Goal: Task Accomplishment & Management: Complete application form

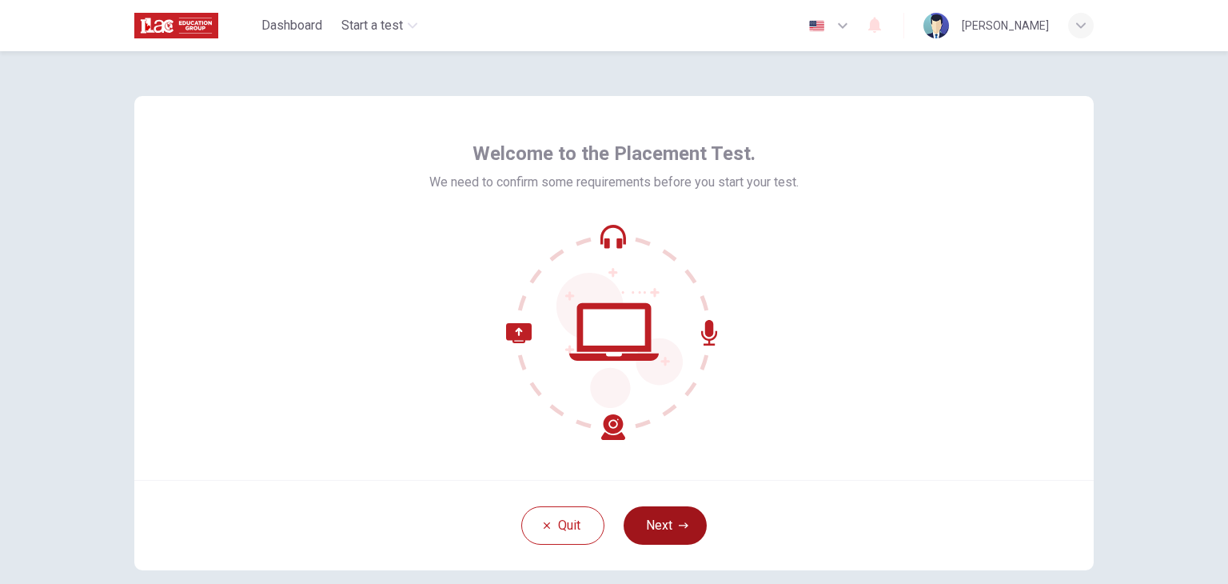
click at [669, 529] on button "Next" at bounding box center [665, 525] width 83 height 38
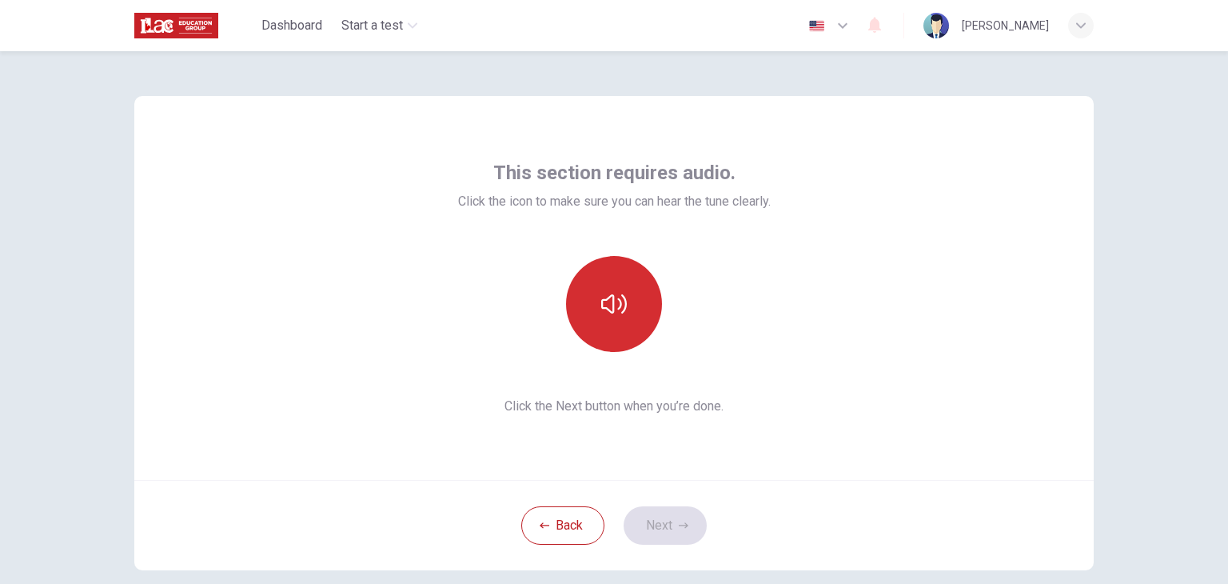
click at [624, 298] on button "button" at bounding box center [614, 304] width 96 height 96
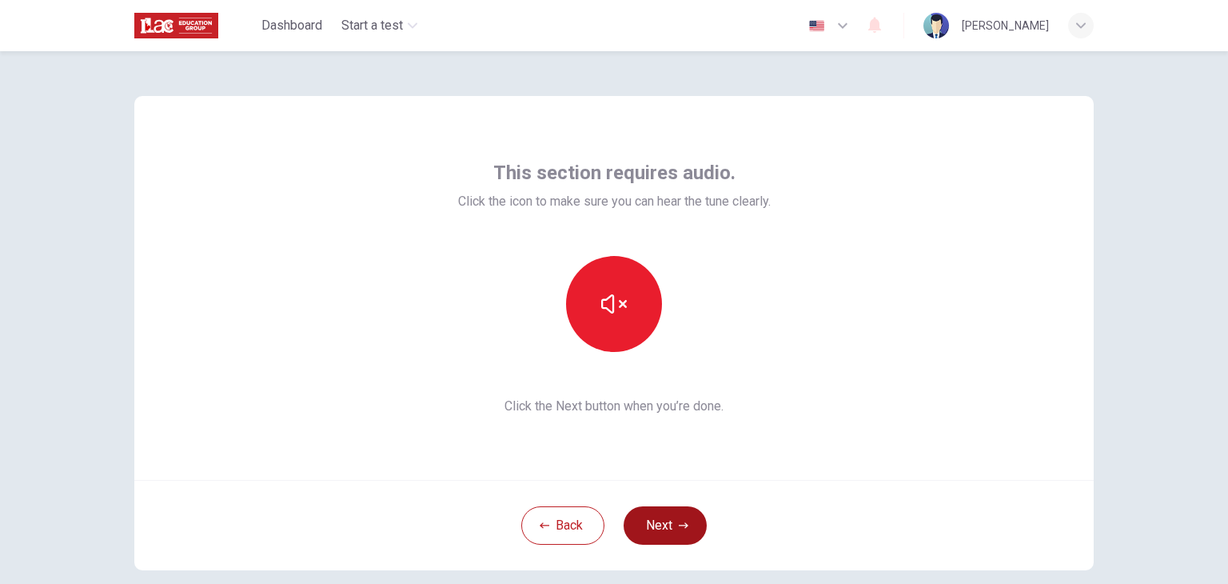
click at [670, 520] on button "Next" at bounding box center [665, 525] width 83 height 38
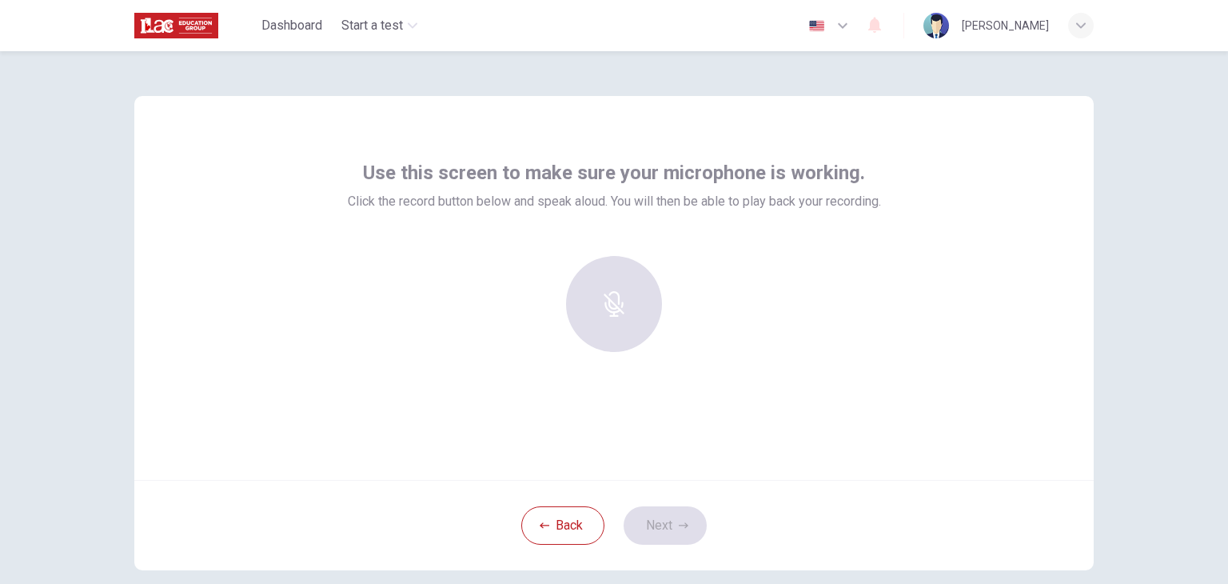
drag, startPoint x: 389, startPoint y: 0, endPoint x: 233, endPoint y: 326, distance: 361.5
click at [233, 326] on div "Use this screen to make sure your microphone is working. Click the record butto…" at bounding box center [613, 288] width 959 height 384
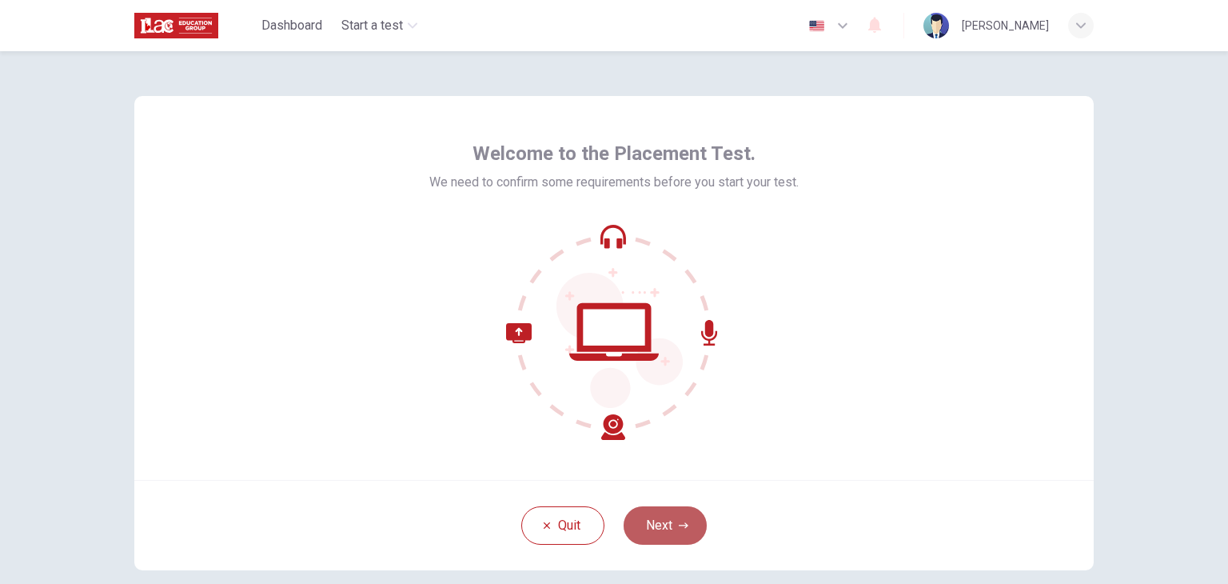
click at [663, 519] on button "Next" at bounding box center [665, 525] width 83 height 38
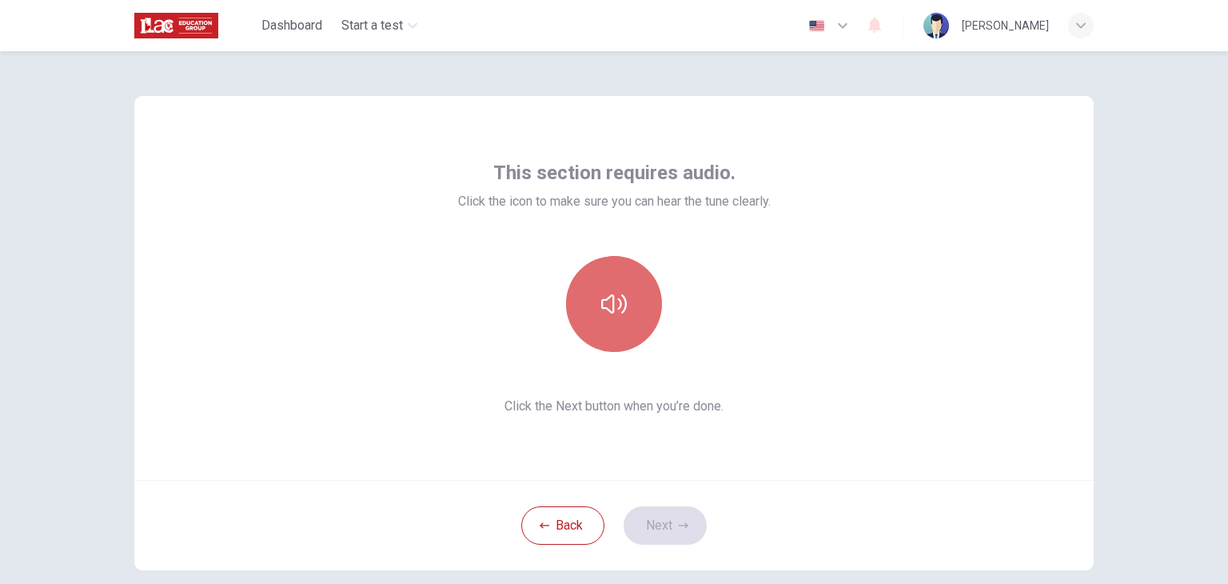
click at [609, 266] on button "button" at bounding box center [614, 304] width 96 height 96
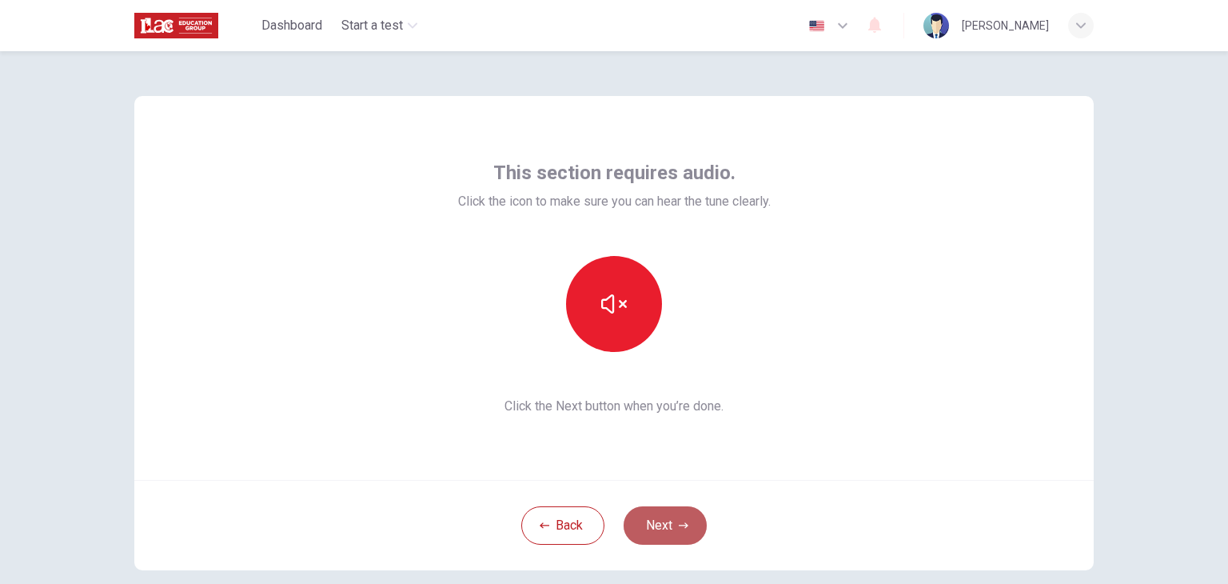
click at [652, 536] on button "Next" at bounding box center [665, 525] width 83 height 38
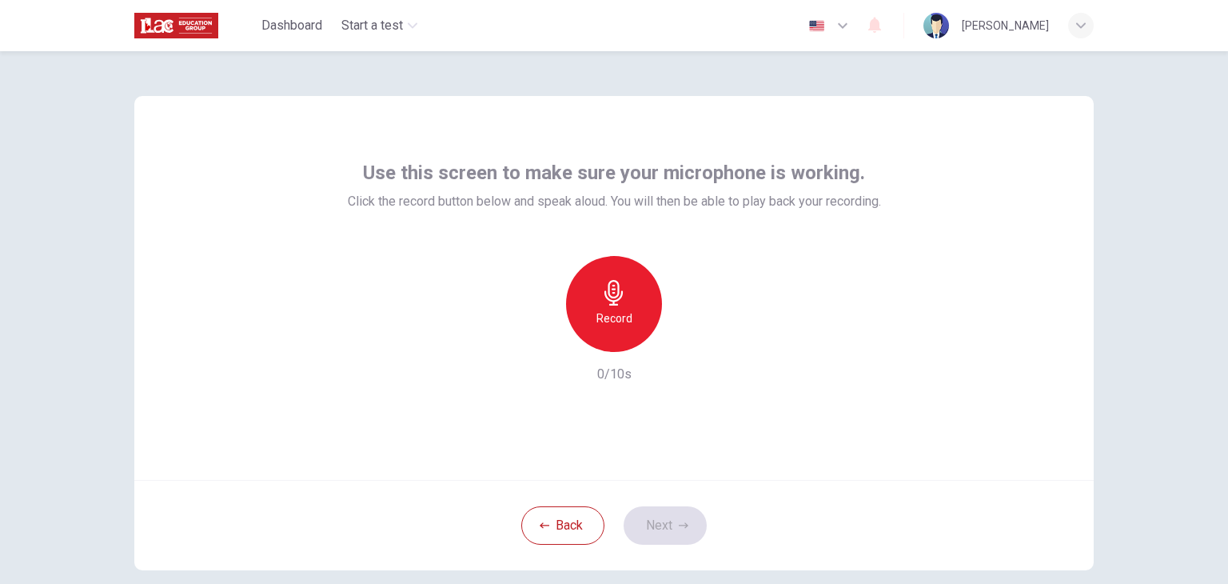
click at [600, 306] on div "Record" at bounding box center [614, 304] width 96 height 96
click at [578, 462] on div "Use this screen to make sure your microphone is working. Click the record butto…" at bounding box center [613, 288] width 959 height 384
click at [679, 337] on icon "button" at bounding box center [687, 339] width 16 height 16
click at [533, 337] on icon "button" at bounding box center [540, 339] width 14 height 14
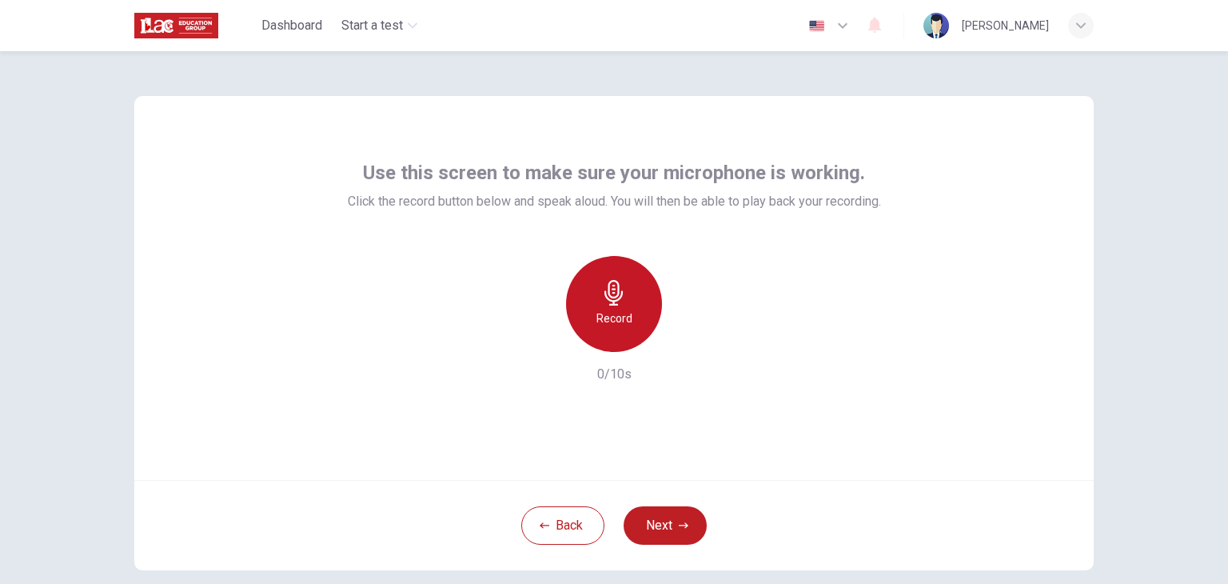
click at [609, 314] on h6 "Record" at bounding box center [614, 318] width 36 height 19
click at [609, 314] on h6 "Stop" at bounding box center [614, 318] width 24 height 19
click at [536, 341] on icon "button" at bounding box center [540, 339] width 14 height 14
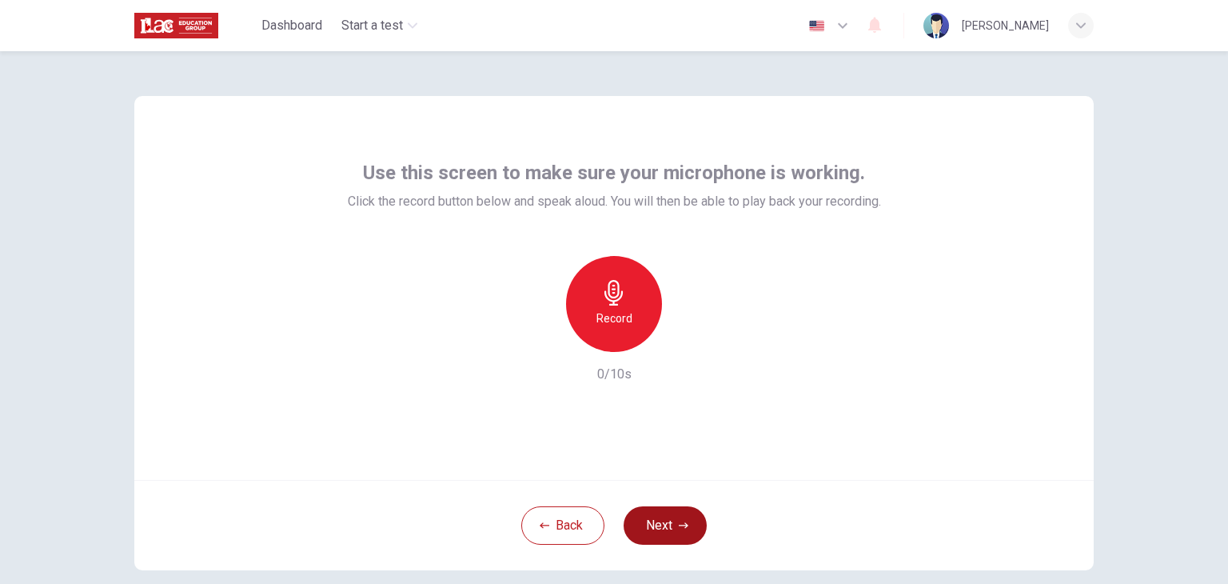
click at [679, 524] on icon "button" at bounding box center [684, 525] width 10 height 6
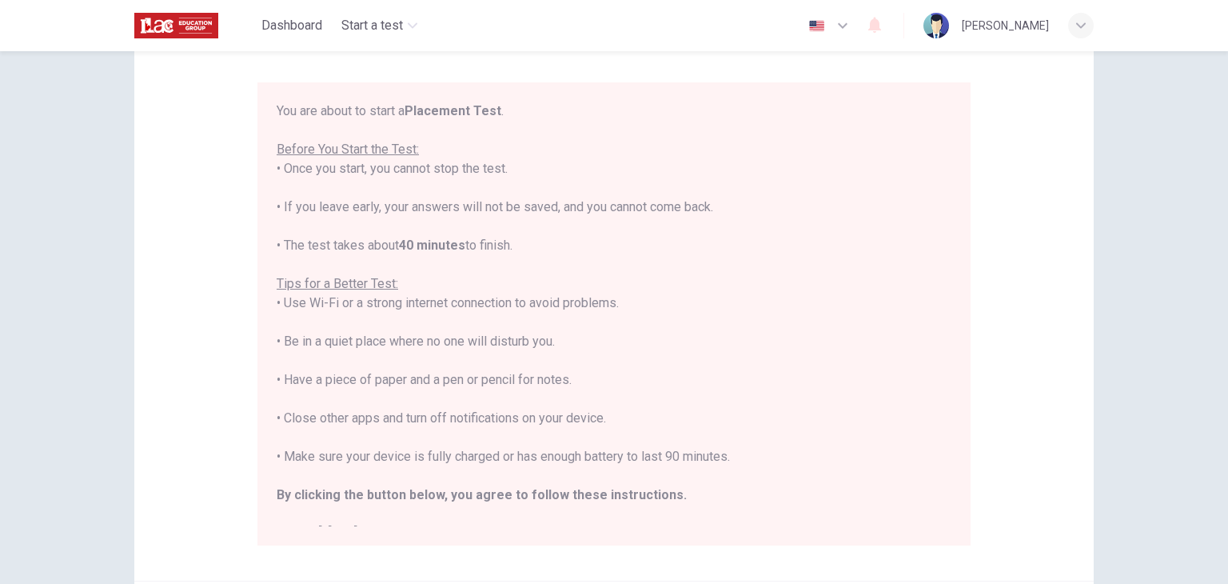
click at [847, 14] on button "button" at bounding box center [829, 26] width 58 height 32
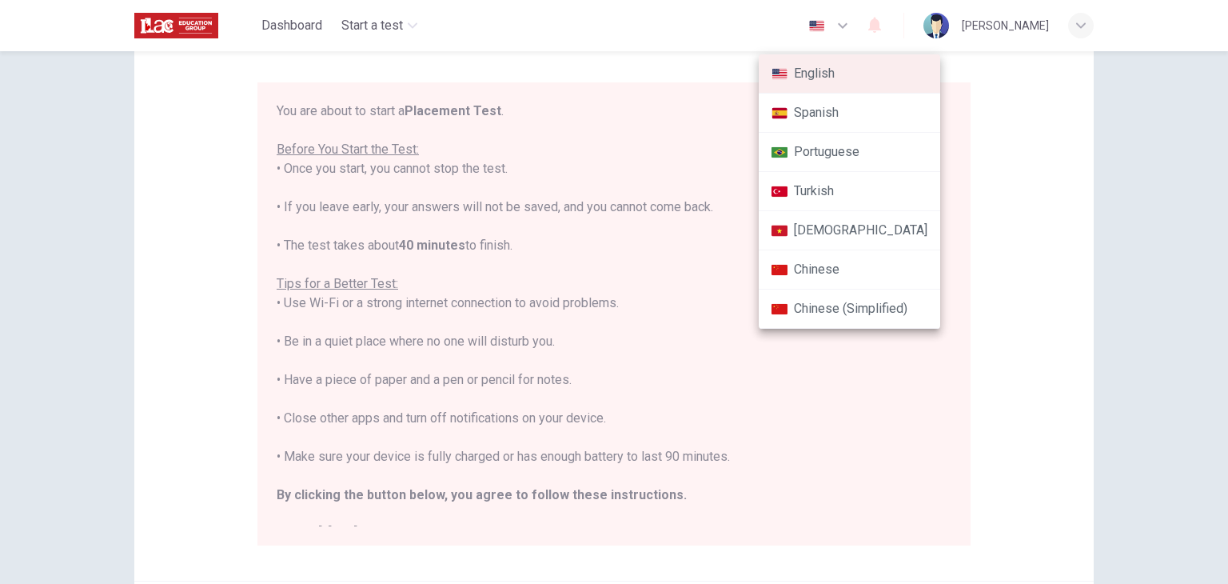
click at [1078, 218] on div at bounding box center [614, 292] width 1228 height 584
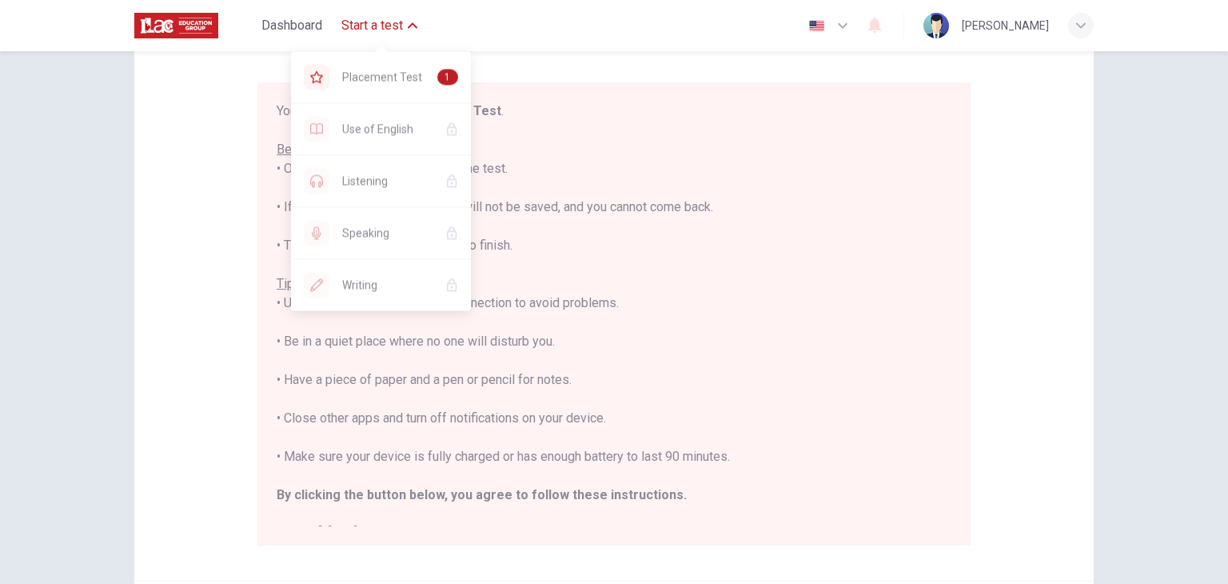
click at [384, 26] on span "Start a test" at bounding box center [372, 25] width 62 height 19
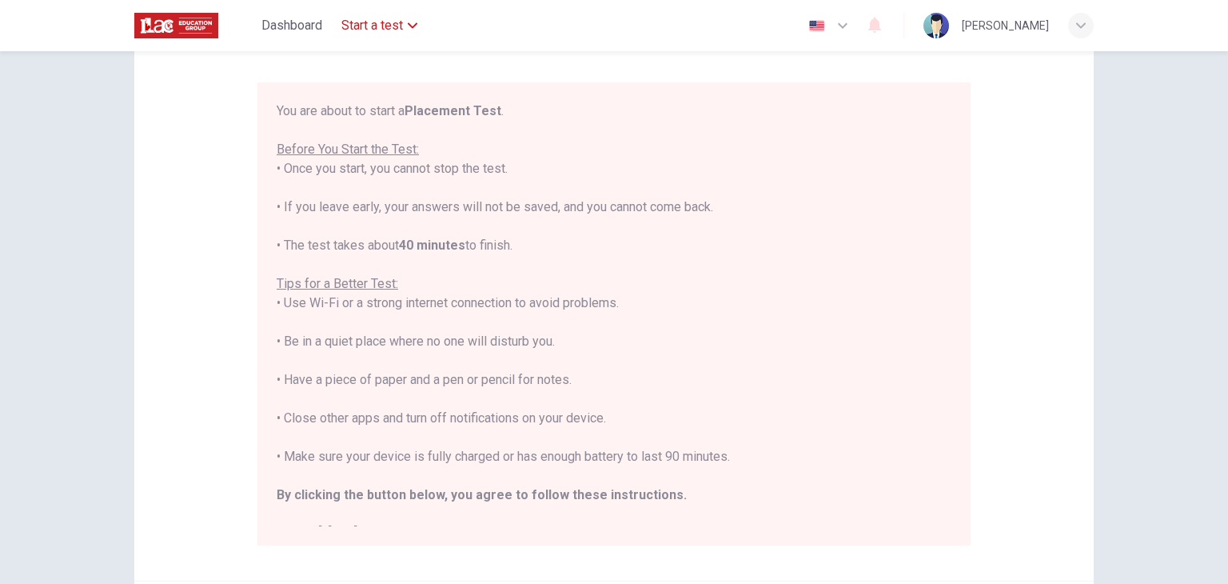
click at [384, 26] on span "Start a test" at bounding box center [372, 25] width 62 height 19
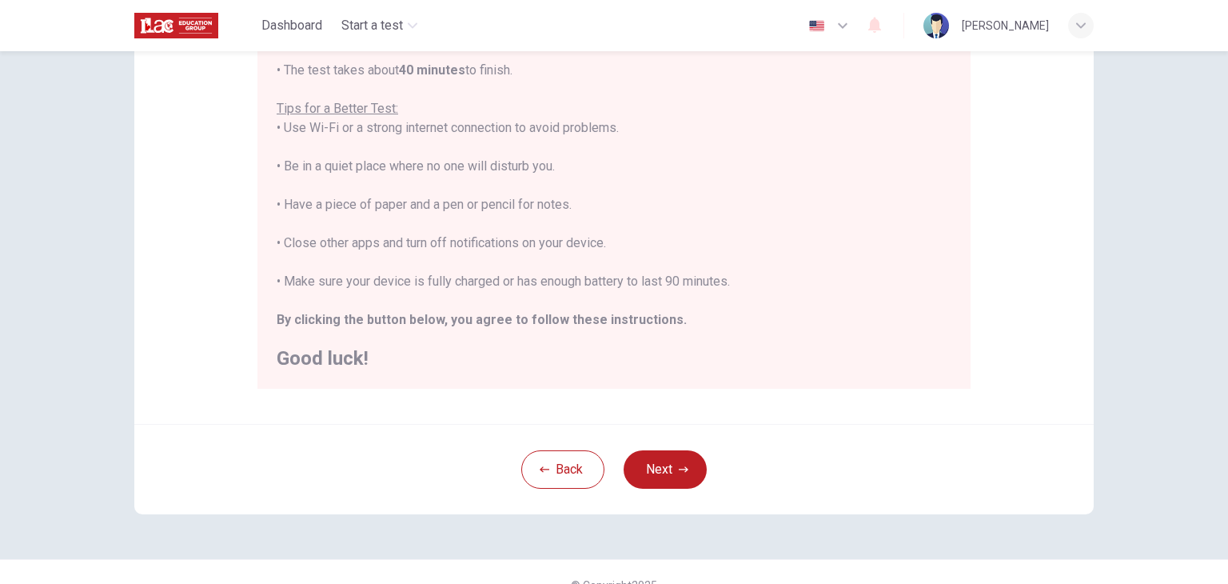
scroll to position [305, 0]
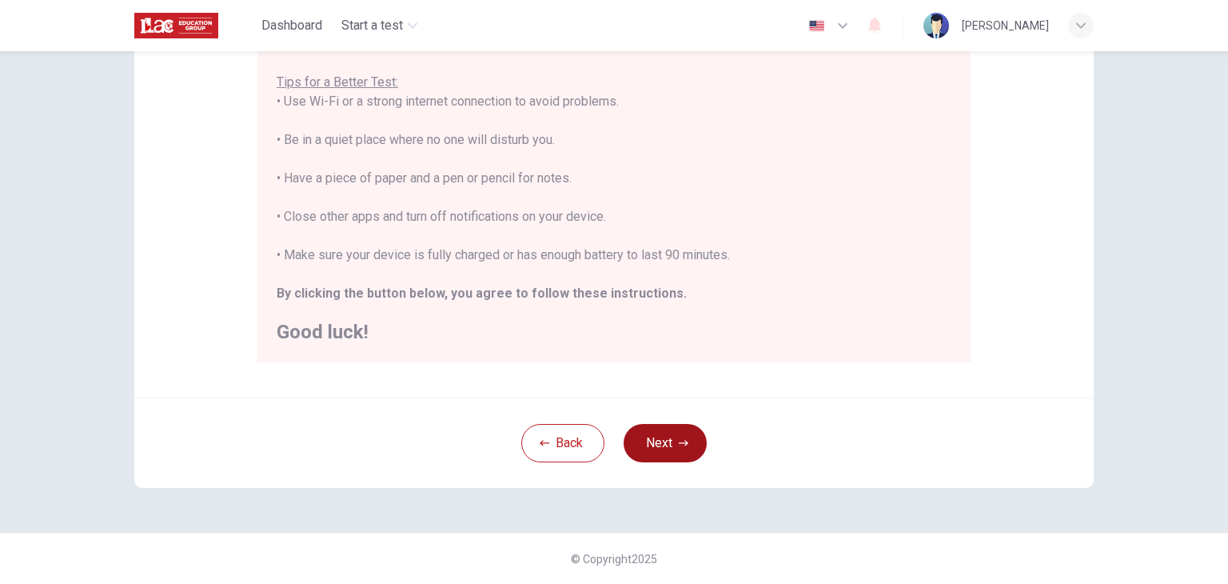
click at [643, 442] on button "Next" at bounding box center [665, 443] width 83 height 38
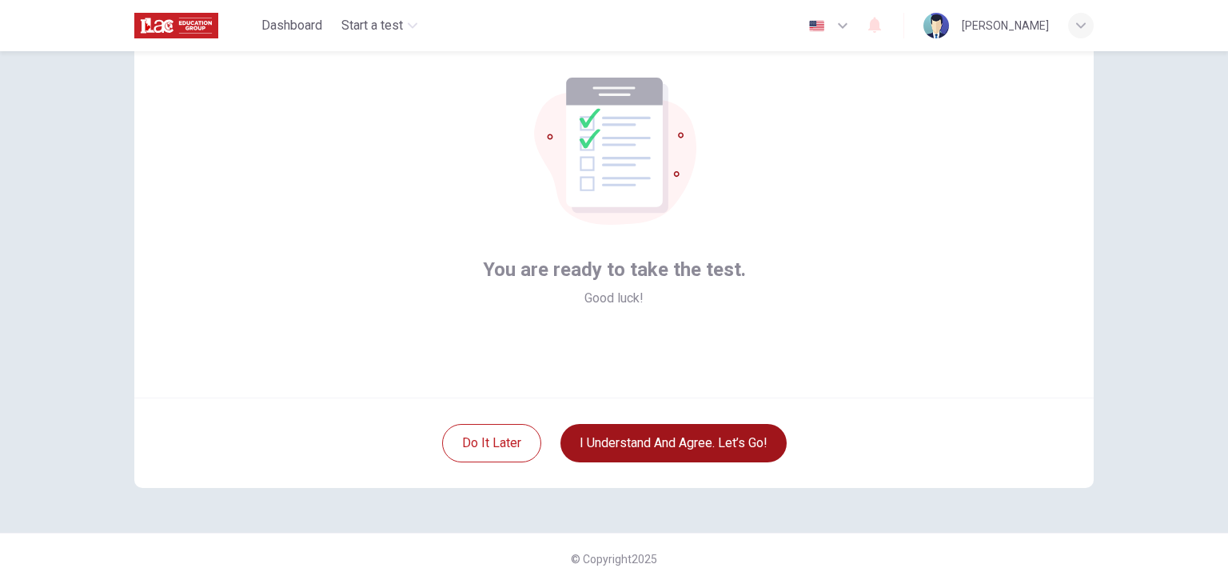
scroll to position [82, 0]
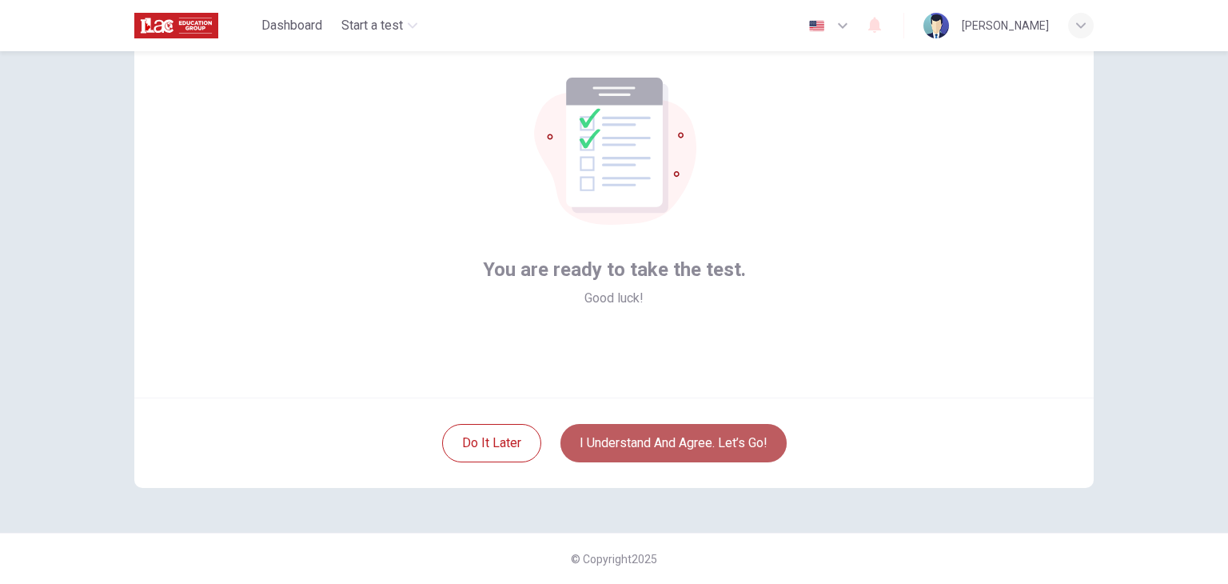
click at [643, 442] on button "I understand and agree. Let’s go!" at bounding box center [673, 443] width 226 height 38
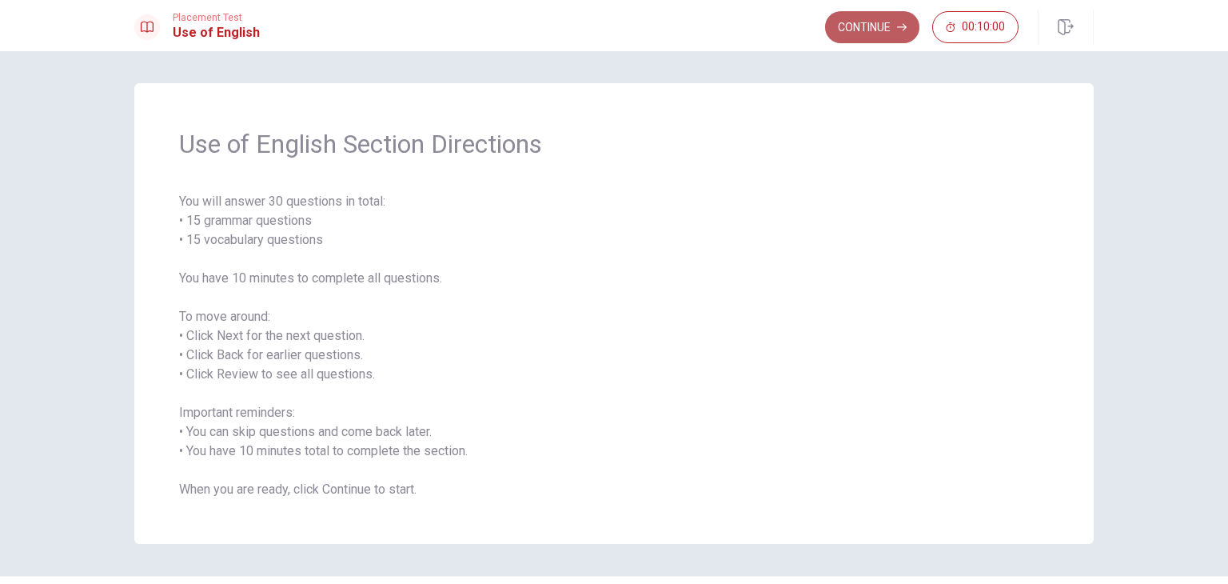
click at [911, 33] on button "Continue" at bounding box center [872, 27] width 94 height 32
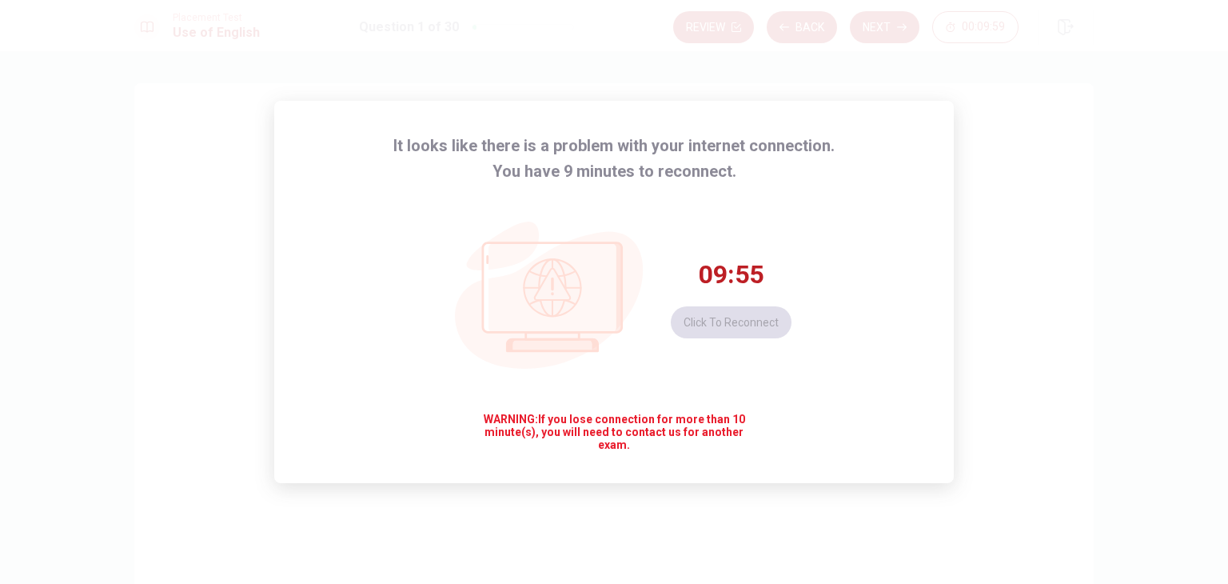
click at [740, 327] on div "09:55 Click to reconnect" at bounding box center [731, 298] width 121 height 80
click at [719, 429] on span "WARNING: If you lose connection for more than 10 minute(s), you will need to co…" at bounding box center [614, 431] width 277 height 38
click at [736, 323] on button "Click to reconnect" at bounding box center [731, 322] width 121 height 32
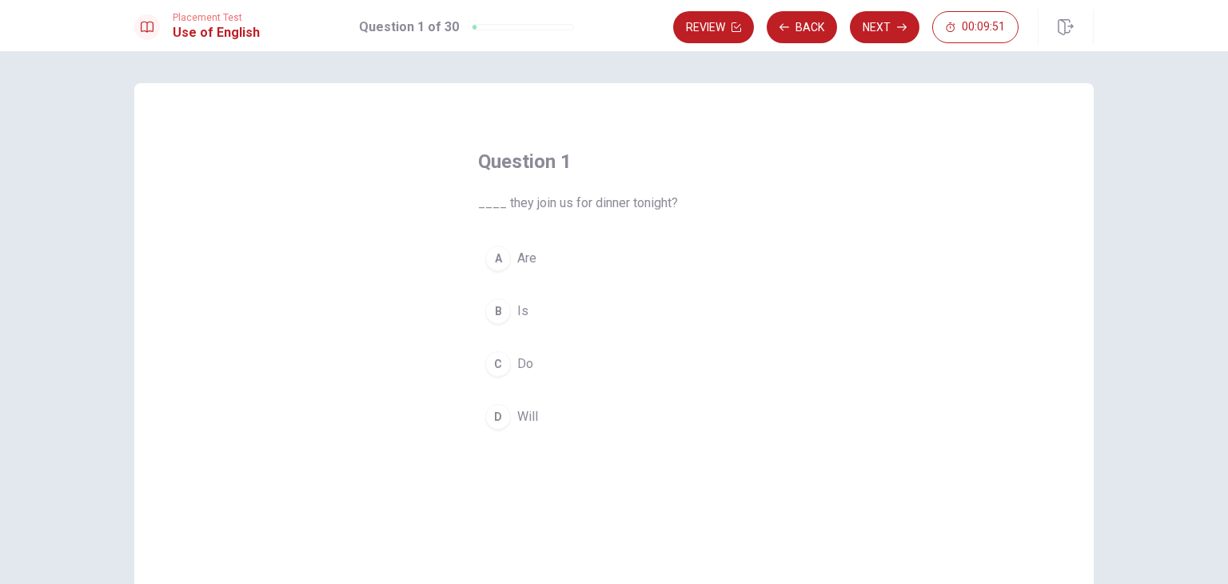
click at [506, 416] on button "D Will" at bounding box center [614, 416] width 272 height 40
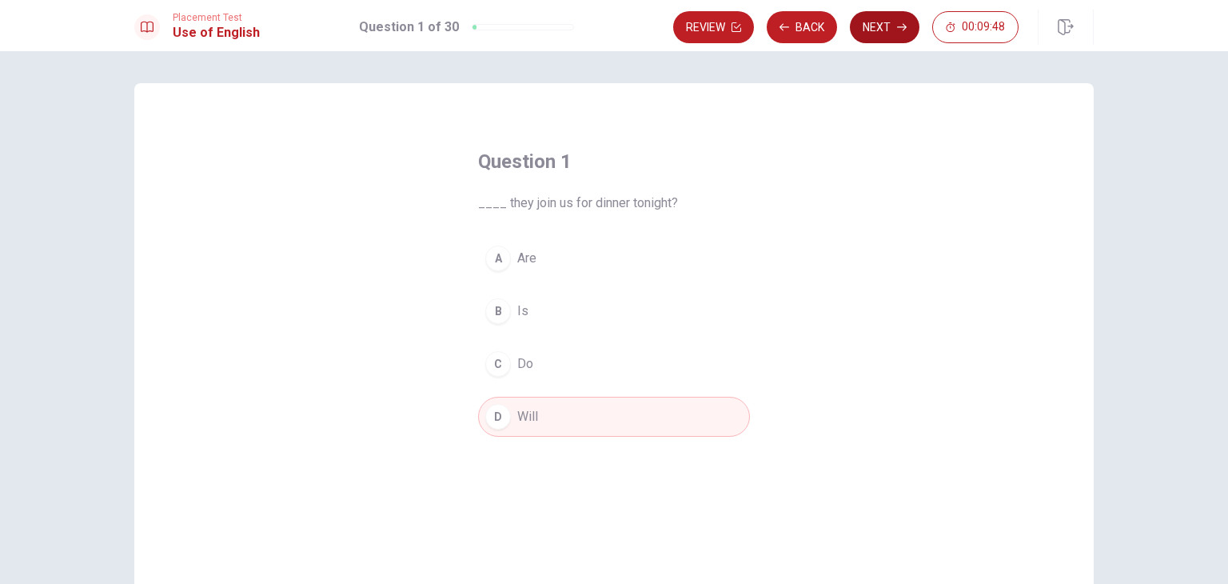
click at [882, 34] on button "Next" at bounding box center [885, 27] width 70 height 32
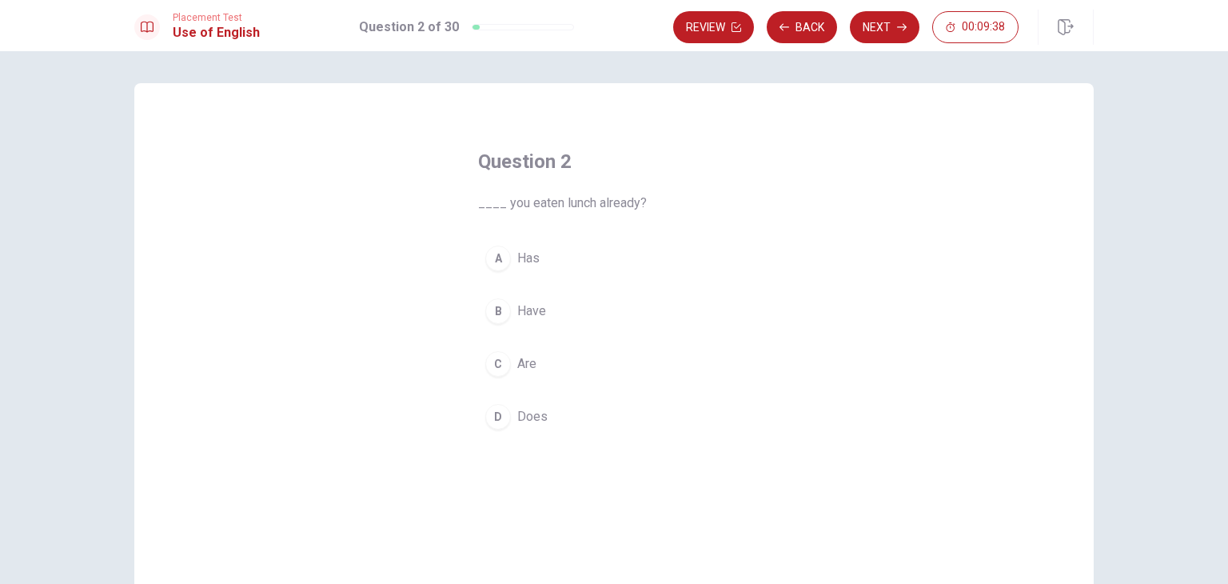
click at [496, 315] on div "B" at bounding box center [498, 311] width 26 height 26
click at [691, 314] on button "B Have" at bounding box center [614, 311] width 272 height 40
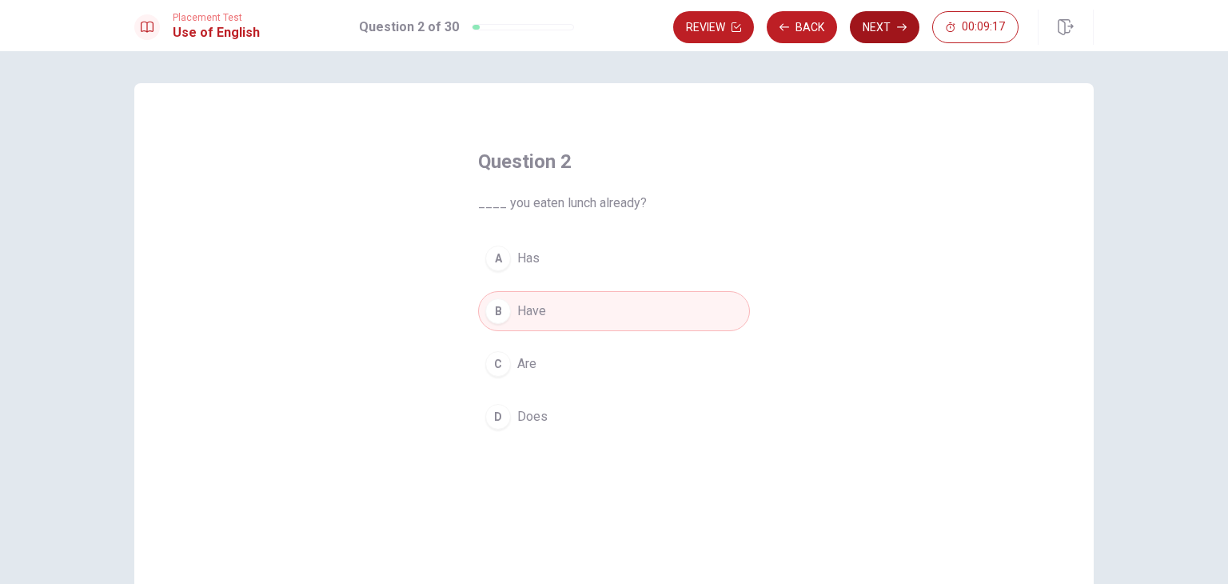
click at [883, 22] on button "Next" at bounding box center [885, 27] width 70 height 32
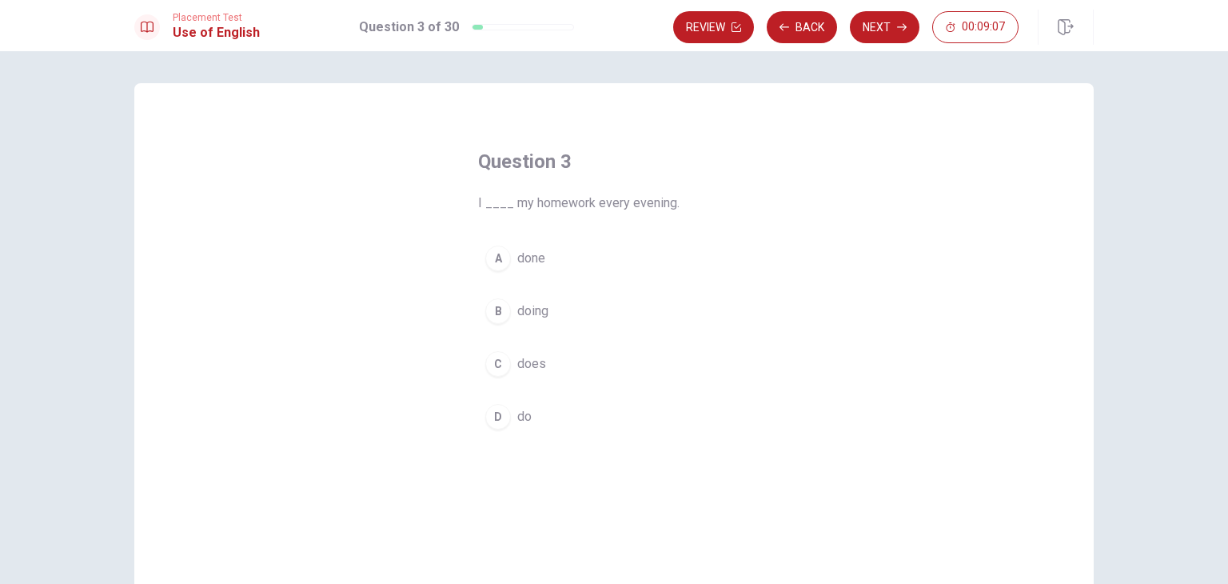
click at [521, 410] on span "do" at bounding box center [524, 416] width 14 height 19
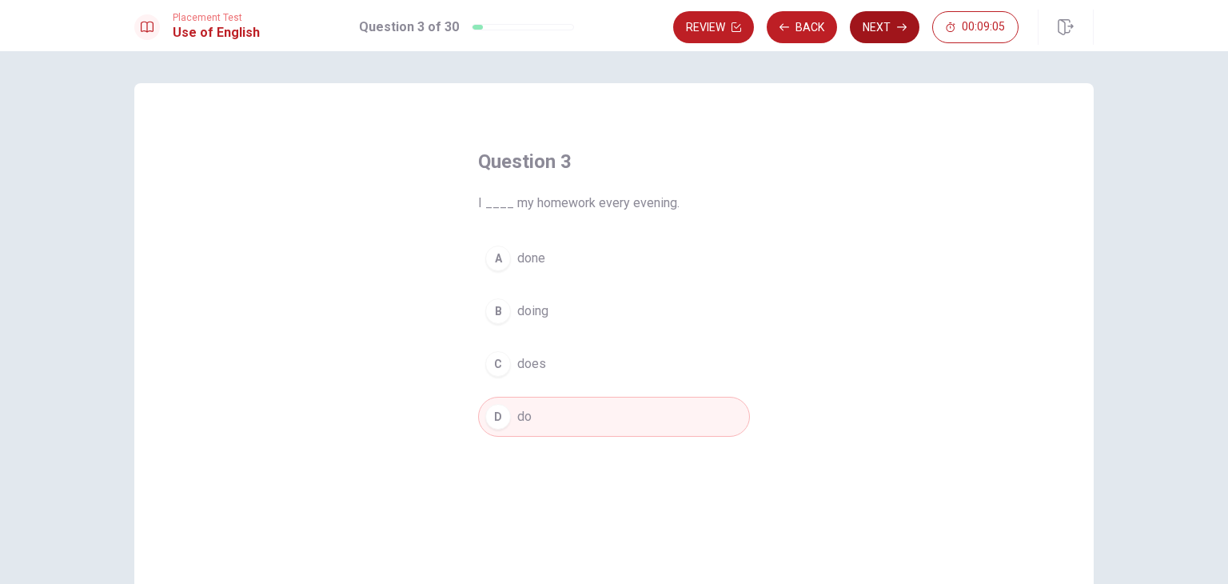
click at [880, 19] on button "Next" at bounding box center [885, 27] width 70 height 32
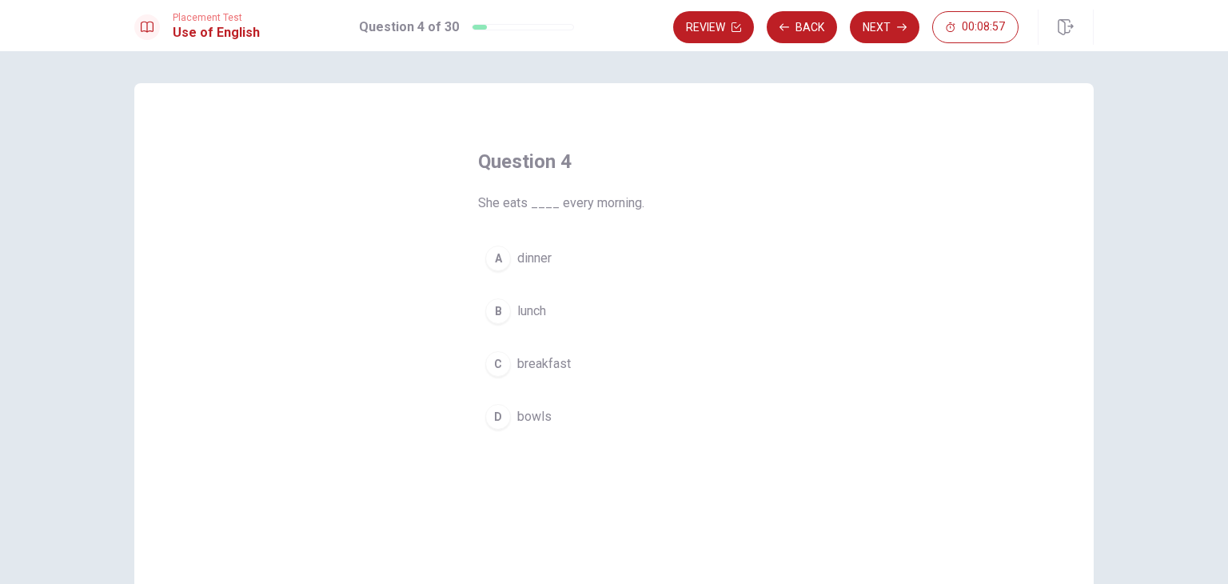
click at [522, 361] on span "breakfast" at bounding box center [544, 363] width 54 height 19
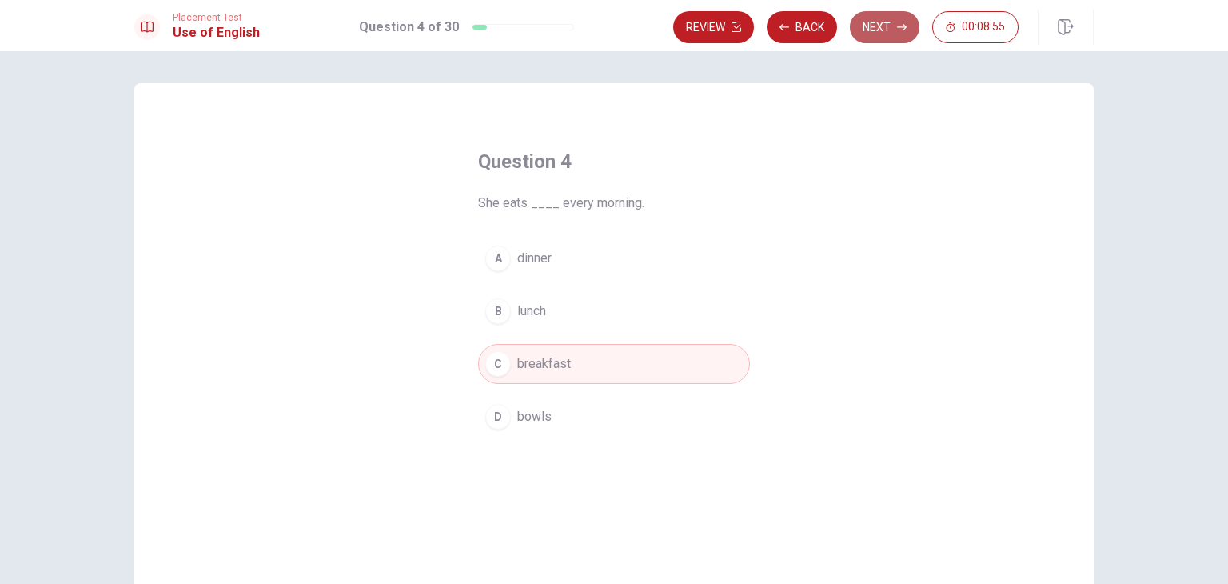
click at [889, 30] on button "Next" at bounding box center [885, 27] width 70 height 32
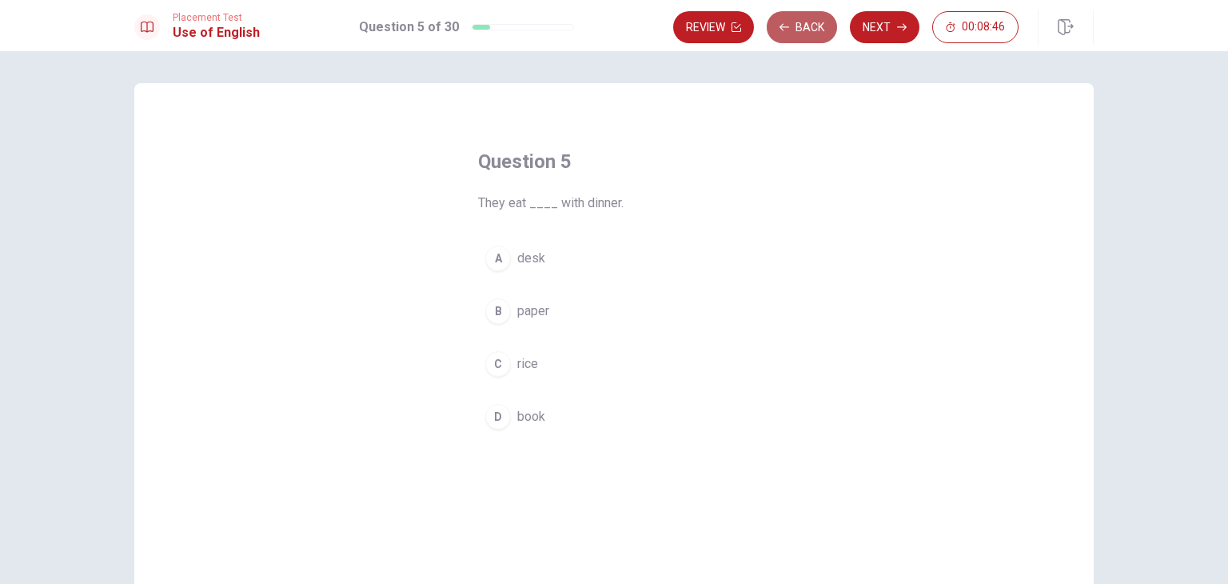
click at [795, 42] on button "Back" at bounding box center [802, 27] width 70 height 32
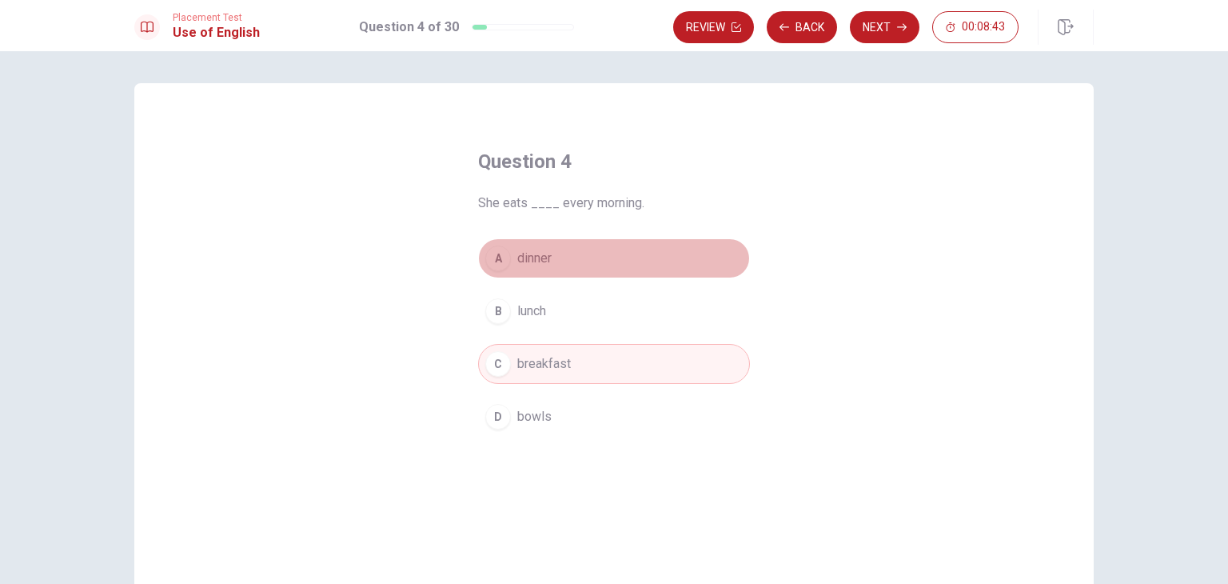
click at [626, 255] on button "A dinner" at bounding box center [614, 258] width 272 height 40
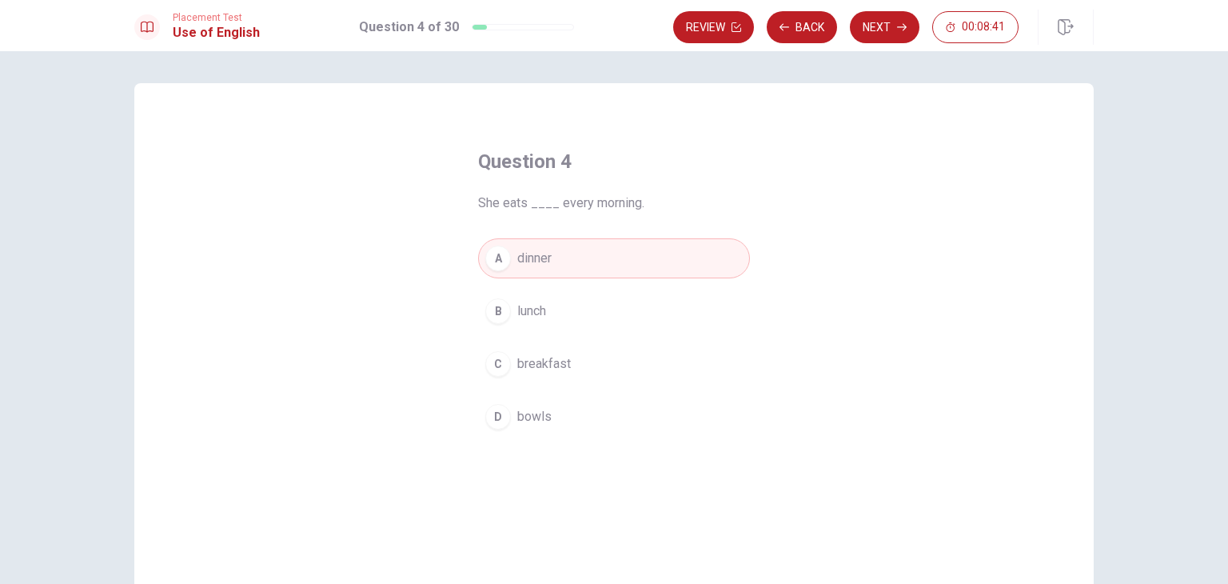
click at [588, 362] on button "C breakfast" at bounding box center [614, 364] width 272 height 40
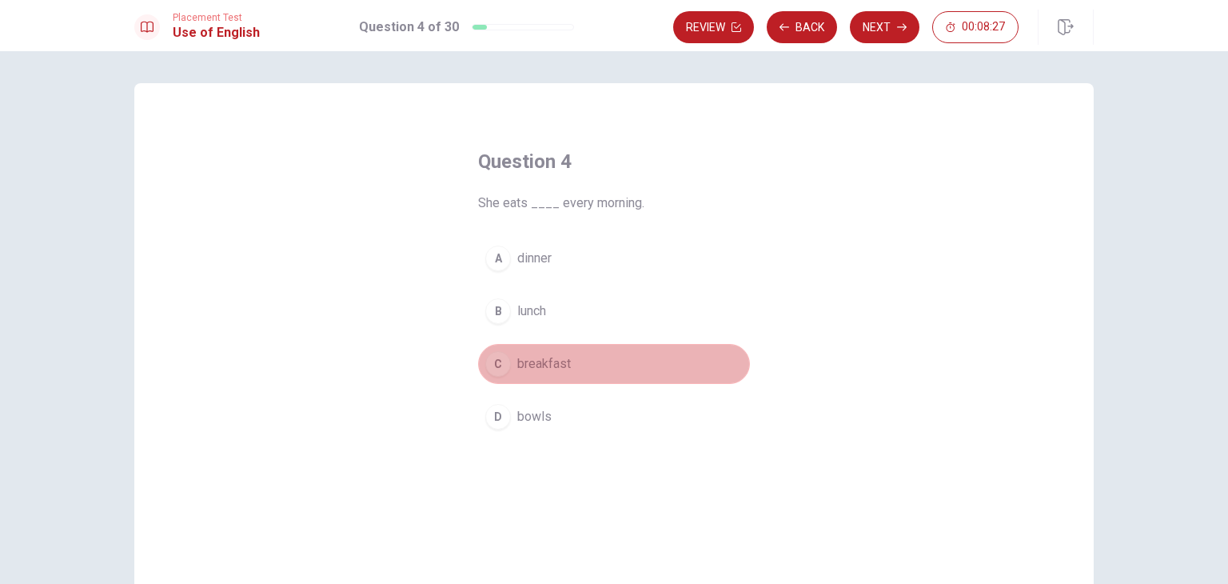
click at [584, 358] on button "C breakfast" at bounding box center [614, 364] width 272 height 40
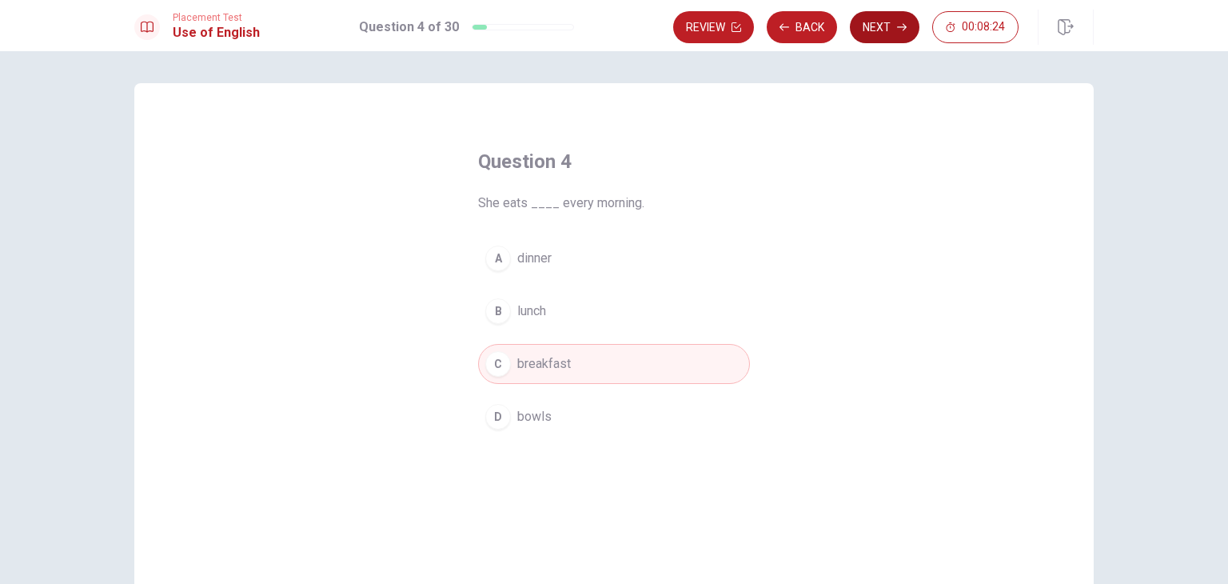
click at [876, 30] on button "Next" at bounding box center [885, 27] width 70 height 32
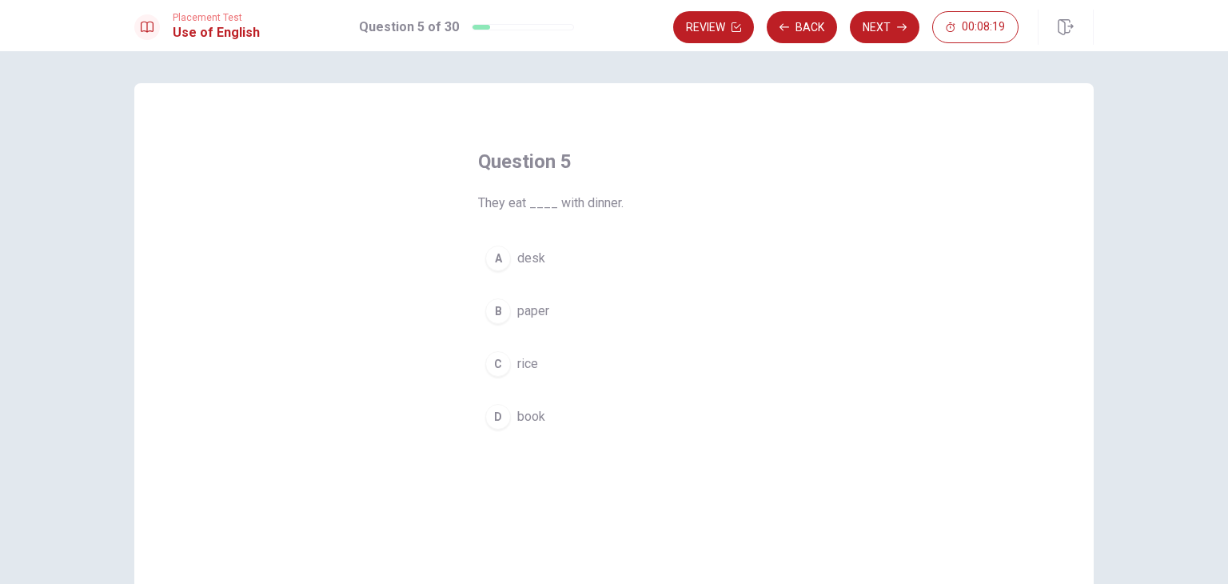
click at [483, 373] on button "C rice" at bounding box center [614, 364] width 272 height 40
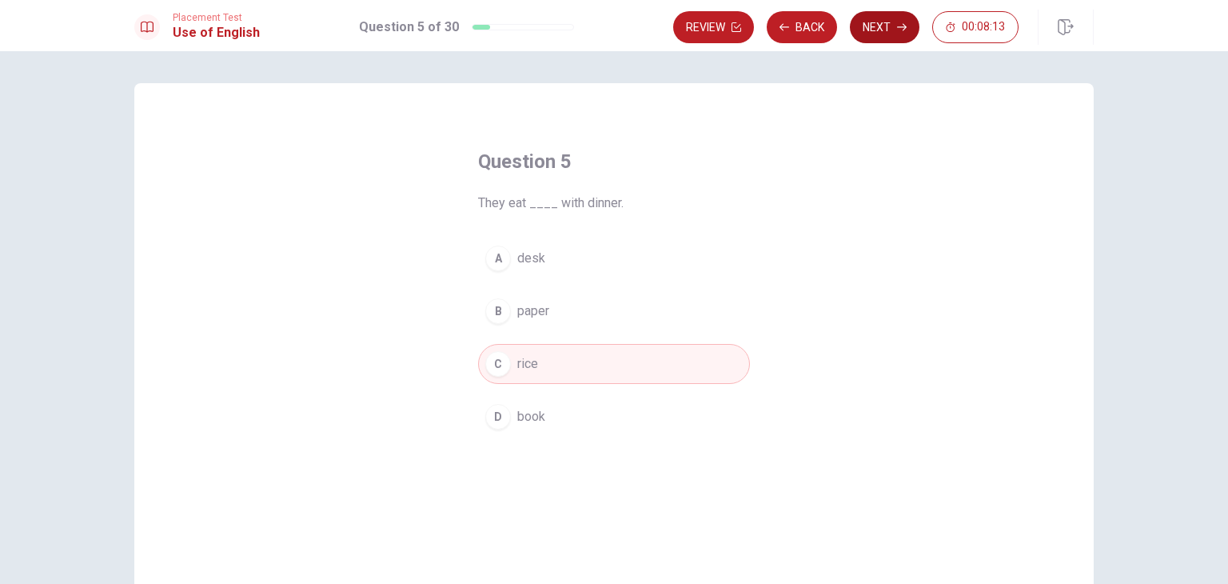
click at [898, 26] on icon "button" at bounding box center [902, 27] width 10 height 7
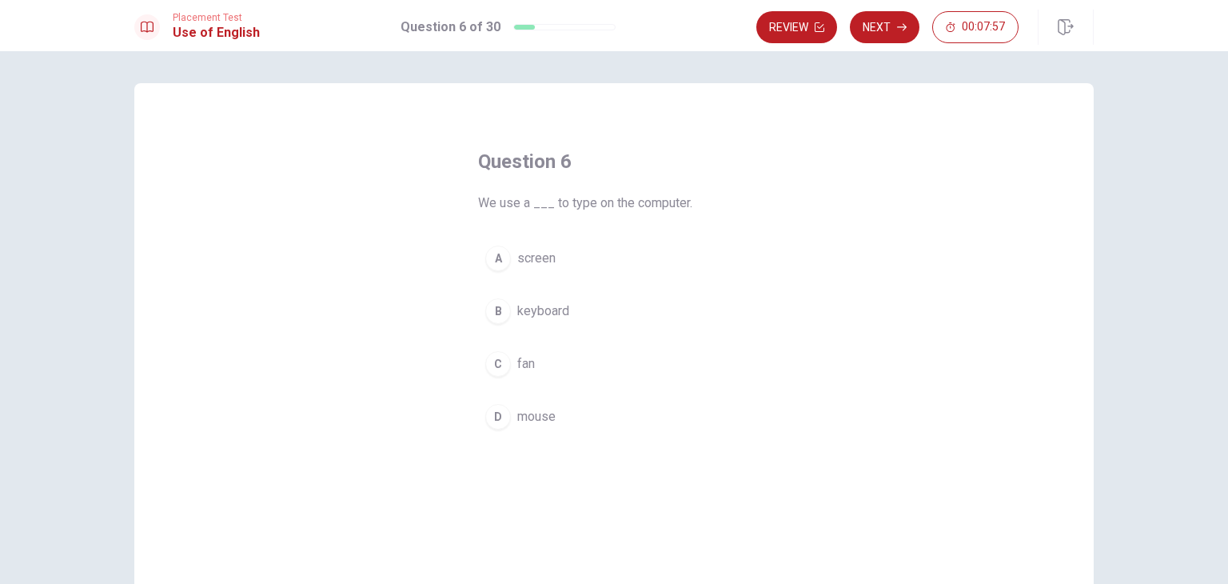
click at [665, 313] on button "B keyboard" at bounding box center [614, 311] width 272 height 40
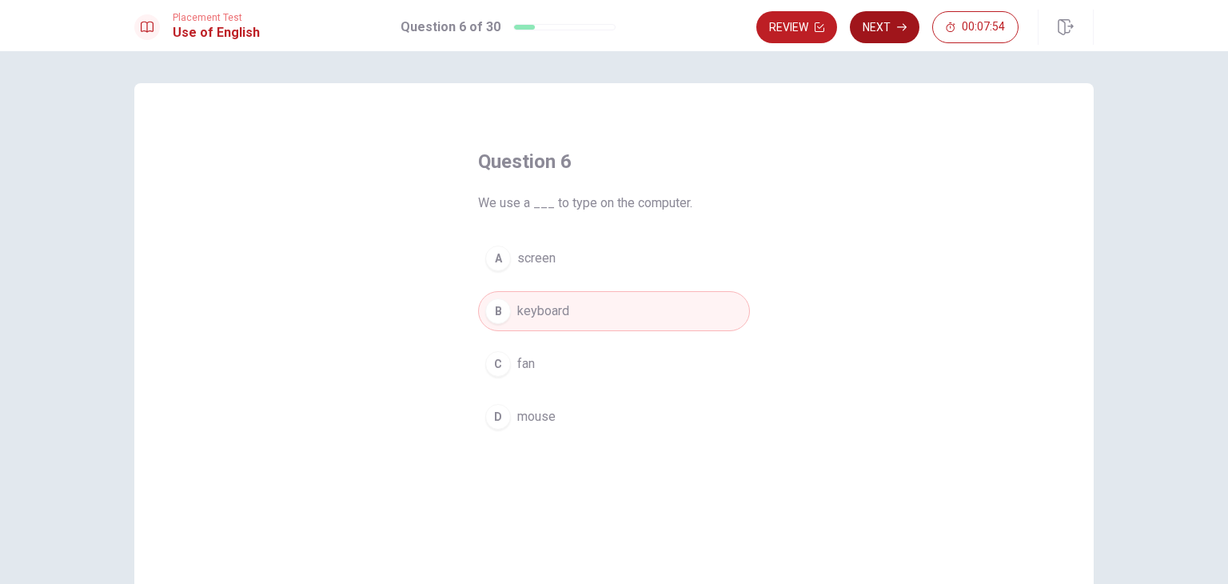
click at [900, 26] on icon "button" at bounding box center [902, 27] width 10 height 7
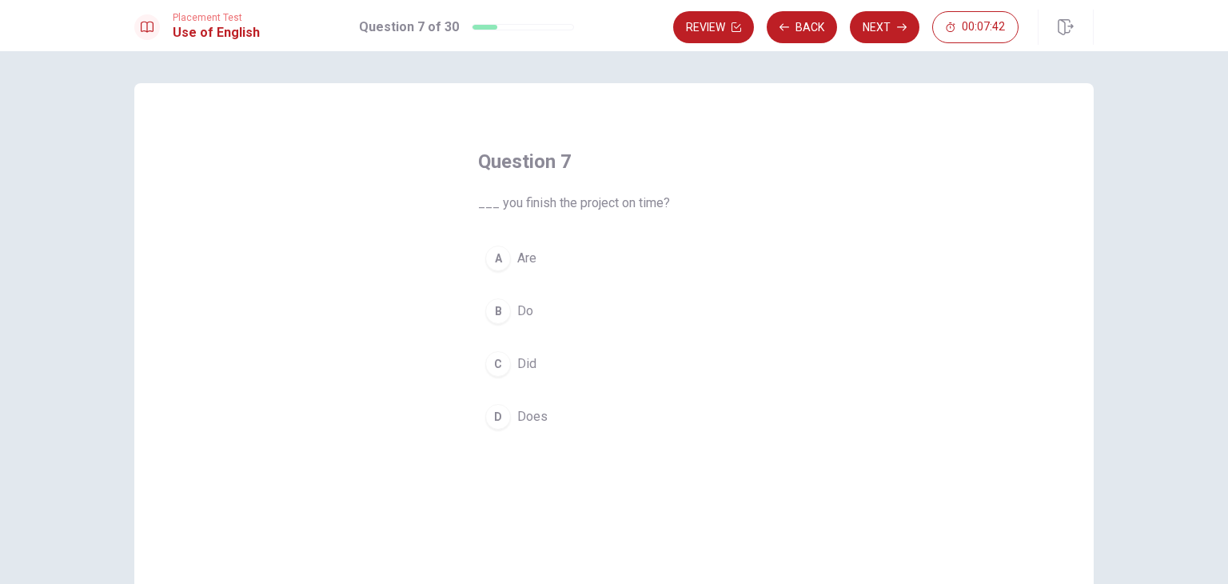
click at [578, 294] on button "B Do" at bounding box center [614, 311] width 272 height 40
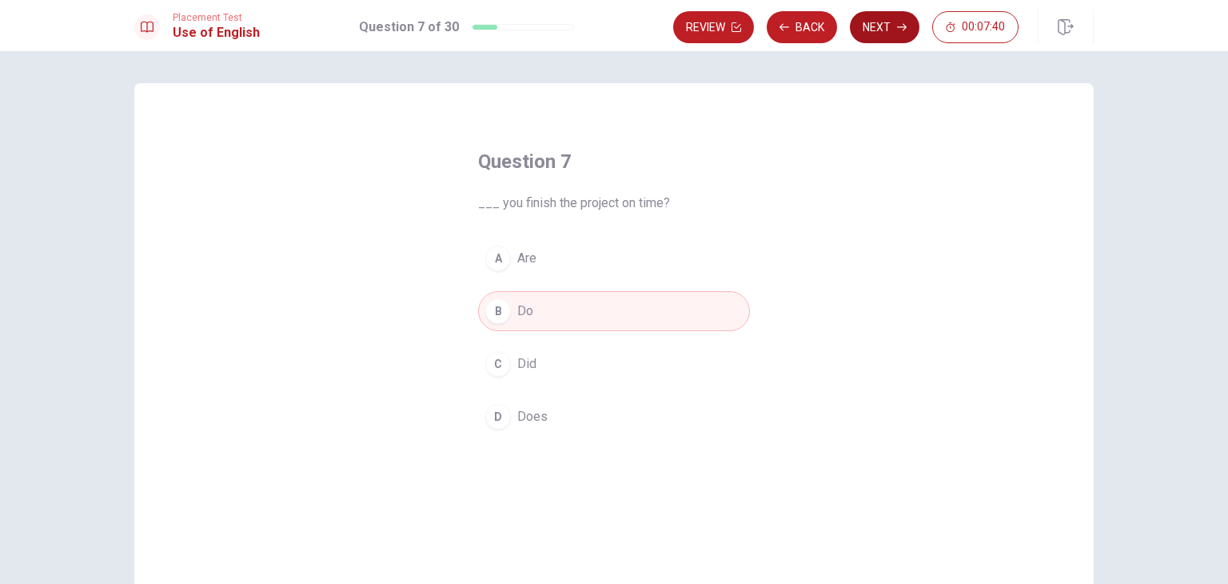
click at [886, 33] on button "Next" at bounding box center [885, 27] width 70 height 32
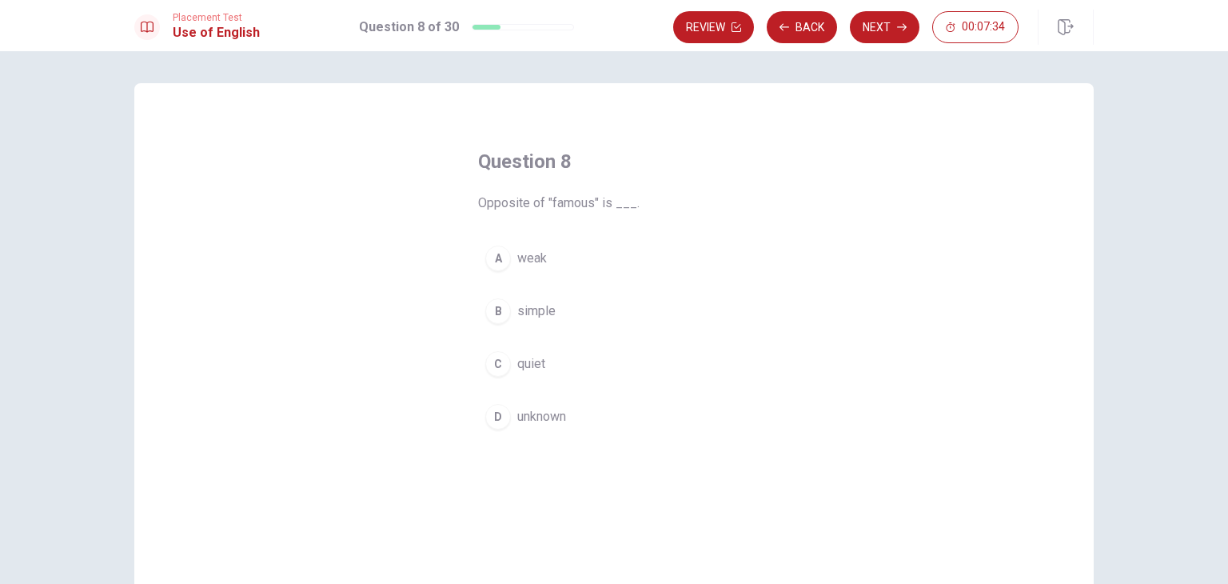
click at [611, 416] on button "D unknown" at bounding box center [614, 416] width 272 height 40
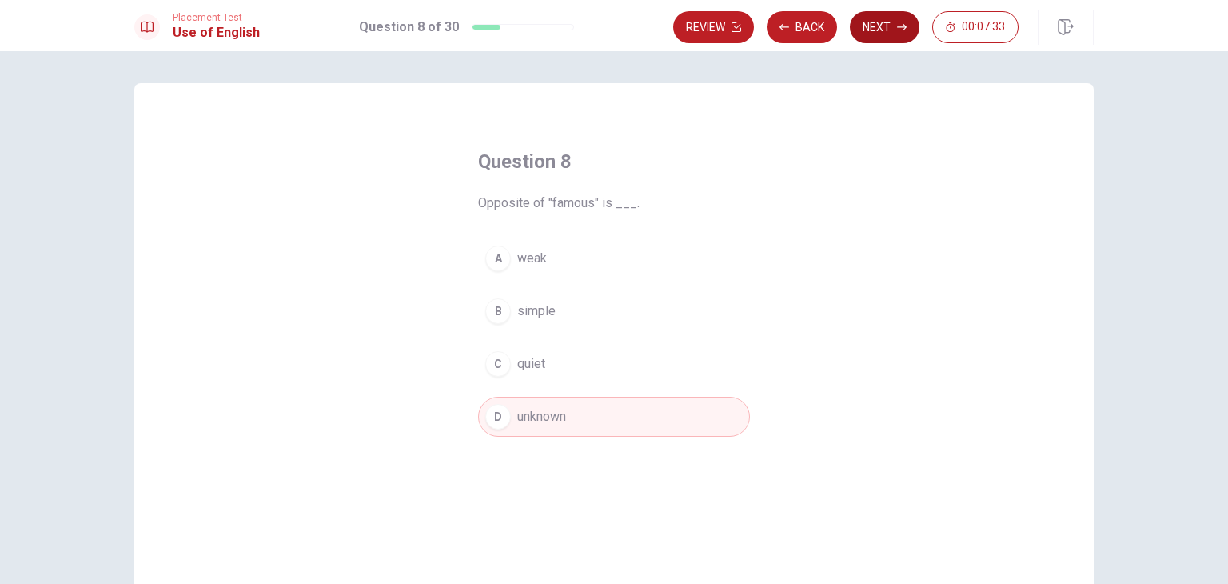
click at [882, 26] on button "Next" at bounding box center [885, 27] width 70 height 32
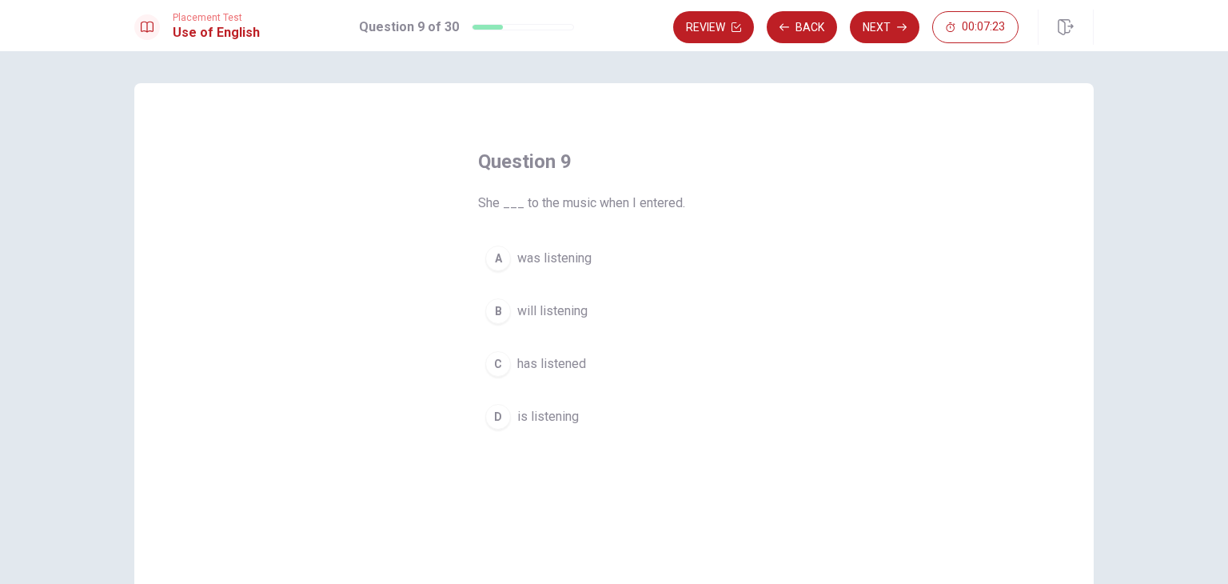
click at [649, 253] on button "A was listening" at bounding box center [614, 258] width 272 height 40
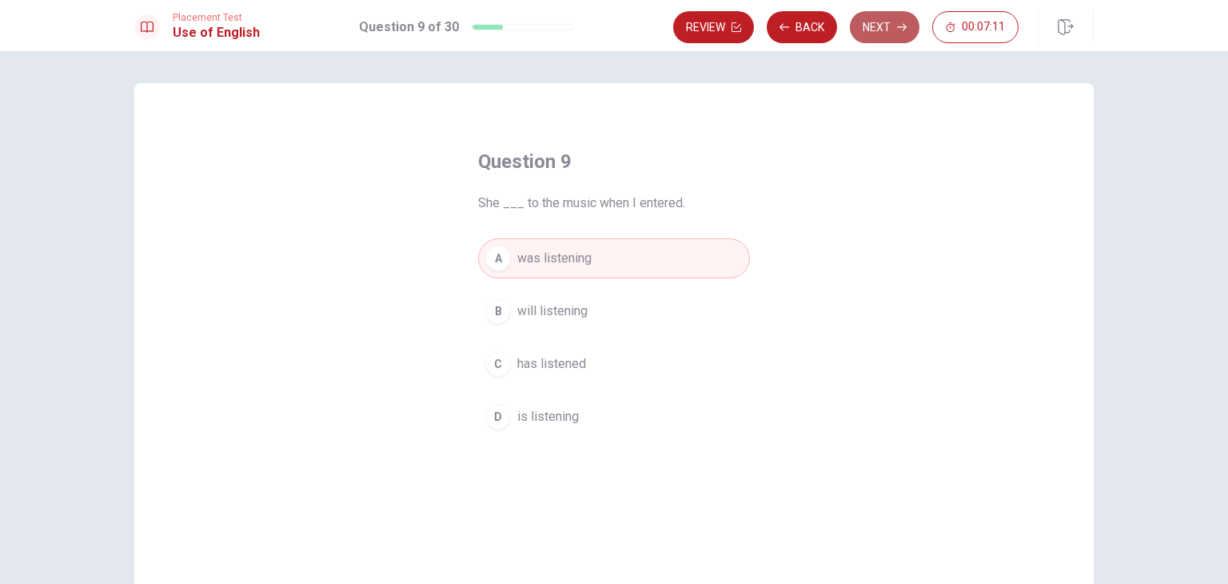
click at [905, 29] on icon "button" at bounding box center [902, 27] width 10 height 7
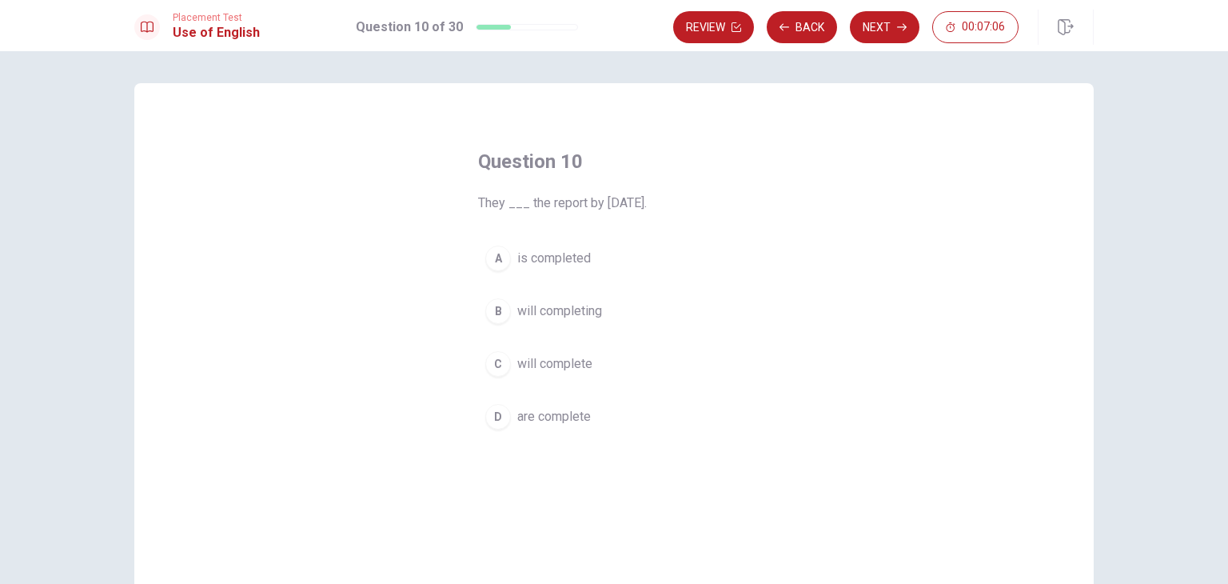
click at [524, 314] on span "will completing" at bounding box center [559, 310] width 85 height 19
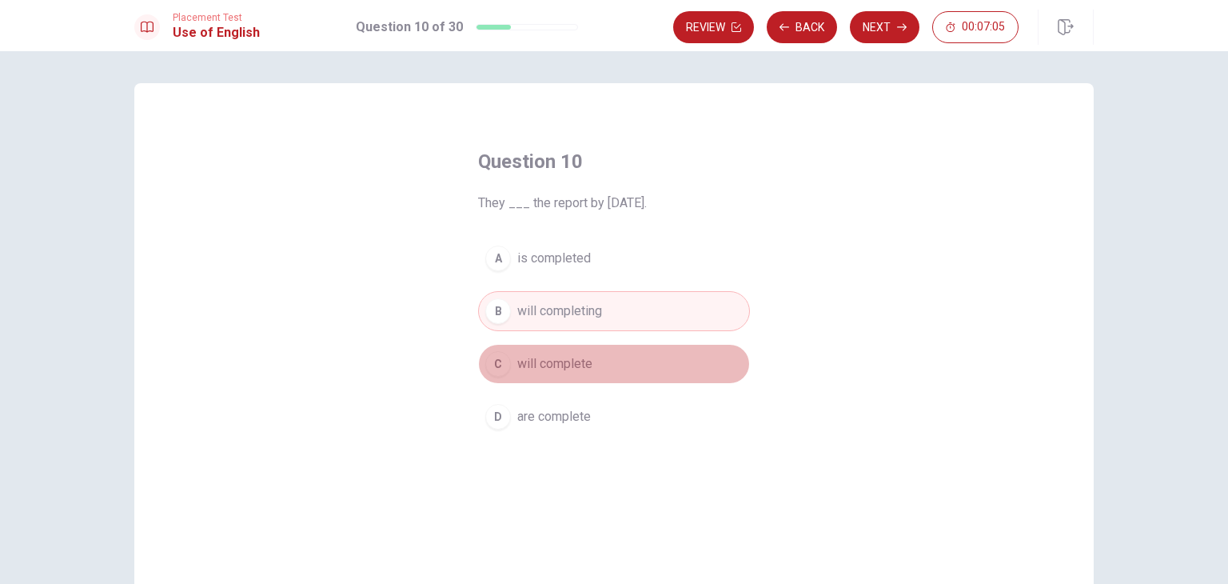
click at [517, 369] on span "will complete" at bounding box center [554, 363] width 75 height 19
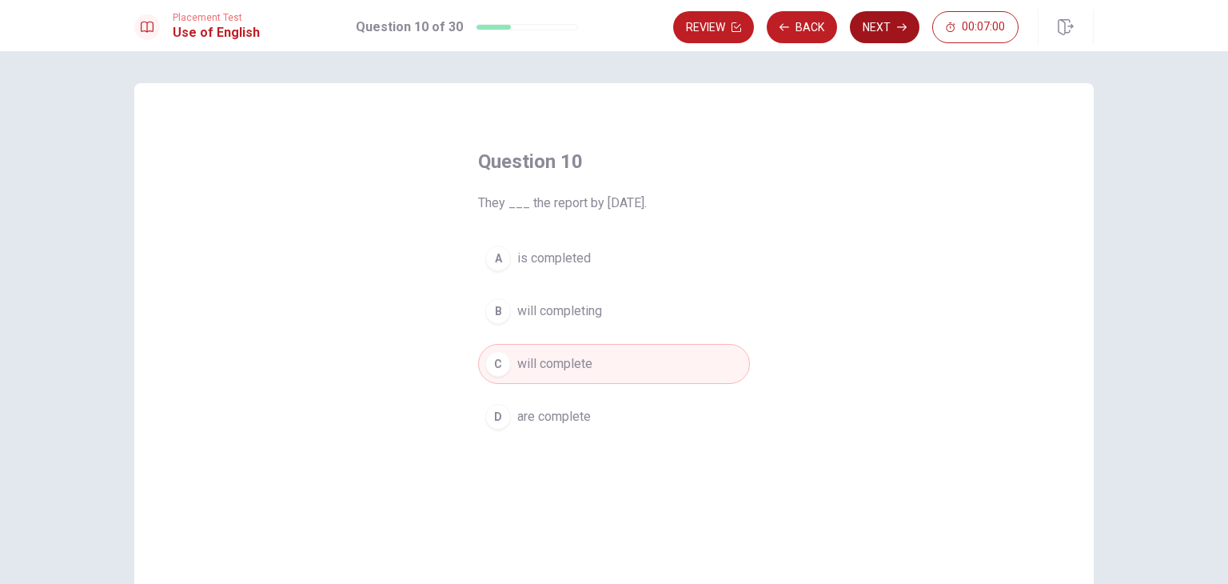
click at [884, 39] on button "Next" at bounding box center [885, 27] width 70 height 32
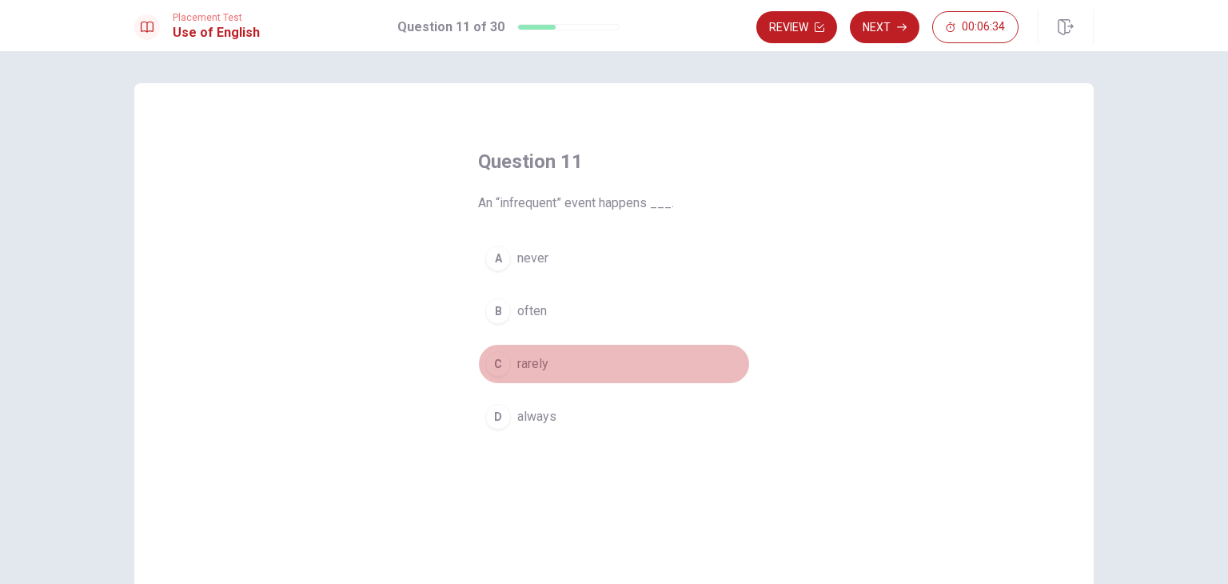
click at [523, 378] on button "C rarely" at bounding box center [614, 364] width 272 height 40
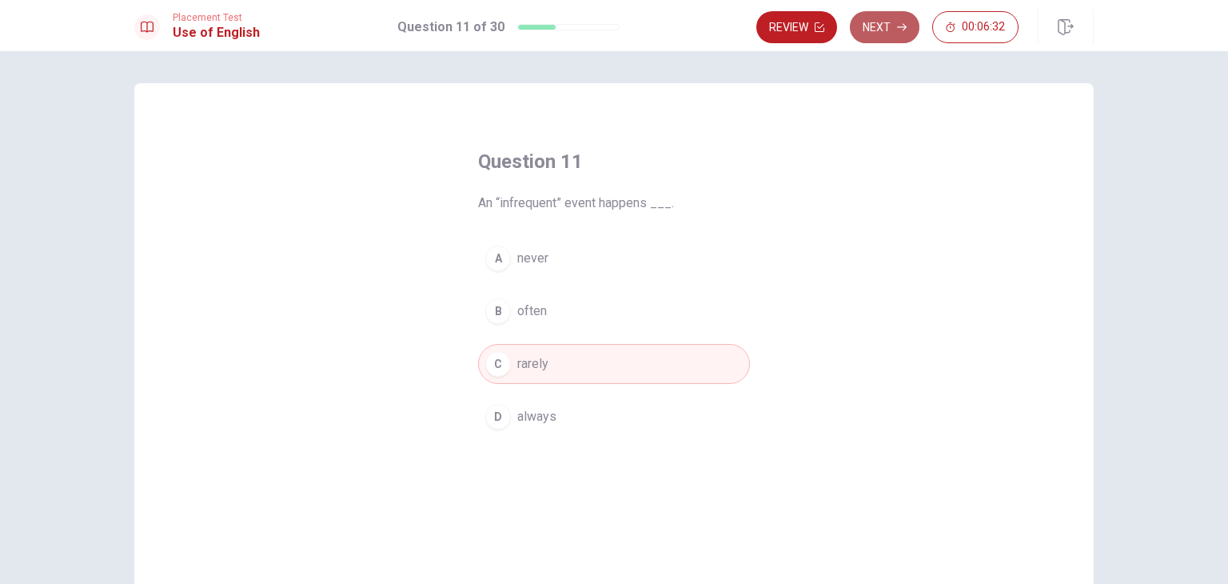
click at [881, 27] on button "Next" at bounding box center [885, 27] width 70 height 32
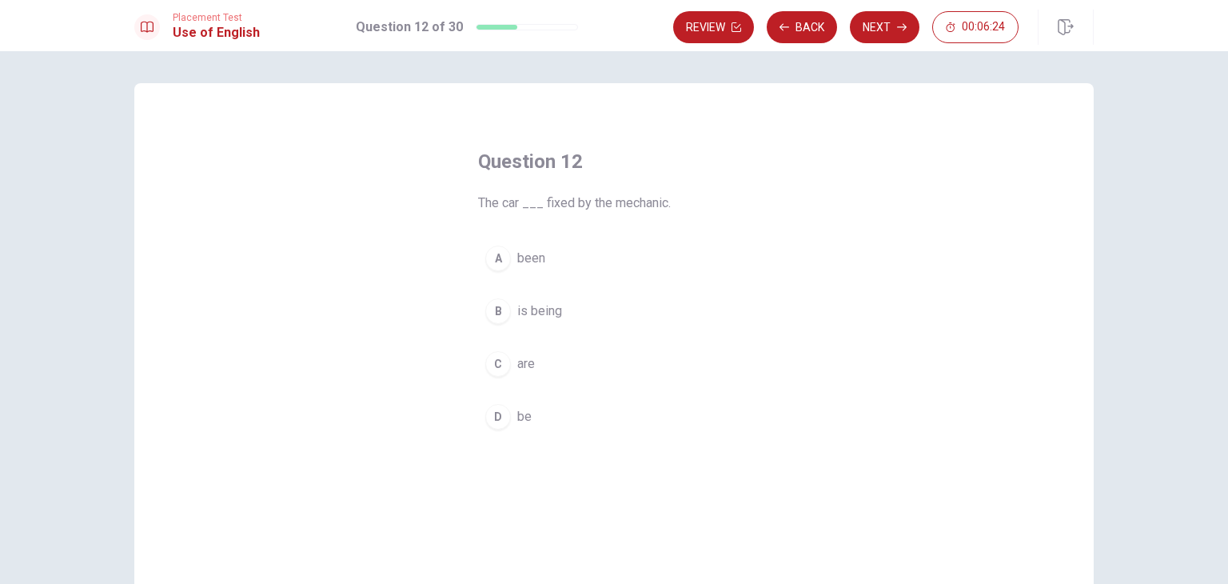
click at [487, 263] on div "A" at bounding box center [498, 258] width 26 height 26
click at [500, 313] on div "B" at bounding box center [498, 311] width 26 height 26
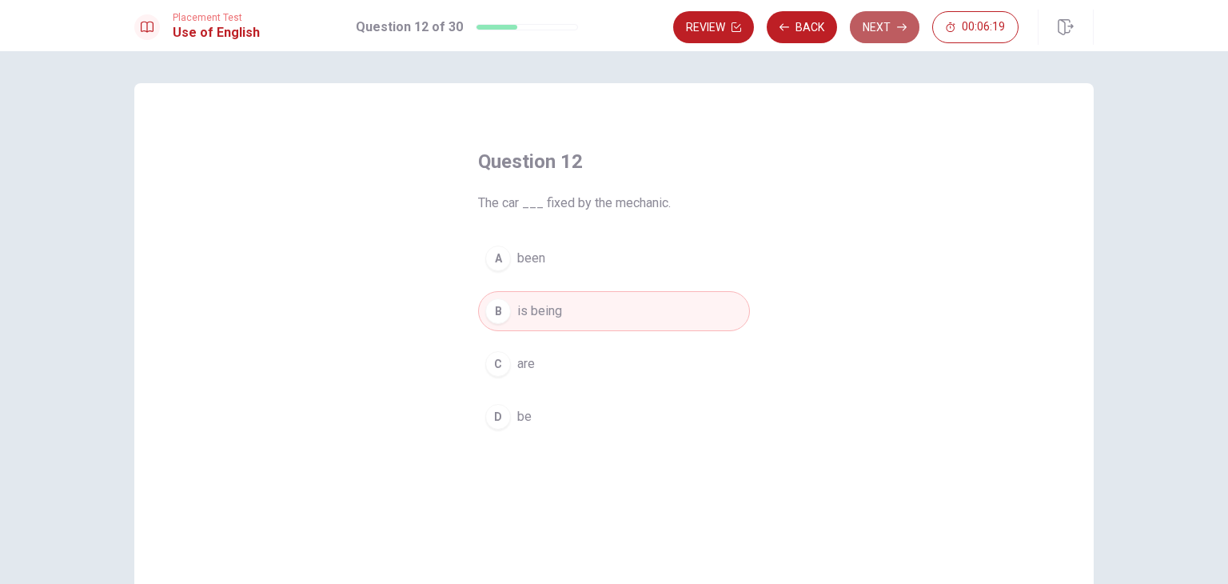
click at [864, 23] on button "Next" at bounding box center [885, 27] width 70 height 32
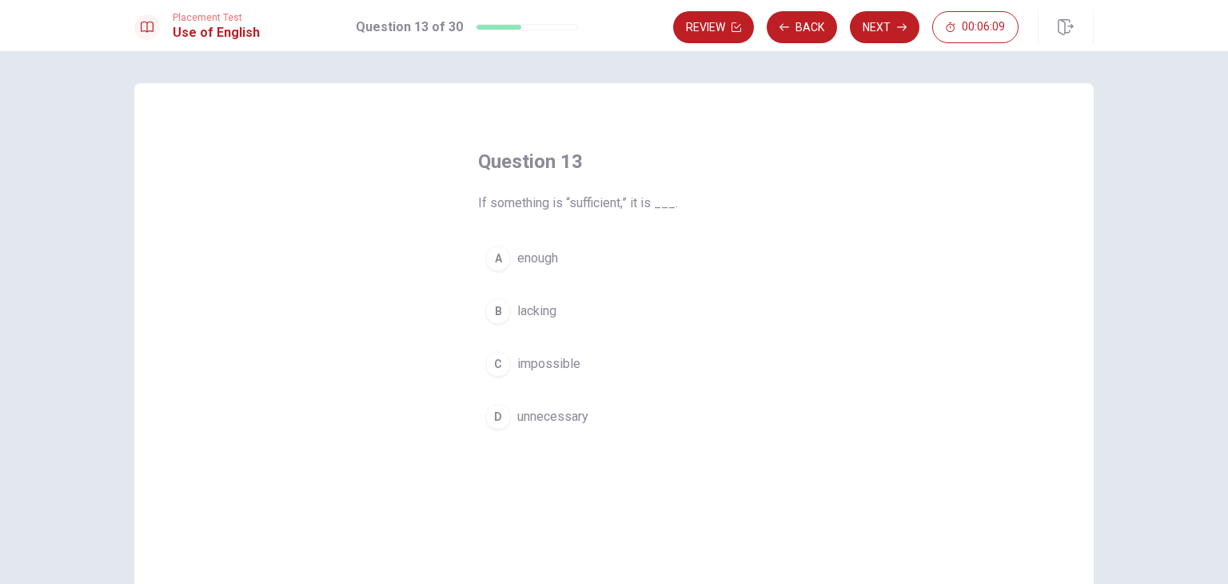
click at [578, 267] on button "A enough" at bounding box center [614, 258] width 272 height 40
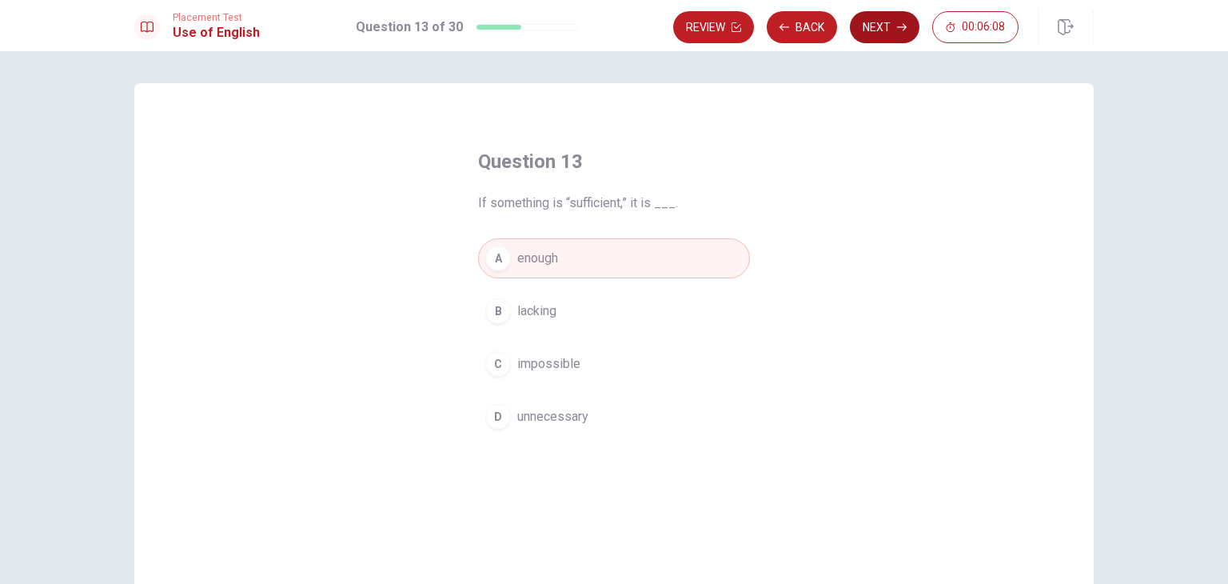
click at [892, 39] on button "Next" at bounding box center [885, 27] width 70 height 32
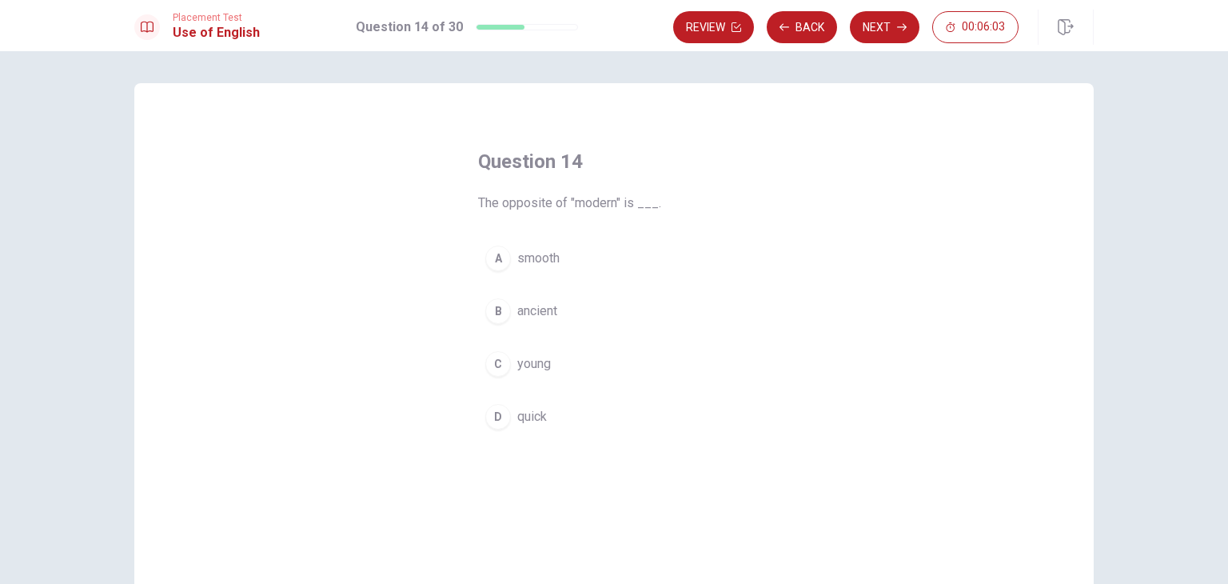
click at [505, 313] on div "B" at bounding box center [498, 311] width 26 height 26
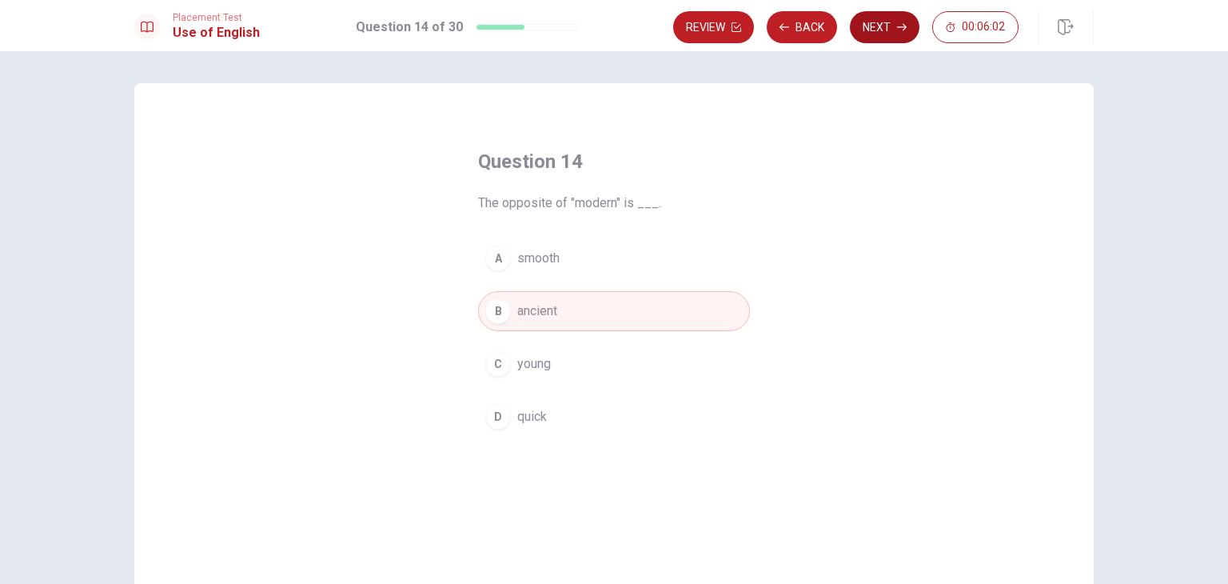
click at [876, 25] on button "Next" at bounding box center [885, 27] width 70 height 32
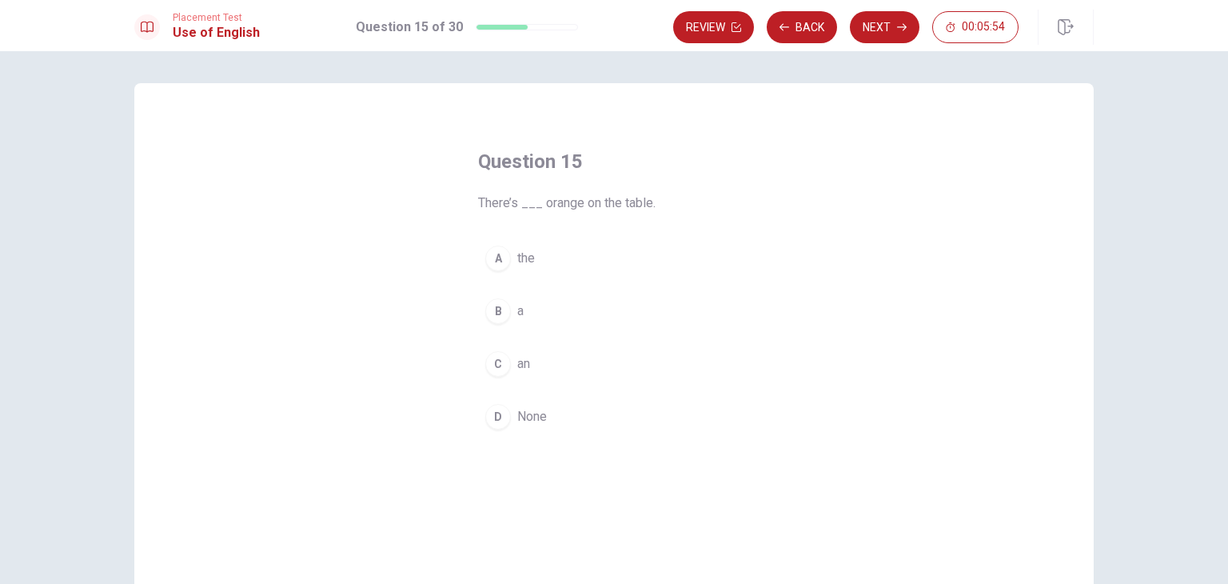
click at [505, 357] on button "C an" at bounding box center [614, 364] width 272 height 40
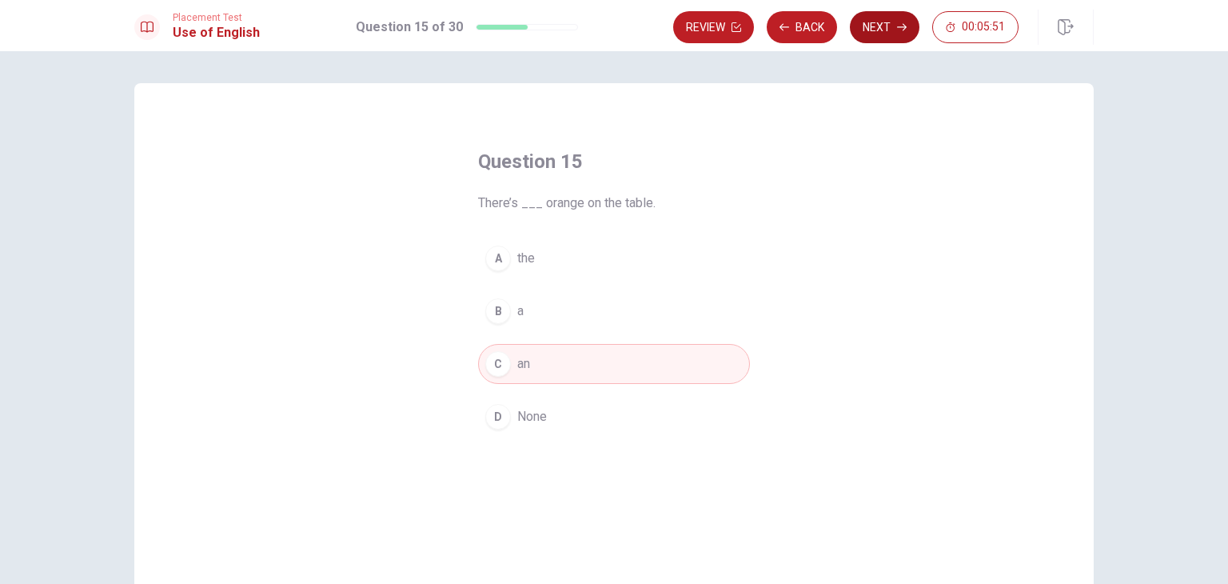
click at [891, 29] on button "Next" at bounding box center [885, 27] width 70 height 32
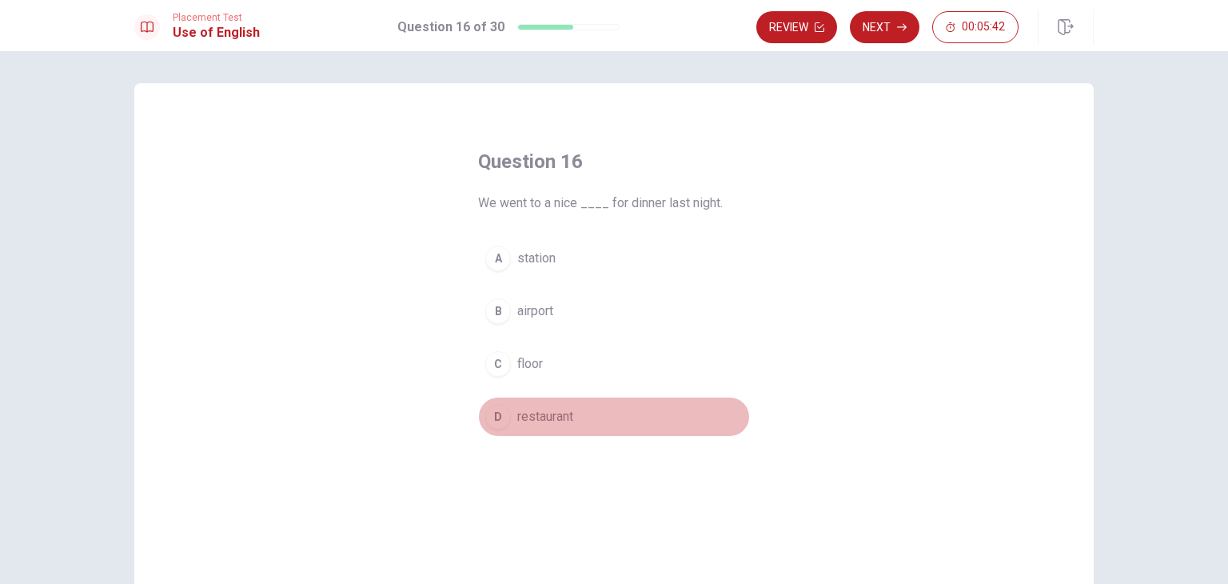
click at [517, 424] on span "restaurant" at bounding box center [545, 416] width 56 height 19
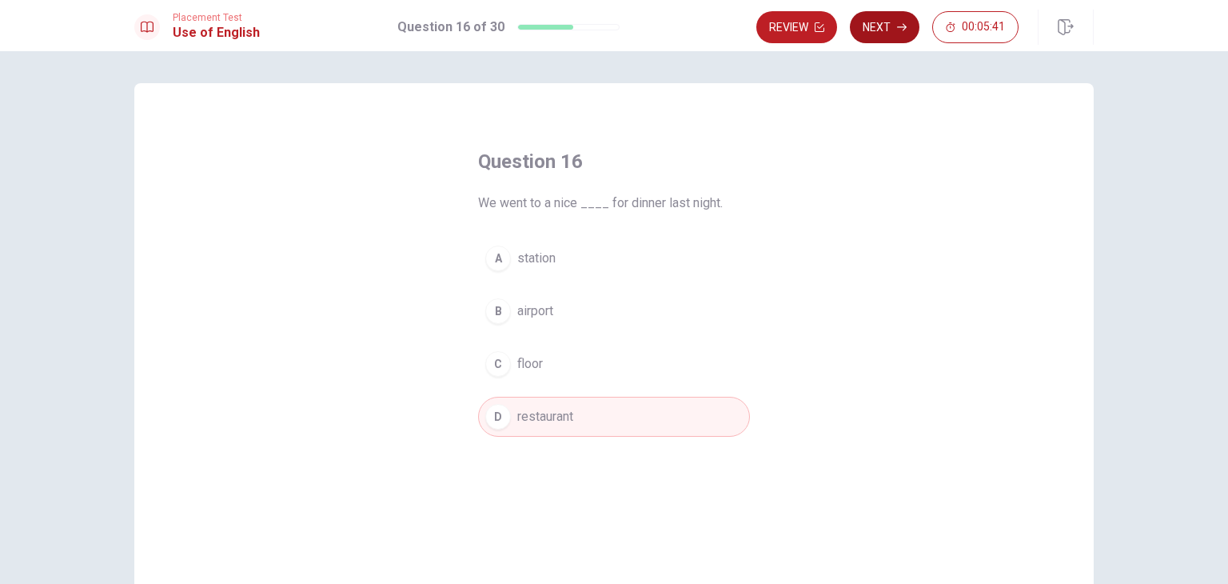
click at [870, 30] on button "Next" at bounding box center [885, 27] width 70 height 32
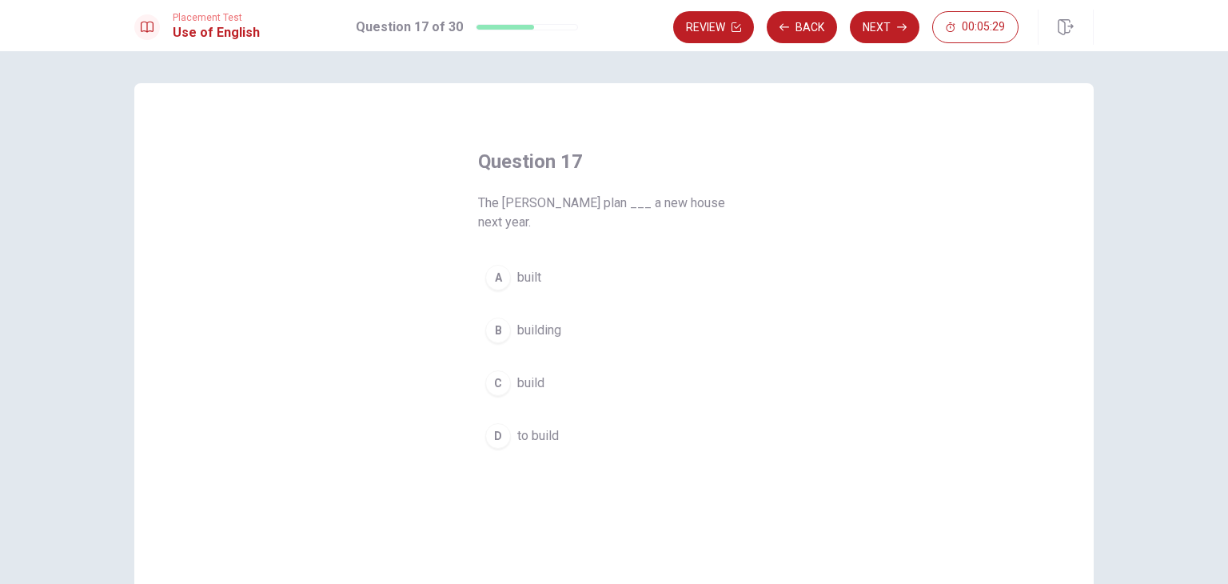
click at [528, 373] on span "build" at bounding box center [530, 382] width 27 height 19
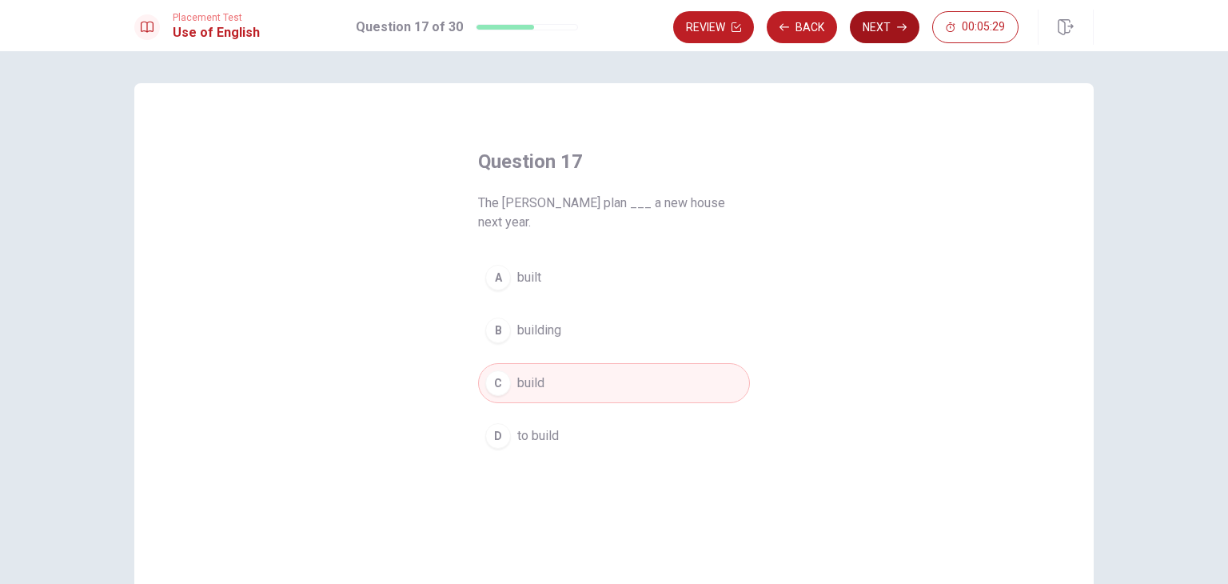
click at [898, 23] on icon "button" at bounding box center [902, 27] width 10 height 10
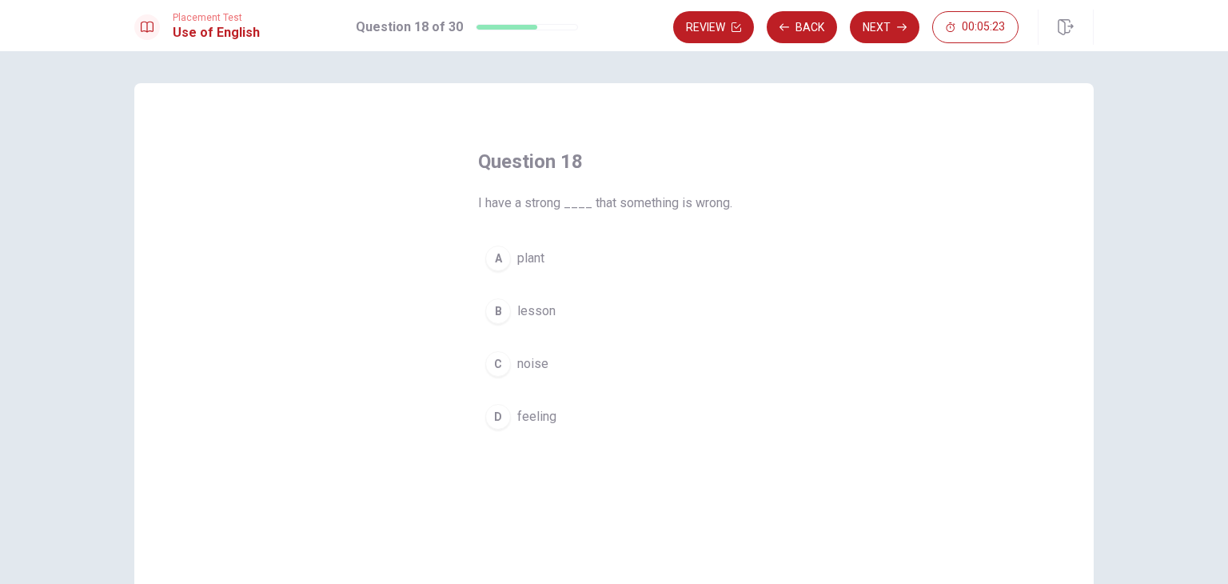
click at [517, 422] on span "feeling" at bounding box center [536, 416] width 39 height 19
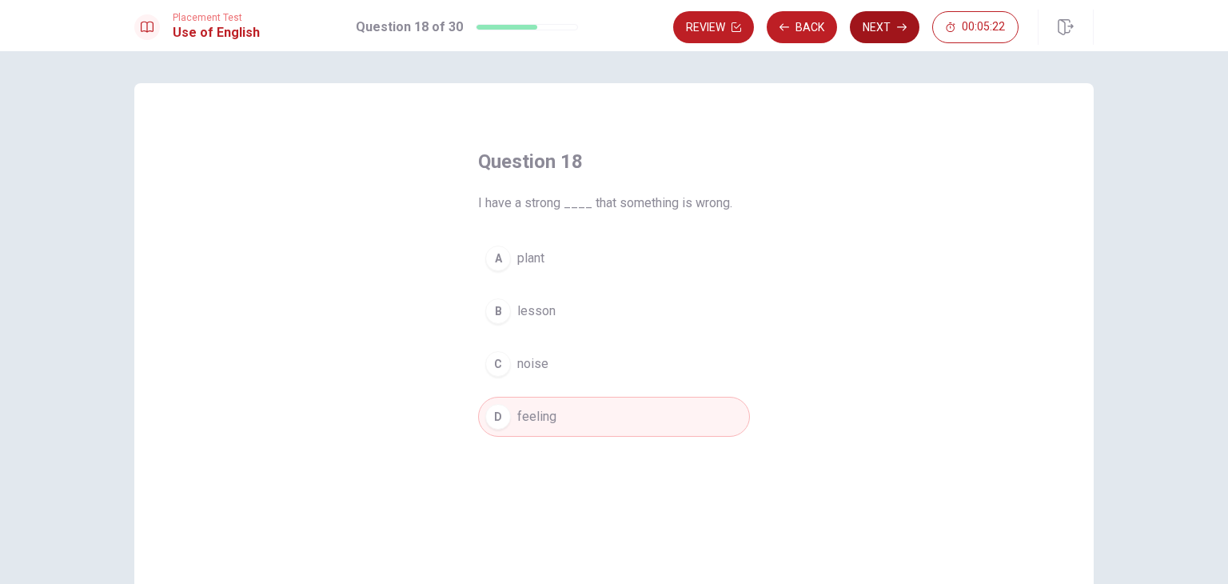
click at [889, 35] on button "Next" at bounding box center [885, 27] width 70 height 32
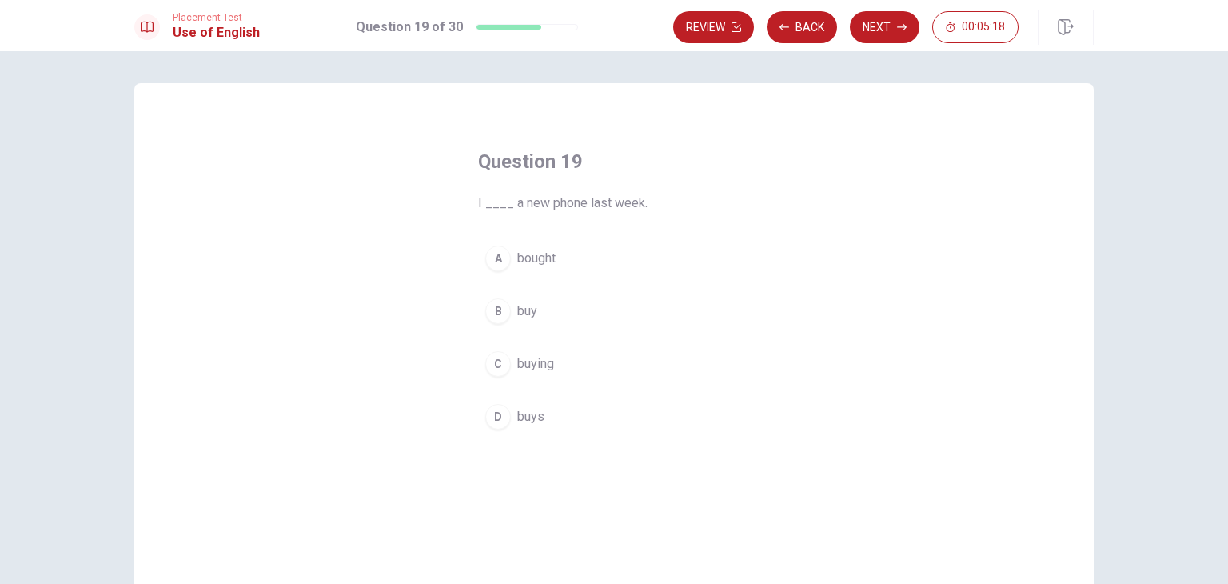
click at [518, 254] on span "bought" at bounding box center [536, 258] width 38 height 19
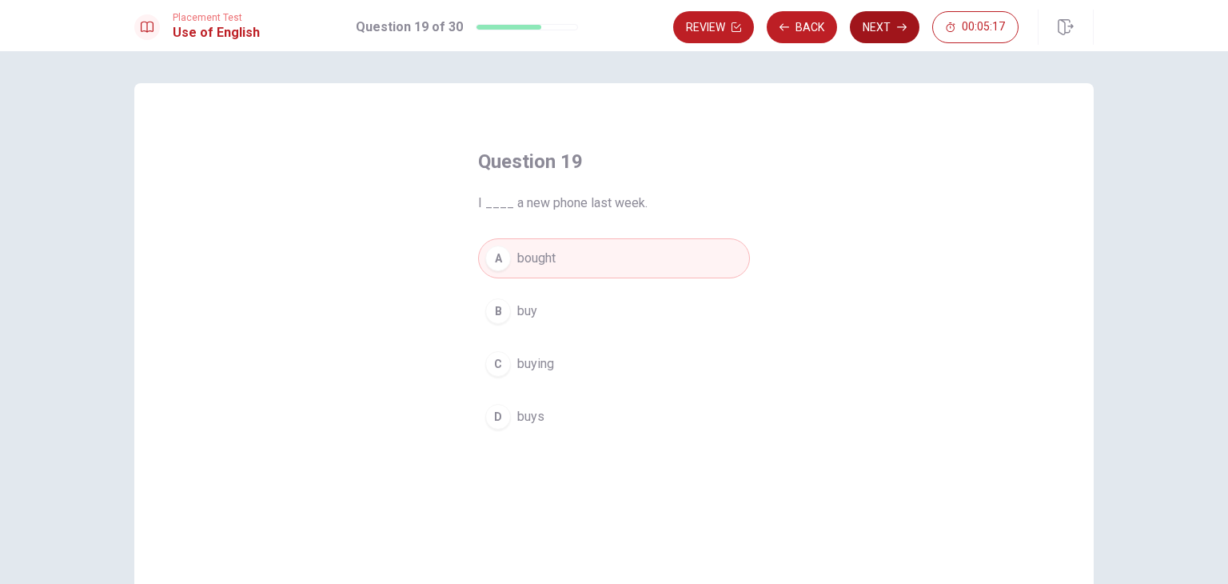
click at [882, 29] on button "Next" at bounding box center [885, 27] width 70 height 32
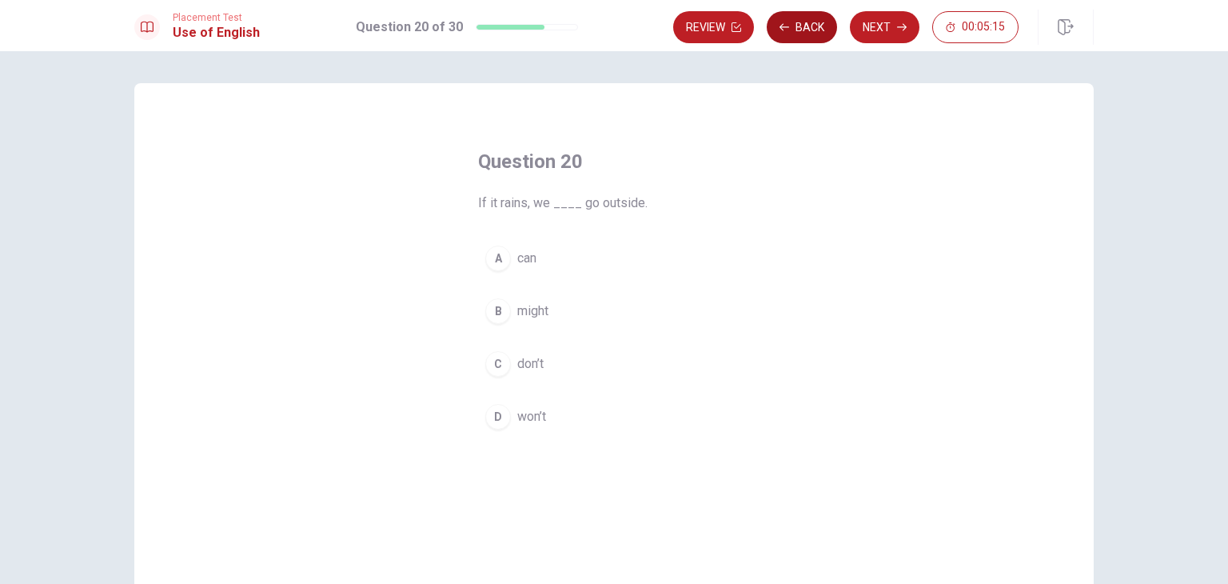
click at [806, 34] on button "Back" at bounding box center [802, 27] width 70 height 32
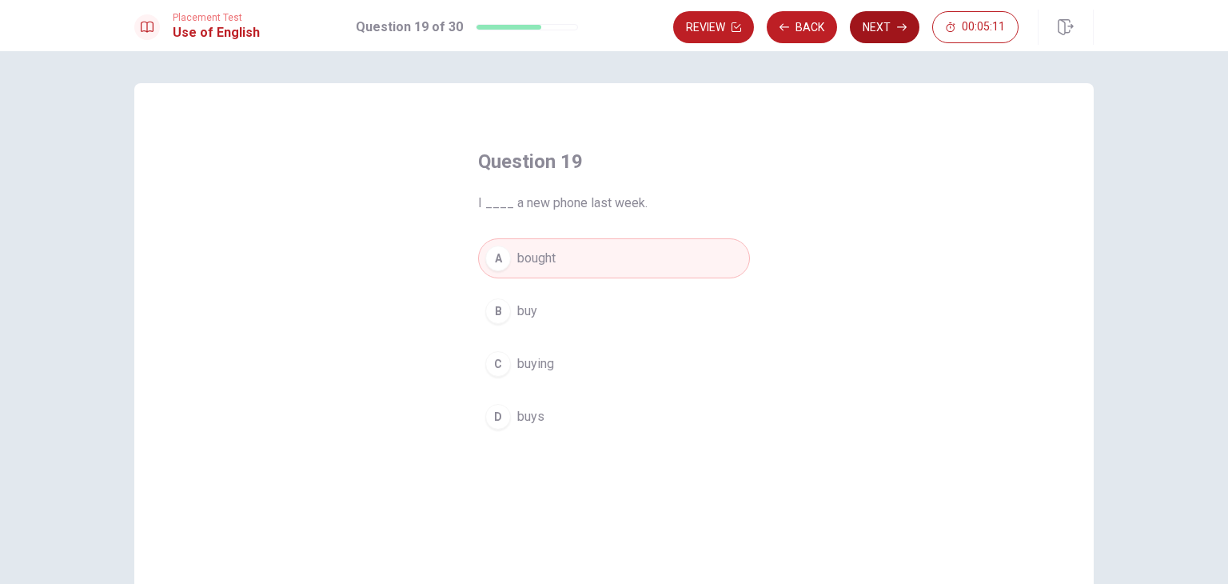
click at [886, 30] on button "Next" at bounding box center [885, 27] width 70 height 32
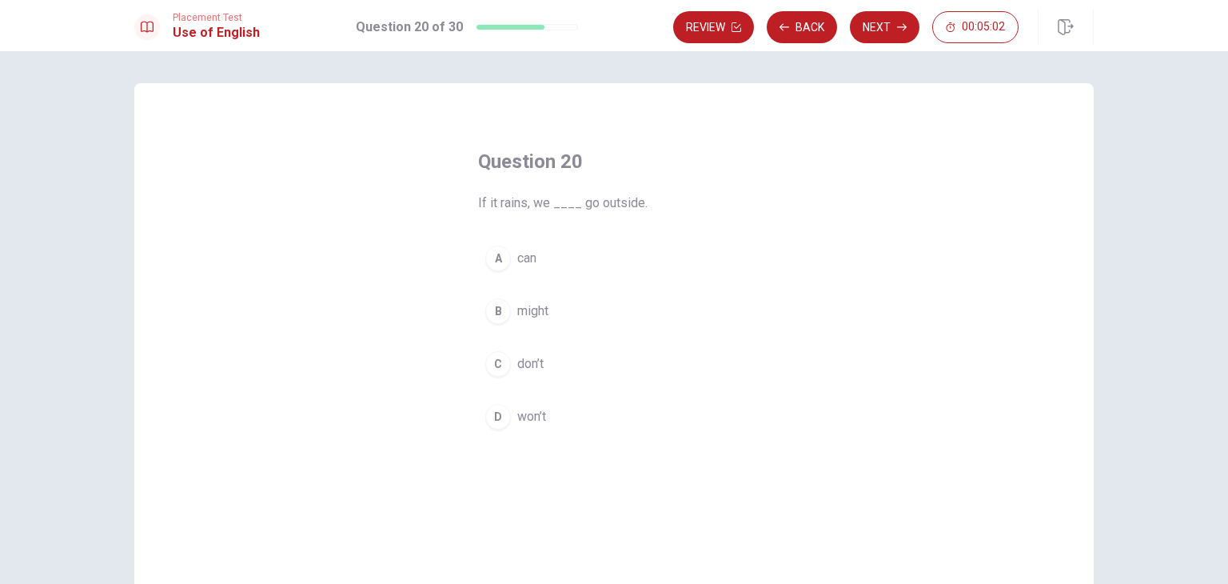
click at [540, 418] on span "won’t" at bounding box center [531, 416] width 29 height 19
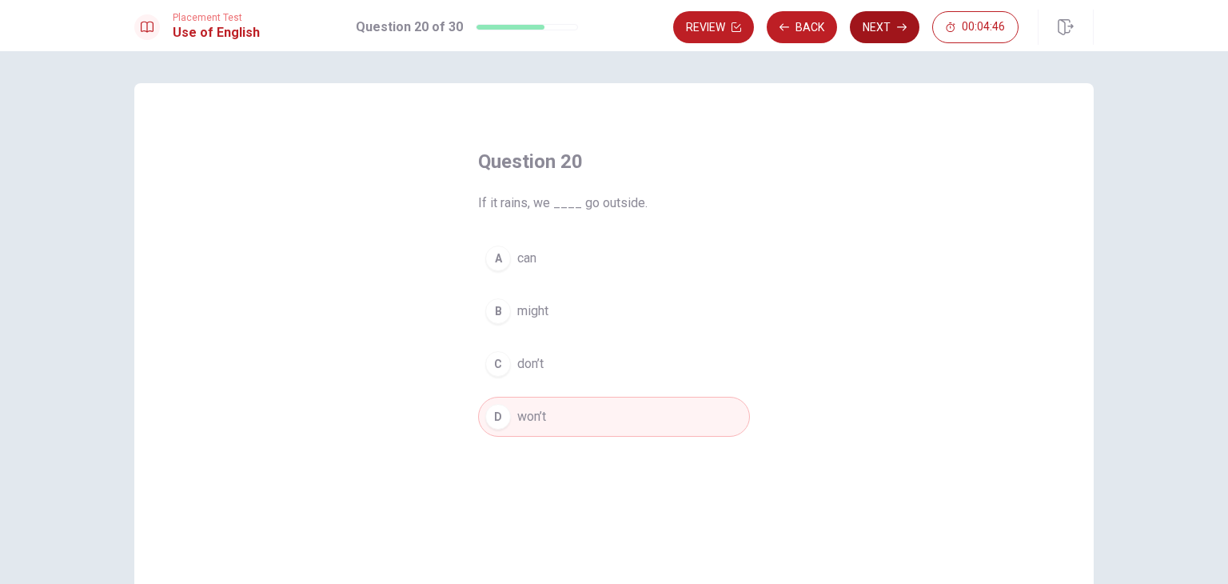
click at [881, 23] on button "Next" at bounding box center [885, 27] width 70 height 32
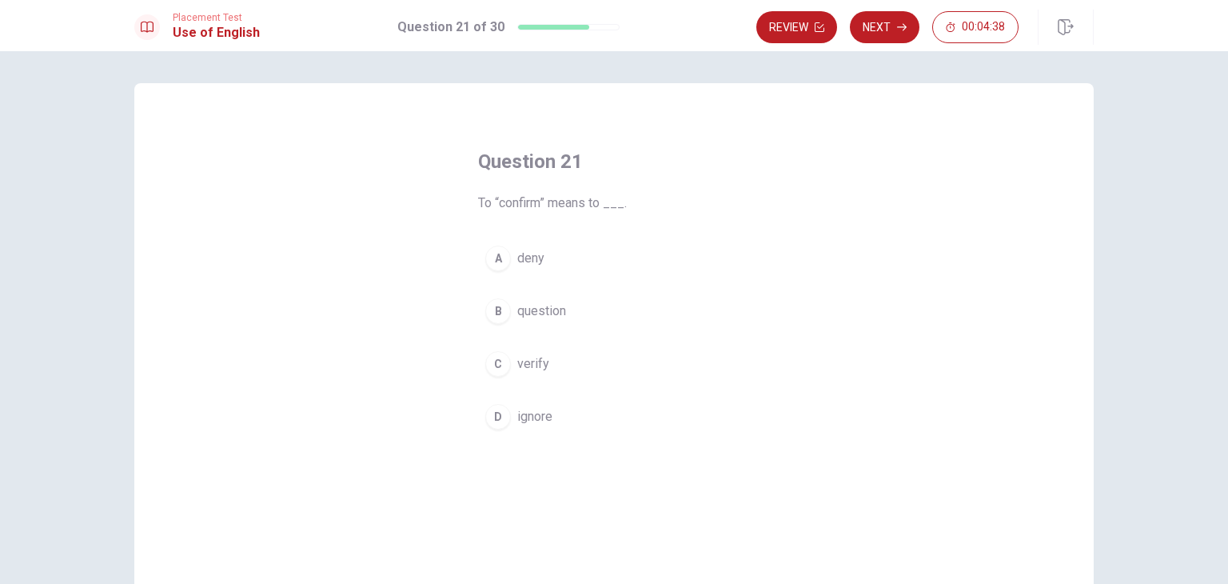
click at [521, 363] on span "verify" at bounding box center [533, 363] width 32 height 19
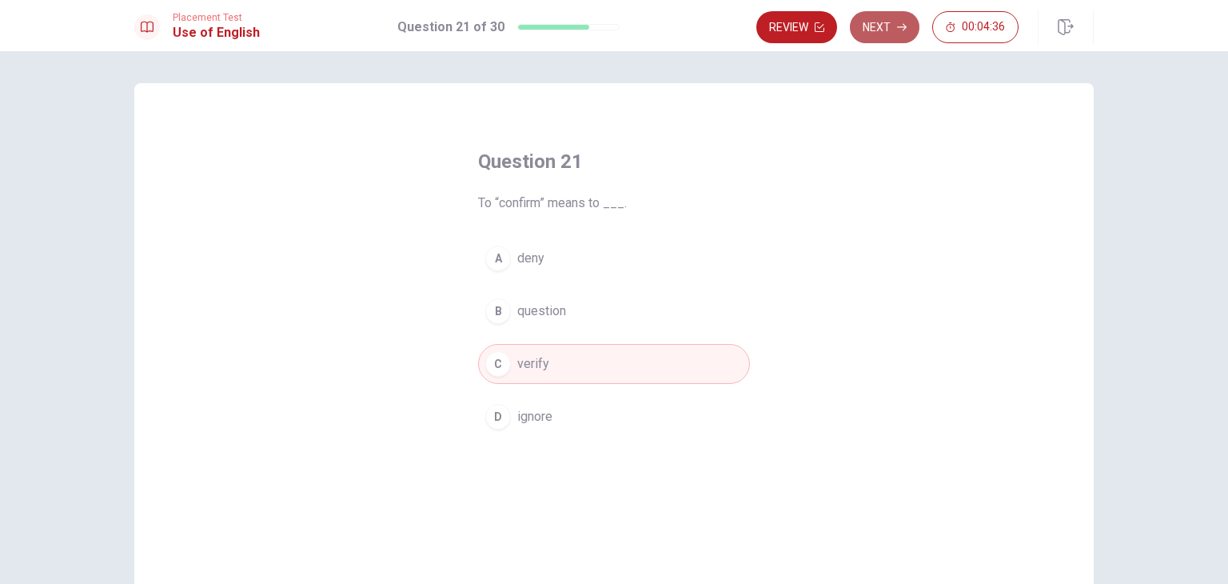
click at [890, 11] on button "Next" at bounding box center [885, 27] width 70 height 32
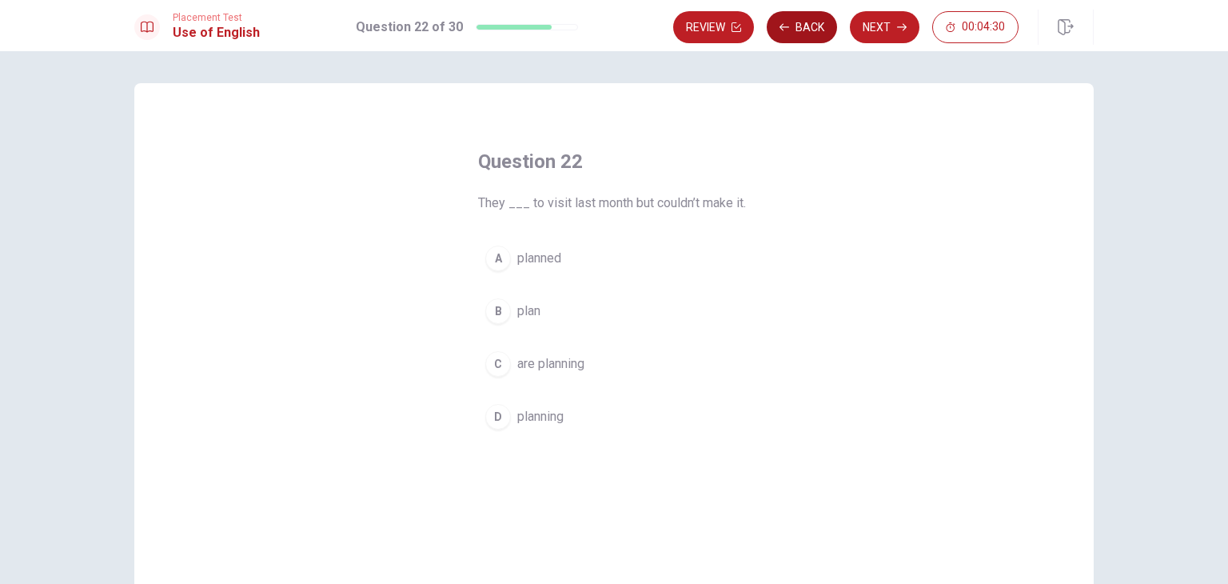
click at [809, 42] on button "Back" at bounding box center [802, 27] width 70 height 32
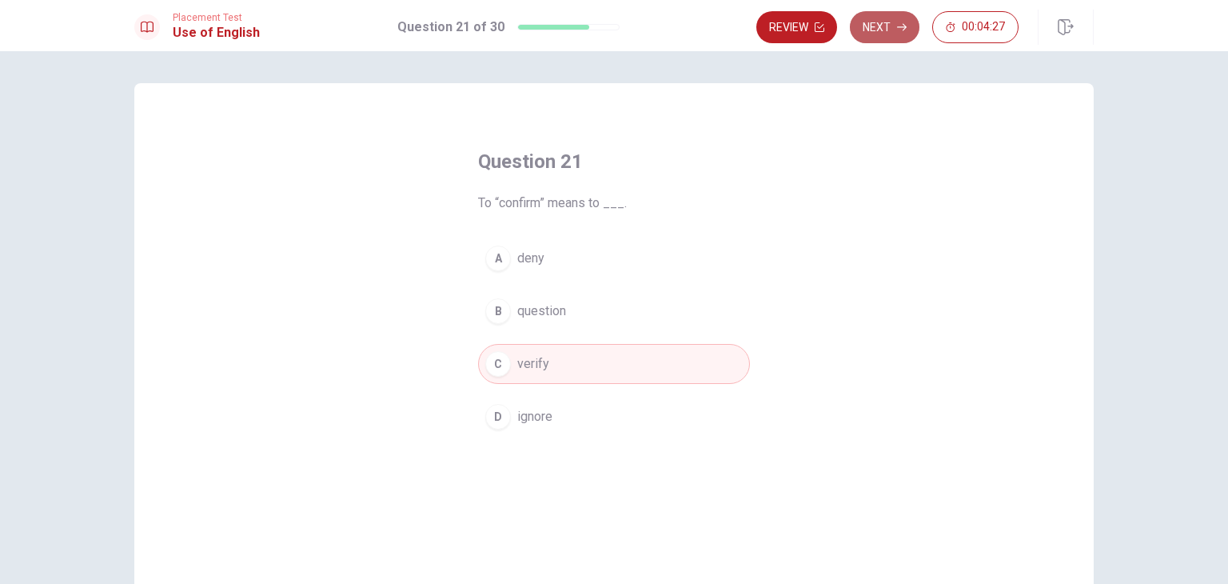
click at [878, 30] on button "Next" at bounding box center [885, 27] width 70 height 32
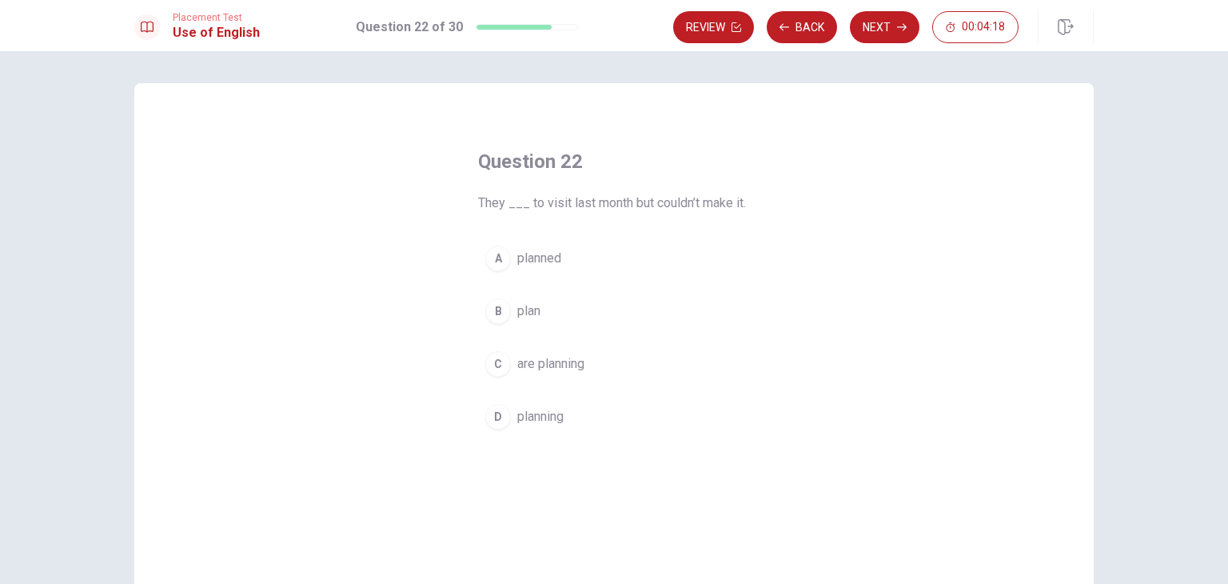
click at [530, 259] on span "planned" at bounding box center [539, 258] width 44 height 19
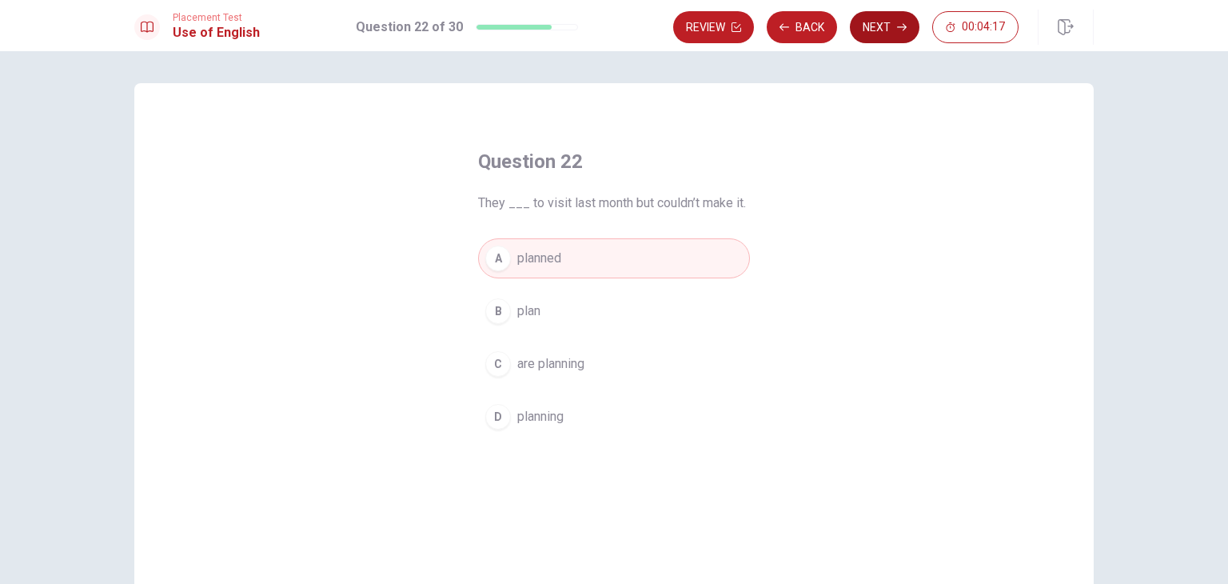
click at [904, 36] on button "Next" at bounding box center [885, 27] width 70 height 32
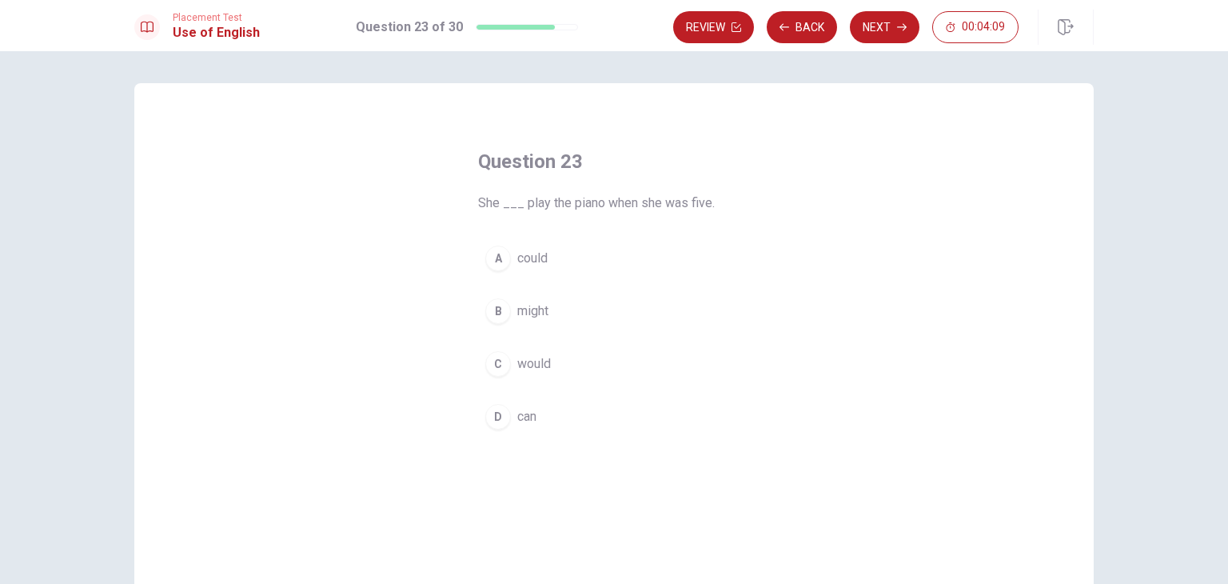
click at [526, 420] on span "can" at bounding box center [526, 416] width 19 height 19
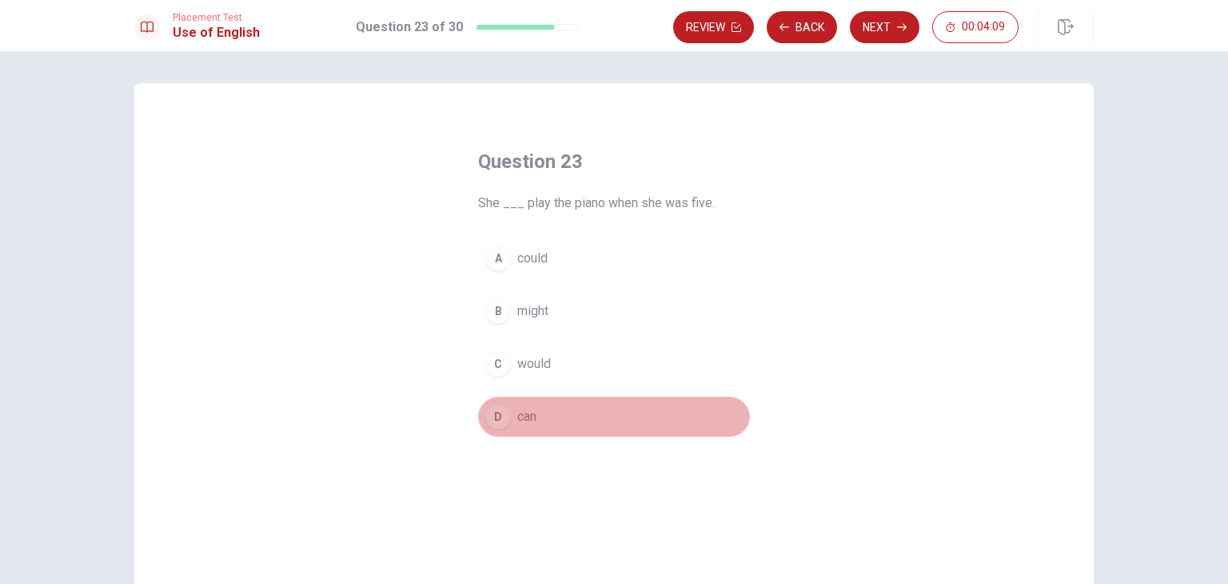
click at [526, 420] on span "can" at bounding box center [526, 416] width 19 height 19
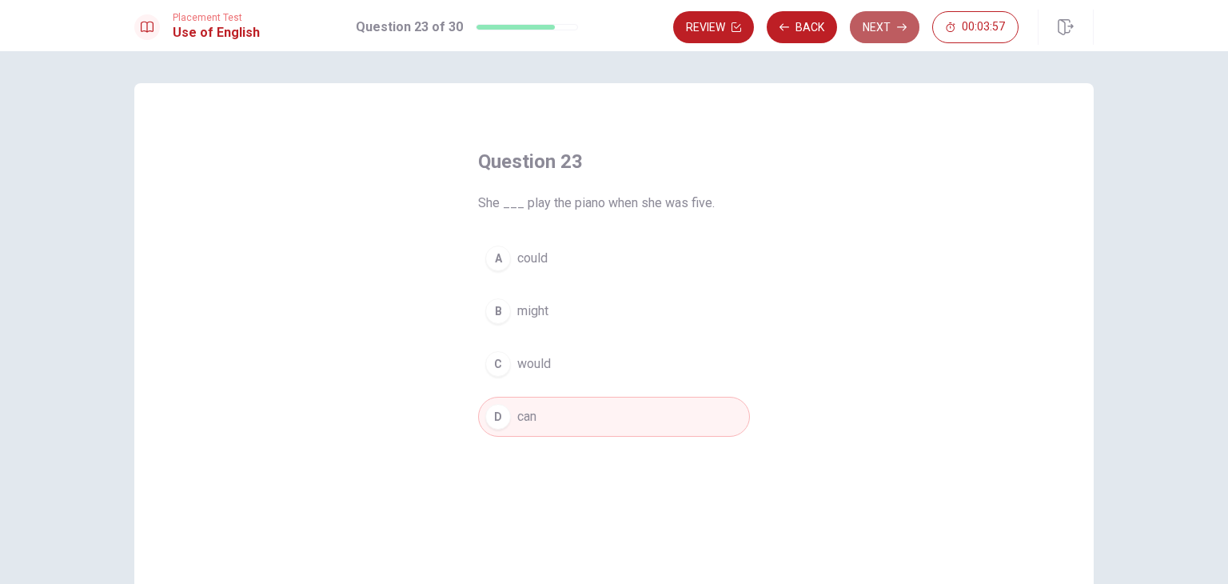
click at [908, 14] on button "Next" at bounding box center [885, 27] width 70 height 32
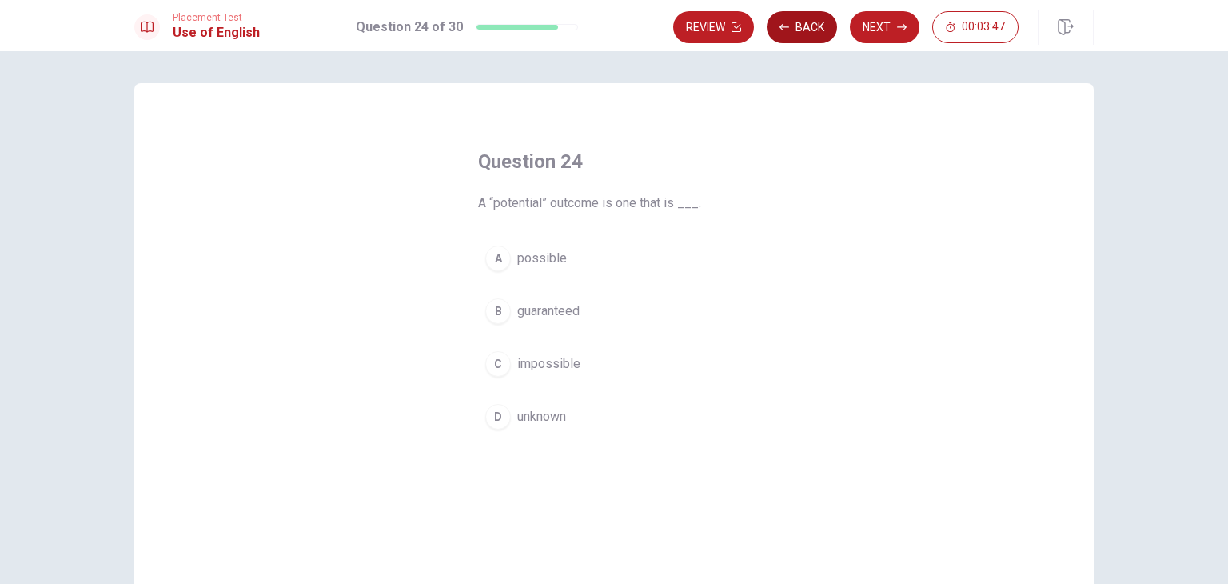
click at [811, 36] on button "Back" at bounding box center [802, 27] width 70 height 32
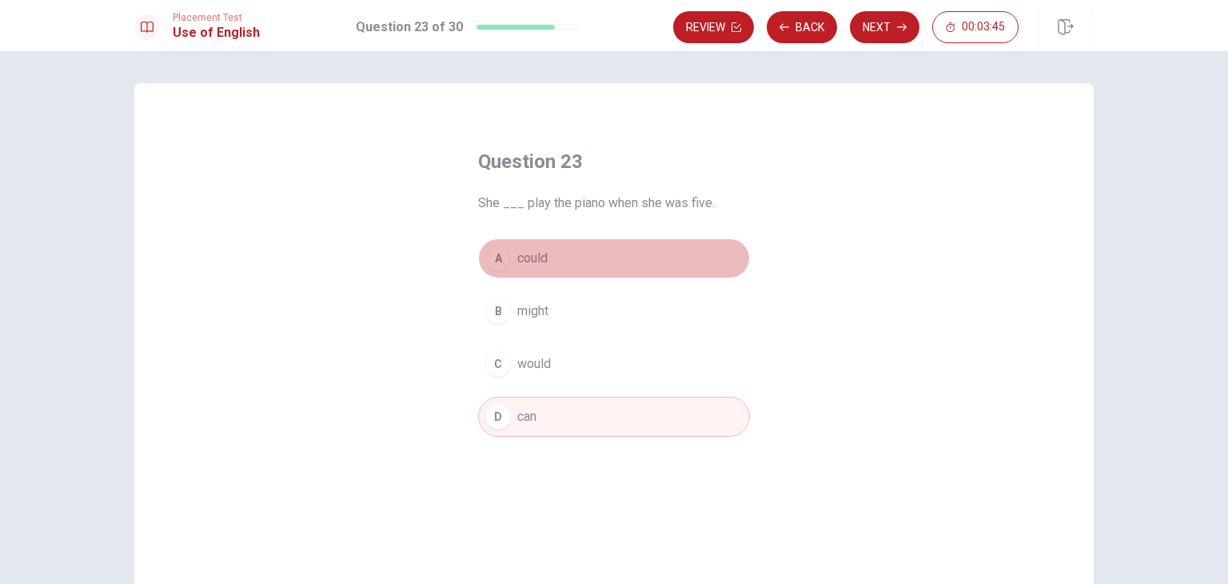
click at [534, 250] on span "could" at bounding box center [532, 258] width 30 height 19
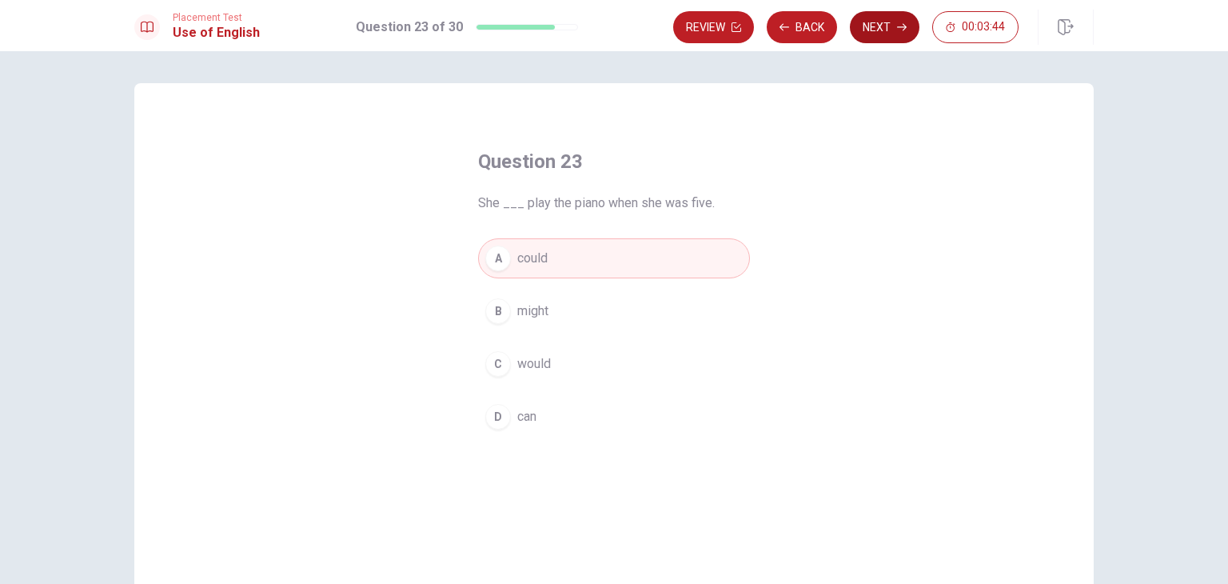
click at [882, 30] on button "Next" at bounding box center [885, 27] width 70 height 32
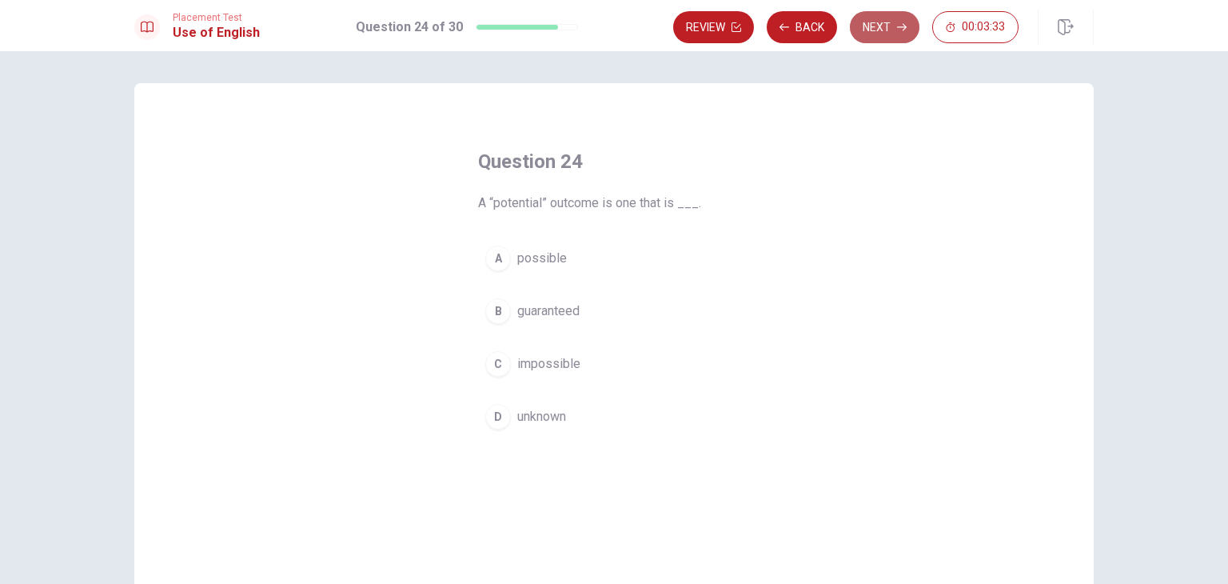
click at [895, 16] on button "Next" at bounding box center [885, 27] width 70 height 32
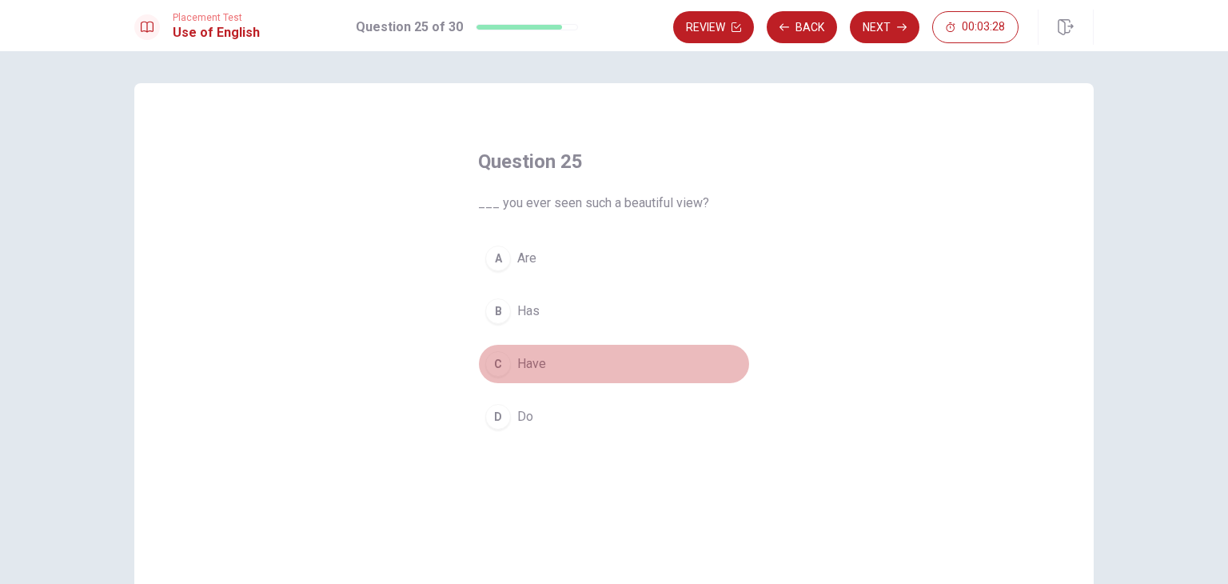
click at [536, 362] on span "Have" at bounding box center [531, 363] width 29 height 19
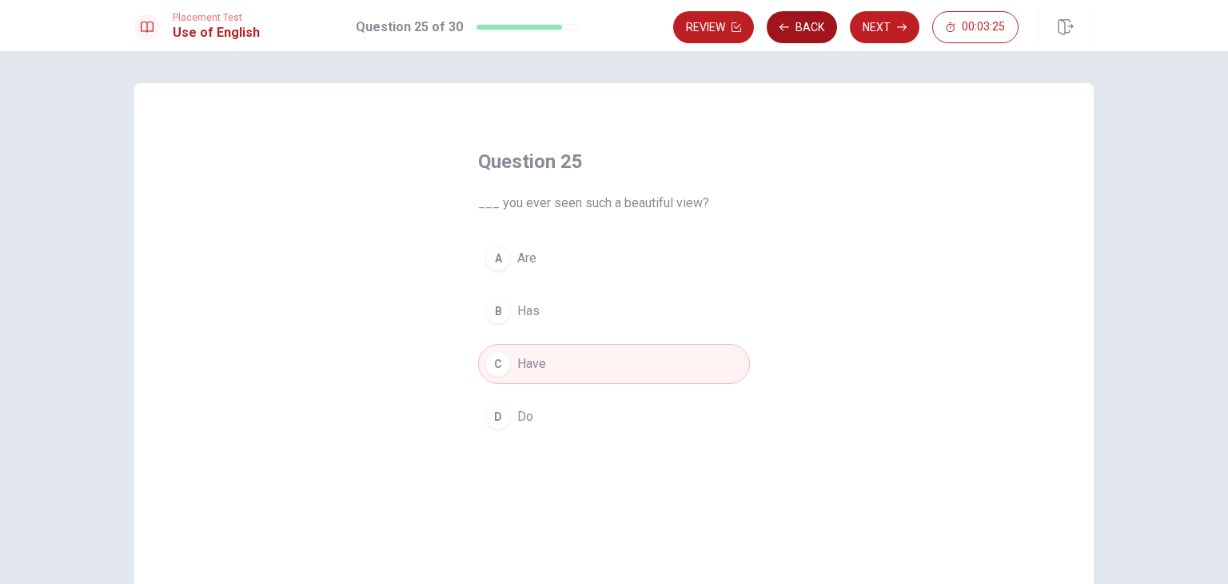
click at [806, 17] on button "Back" at bounding box center [802, 27] width 70 height 32
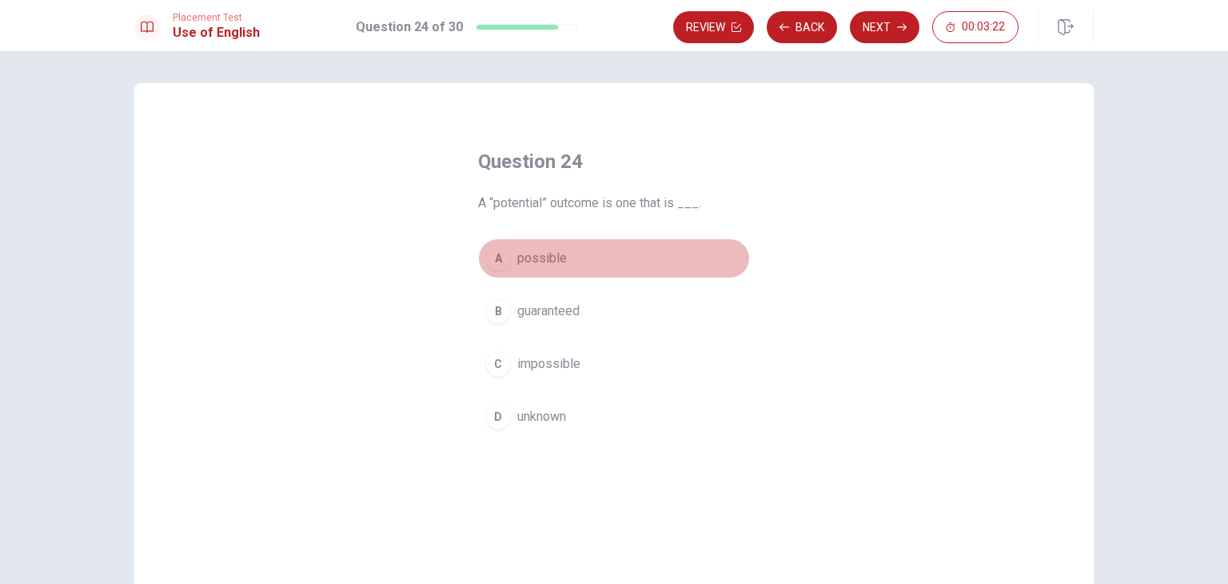
click at [536, 263] on span "possible" at bounding box center [542, 258] width 50 height 19
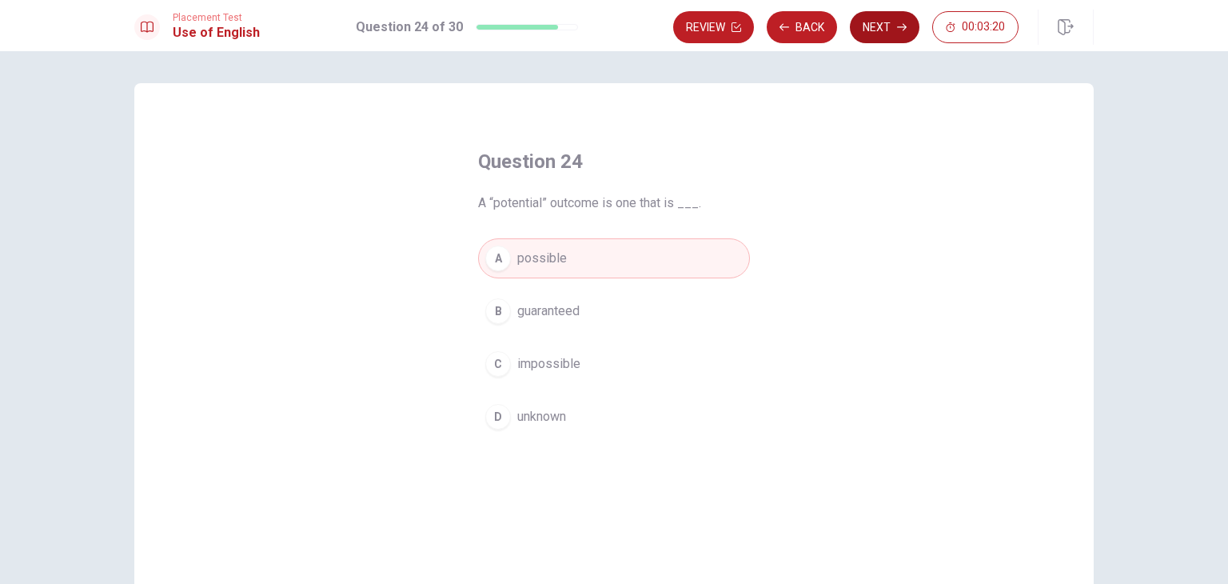
click at [883, 22] on button "Next" at bounding box center [885, 27] width 70 height 32
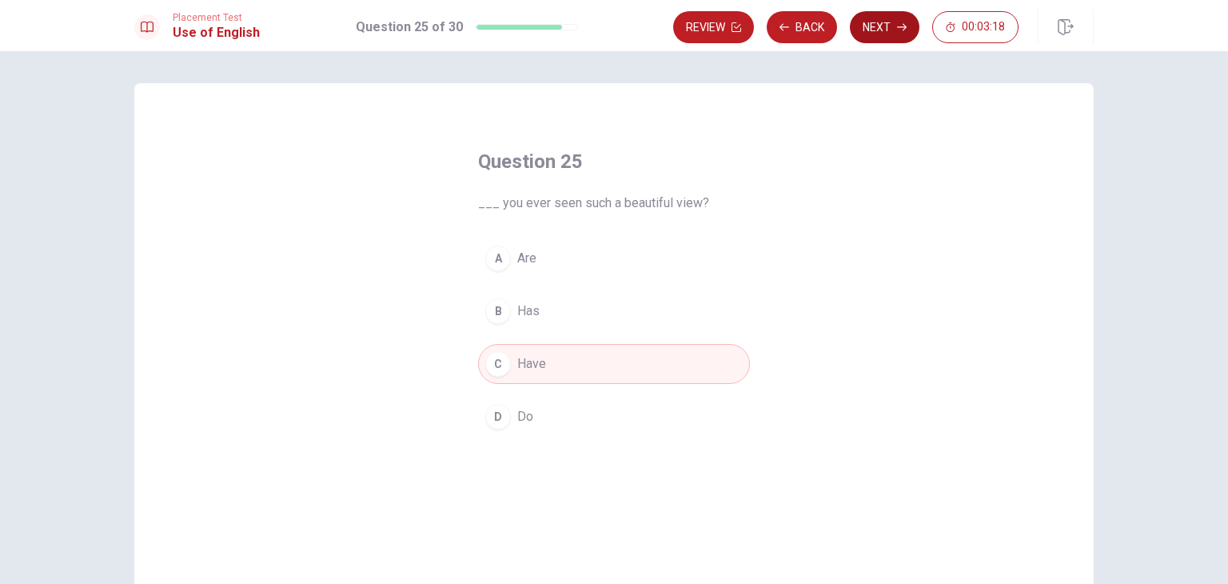
click at [892, 33] on button "Next" at bounding box center [885, 27] width 70 height 32
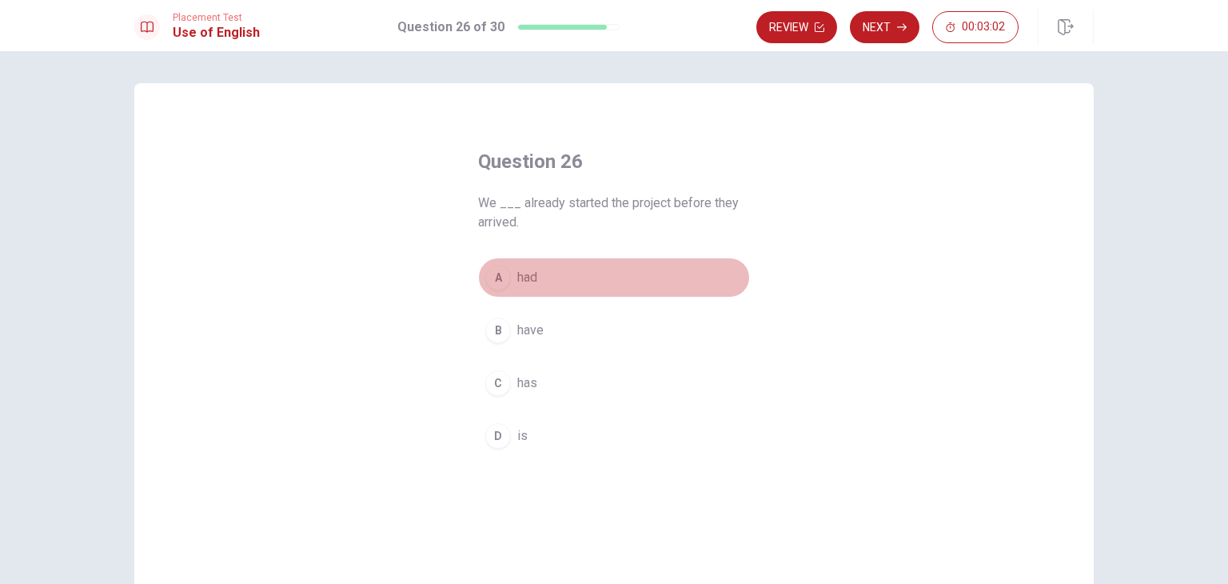
click at [524, 281] on span "had" at bounding box center [527, 277] width 20 height 19
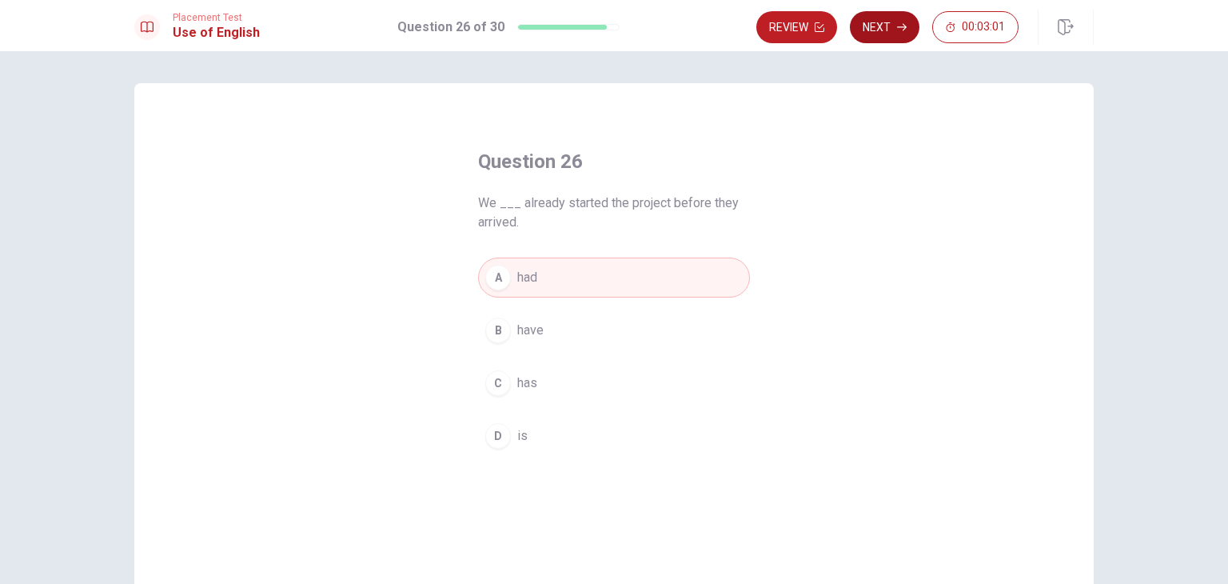
click at [890, 29] on button "Next" at bounding box center [885, 27] width 70 height 32
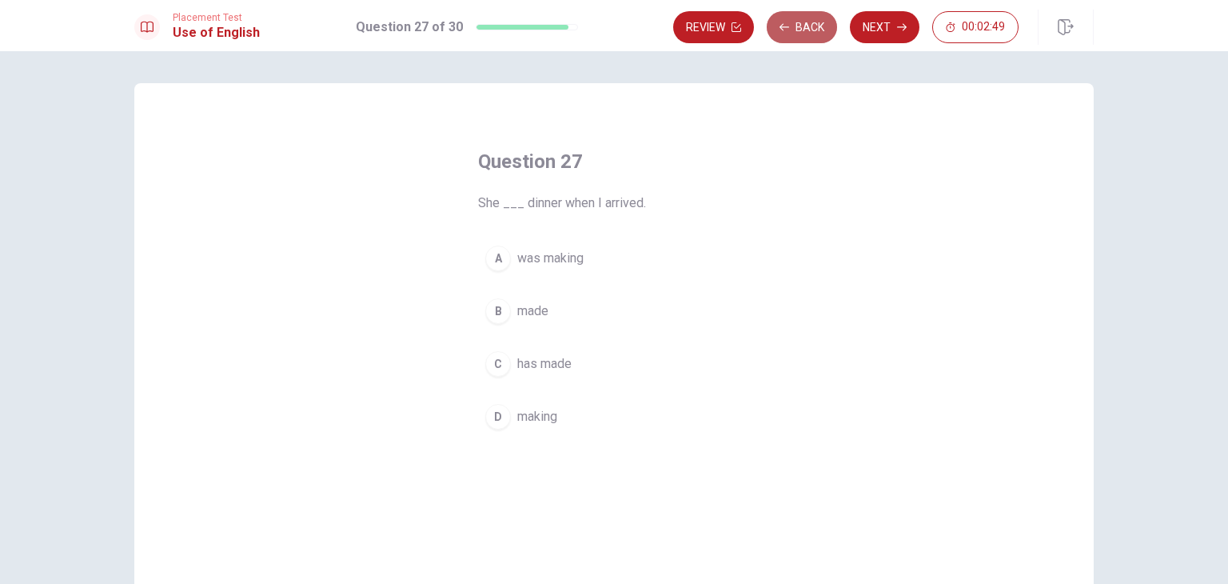
click at [799, 26] on button "Back" at bounding box center [802, 27] width 70 height 32
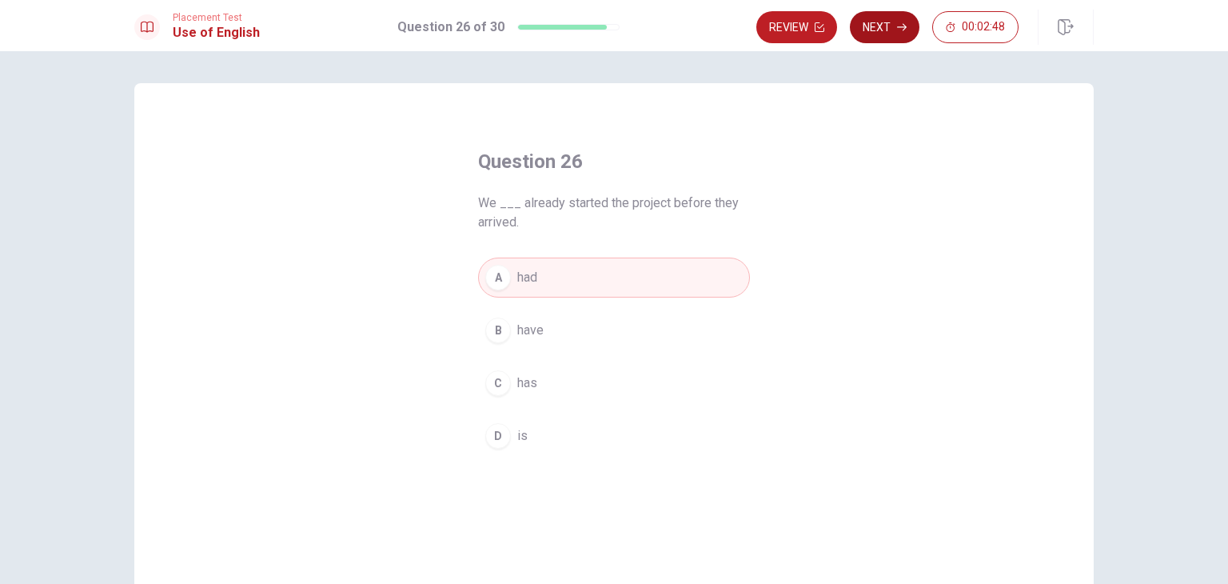
click at [890, 30] on button "Next" at bounding box center [885, 27] width 70 height 32
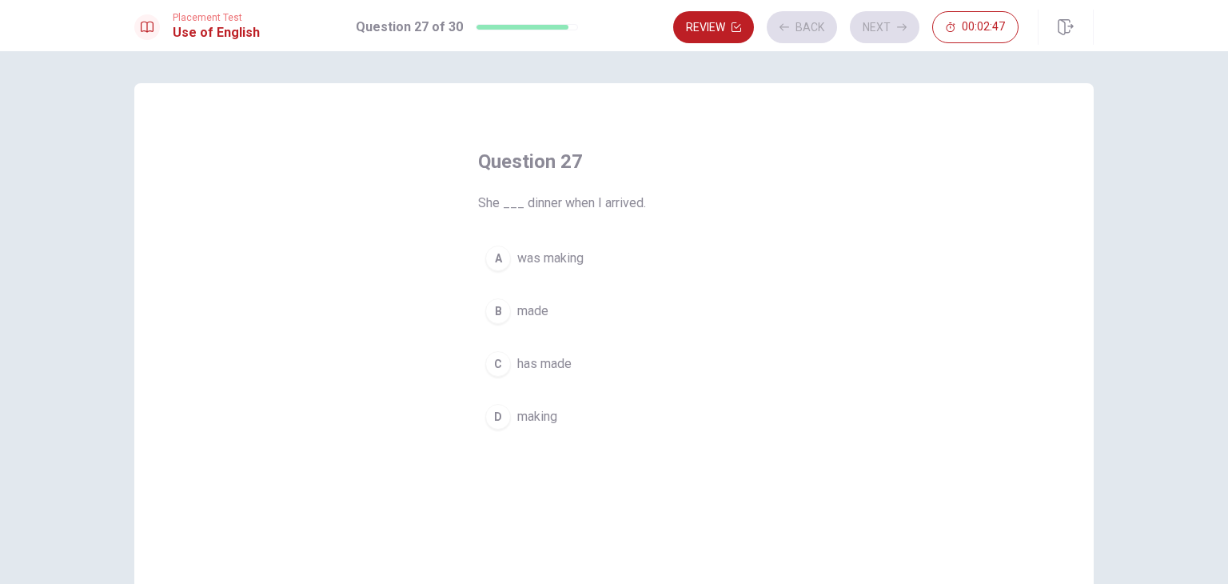
click at [618, 267] on button "A was making" at bounding box center [614, 258] width 272 height 40
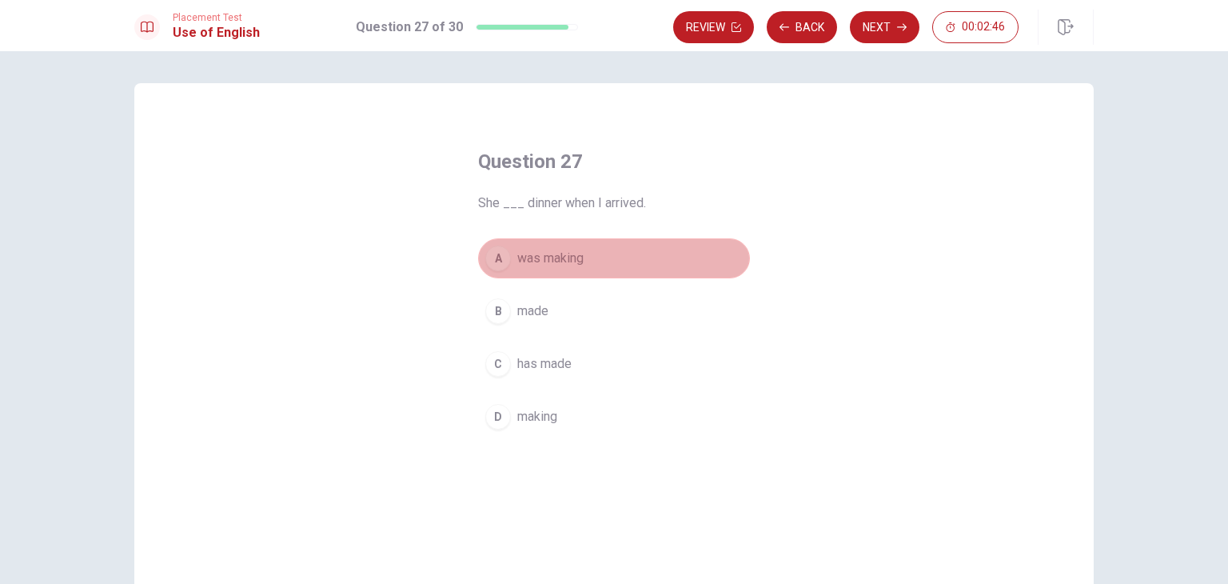
click at [618, 267] on button "A was making" at bounding box center [614, 258] width 272 height 40
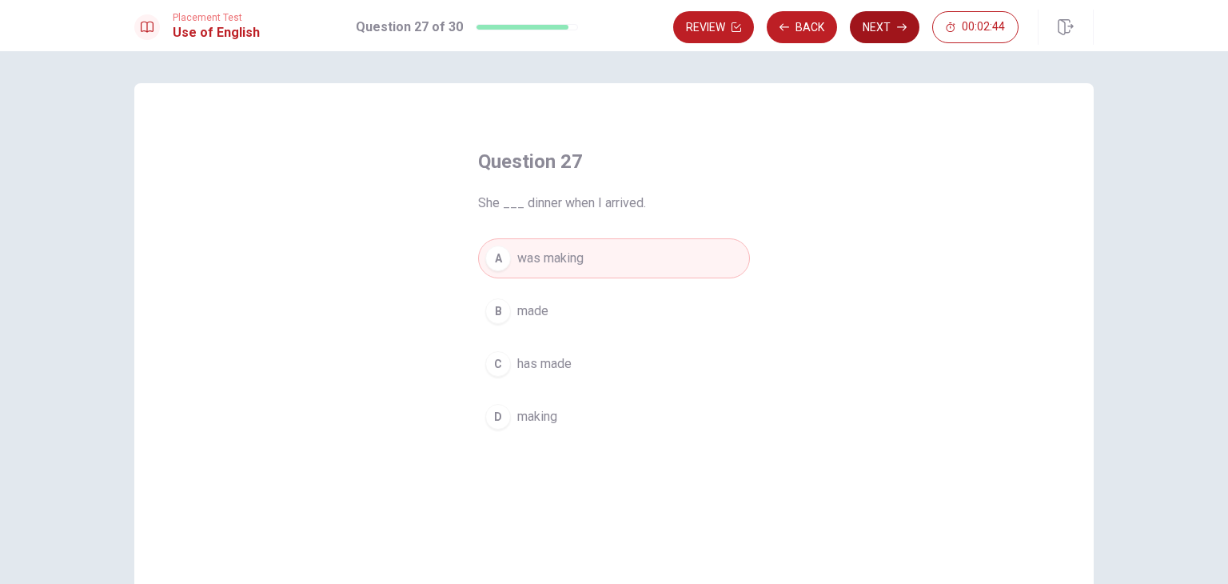
click at [890, 33] on button "Next" at bounding box center [885, 27] width 70 height 32
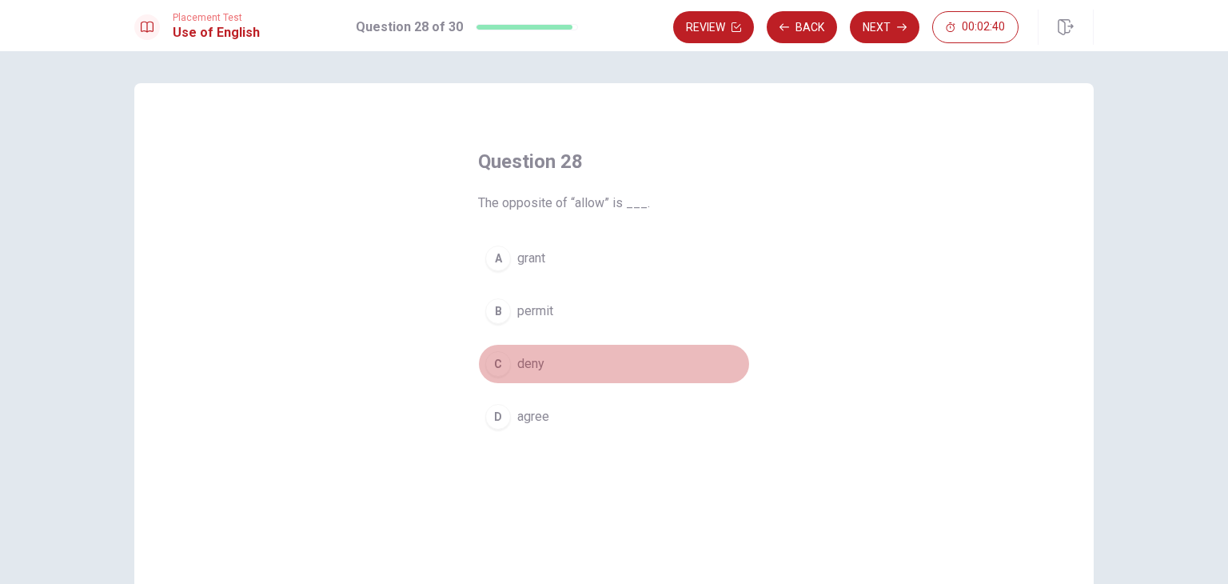
click at [528, 371] on span "deny" at bounding box center [530, 363] width 27 height 19
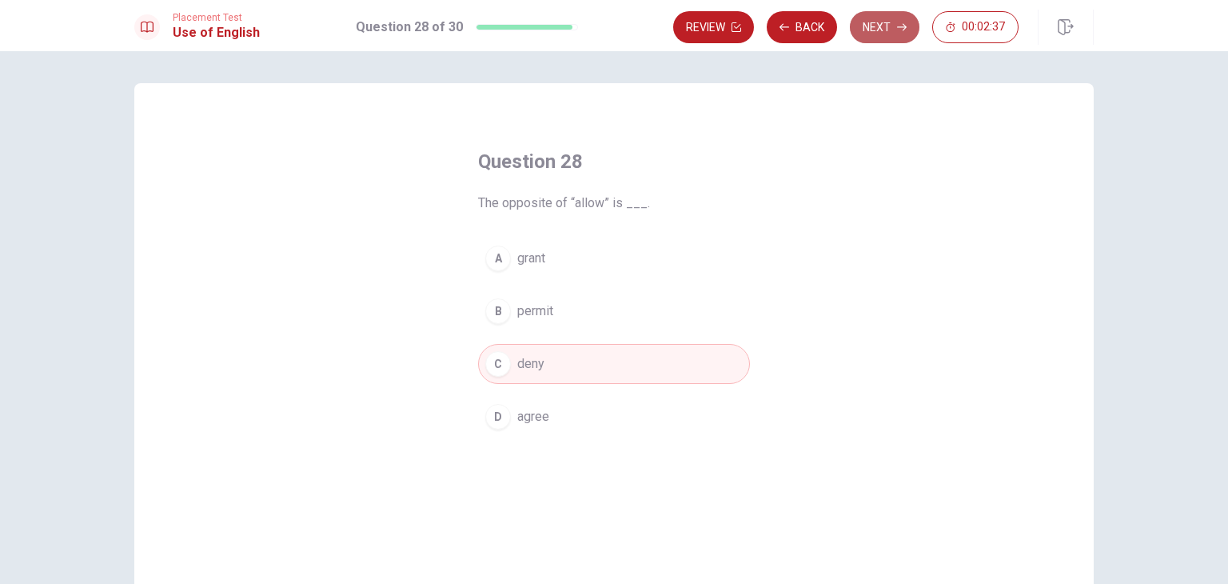
click at [871, 26] on button "Next" at bounding box center [885, 27] width 70 height 32
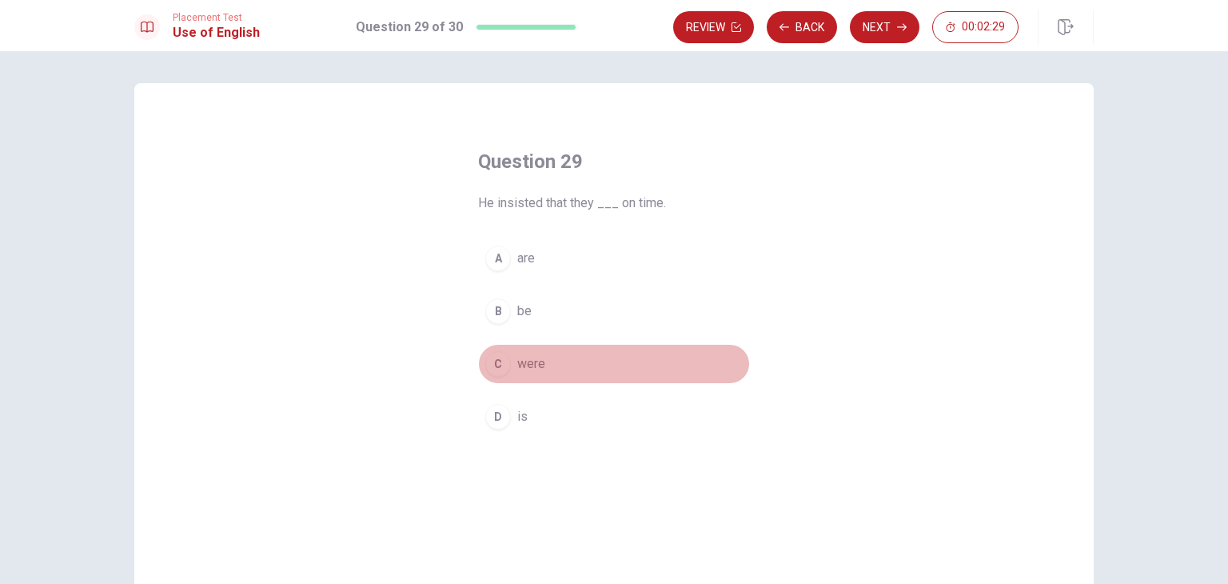
click at [528, 365] on span "were" at bounding box center [531, 363] width 28 height 19
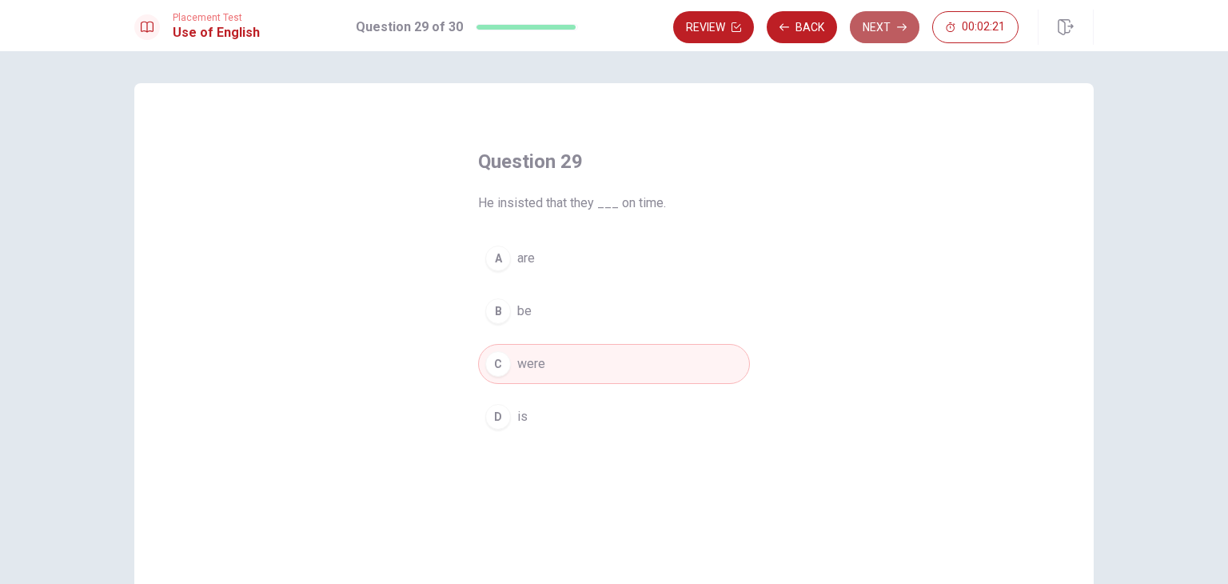
click at [896, 22] on button "Next" at bounding box center [885, 27] width 70 height 32
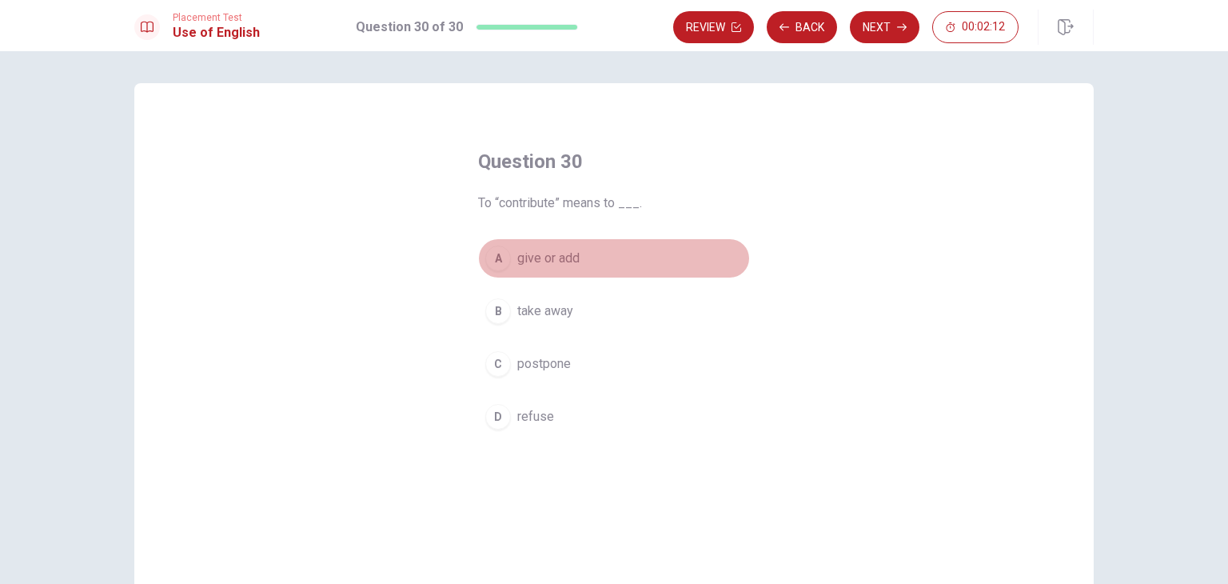
click at [560, 262] on span "give or add" at bounding box center [548, 258] width 62 height 19
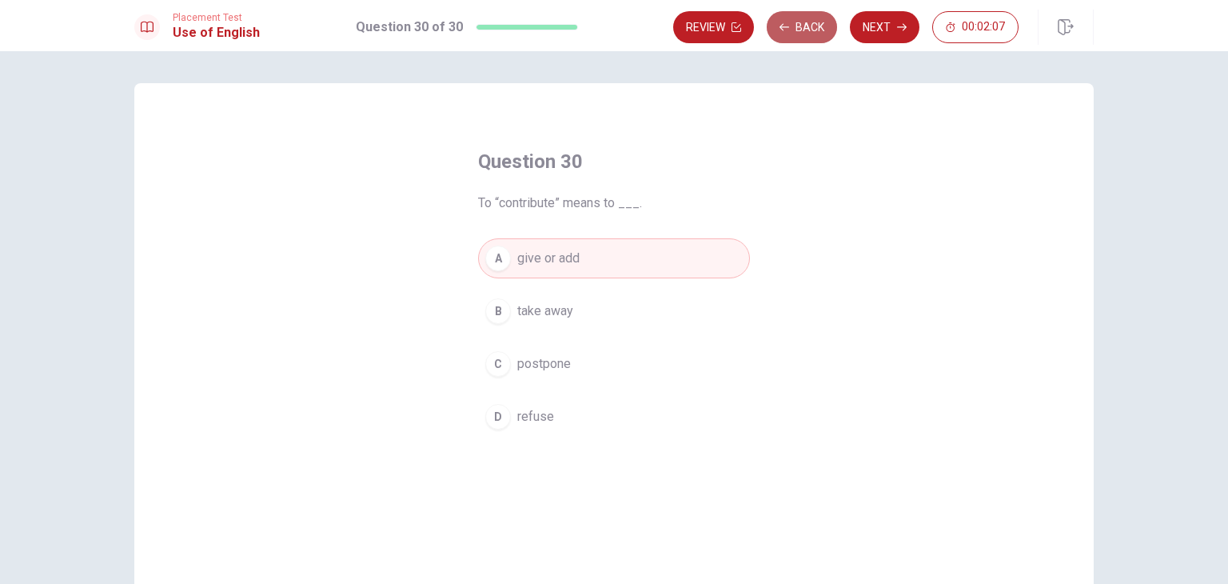
click at [787, 29] on icon "button" at bounding box center [784, 27] width 10 height 10
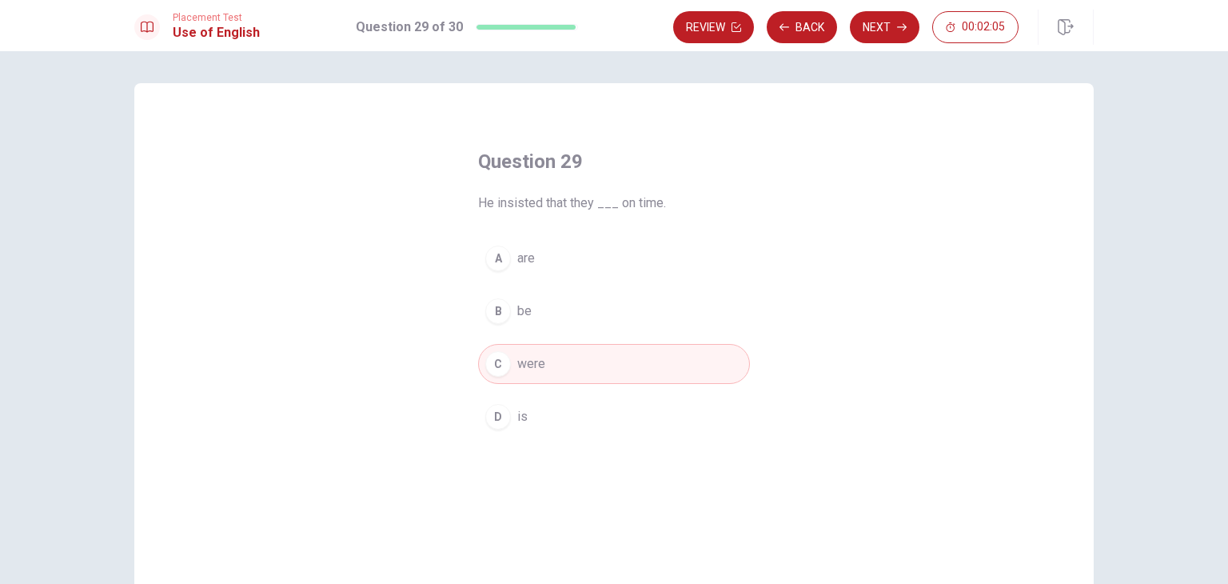
click at [585, 302] on button "B be" at bounding box center [614, 311] width 272 height 40
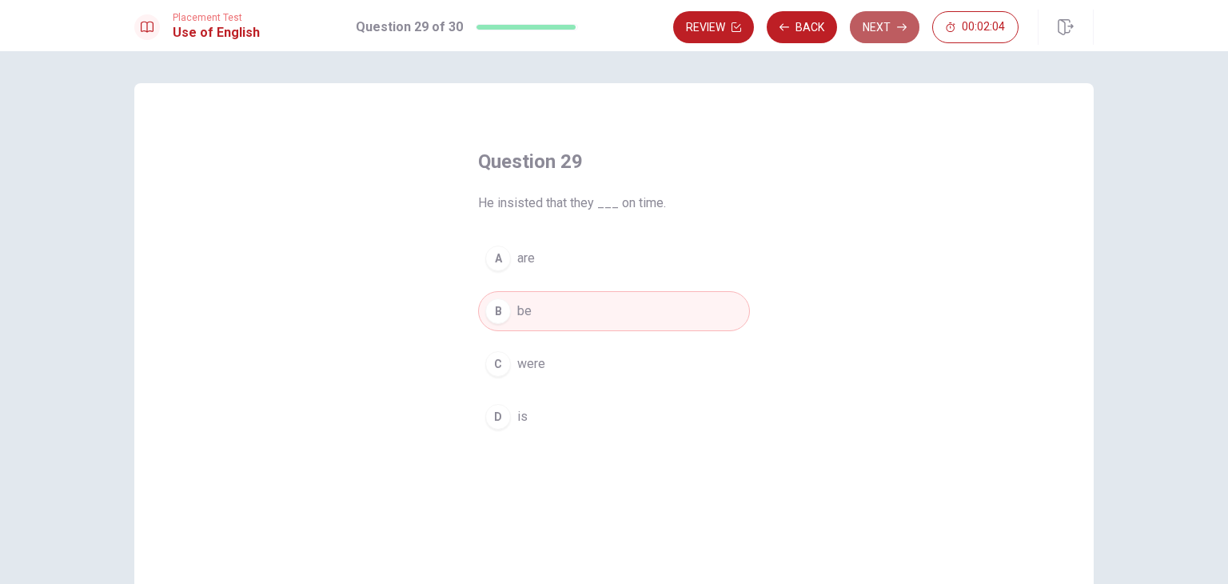
click at [886, 22] on button "Next" at bounding box center [885, 27] width 70 height 32
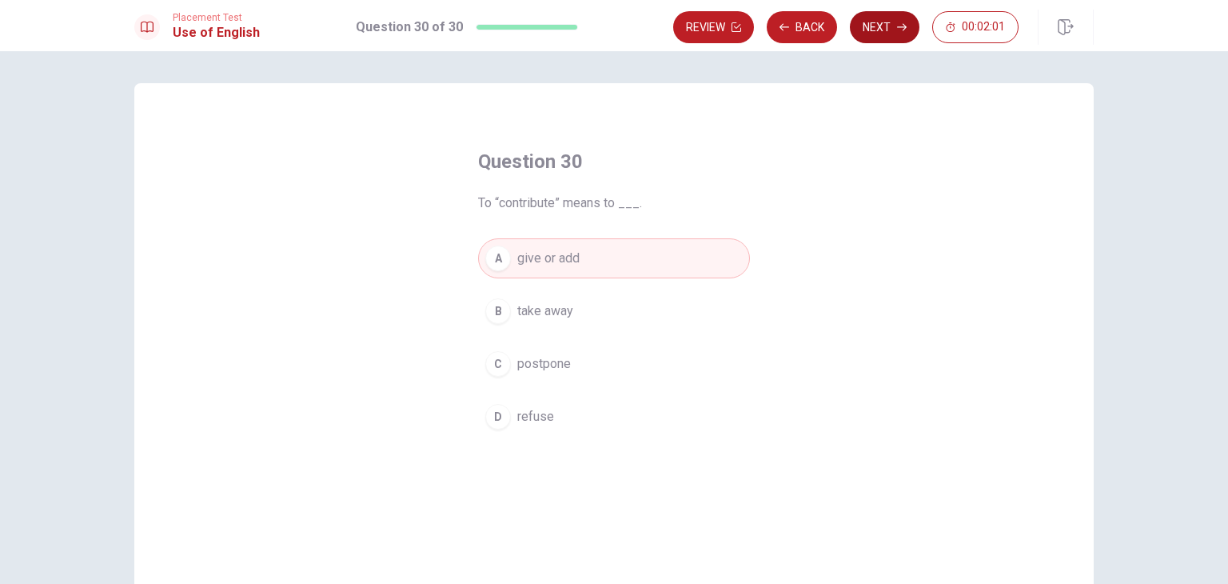
click at [904, 19] on button "Next" at bounding box center [885, 27] width 70 height 32
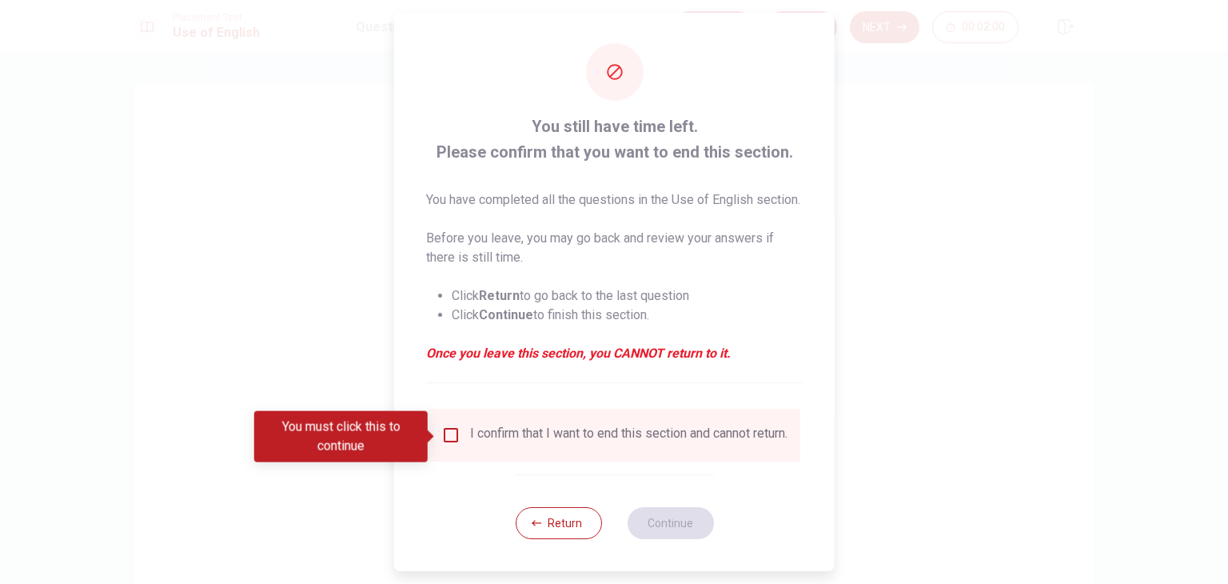
scroll to position [32, 0]
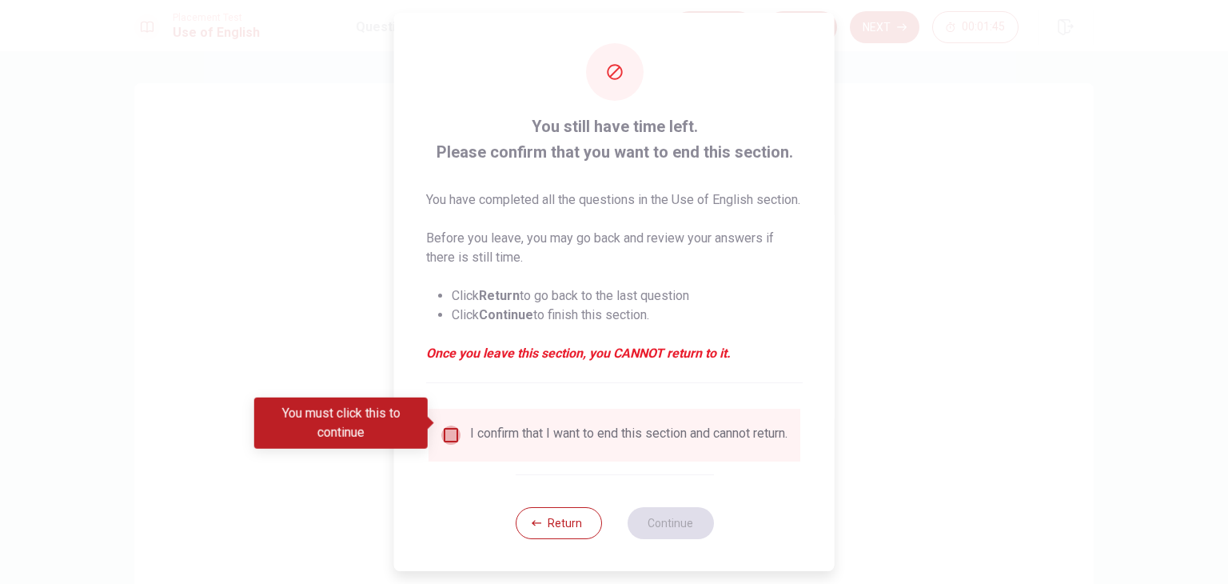
click at [448, 425] on input "You must click this to continue" at bounding box center [450, 434] width 19 height 19
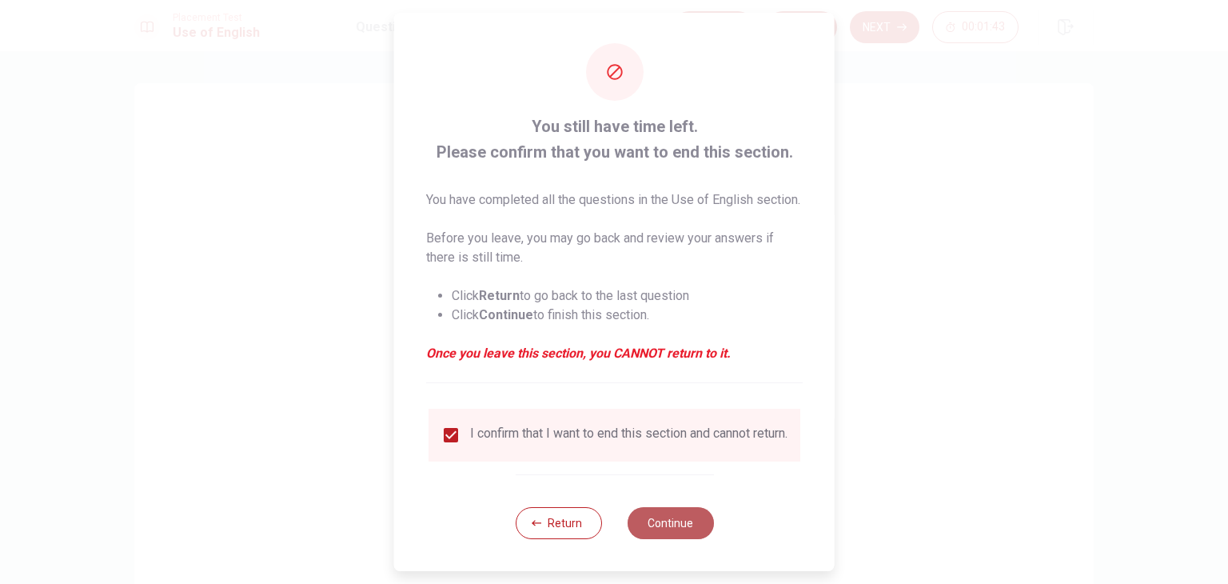
click at [649, 532] on button "Continue" at bounding box center [670, 523] width 86 height 32
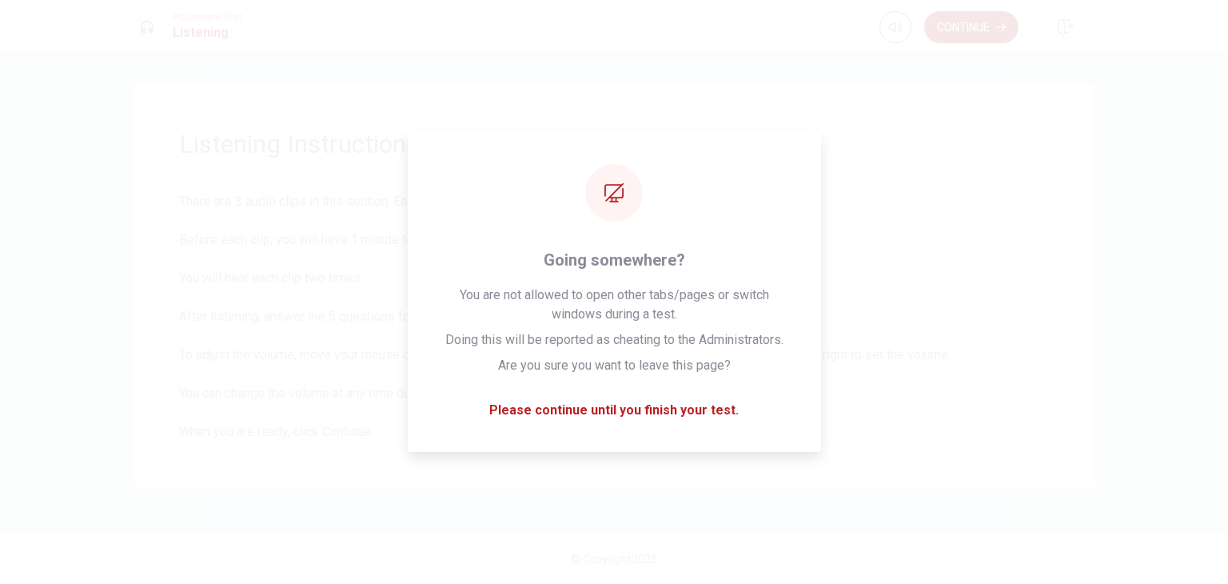
drag, startPoint x: 1022, startPoint y: 102, endPoint x: 998, endPoint y: 30, distance: 76.8
click at [998, 30] on div "Placement Test Listening Continue Continue Listening Instructions There are 3 a…" at bounding box center [614, 292] width 1228 height 584
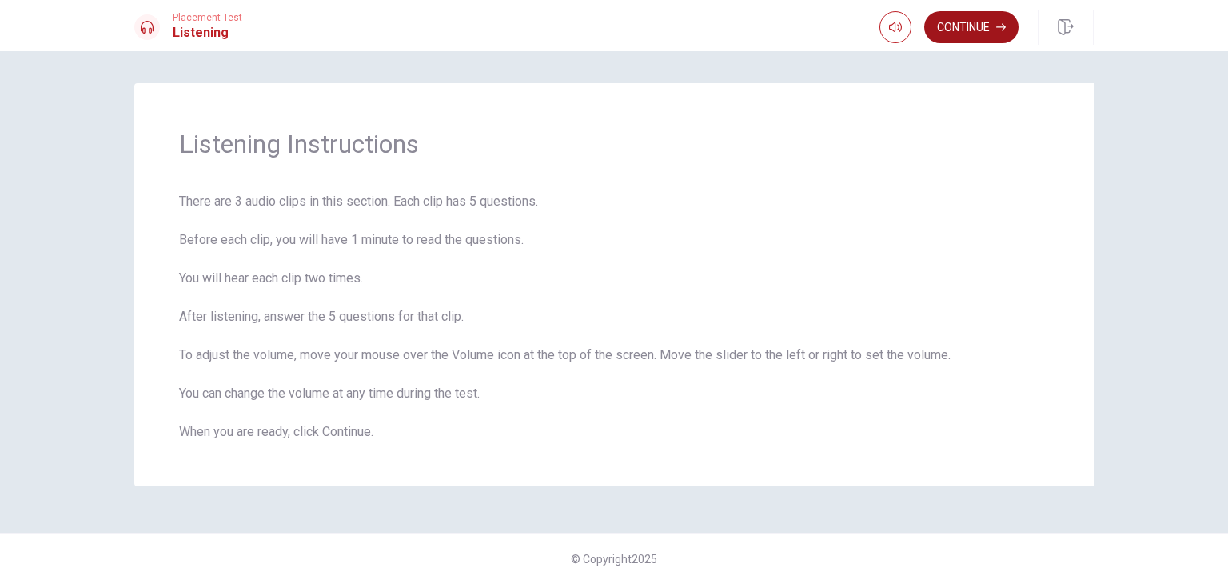
click at [998, 30] on icon "button" at bounding box center [1001, 27] width 10 height 10
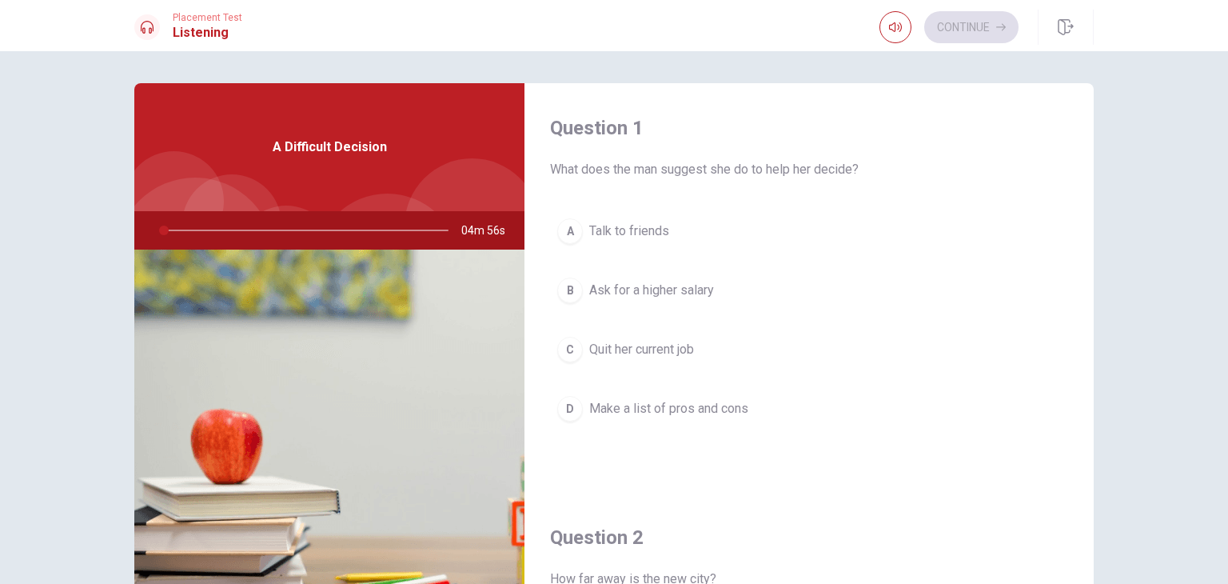
click at [966, 205] on div "Question 1 What does the man suggest she do to help her decide? A Talk to frien…" at bounding box center [808, 287] width 569 height 409
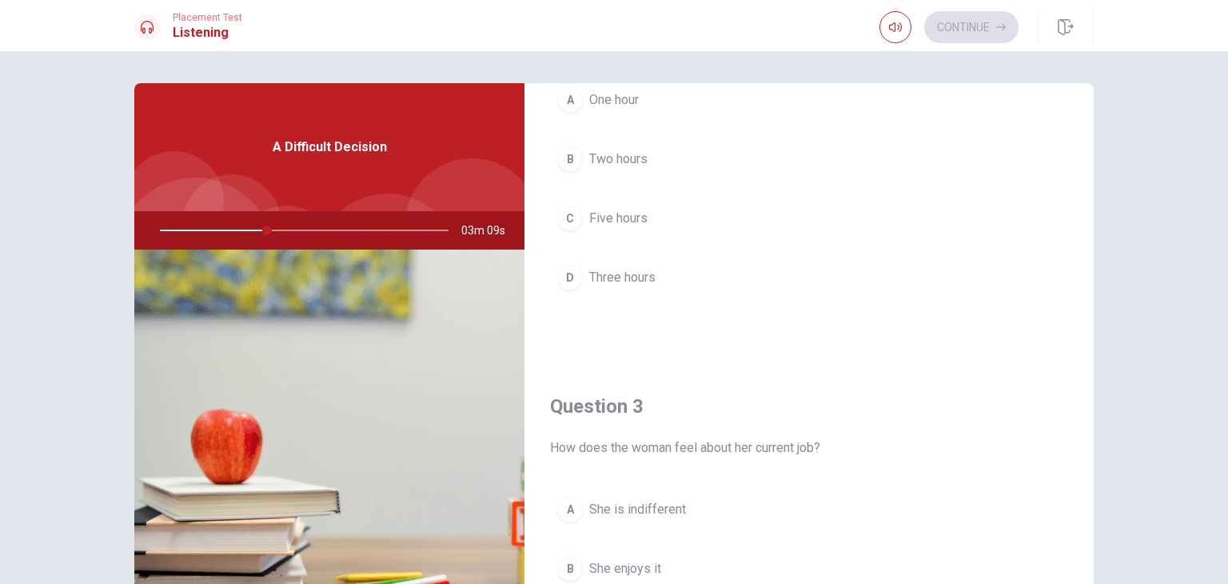
scroll to position [540, 0]
click at [574, 288] on button "D Three hours" at bounding box center [809, 277] width 518 height 40
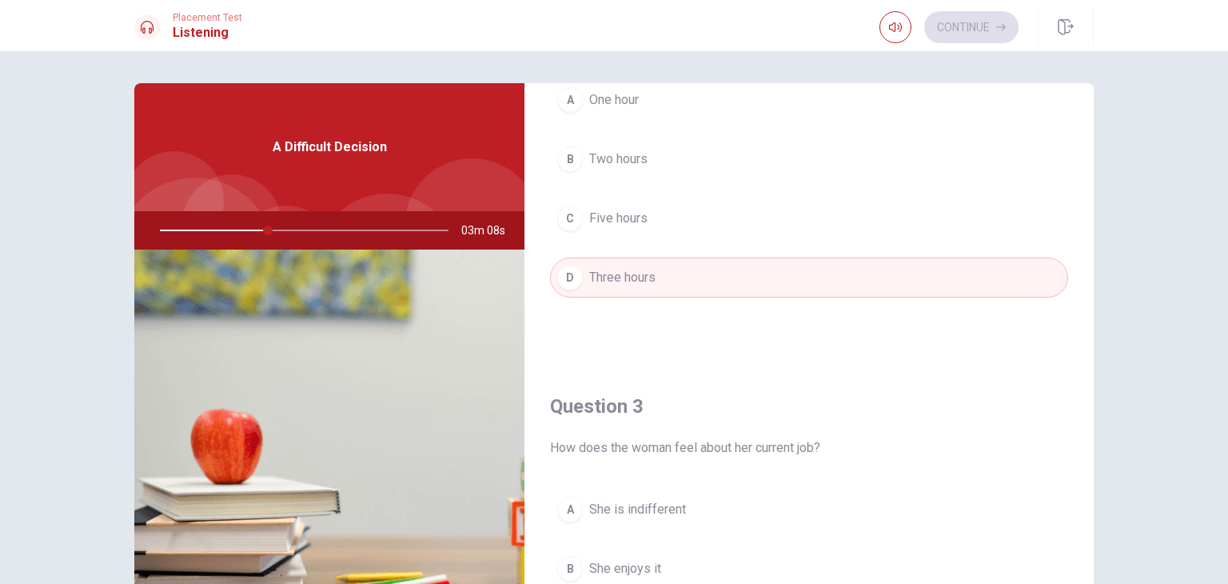
drag, startPoint x: 586, startPoint y: 468, endPoint x: 591, endPoint y: 496, distance: 29.2
click at [590, 490] on div "Question 3 How does the woman feel about her current job? A She is indifferent …" at bounding box center [808, 565] width 569 height 409
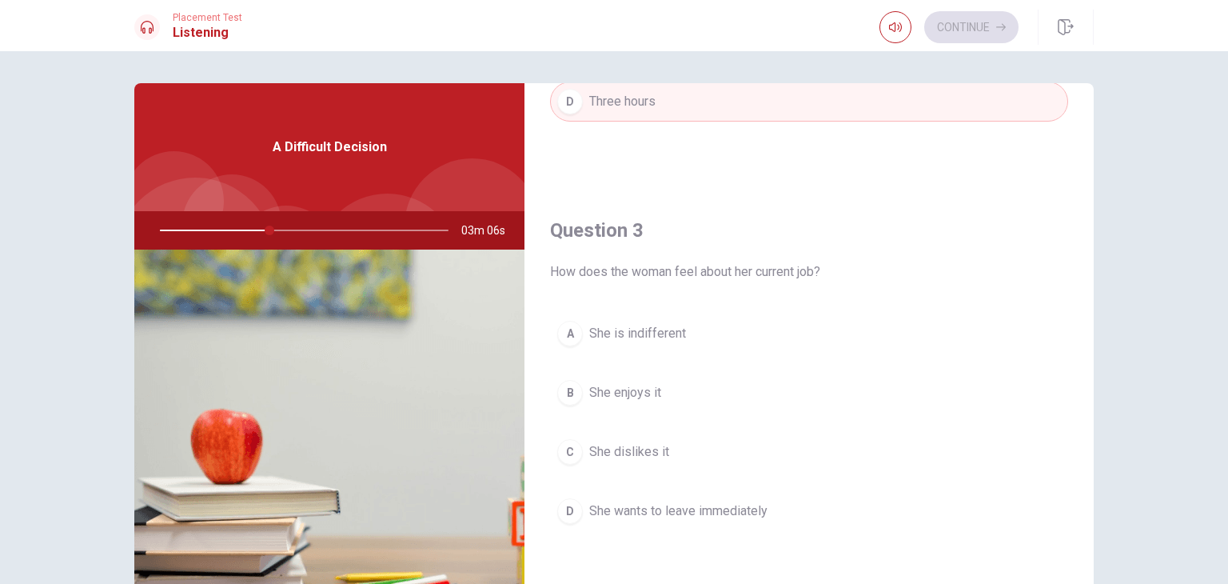
scroll to position [726, 0]
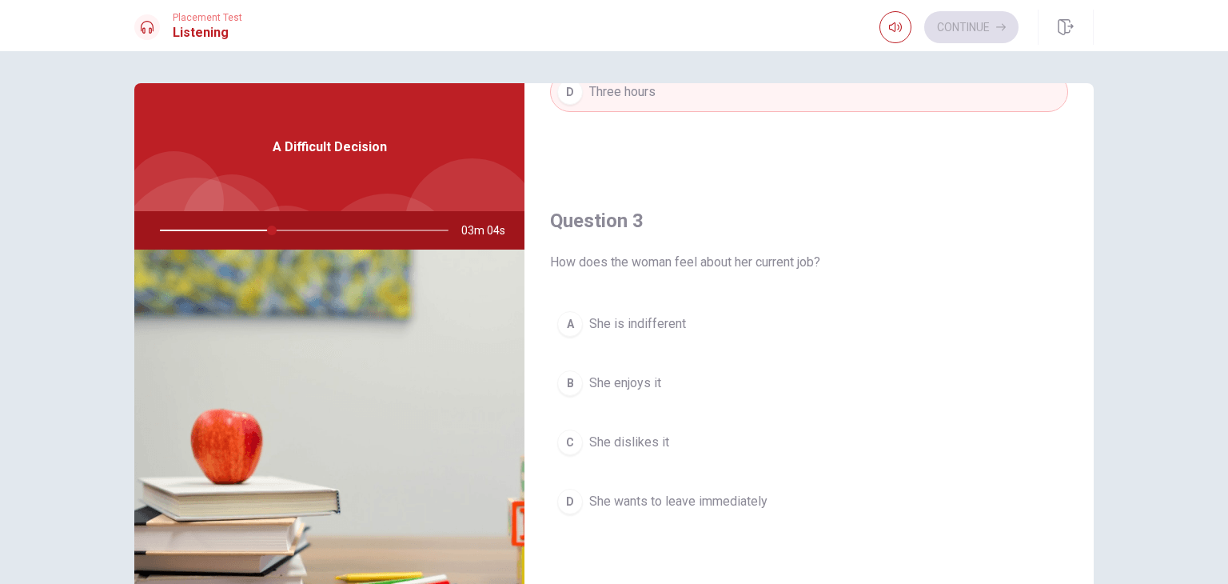
click at [601, 378] on span "She enjoys it" at bounding box center [625, 382] width 72 height 19
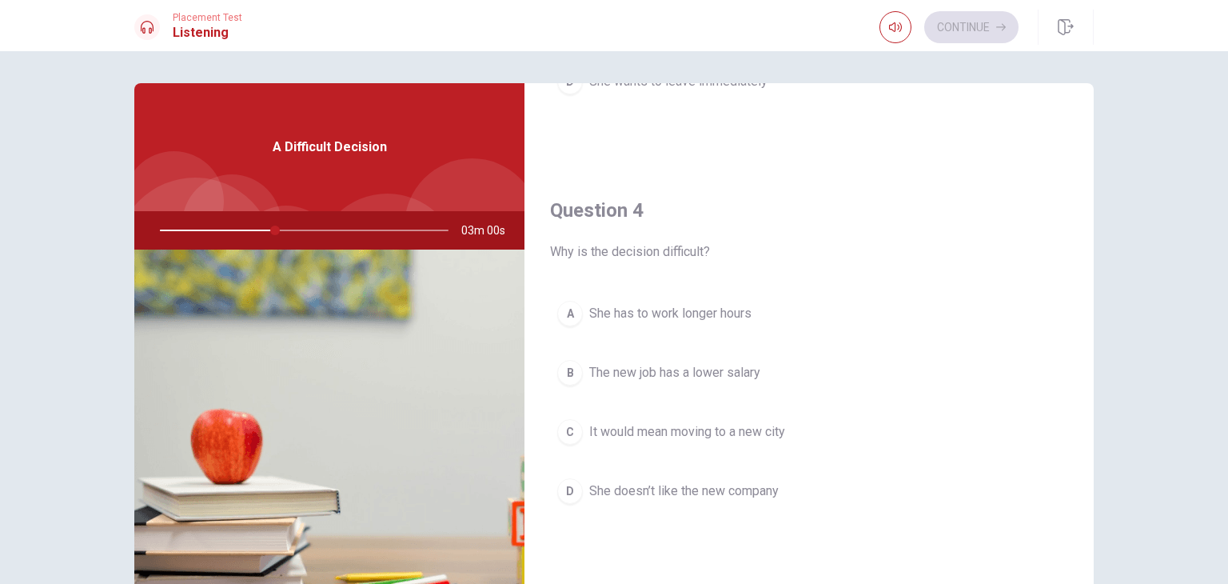
scroll to position [1153, 0]
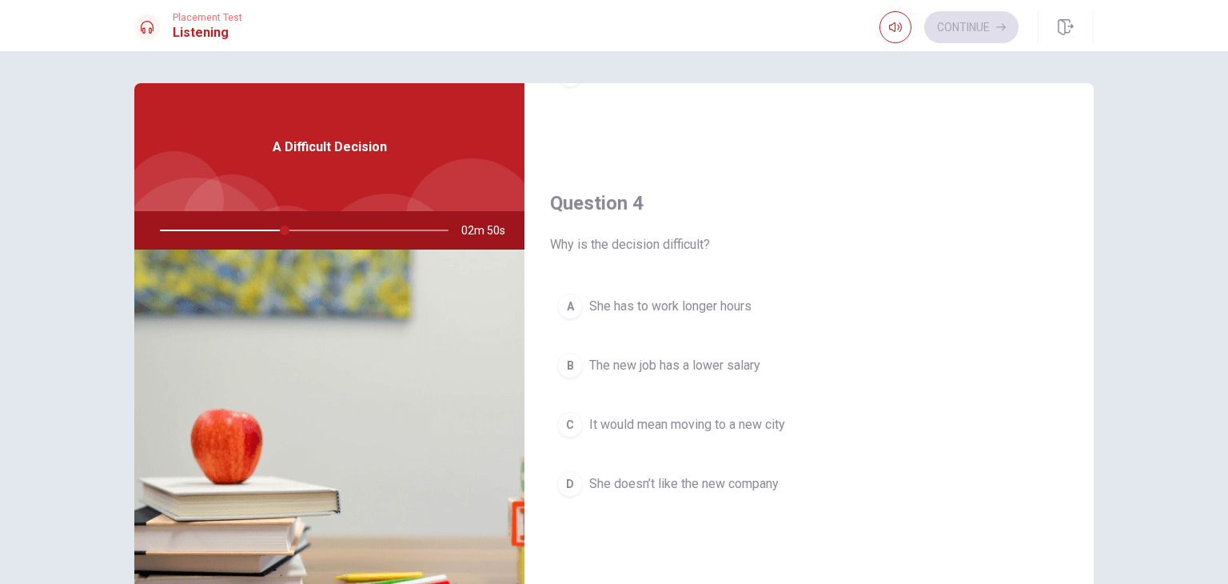
click at [726, 423] on span "It would mean moving to a new city" at bounding box center [687, 424] width 196 height 19
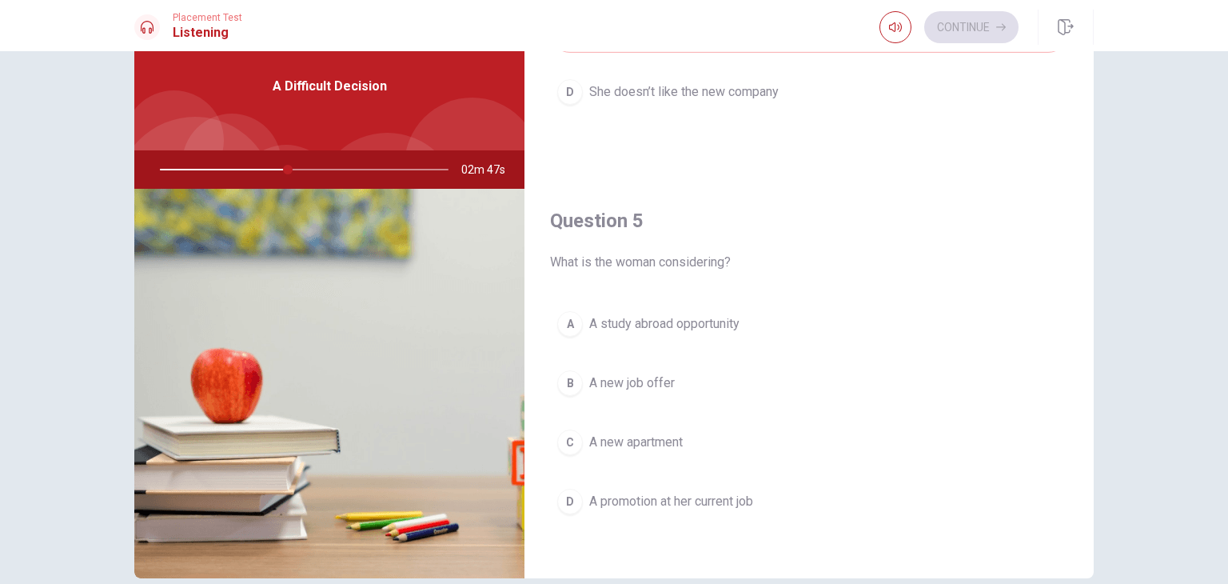
scroll to position [86, 0]
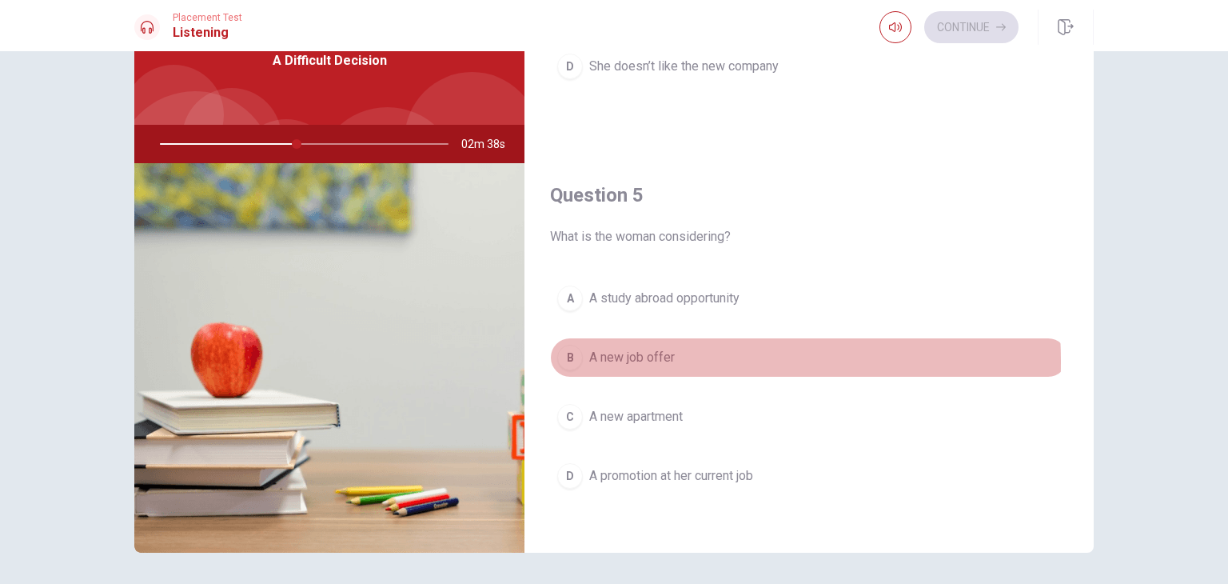
click at [624, 355] on span "A new job offer" at bounding box center [632, 357] width 86 height 19
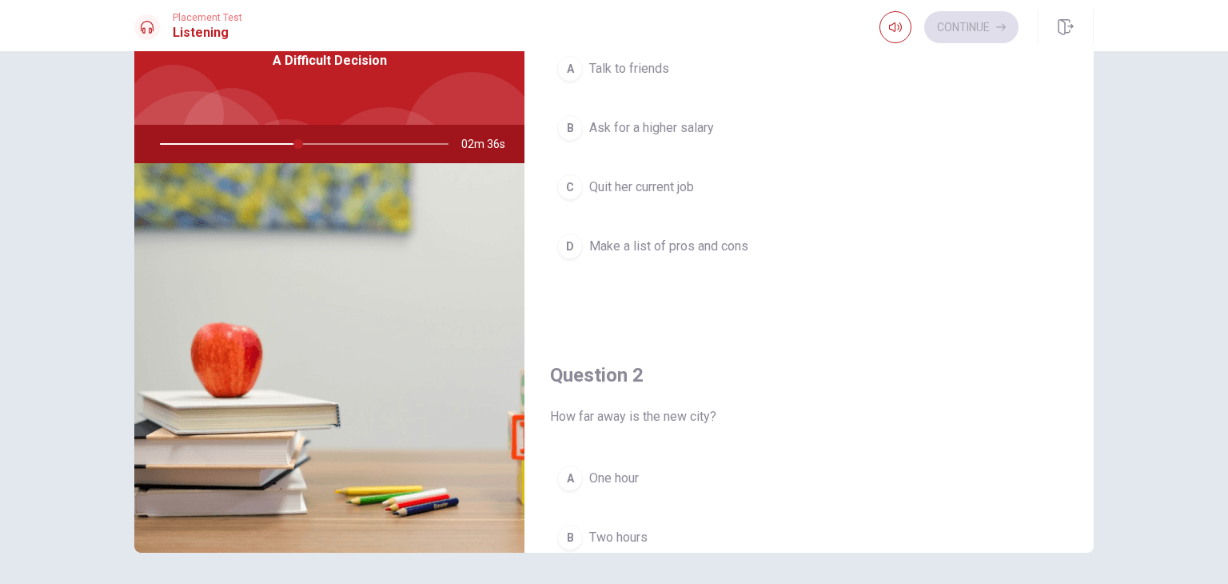
scroll to position [8, 0]
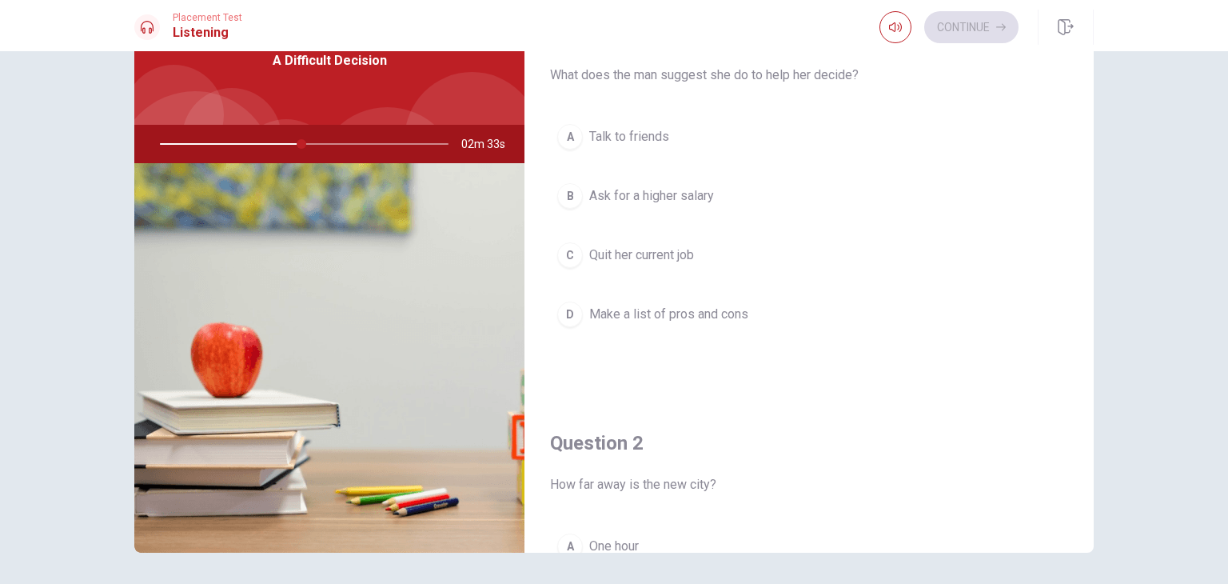
click at [739, 317] on span "Make a list of pros and cons" at bounding box center [668, 314] width 159 height 19
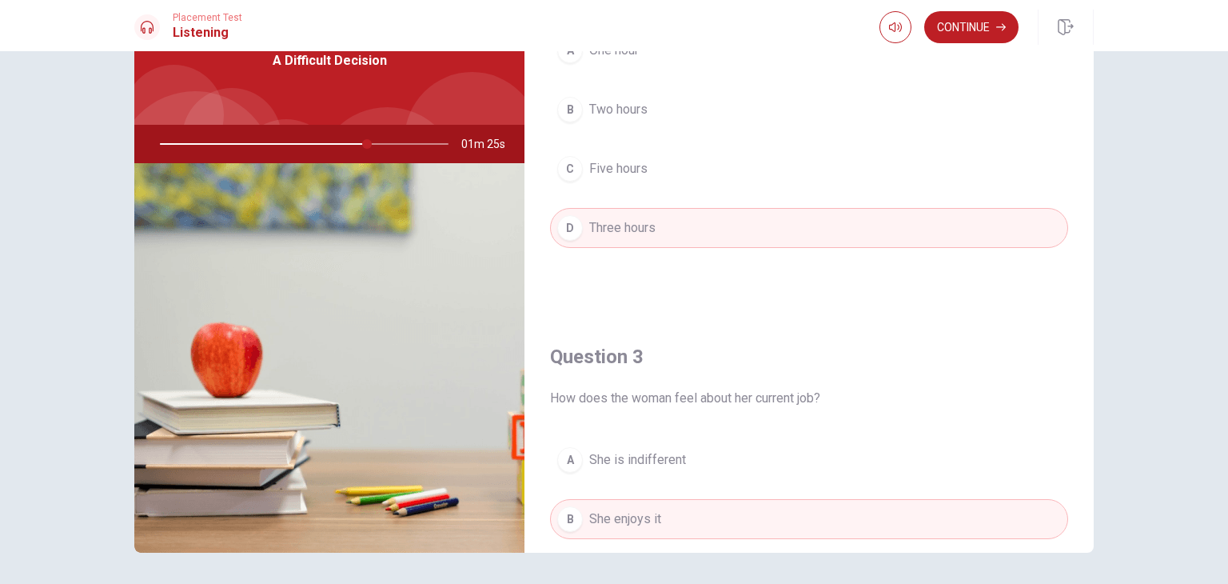
scroll to position [418, 0]
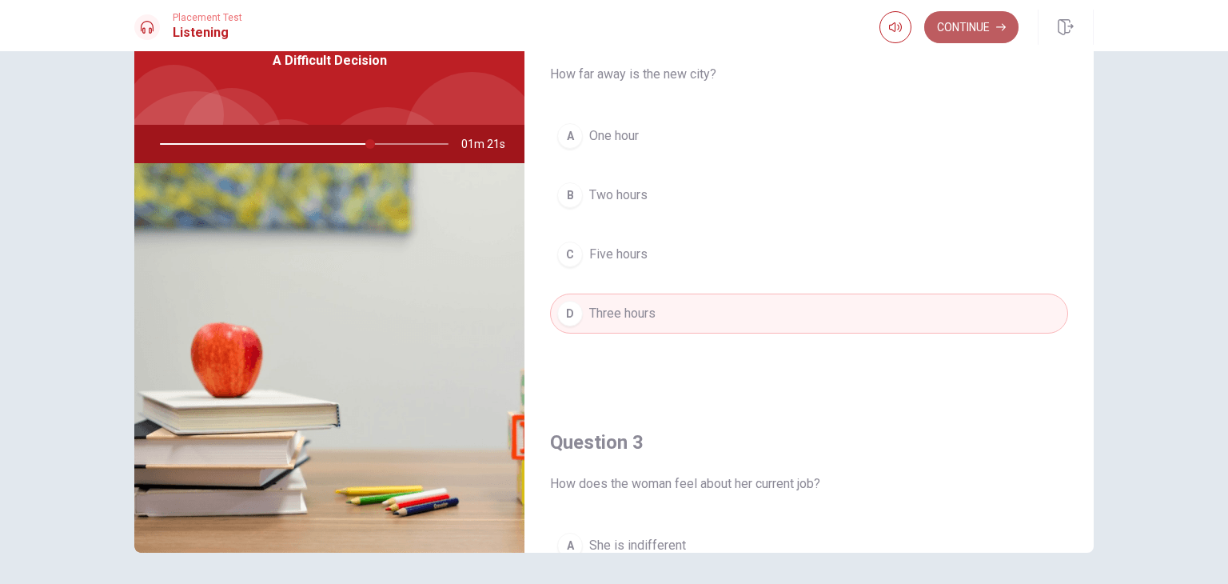
click at [985, 18] on button "Continue" at bounding box center [971, 27] width 94 height 32
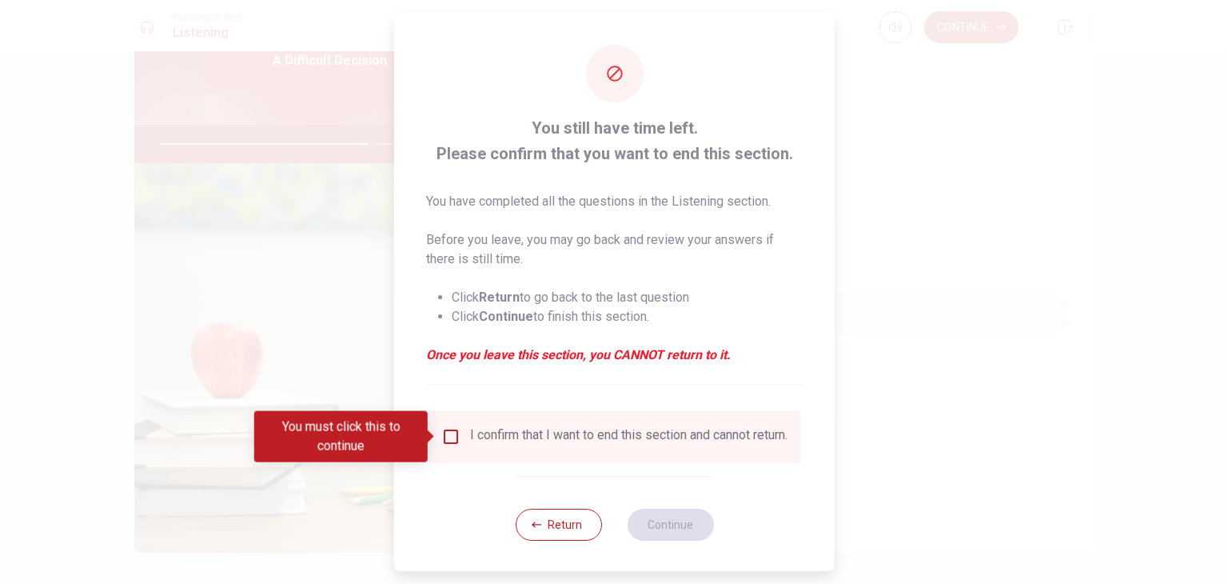
click at [470, 441] on div "I confirm that I want to end this section and cannot return." at bounding box center [628, 436] width 317 height 19
click at [446, 436] on input "You must click this to continue" at bounding box center [450, 436] width 19 height 19
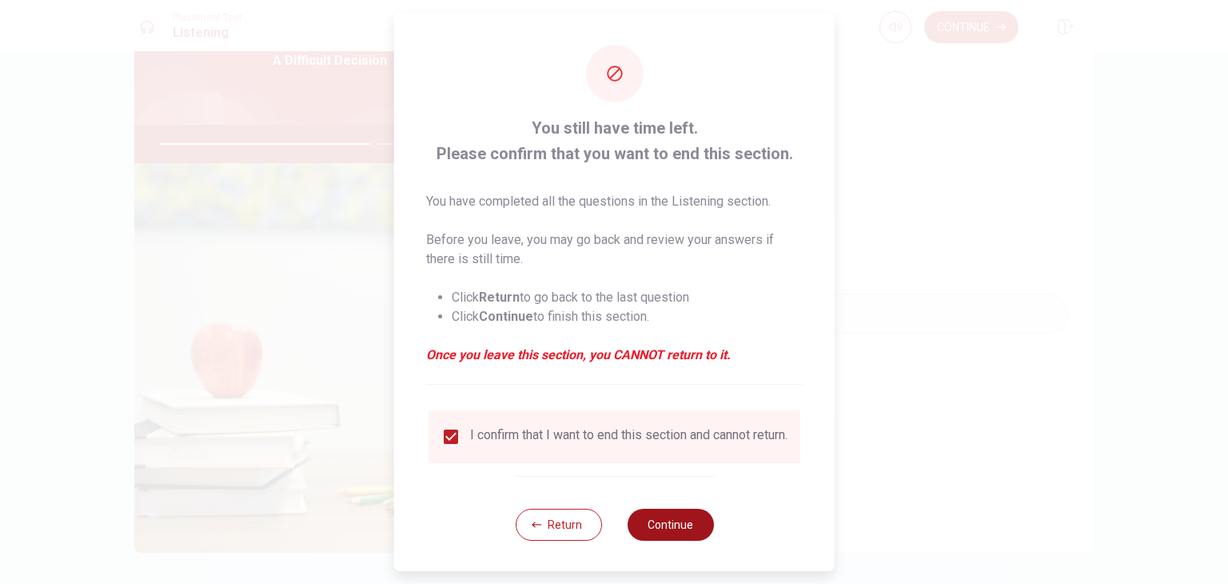
click at [643, 527] on button "Continue" at bounding box center [670, 524] width 86 height 32
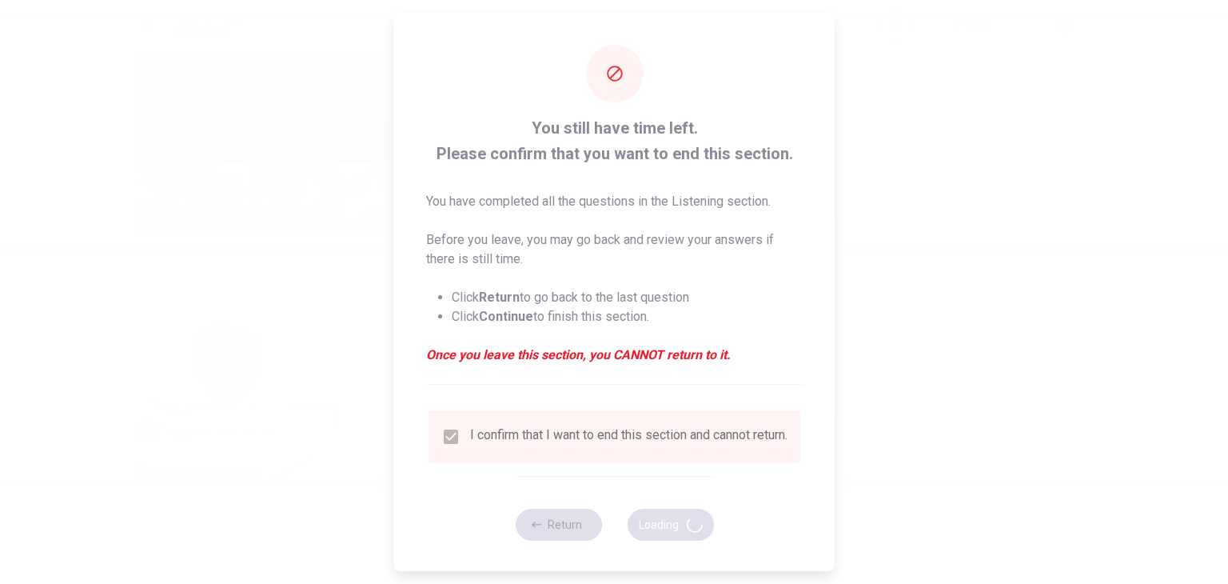
type input "75"
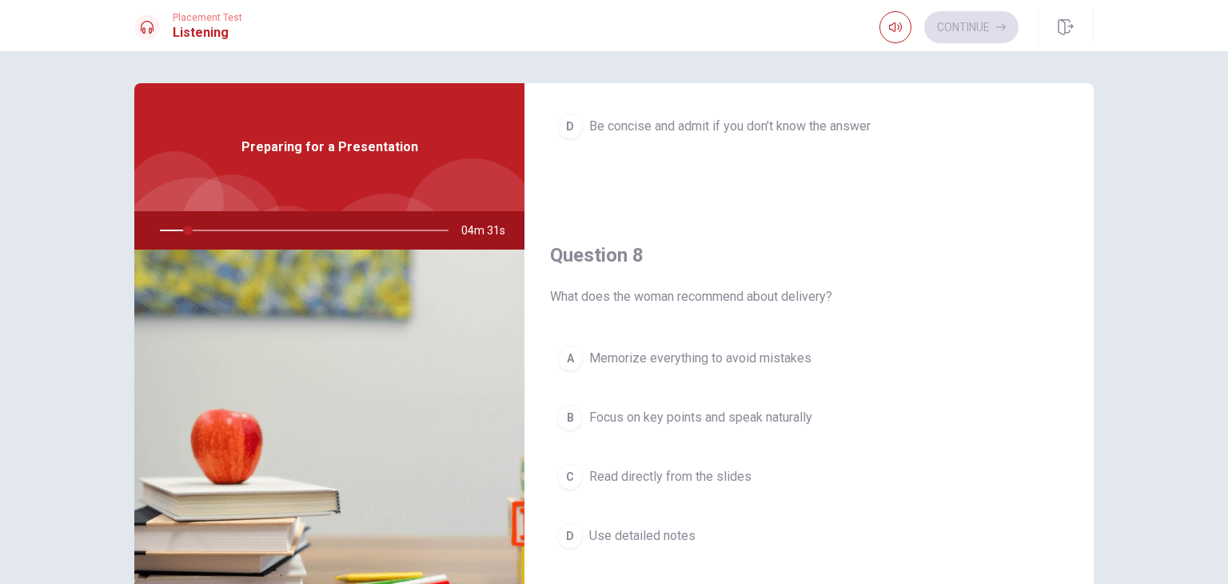
scroll to position [693, 0]
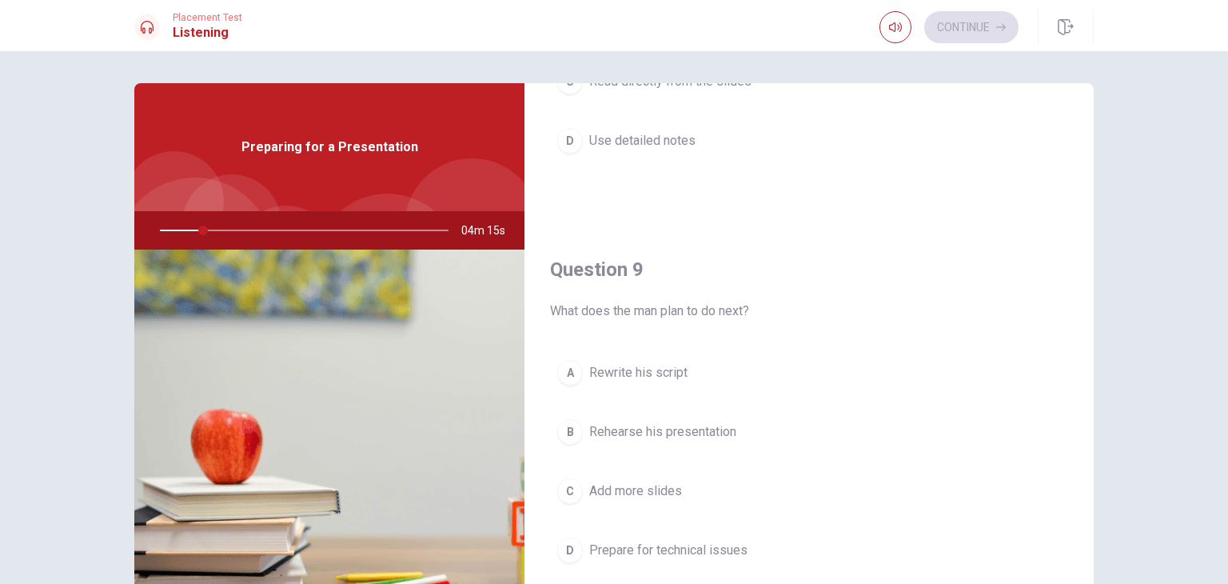
click at [643, 526] on div "A Rewrite his script B Rehearse his presentation C Add more slides D Prepare fo…" at bounding box center [809, 477] width 518 height 249
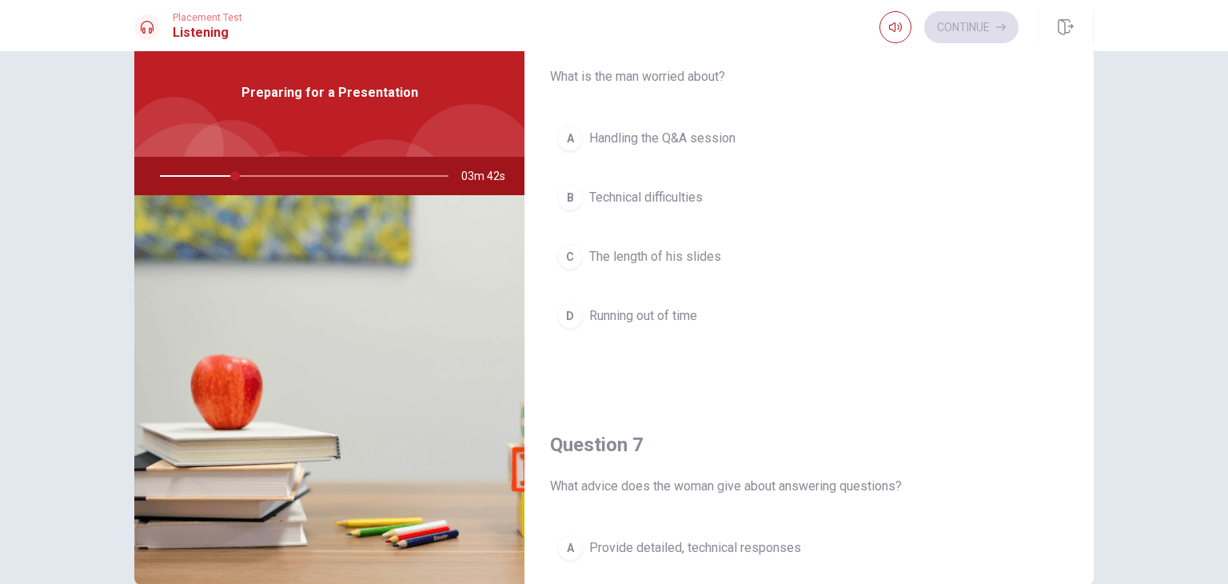
scroll to position [37, 0]
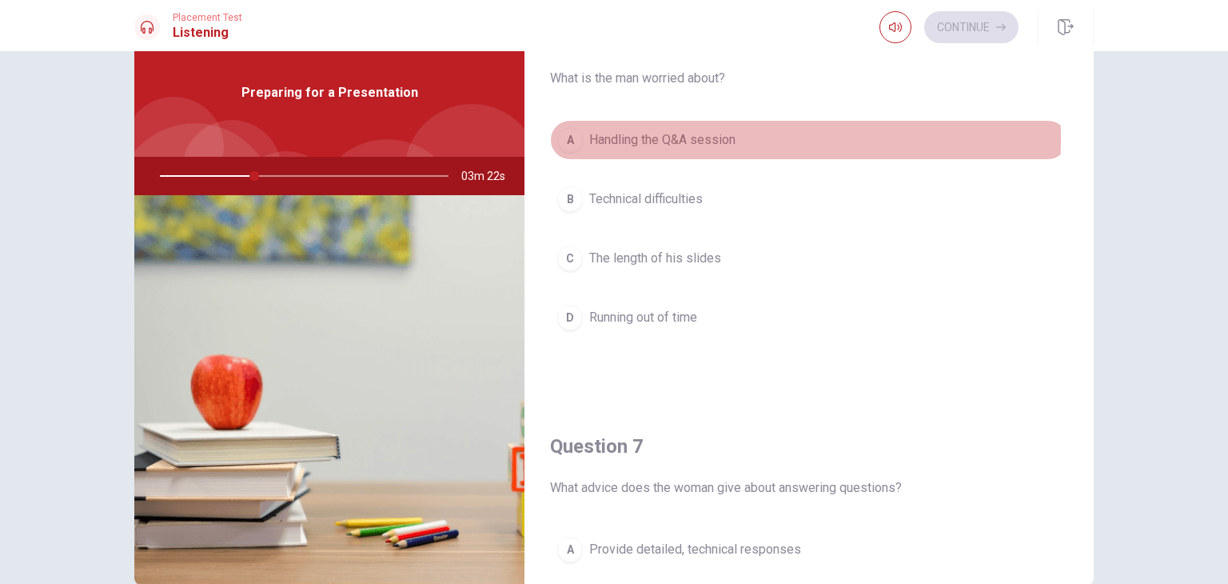
click at [569, 138] on div "A" at bounding box center [570, 140] width 26 height 26
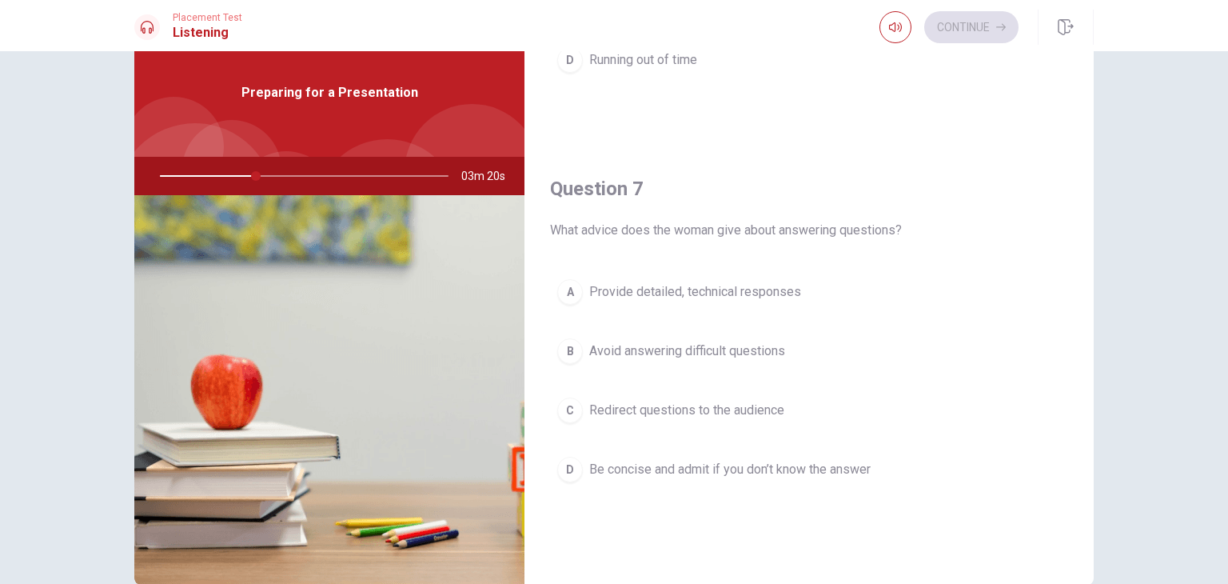
scroll to position [326, 0]
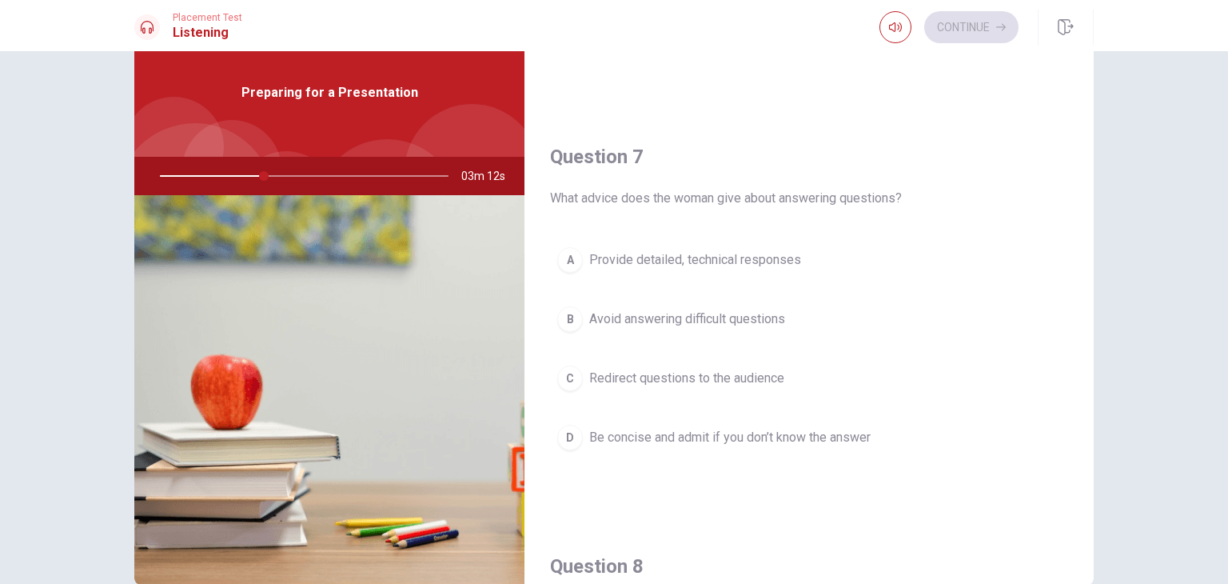
click at [638, 441] on span "Be concise and admit if you don’t know the answer" at bounding box center [729, 437] width 281 height 19
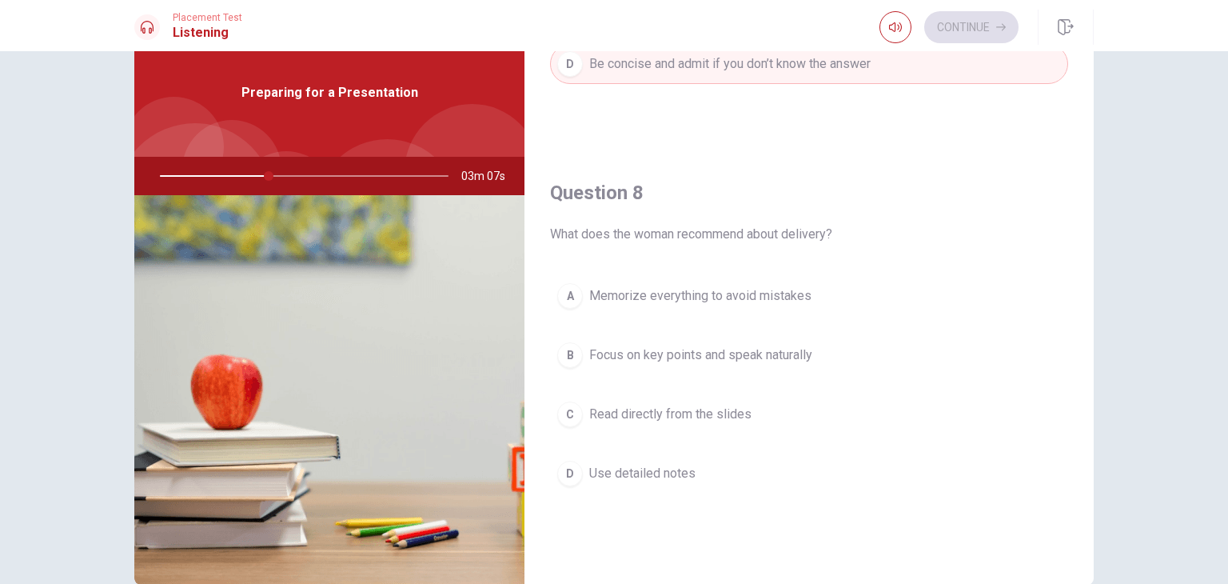
scroll to position [710, 0]
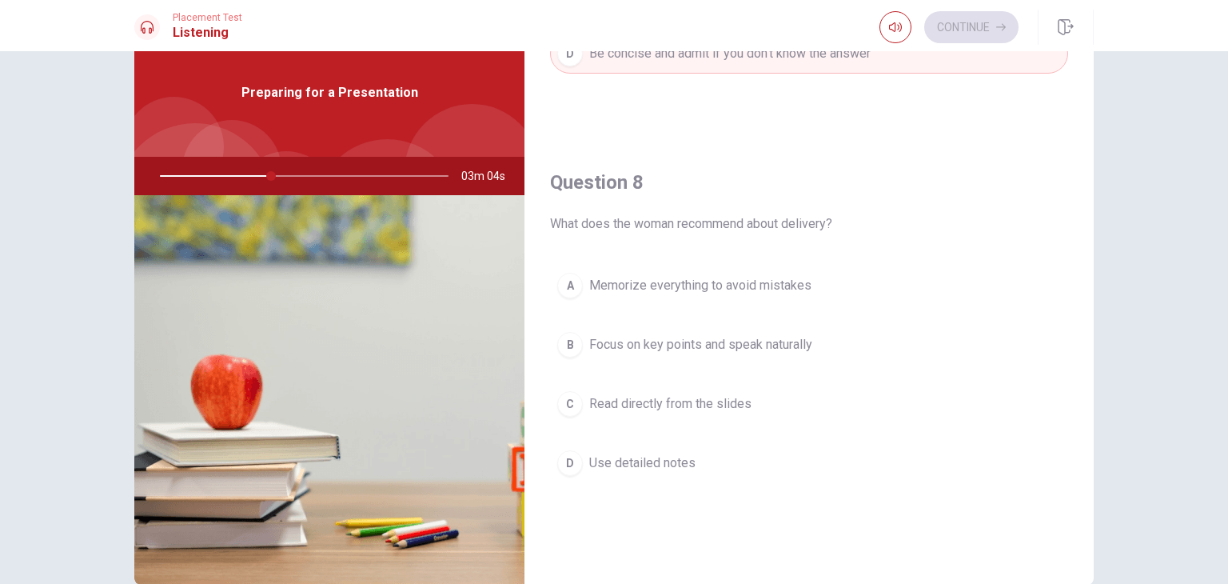
click at [687, 343] on span "Focus on key points and speak naturally" at bounding box center [700, 344] width 223 height 19
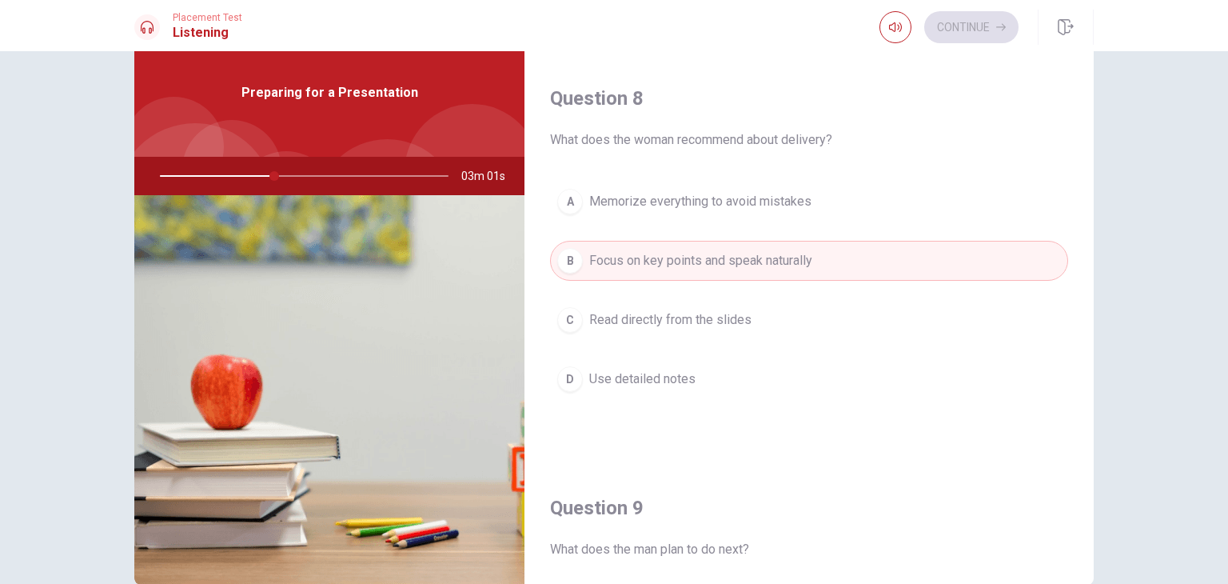
click at [795, 414] on div "A Memorize everything to avoid mistakes B Focus on key points and speak natural…" at bounding box center [809, 305] width 518 height 249
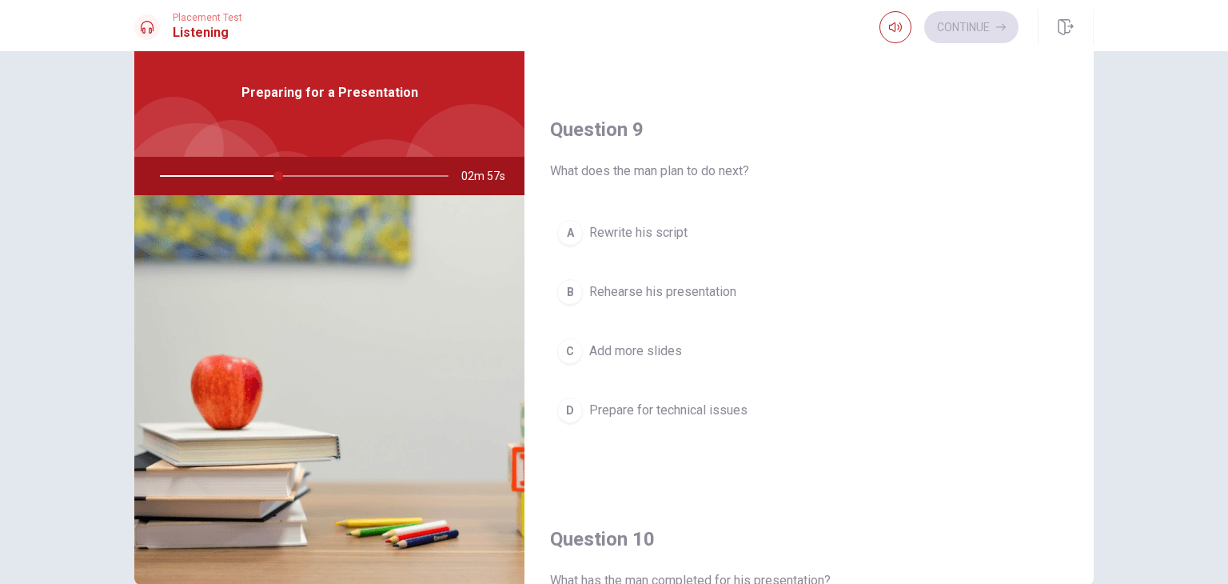
scroll to position [1173, 0]
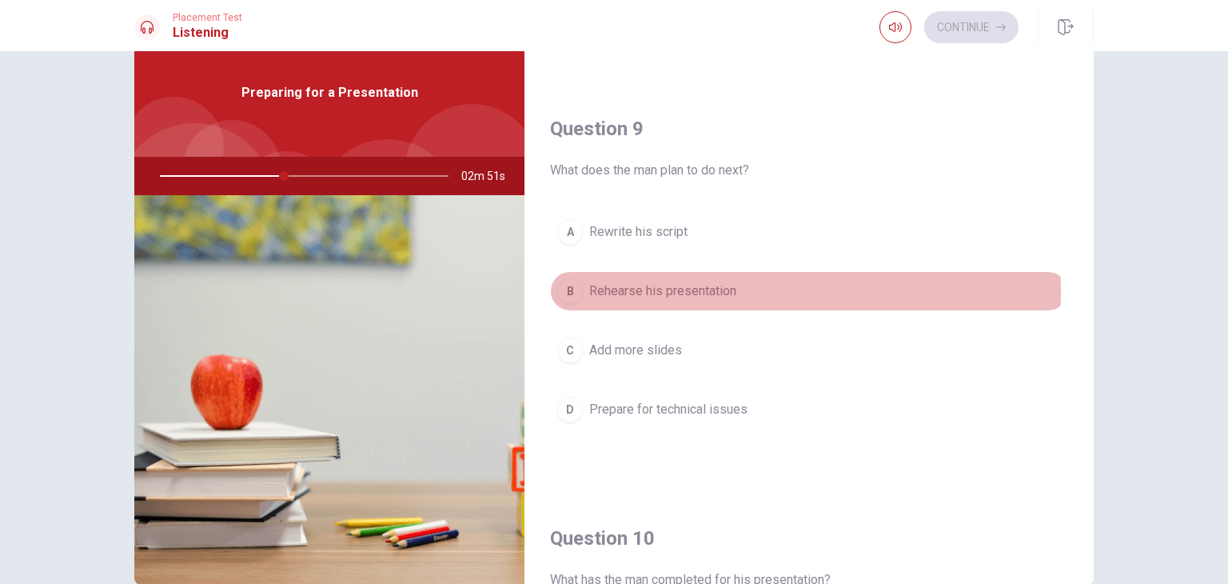
click at [620, 285] on span "Rehearse his presentation" at bounding box center [662, 290] width 147 height 19
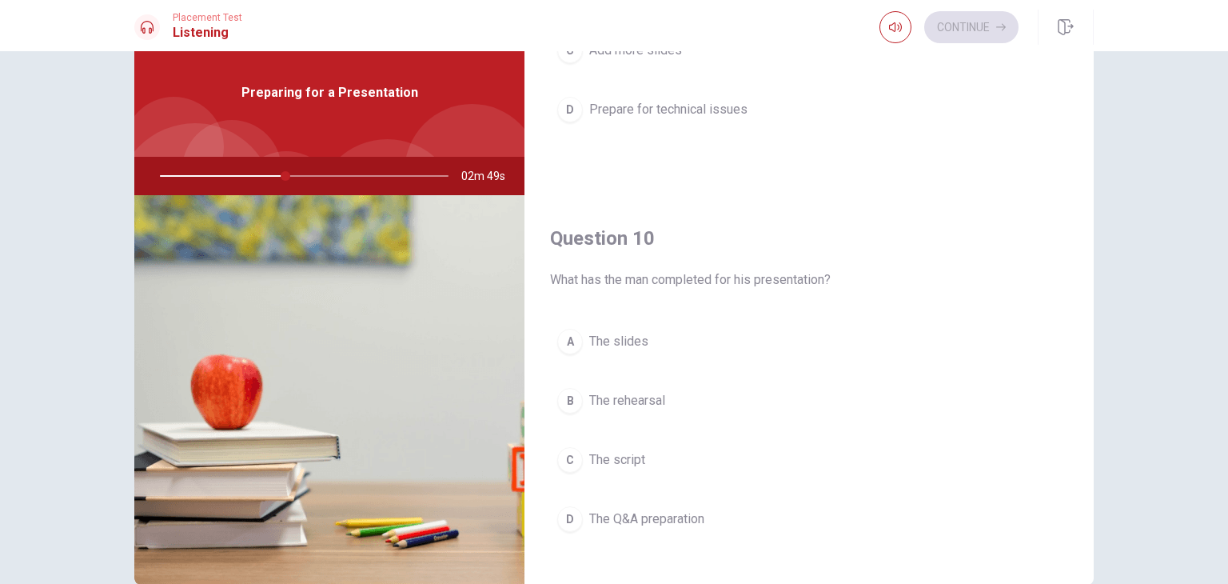
scroll to position [1484, 0]
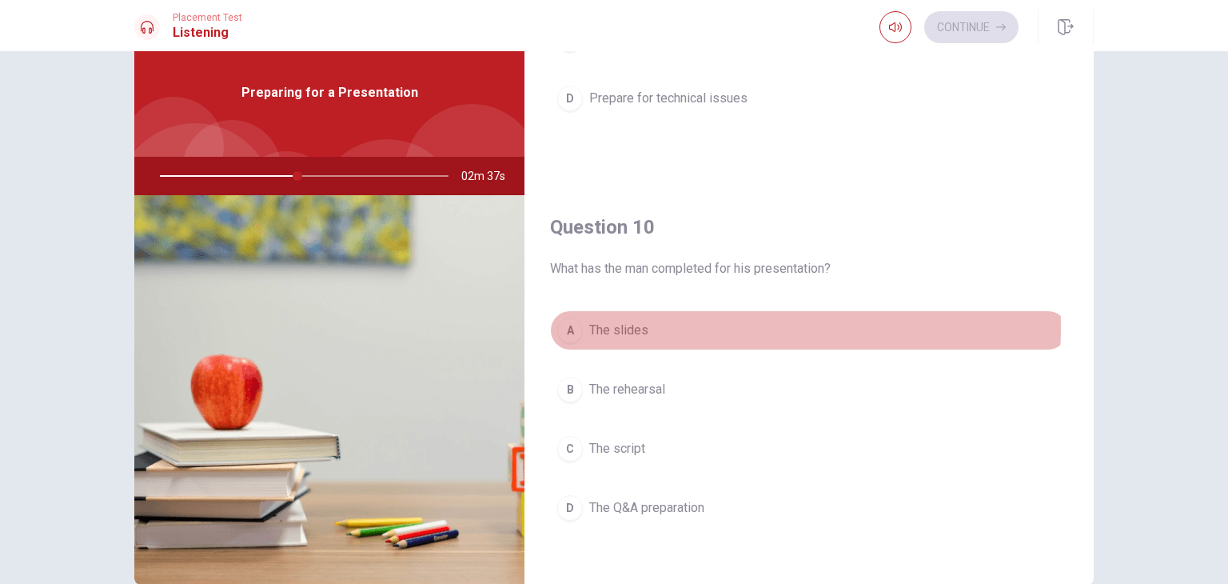
click at [608, 321] on span "The slides" at bounding box center [618, 330] width 59 height 19
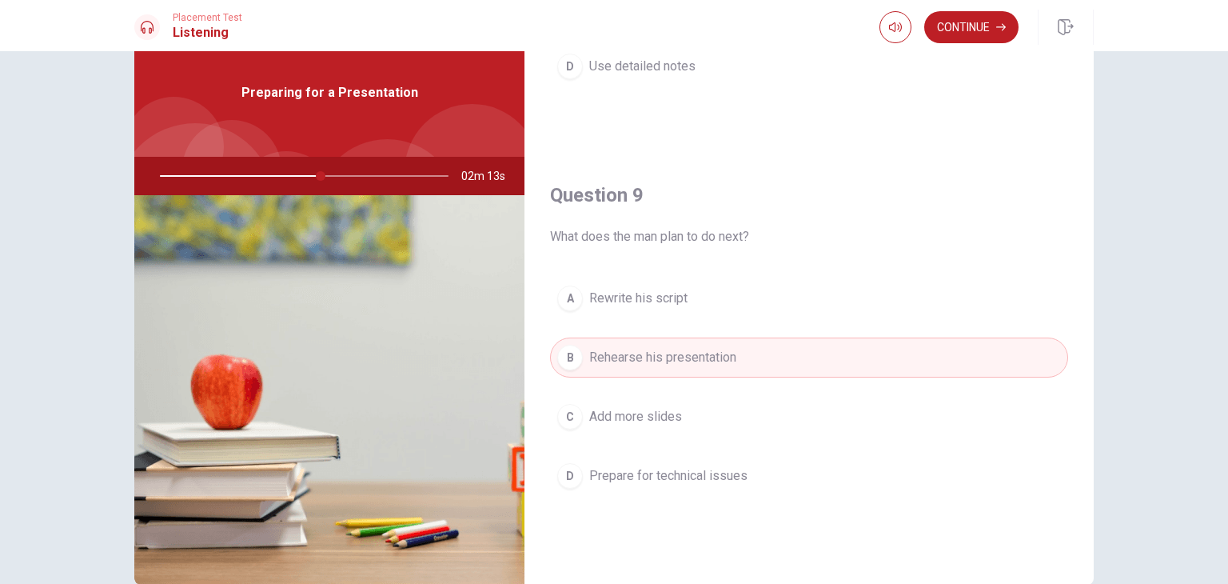
scroll to position [1141, 0]
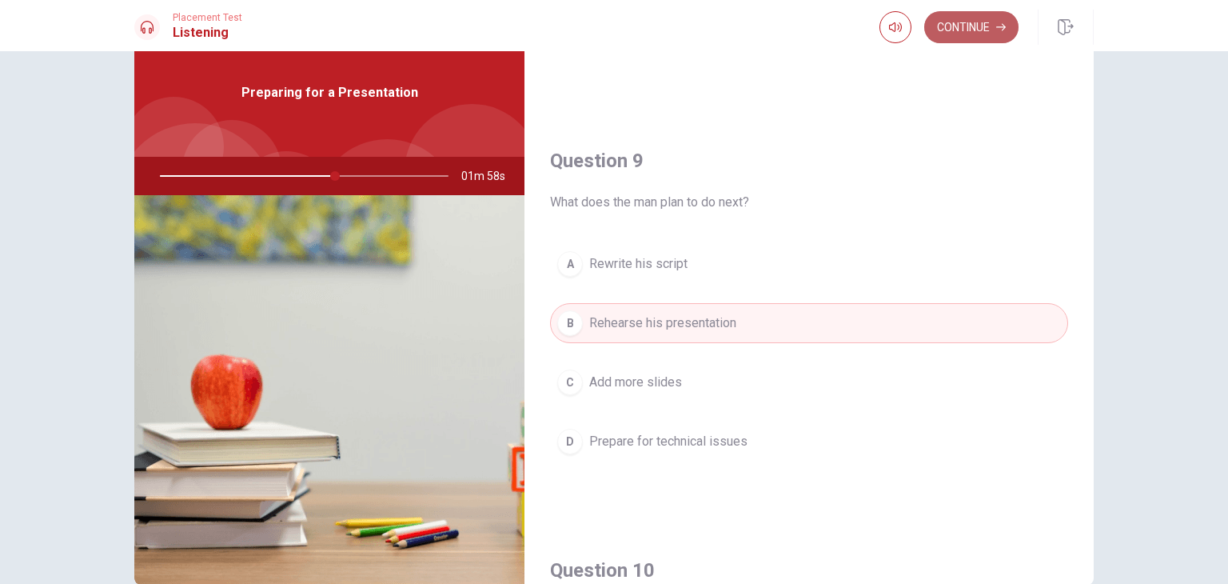
click at [958, 28] on button "Continue" at bounding box center [971, 27] width 94 height 32
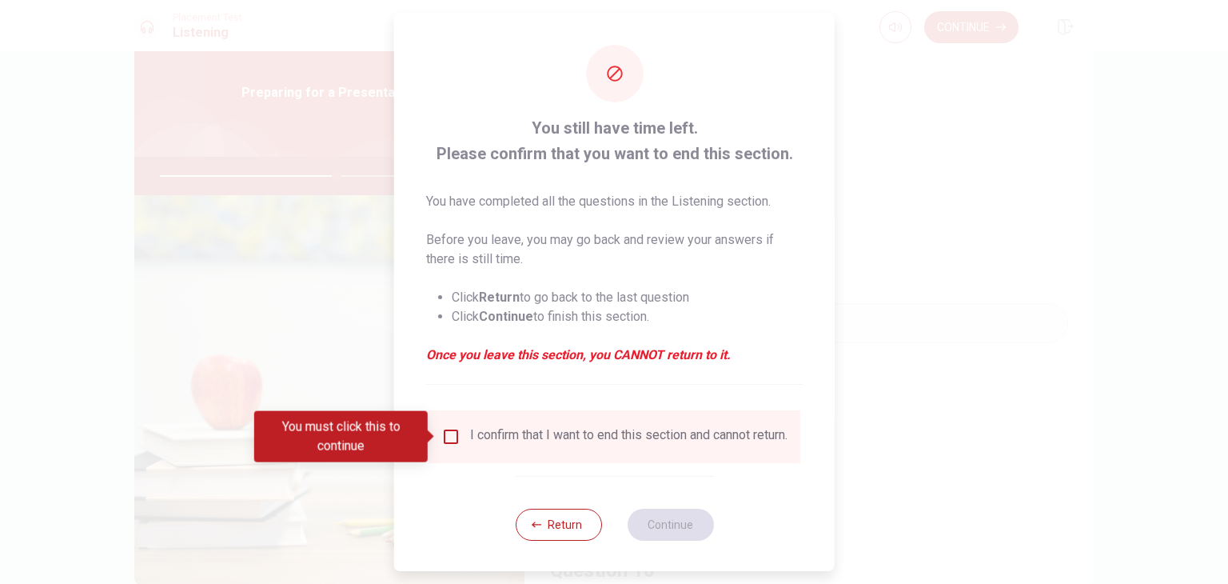
click at [544, 457] on div "I confirm that I want to end this section and cannot return." at bounding box center [614, 436] width 372 height 53
click at [564, 463] on div "I confirm that I want to end this section and cannot return." at bounding box center [614, 436] width 372 height 53
drag, startPoint x: 449, startPoint y: 432, endPoint x: 553, endPoint y: 535, distance: 145.8
click at [553, 535] on div "You still have time left. Please confirm that you want to end this section. You…" at bounding box center [614, 293] width 440 height 560
click at [408, 434] on div "You must click this to continue" at bounding box center [340, 436] width 173 height 51
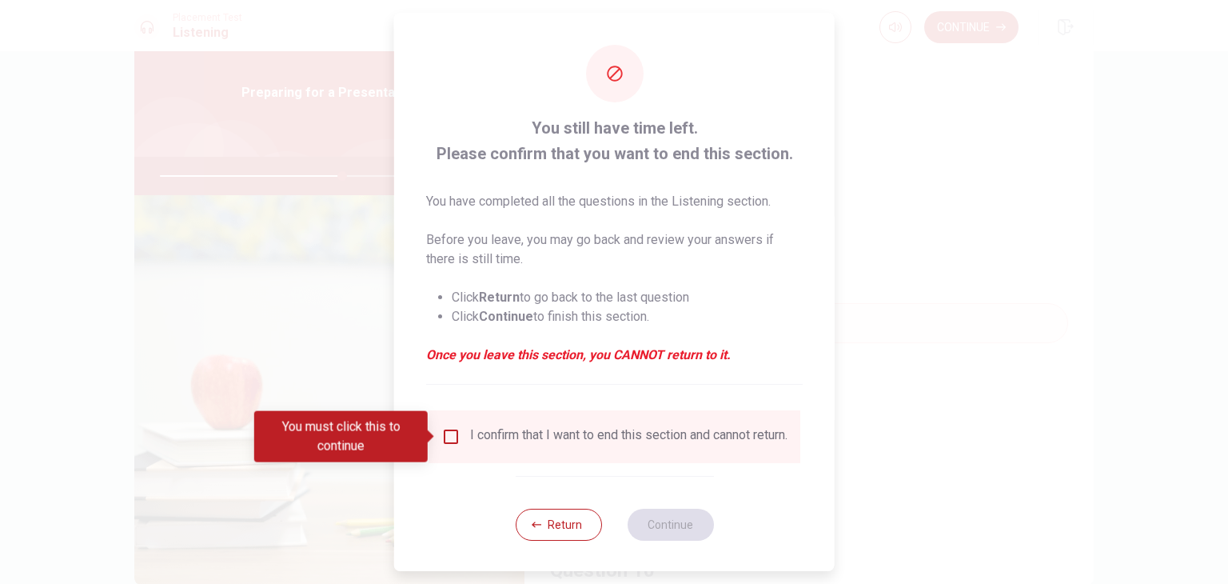
click at [448, 436] on input "You must click this to continue" at bounding box center [450, 436] width 19 height 19
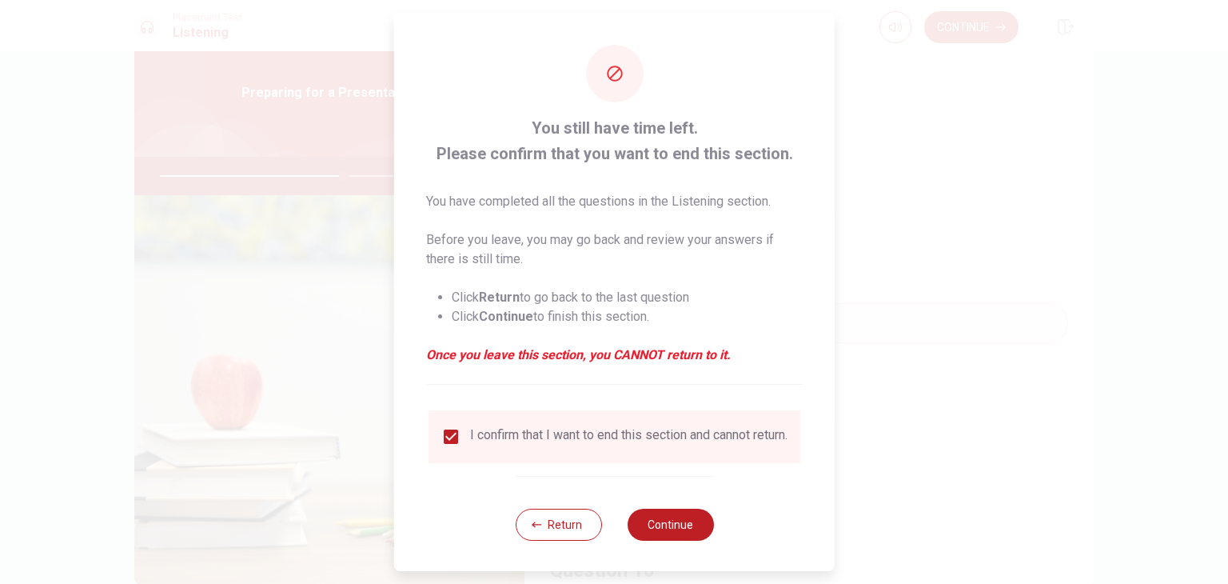
click at [677, 565] on div "Return Continue" at bounding box center [614, 524] width 198 height 97
click at [668, 540] on button "Continue" at bounding box center [670, 524] width 86 height 32
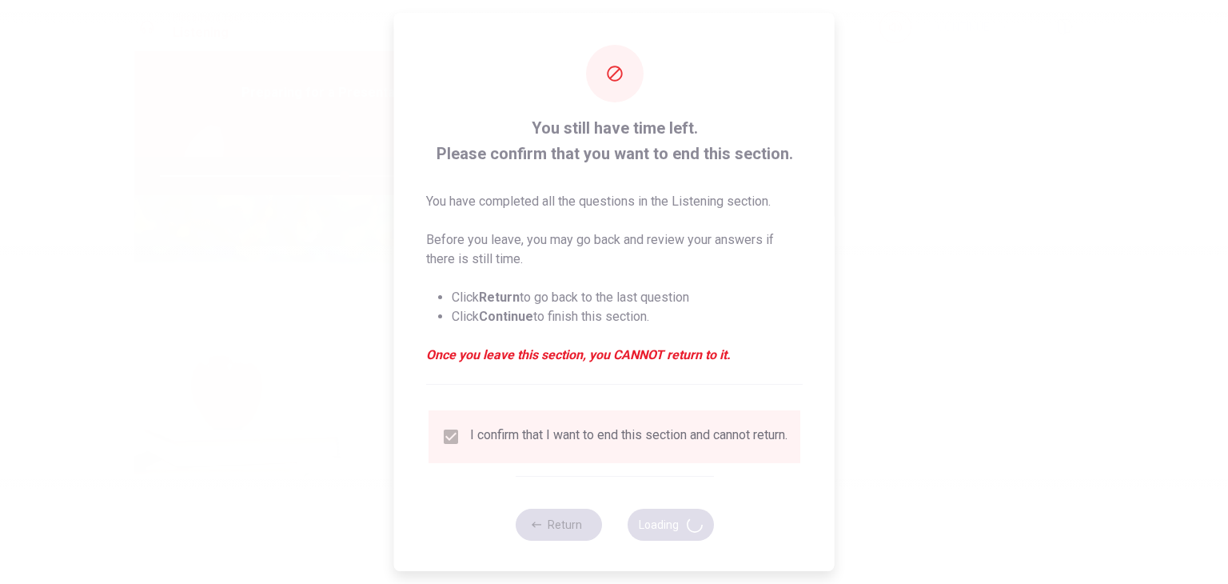
type input "64"
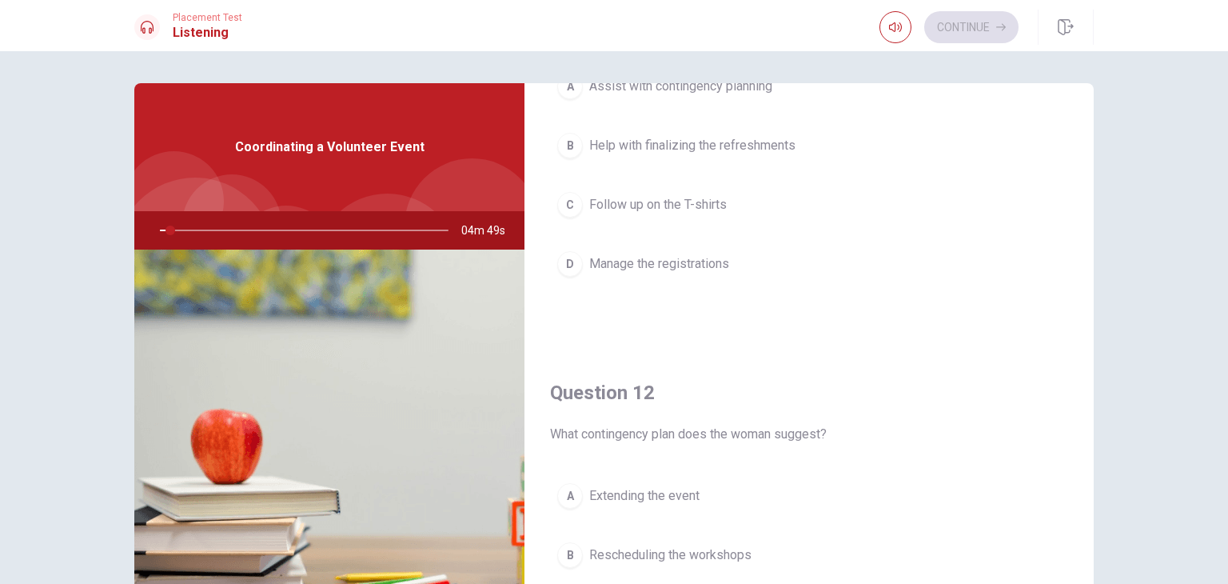
scroll to position [149, 0]
drag, startPoint x: 723, startPoint y: 119, endPoint x: 711, endPoint y: 117, distance: 11.4
click at [711, 117] on div "A Assist with contingency planning B Help with finalizing the refreshments C Fo…" at bounding box center [809, 186] width 518 height 249
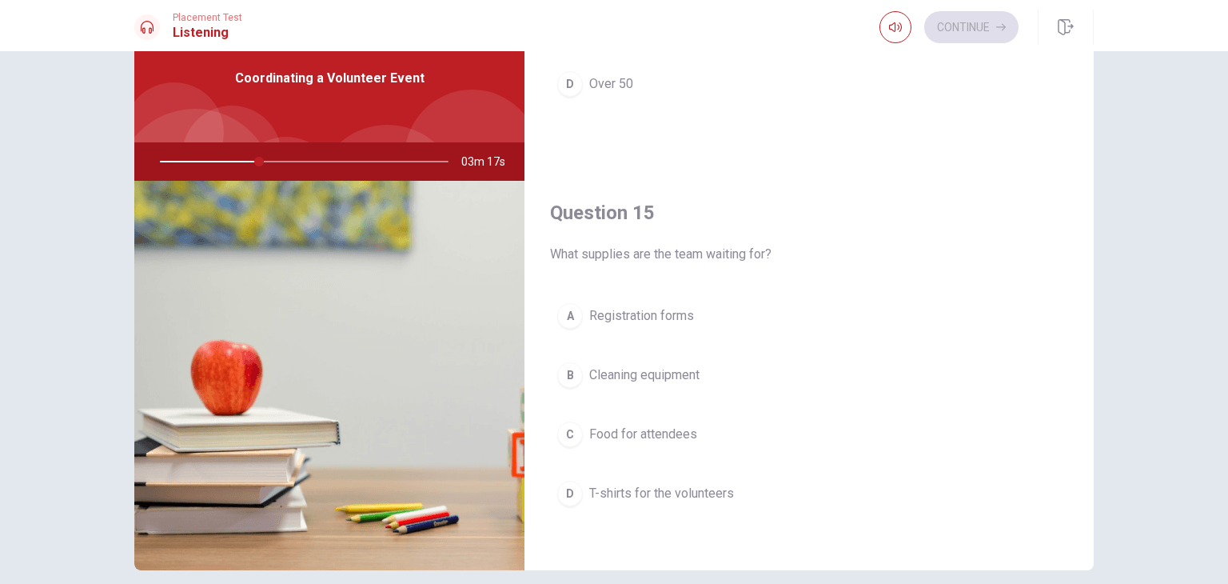
scroll to position [137, 0]
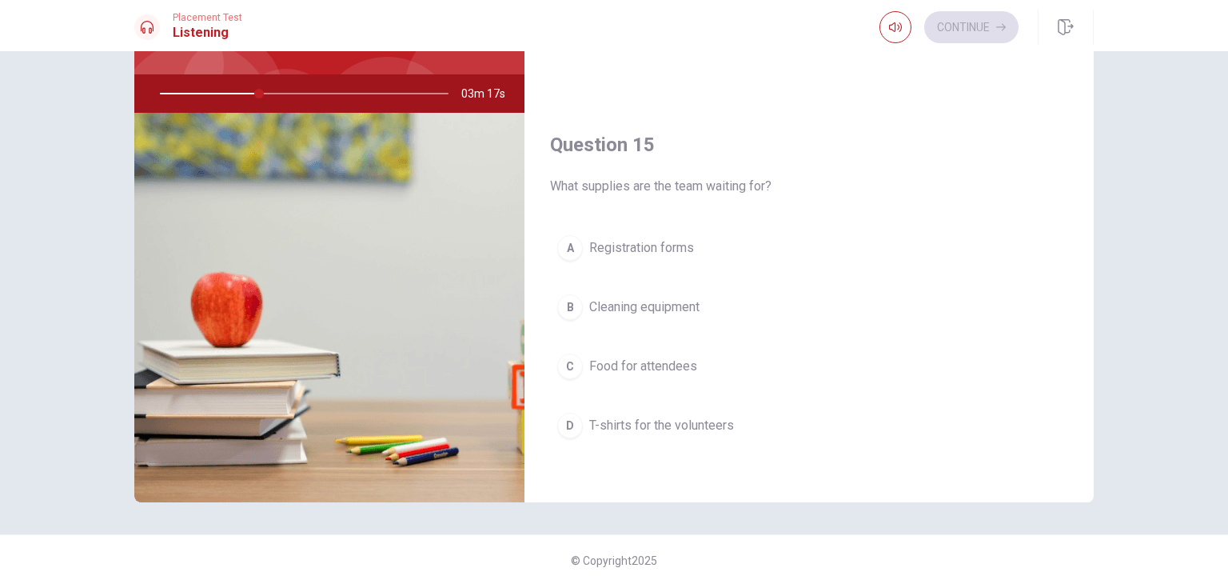
click at [725, 427] on span "T-shirts for the volunteers" at bounding box center [661, 425] width 145 height 19
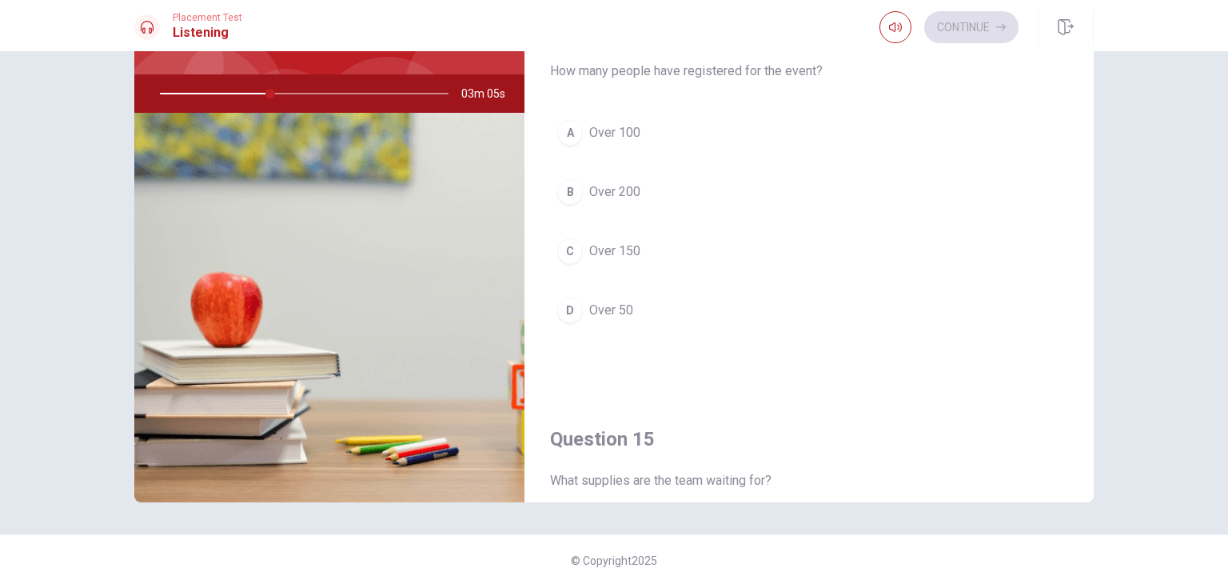
scroll to position [1209, 0]
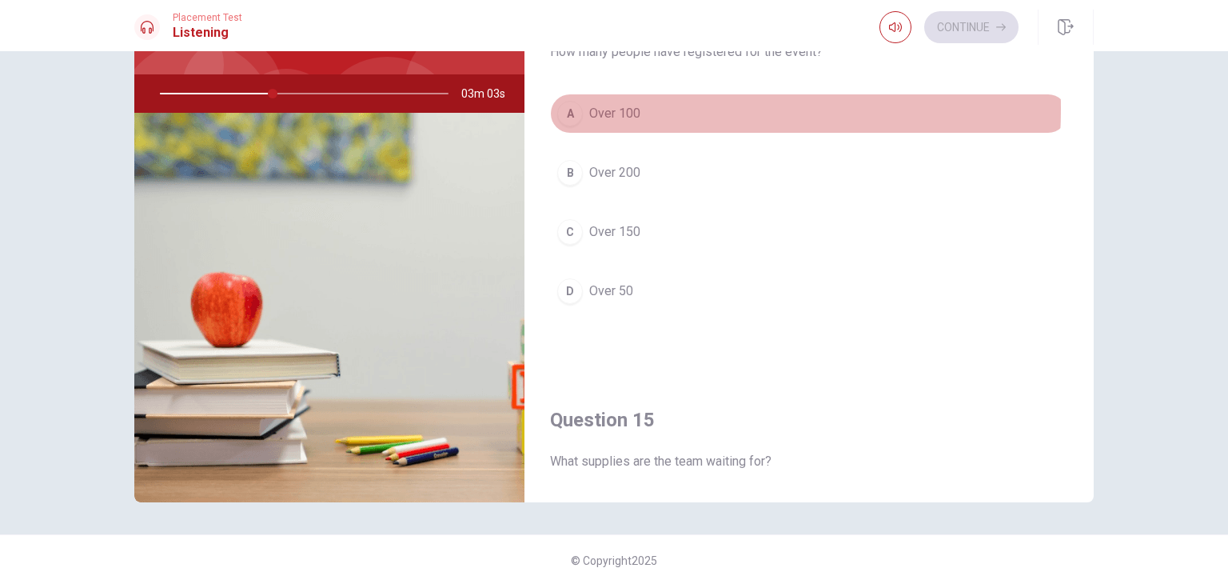
click at [602, 104] on span "Over 100" at bounding box center [614, 113] width 51 height 19
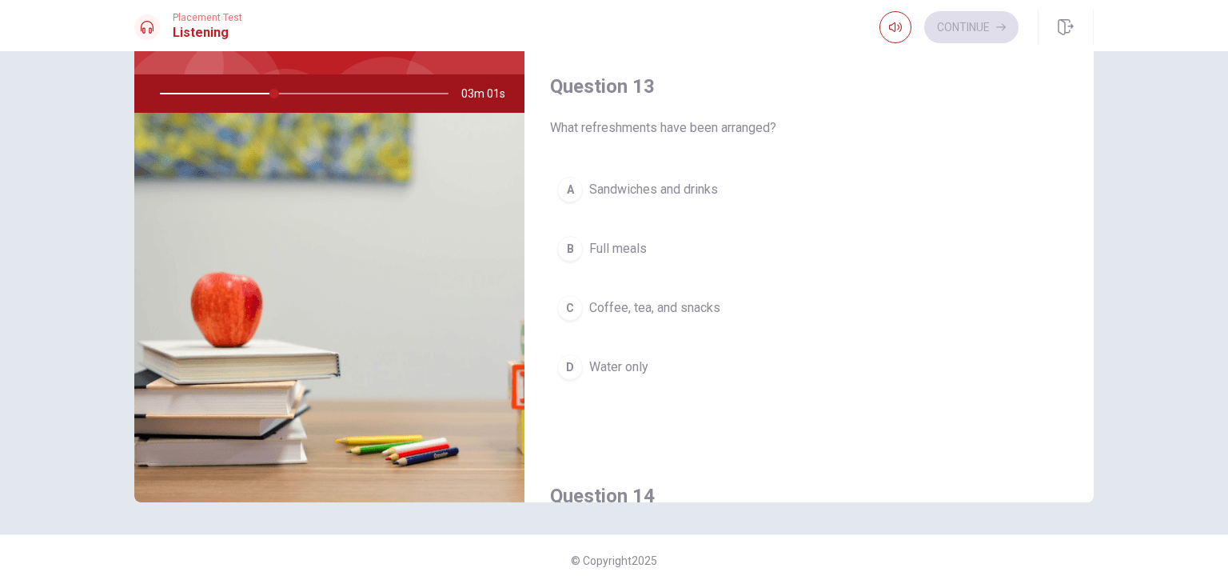
scroll to position [681, 0]
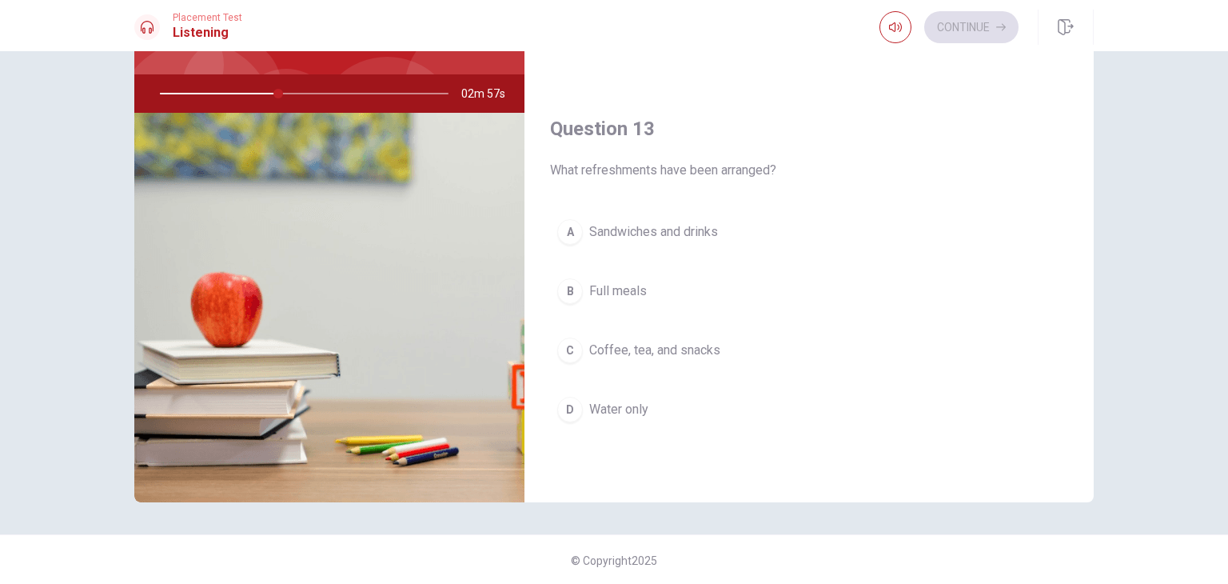
click at [612, 346] on span "Coffee, tea, and snacks" at bounding box center [654, 350] width 131 height 19
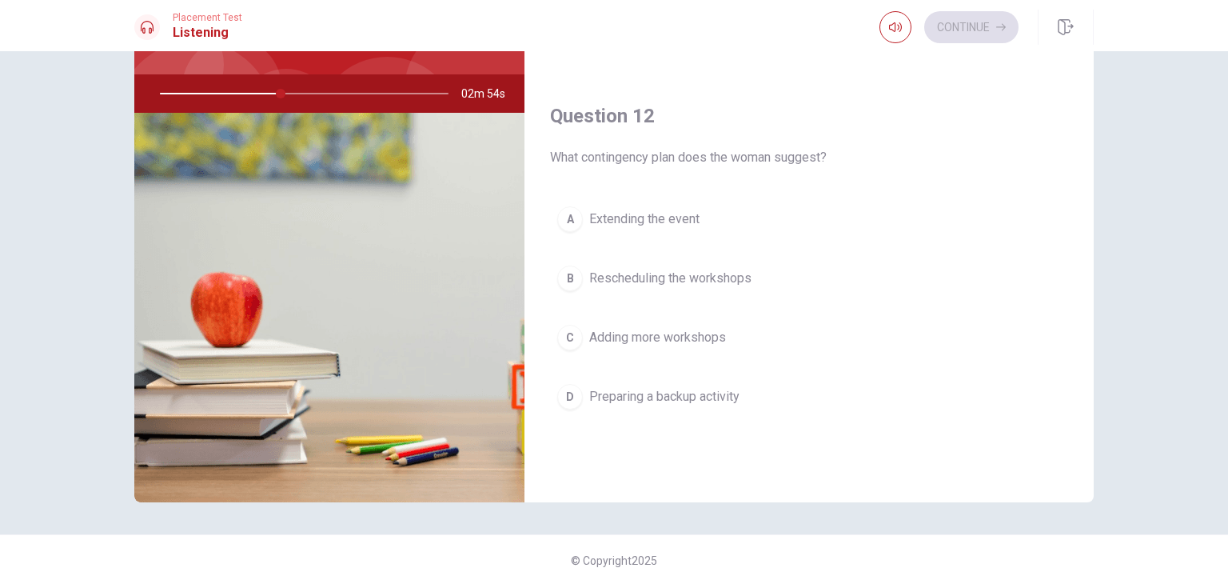
scroll to position [284, 0]
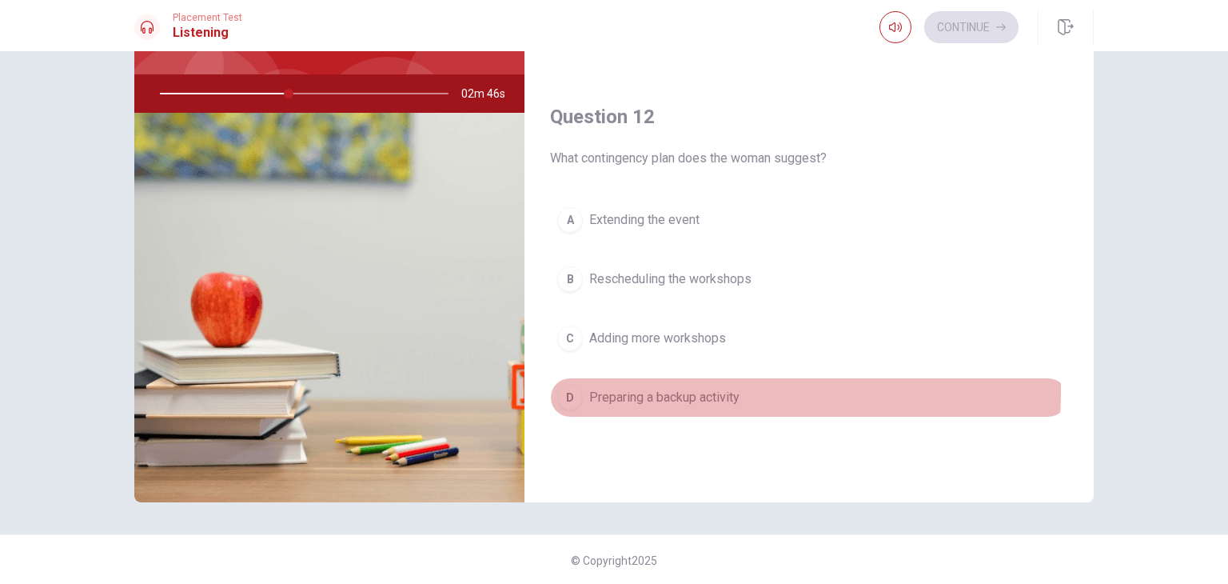
click at [617, 388] on span "Preparing a backup activity" at bounding box center [664, 397] width 150 height 19
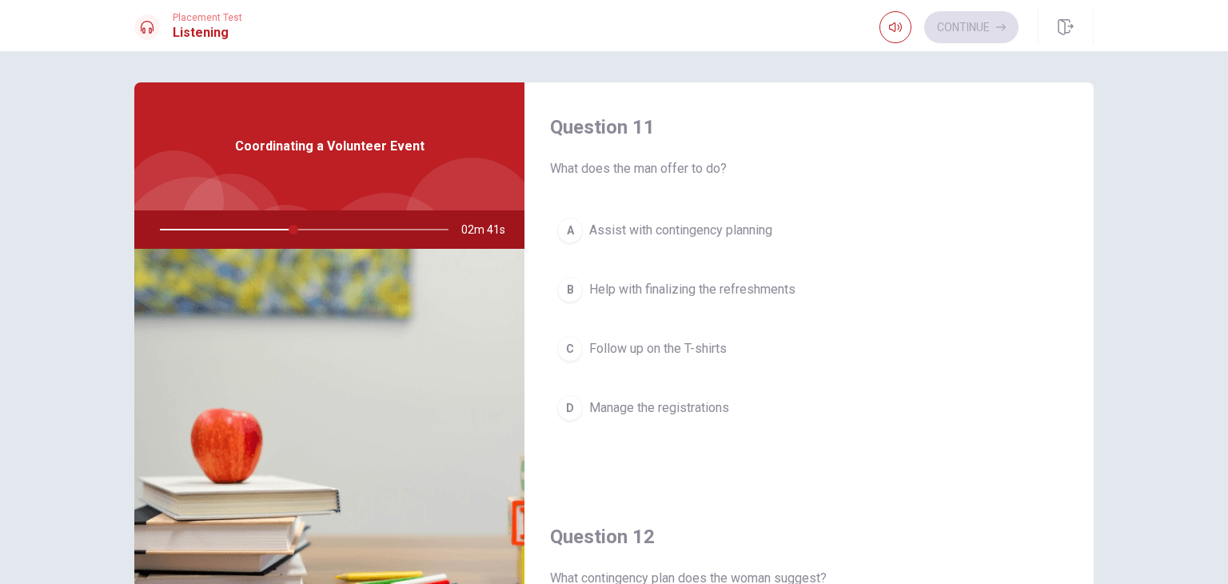
scroll to position [0, 0]
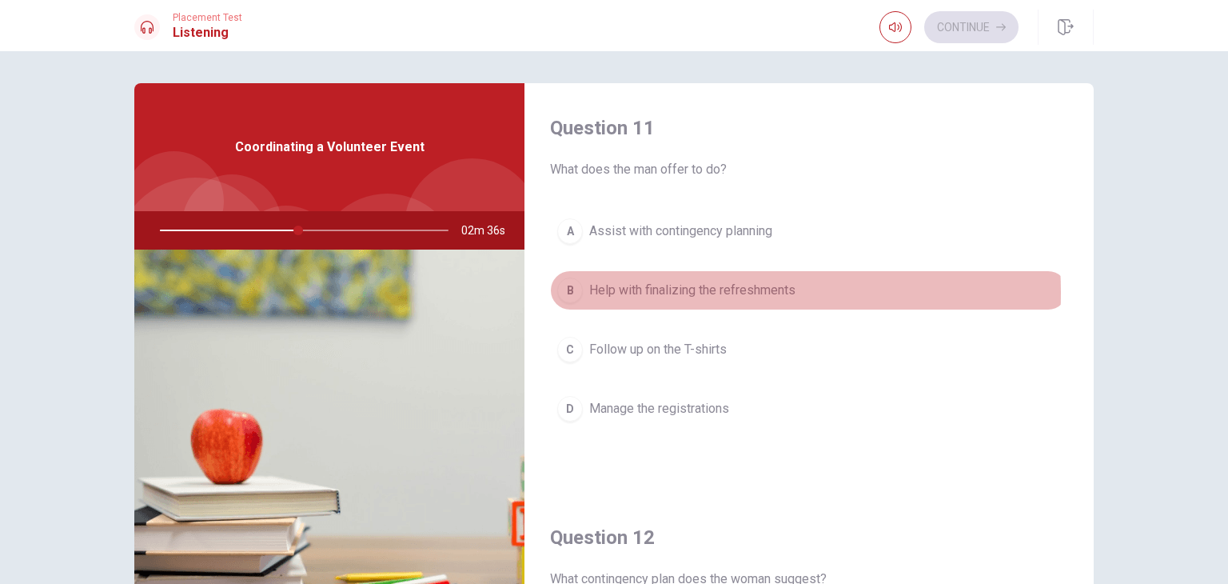
click at [675, 292] on span "Help with finalizing the refreshments" at bounding box center [692, 290] width 206 height 19
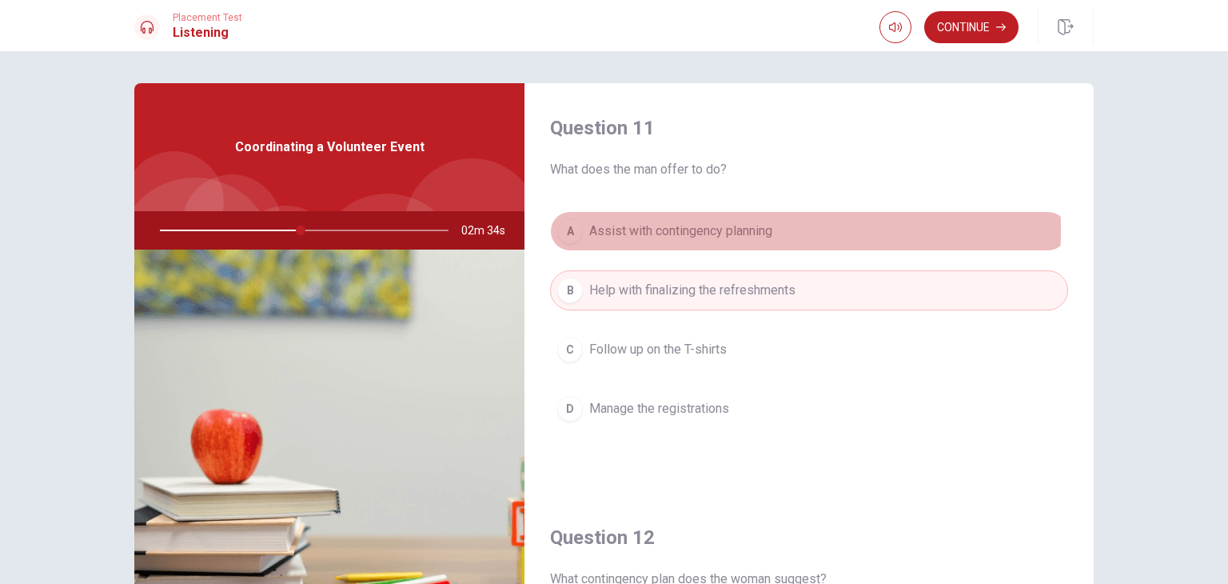
click at [666, 229] on span "Assist with contingency planning" at bounding box center [680, 230] width 183 height 19
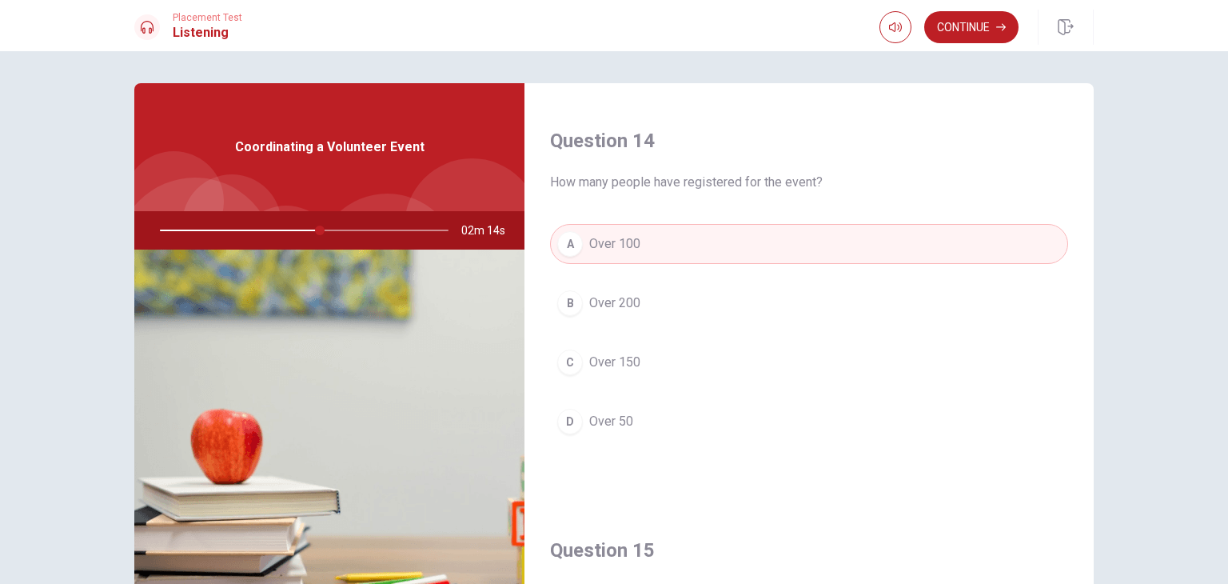
scroll to position [1177, 0]
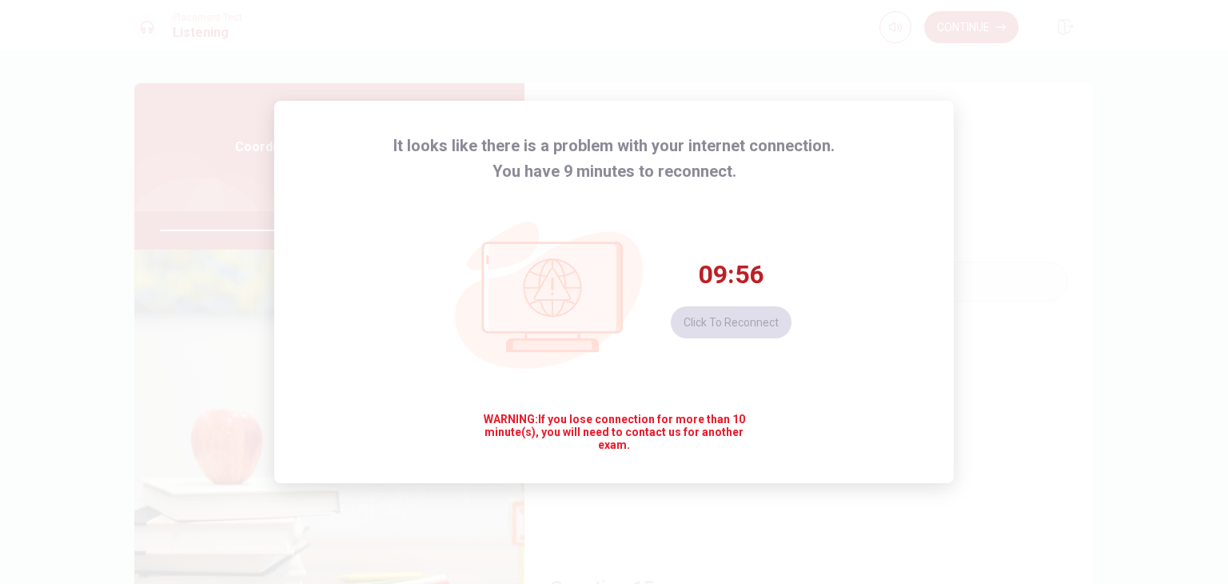
click at [556, 93] on div "It looks like there is a problem with your internet connection. You have 9 minu…" at bounding box center [614, 292] width 1228 height 584
click at [763, 321] on button "Click to reconnect" at bounding box center [731, 322] width 121 height 32
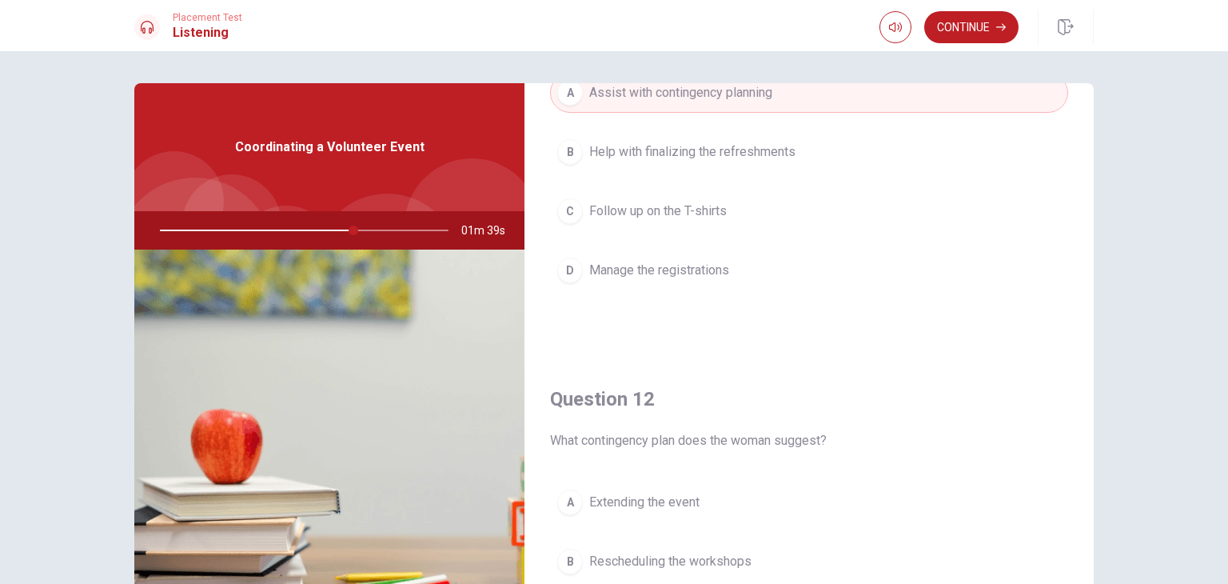
scroll to position [58, 0]
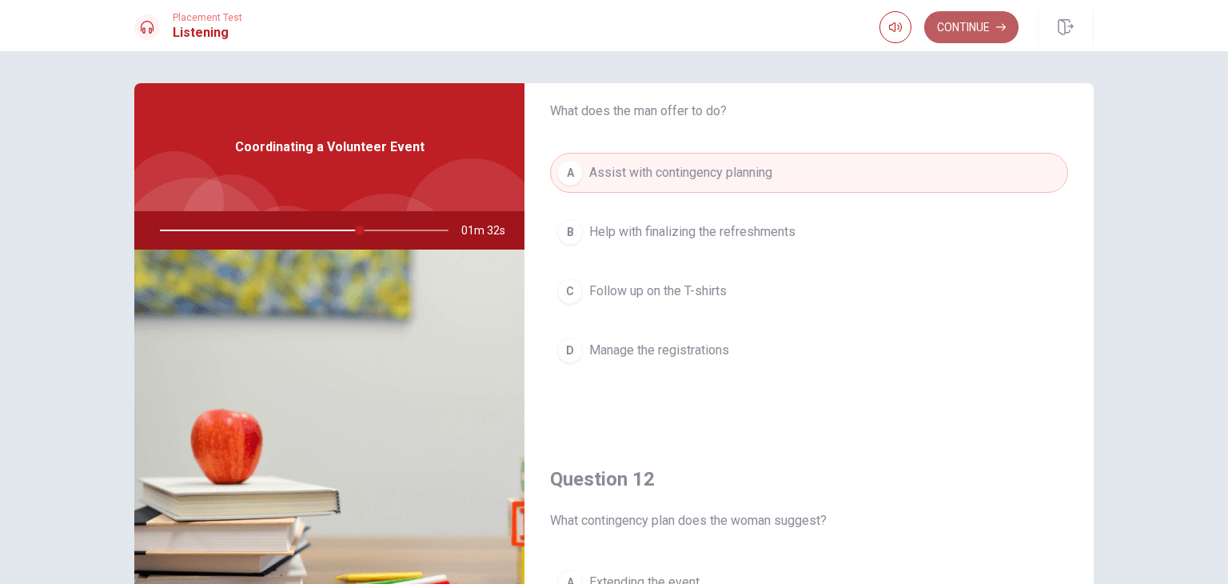
click at [972, 17] on button "Continue" at bounding box center [971, 27] width 94 height 32
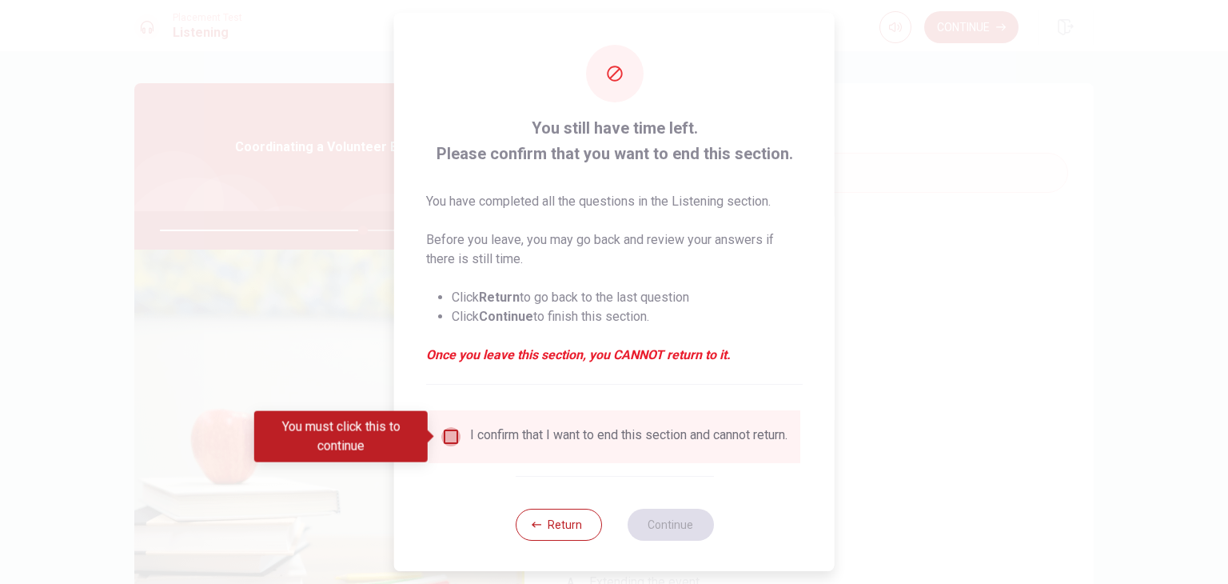
click at [448, 435] on input "You must click this to continue" at bounding box center [450, 436] width 19 height 19
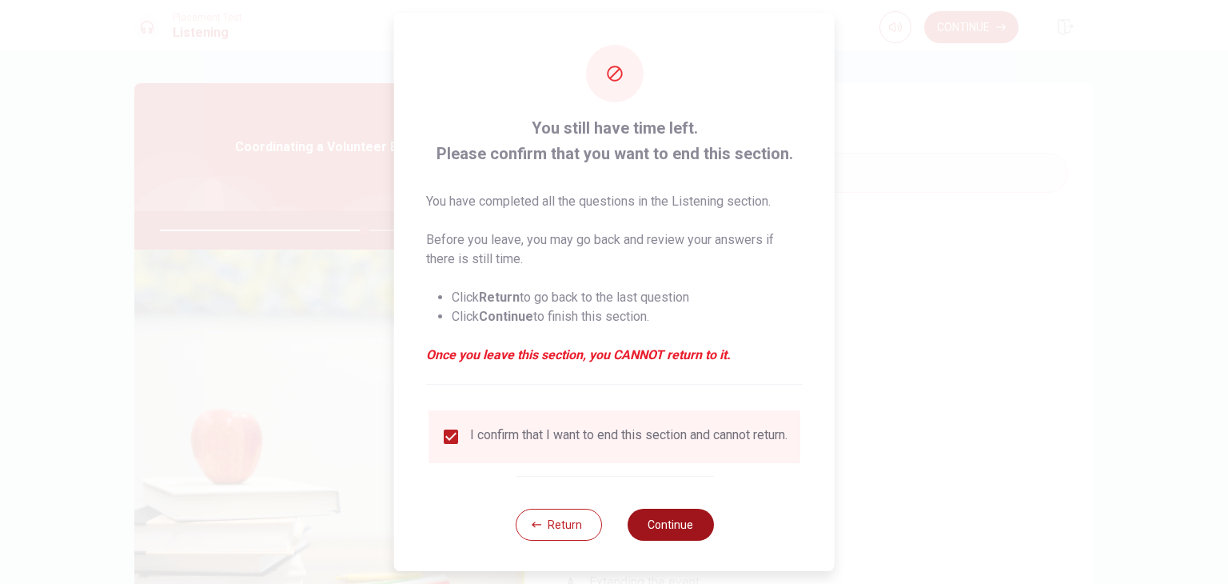
click at [646, 535] on button "Continue" at bounding box center [670, 524] width 86 height 32
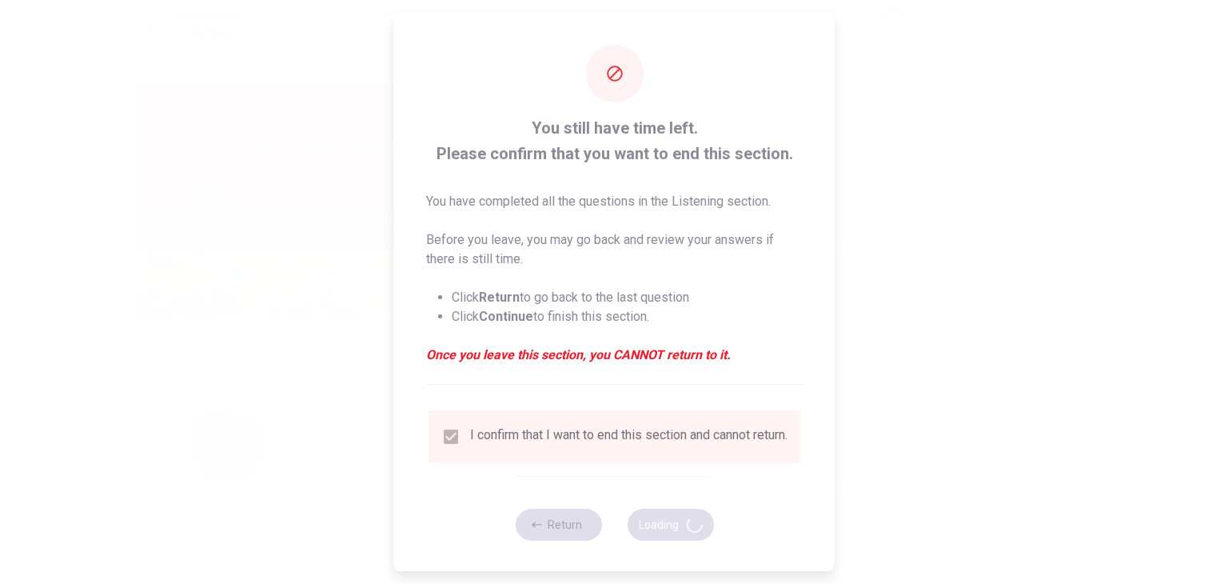
type input "76"
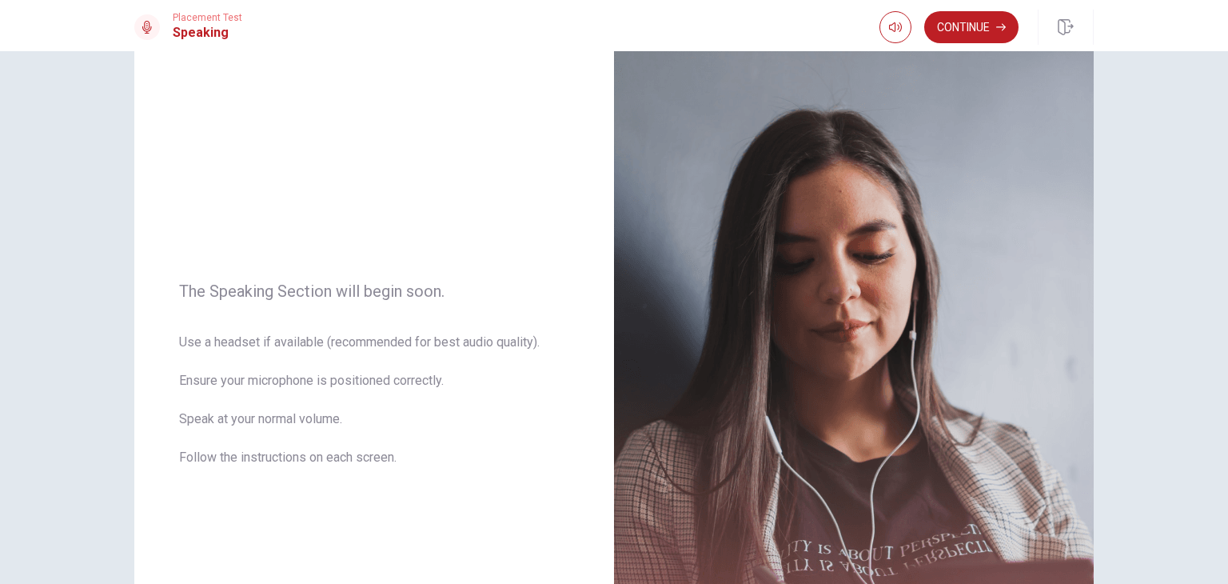
scroll to position [42, 0]
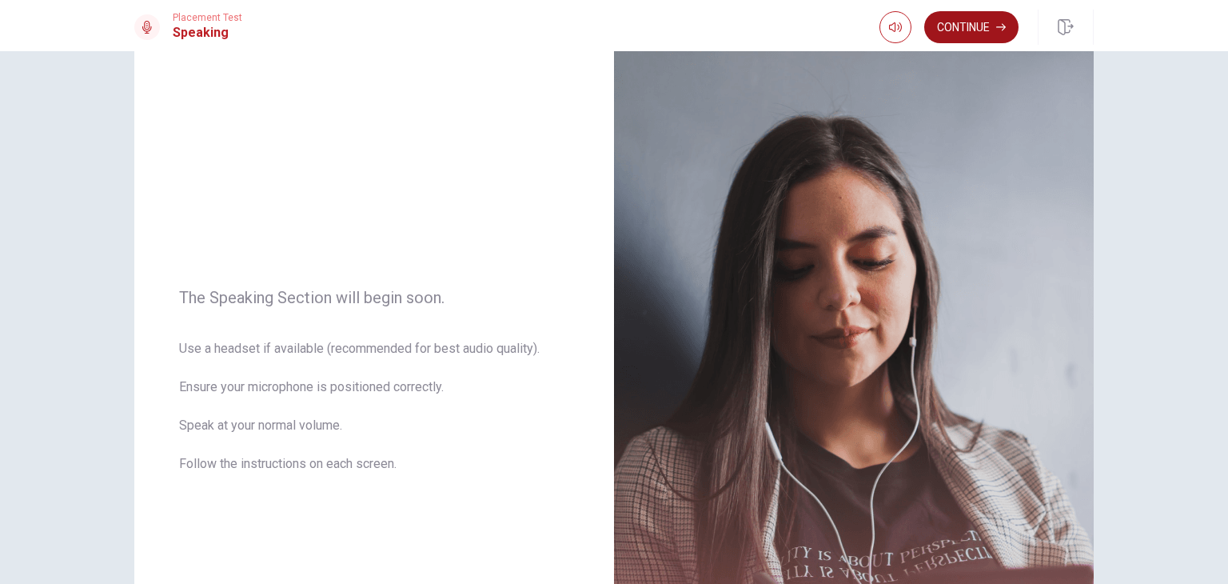
click at [966, 38] on button "Continue" at bounding box center [971, 27] width 94 height 32
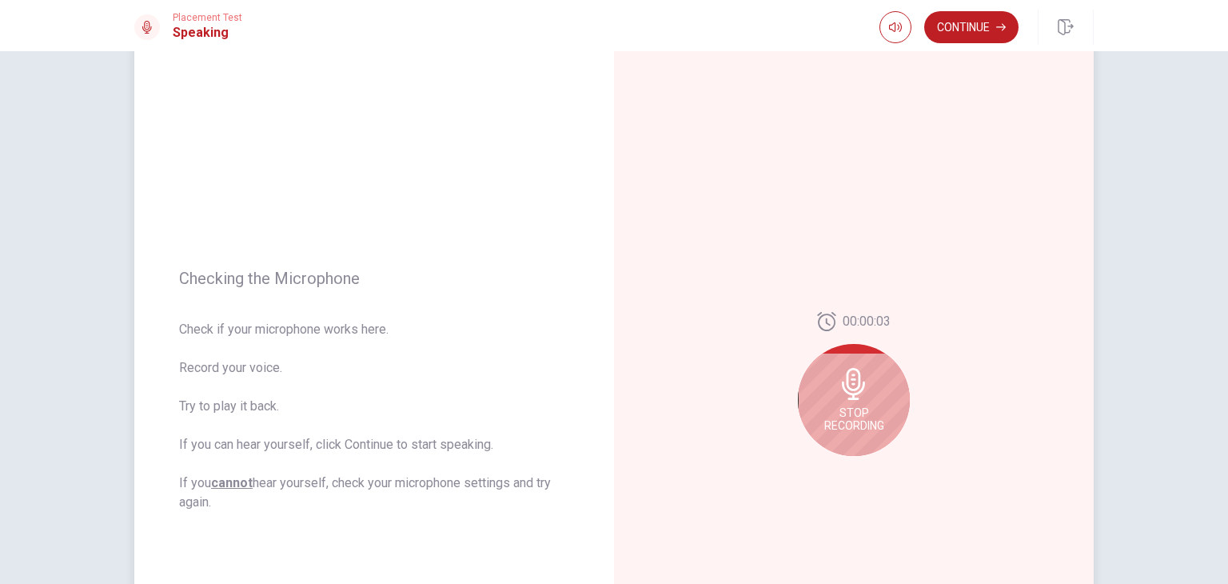
click at [841, 400] on div "Stop Recording" at bounding box center [854, 400] width 112 height 112
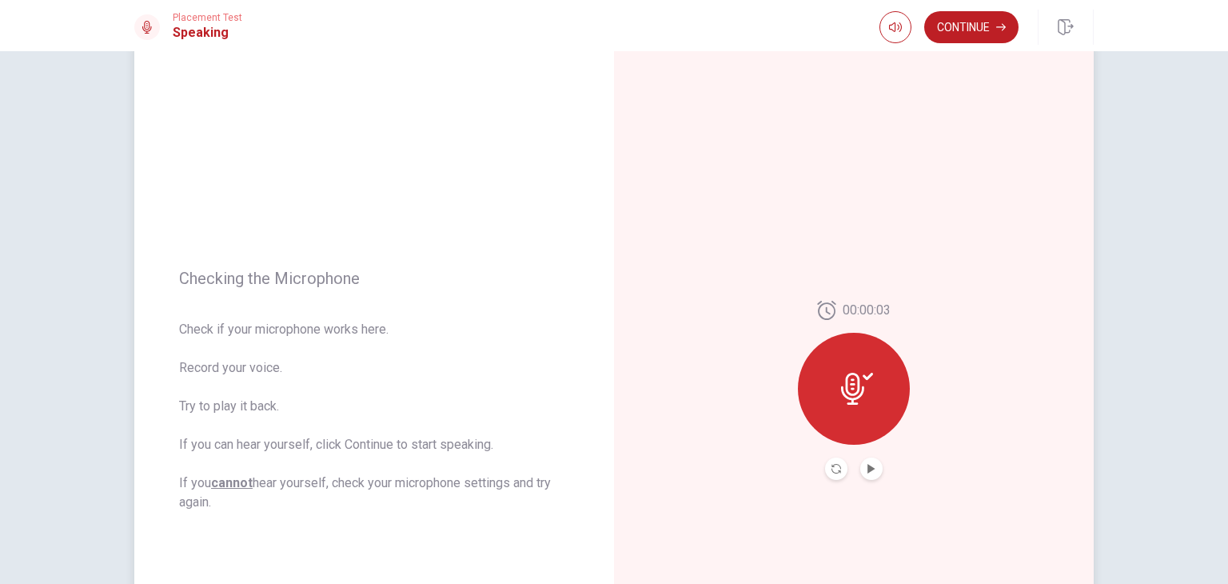
click at [873, 469] on button "Play Audio" at bounding box center [871, 468] width 22 height 22
click at [958, 28] on button "Continue" at bounding box center [971, 27] width 94 height 32
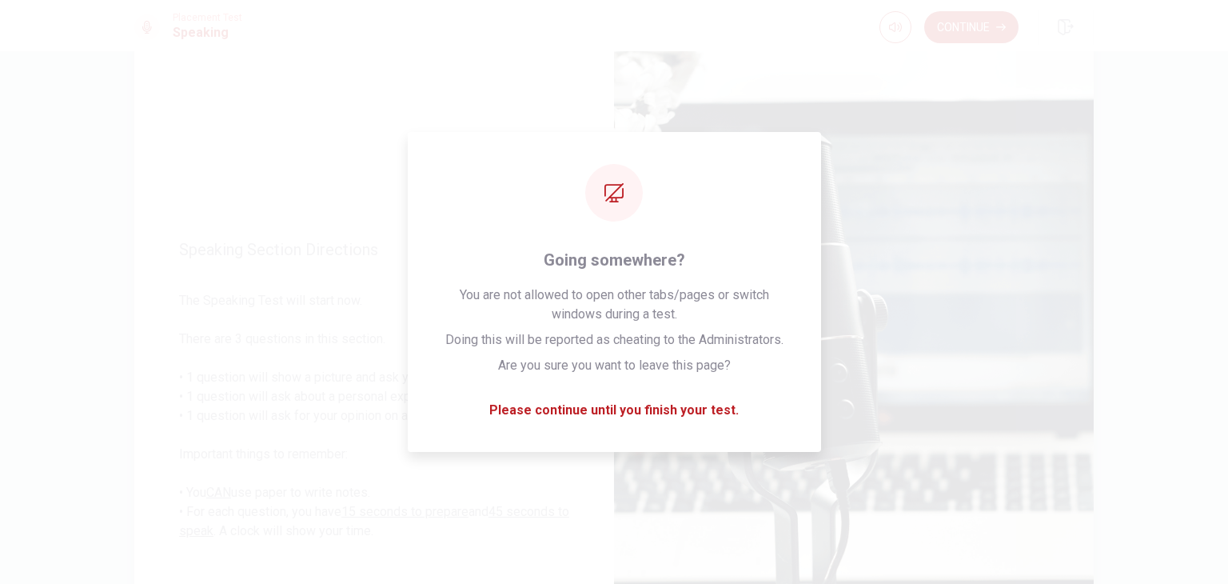
drag, startPoint x: 742, startPoint y: 82, endPoint x: 958, endPoint y: 306, distance: 311.5
click at [958, 306] on img at bounding box center [854, 390] width 480 height 697
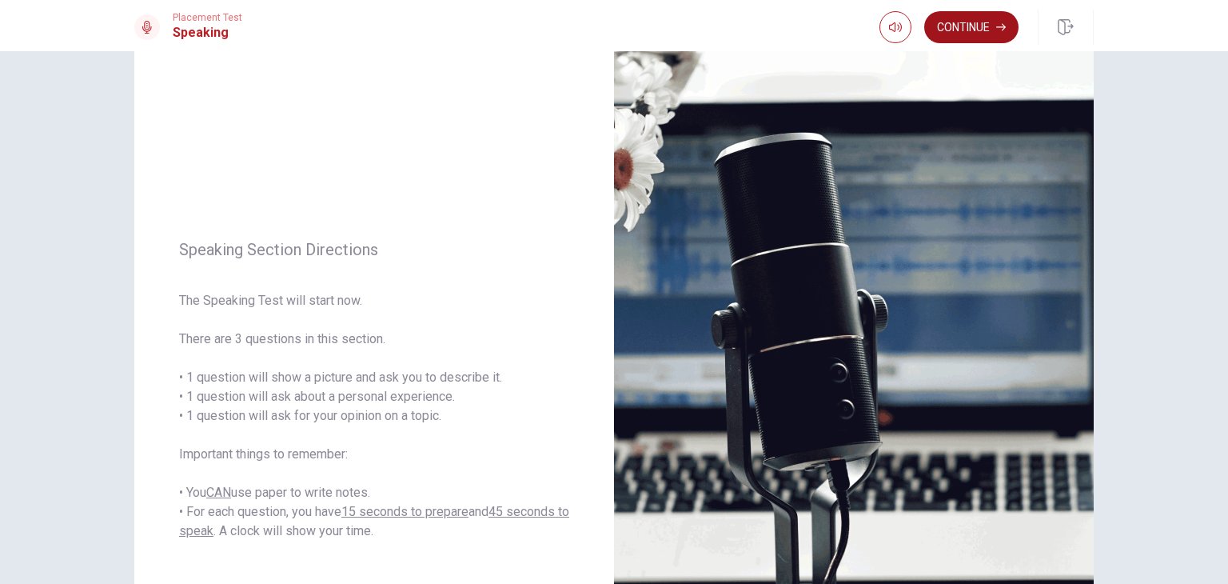
click at [986, 26] on button "Continue" at bounding box center [971, 27] width 94 height 32
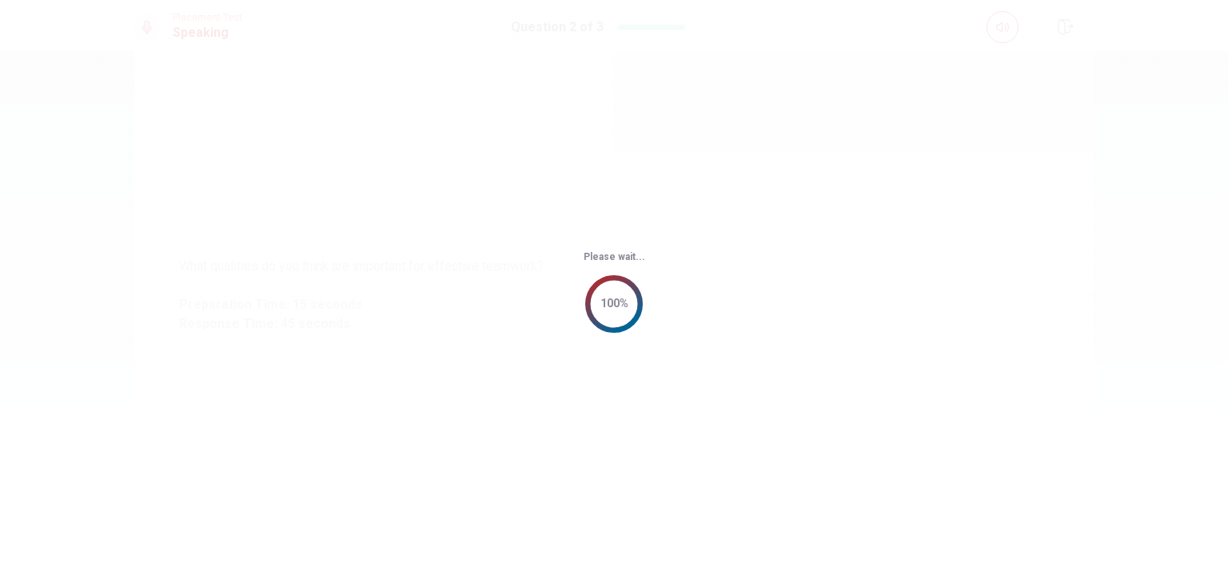
scroll to position [0, 0]
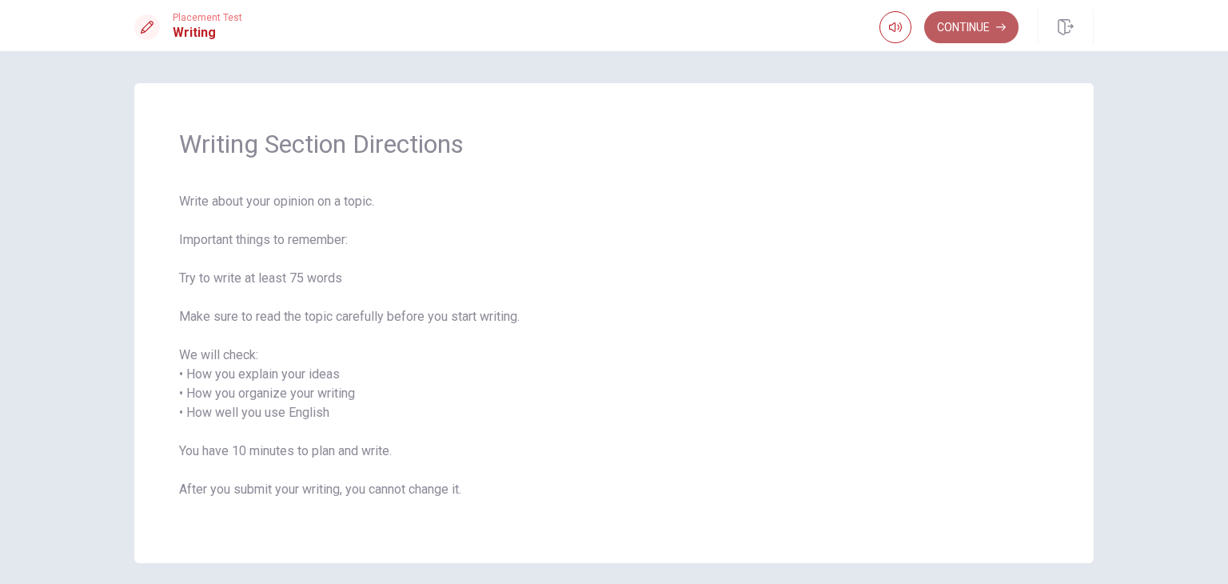
click at [968, 30] on button "Continue" at bounding box center [971, 27] width 94 height 32
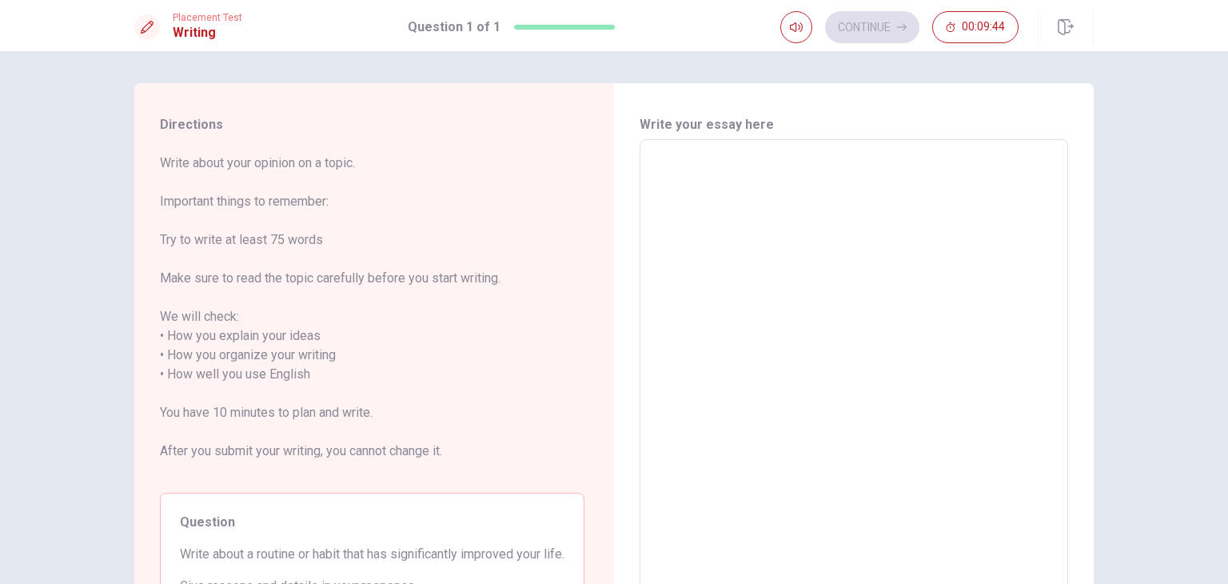
click at [727, 168] on textarea at bounding box center [854, 365] width 406 height 424
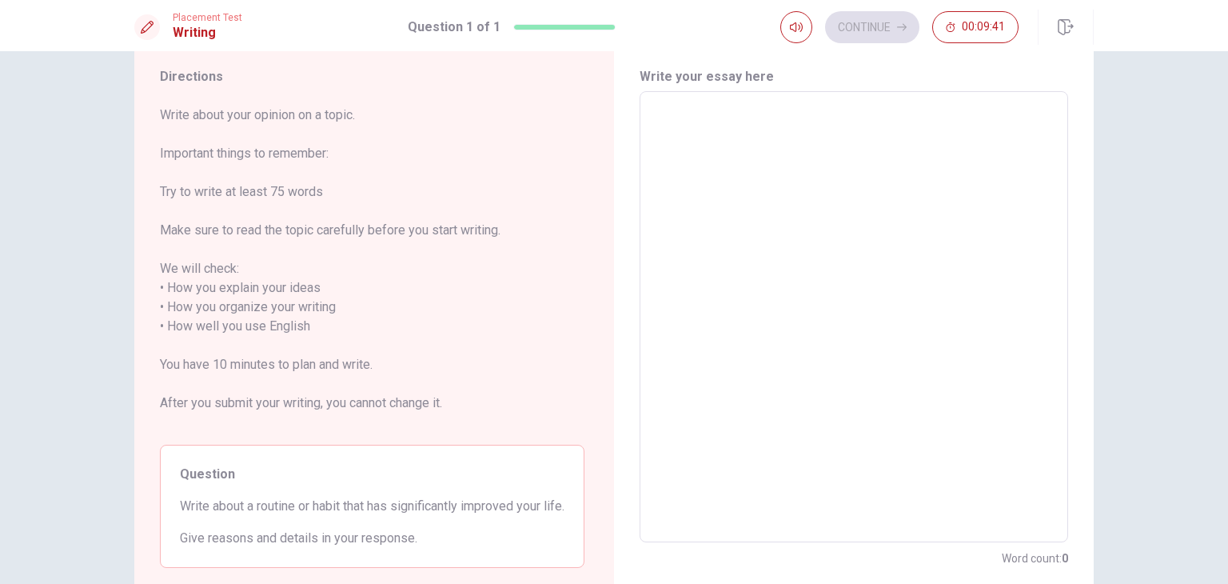
scroll to position [44, 0]
type textarea "m"
type textarea "x"
type textarea "my"
type textarea "x"
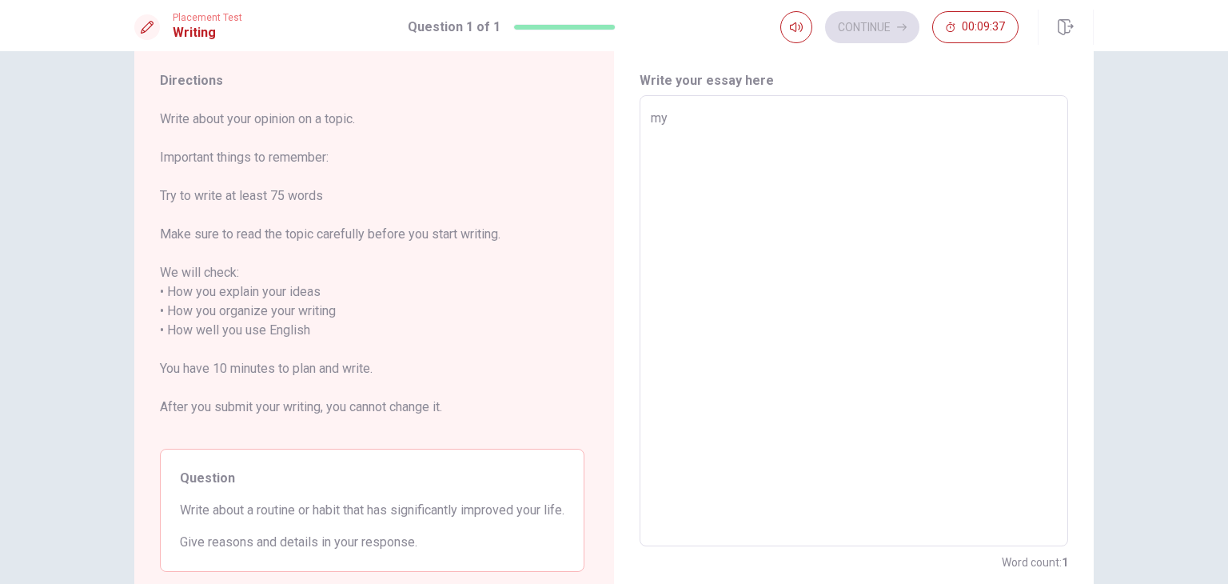
type textarea "my"
type textarea "x"
type textarea "my d"
type textarea "x"
type textarea "my da"
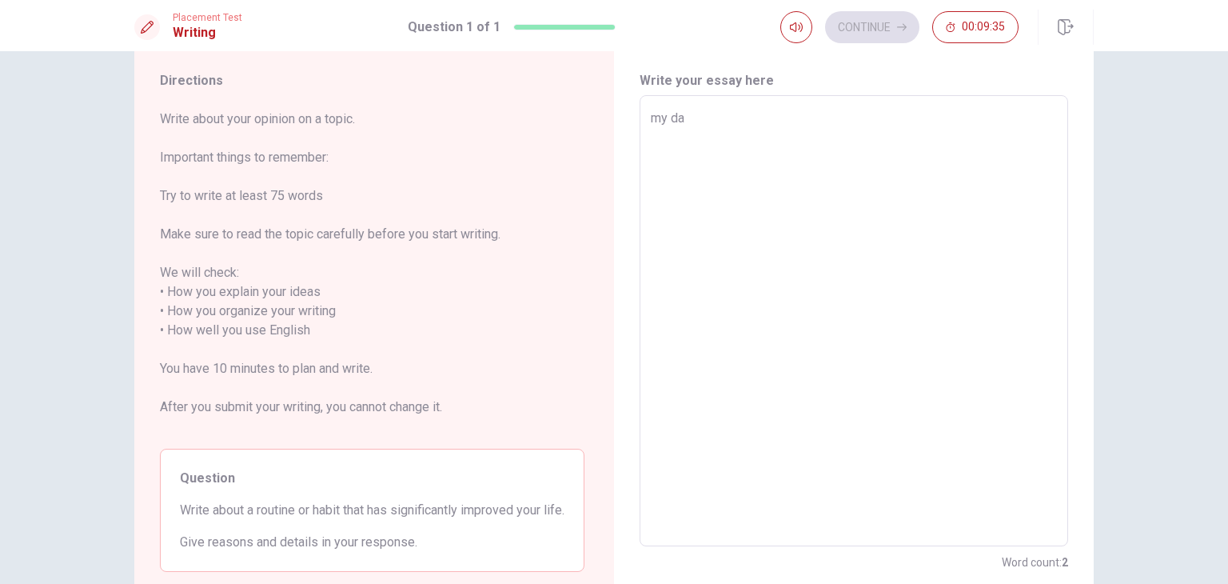
type textarea "x"
type textarea "my dai"
type textarea "x"
type textarea "my dail"
type textarea "x"
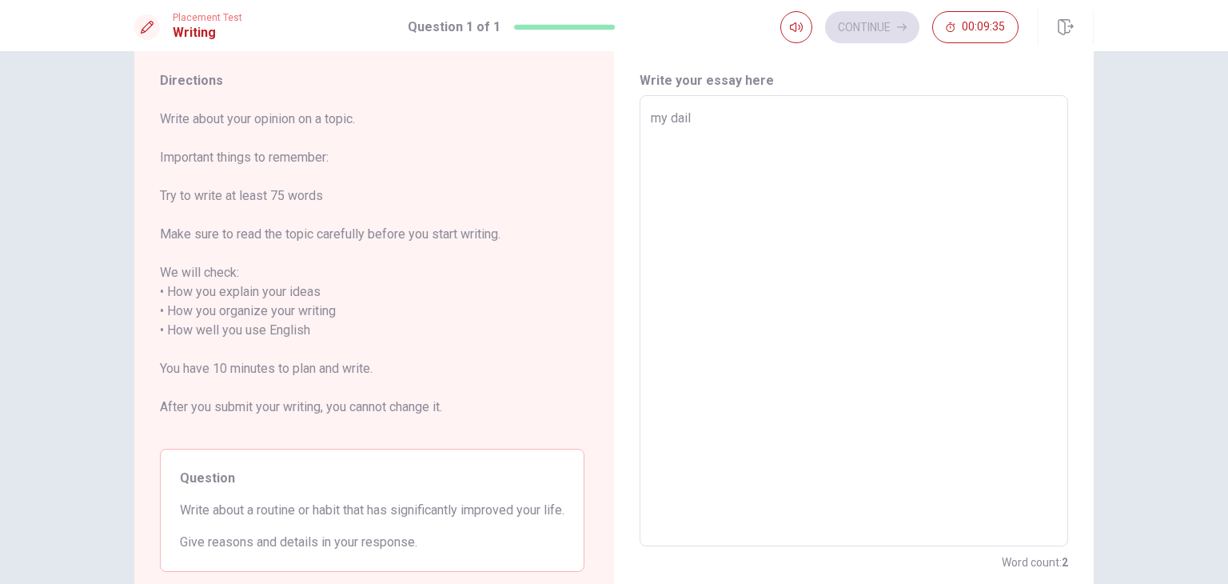
type textarea "my daily"
type textarea "x"
type textarea "my daily"
type textarea "x"
type textarea "my daily"
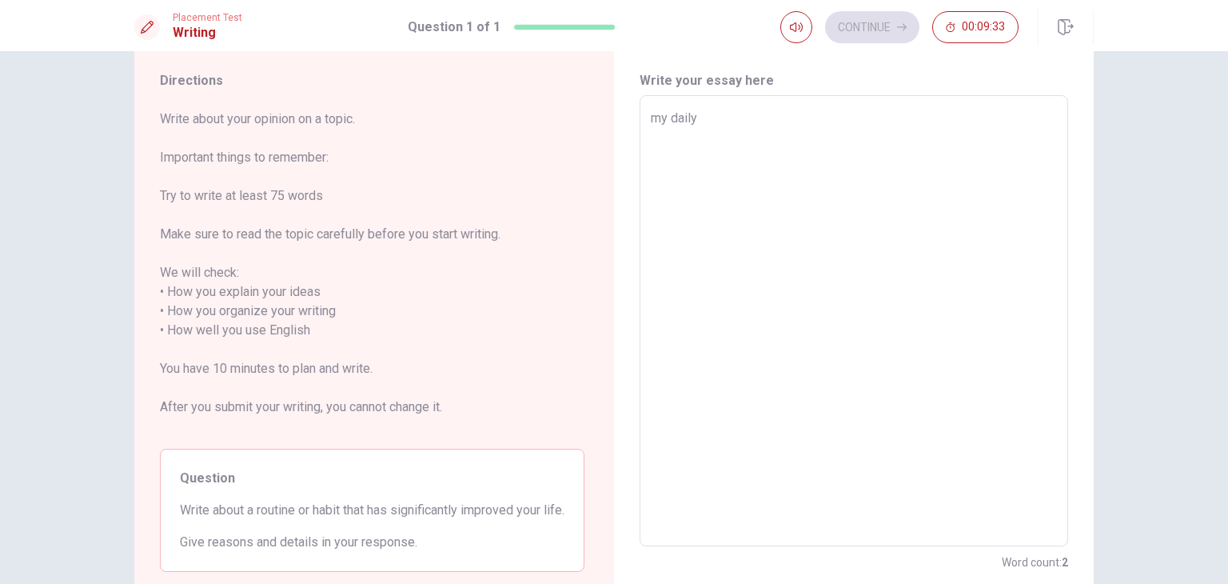
type textarea "x"
type textarea "my dail"
type textarea "x"
type textarea "my dai"
type textarea "x"
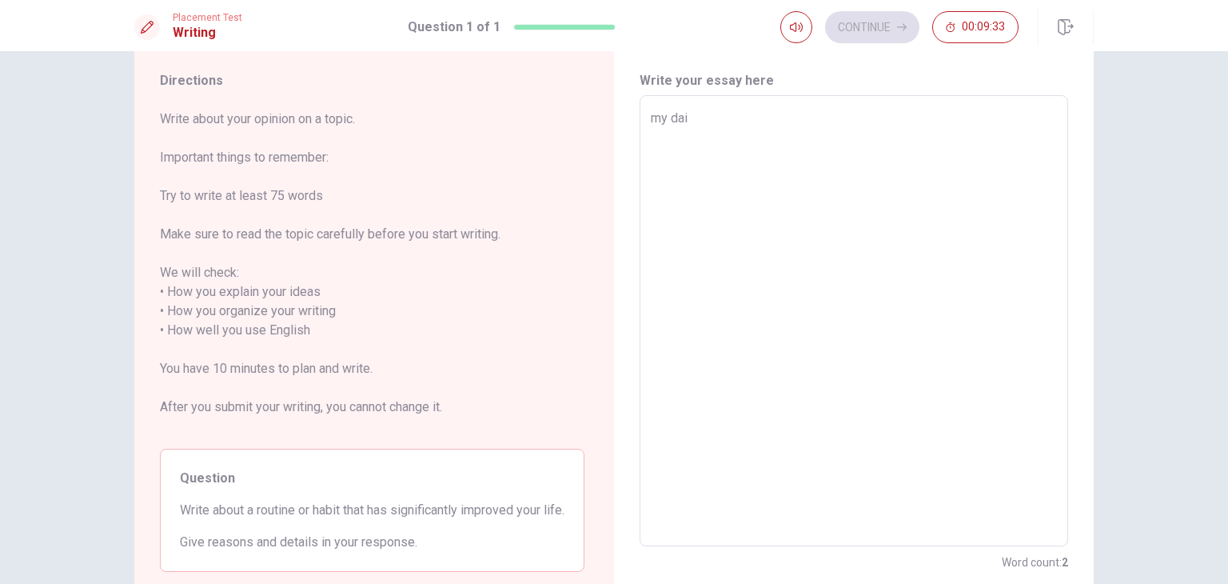
type textarea "my da"
type textarea "x"
type textarea "my d"
type textarea "x"
type textarea "my"
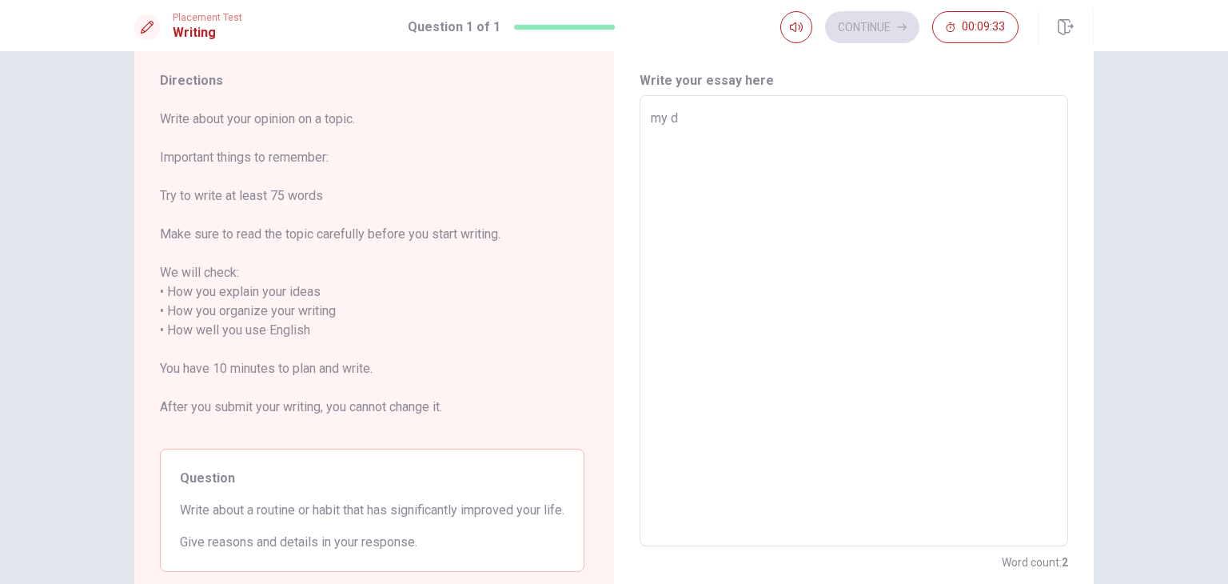
type textarea "x"
type textarea "my"
type textarea "x"
type textarea "m"
type textarea "x"
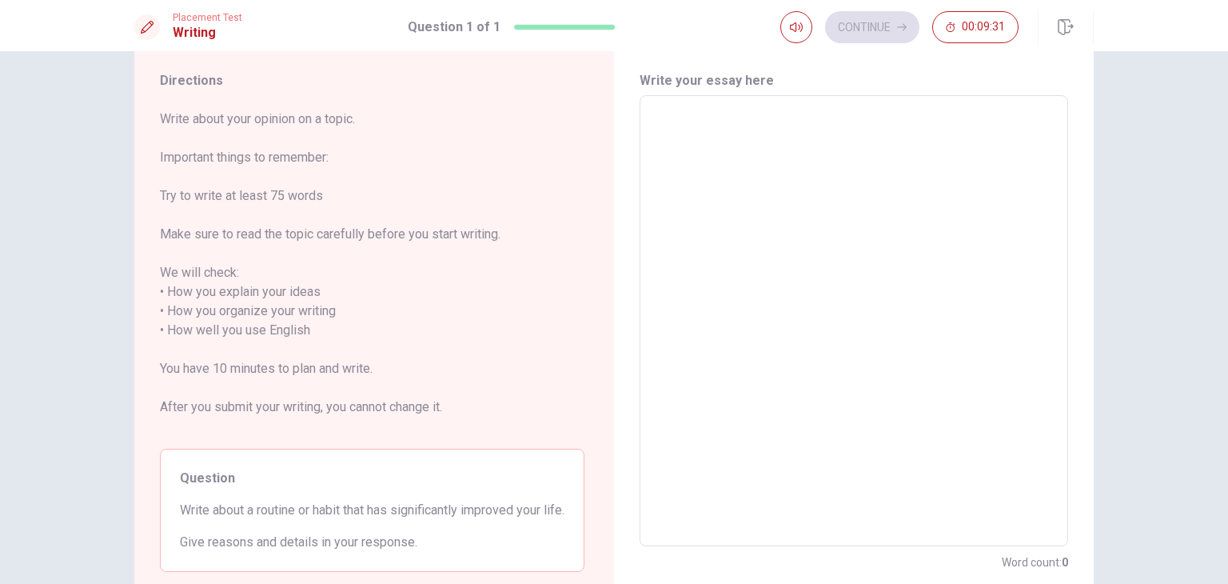
type textarea "M"
type textarea "x"
type textarea "My"
type textarea "x"
type textarea "My"
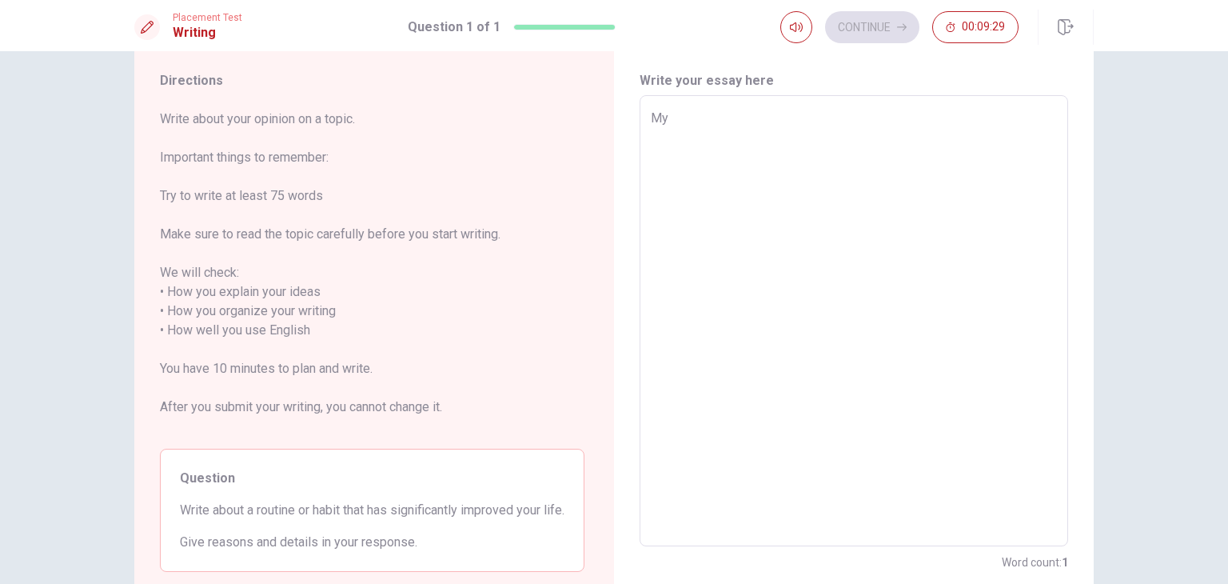
type textarea "x"
type textarea "My d"
type textarea "x"
type textarea "My da"
type textarea "x"
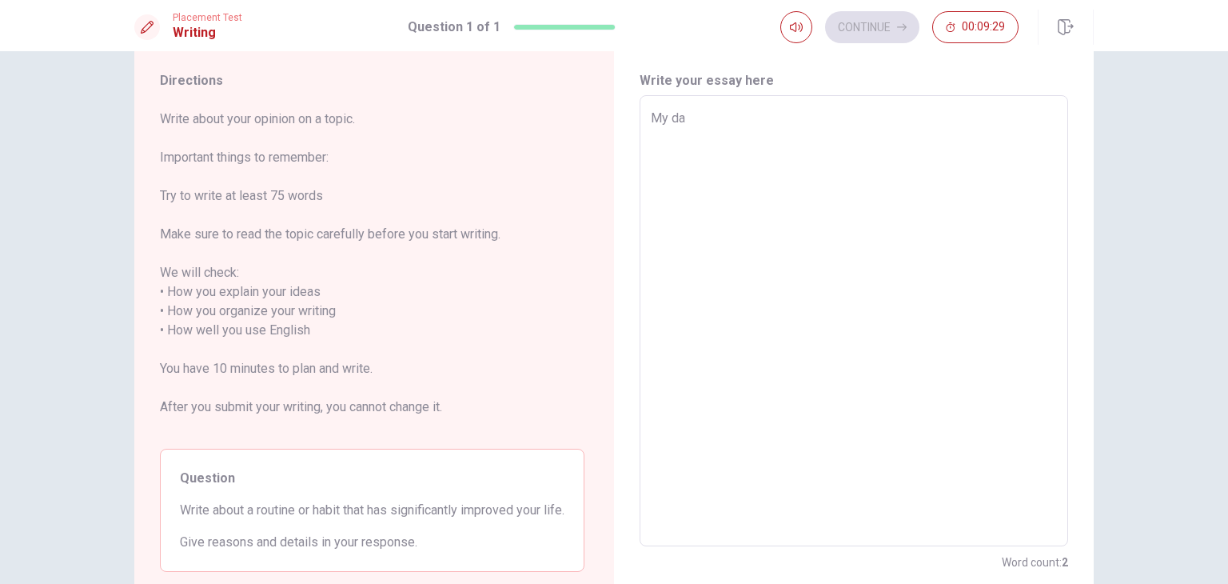
type textarea "My dai"
type textarea "x"
type textarea "My dail"
type textarea "x"
type textarea "My daily"
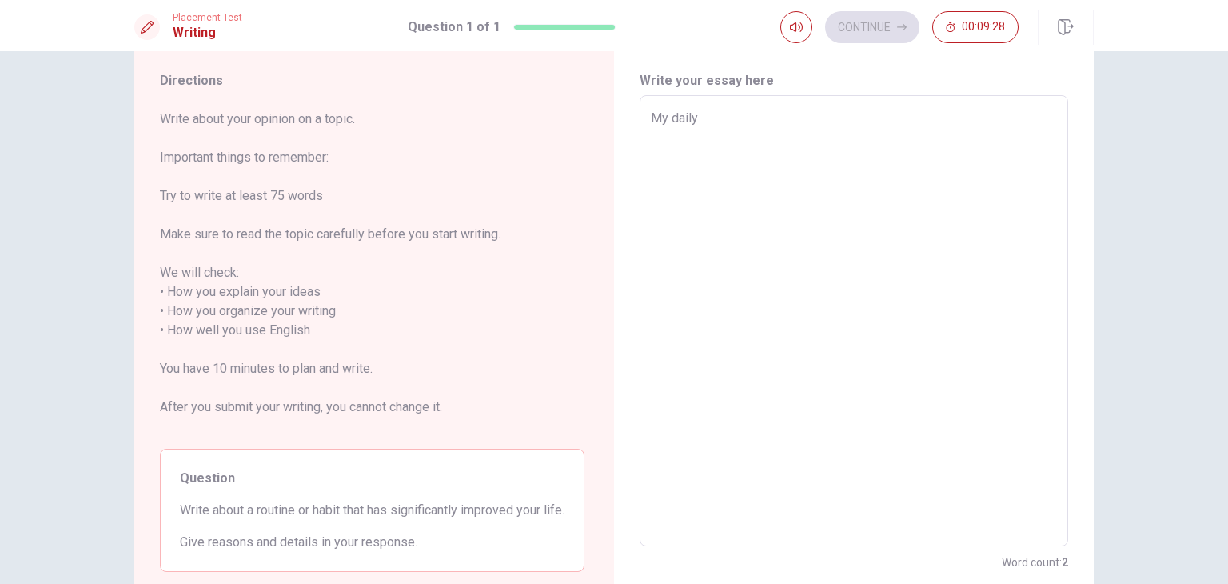
type textarea "x"
type textarea "My daily"
type textarea "x"
type textarea "My daily e"
type textarea "x"
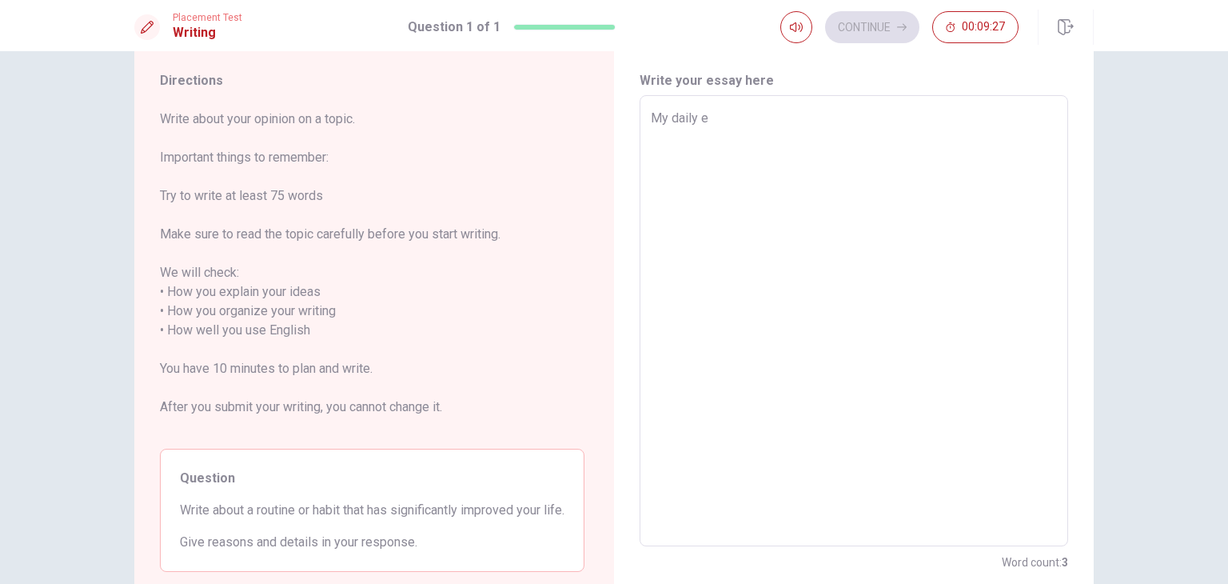
type textarea "My daily ea"
type textarea "x"
type textarea "My daily ear"
type textarea "x"
type textarea "My daily [PERSON_NAME]"
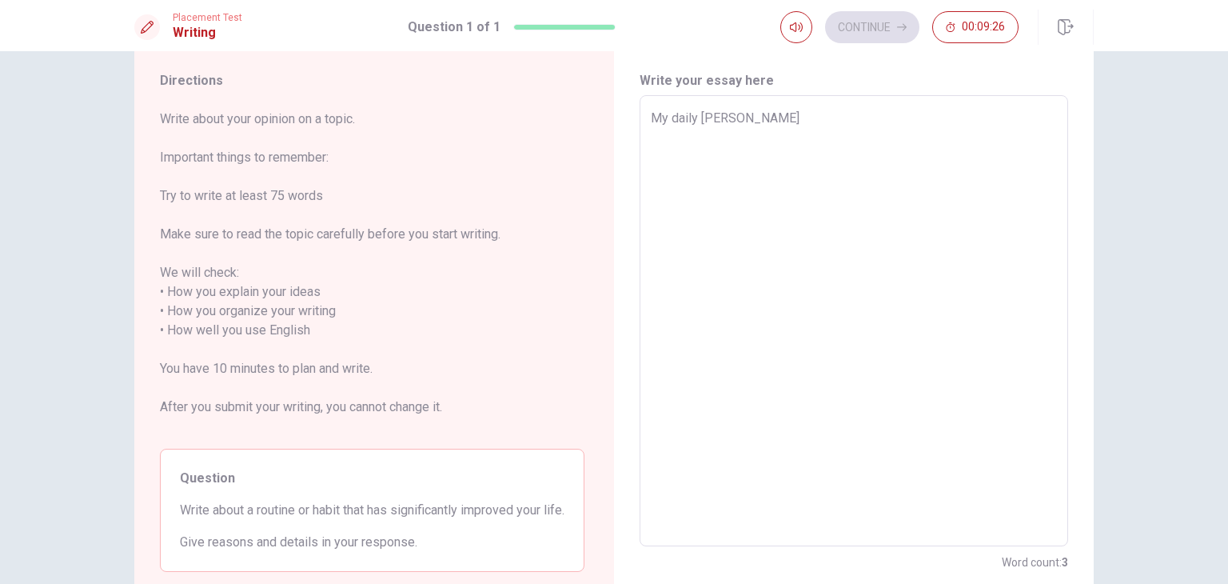
type textarea "x"
type textarea "My daily early"
type textarea "x"
type textarea "My daily early"
type textarea "x"
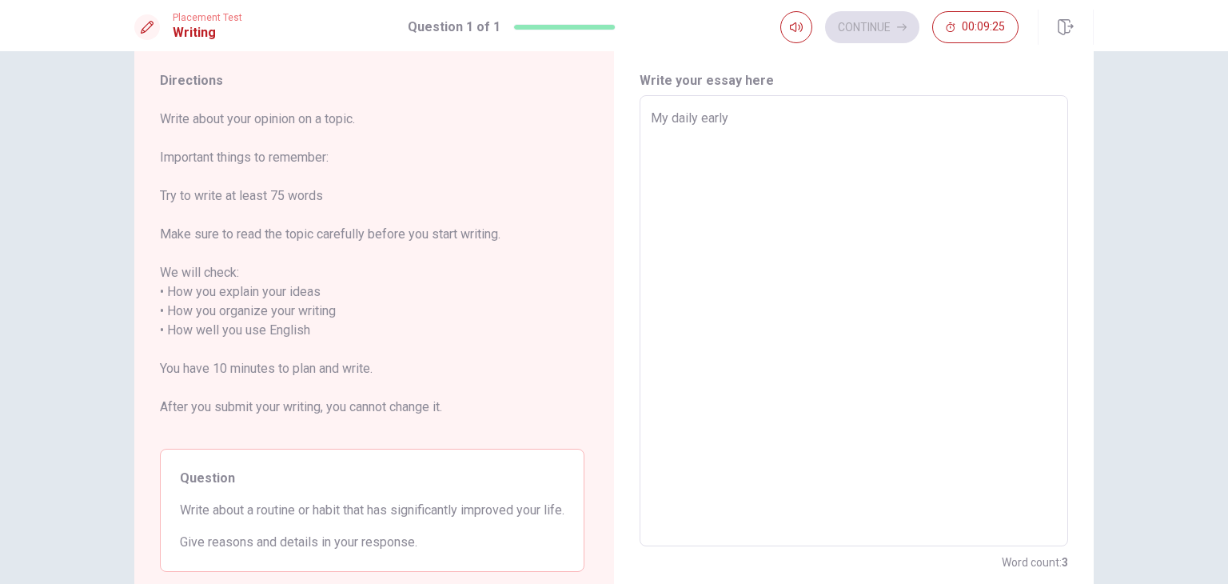
type textarea "My daily early w"
type textarea "x"
type textarea "My daily early wa"
type textarea "x"
type textarea "My daily early wak"
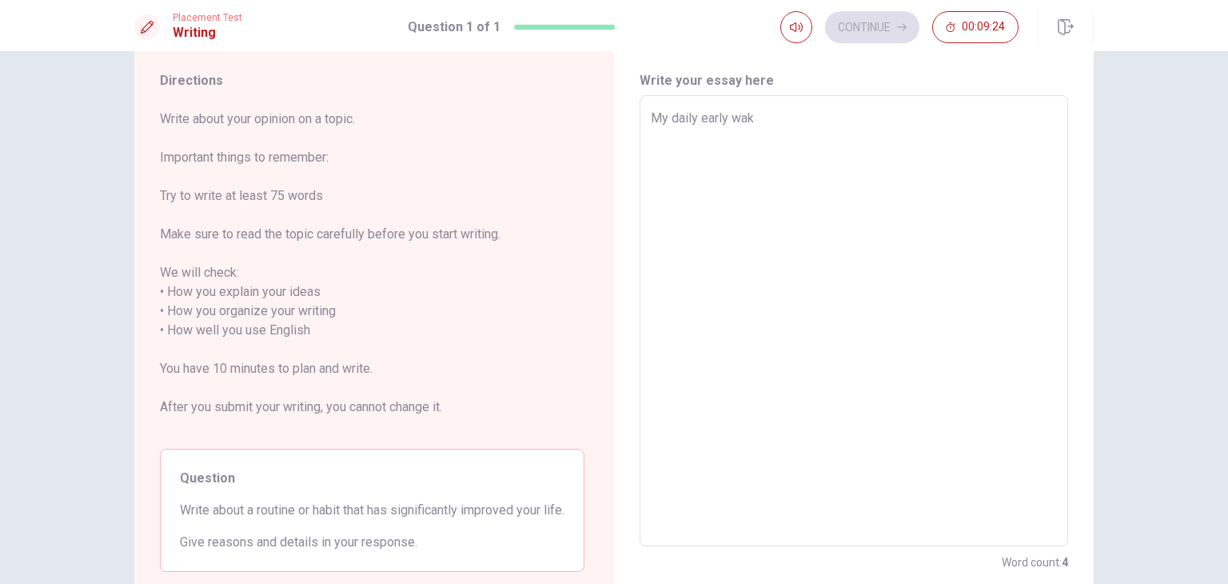
type textarea "x"
type textarea "My daily early waki"
type textarea "x"
type textarea "My daily early [PERSON_NAME]"
type textarea "x"
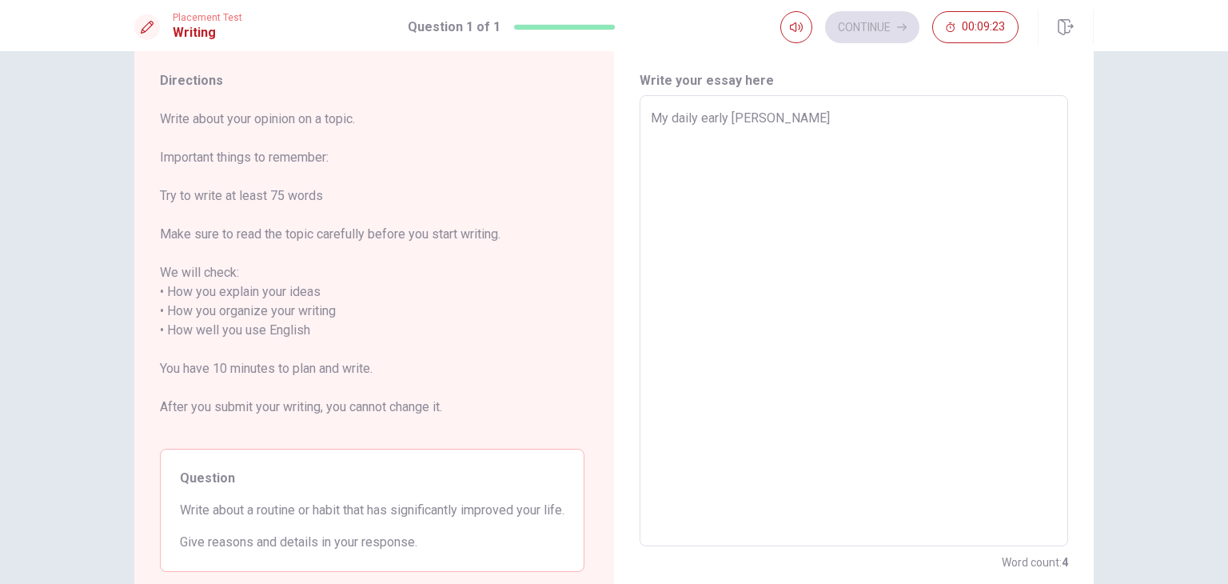
type textarea "My daily early wakimg"
type textarea "x"
type textarea "My daily early wakimg"
type textarea "x"
type textarea "My daily early wakimg u"
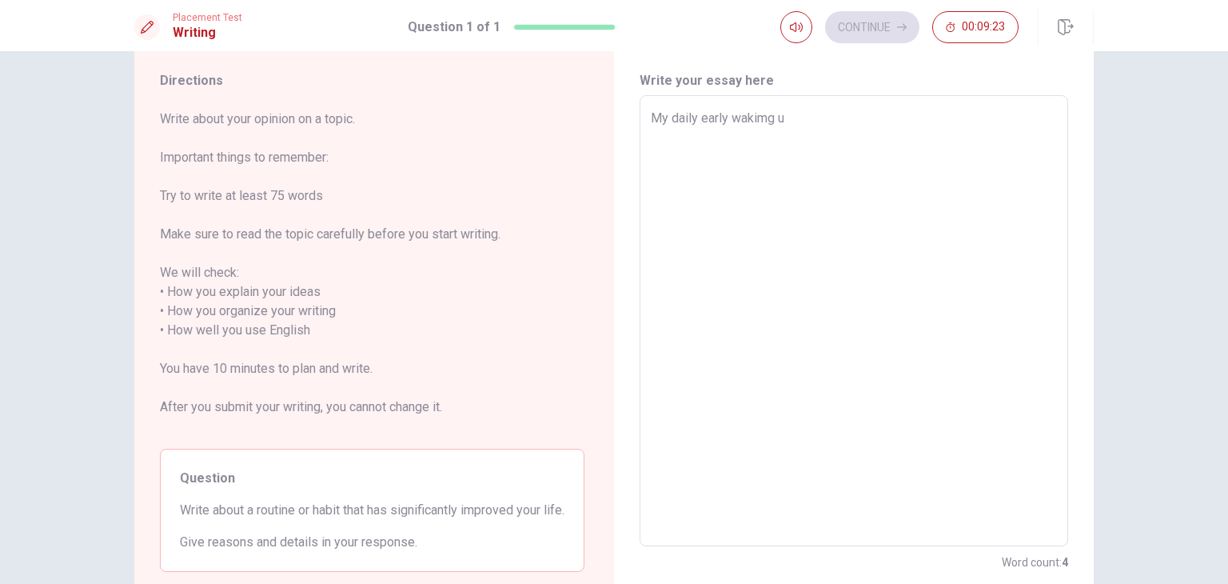
type textarea "x"
type textarea "My daily early wakimg up"
type textarea "x"
type textarea "My daily early wakimg up"
type textarea "x"
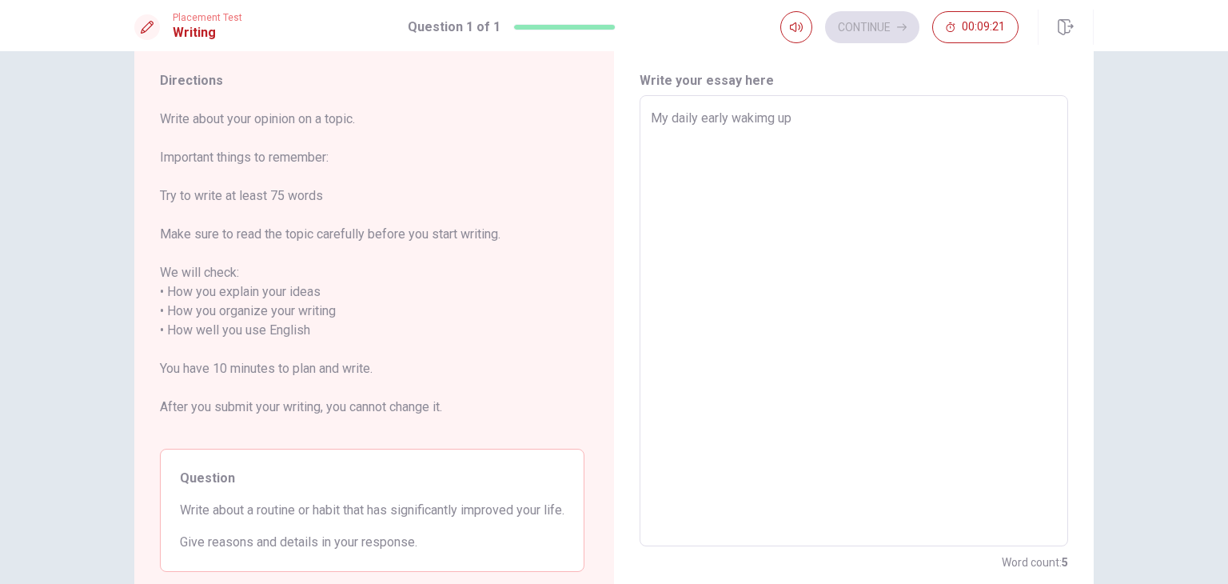
type textarea "My daily early wakimg up"
type textarea "x"
type textarea "My daily early wakimg u"
type textarea "x"
type textarea "My daily early wakimg"
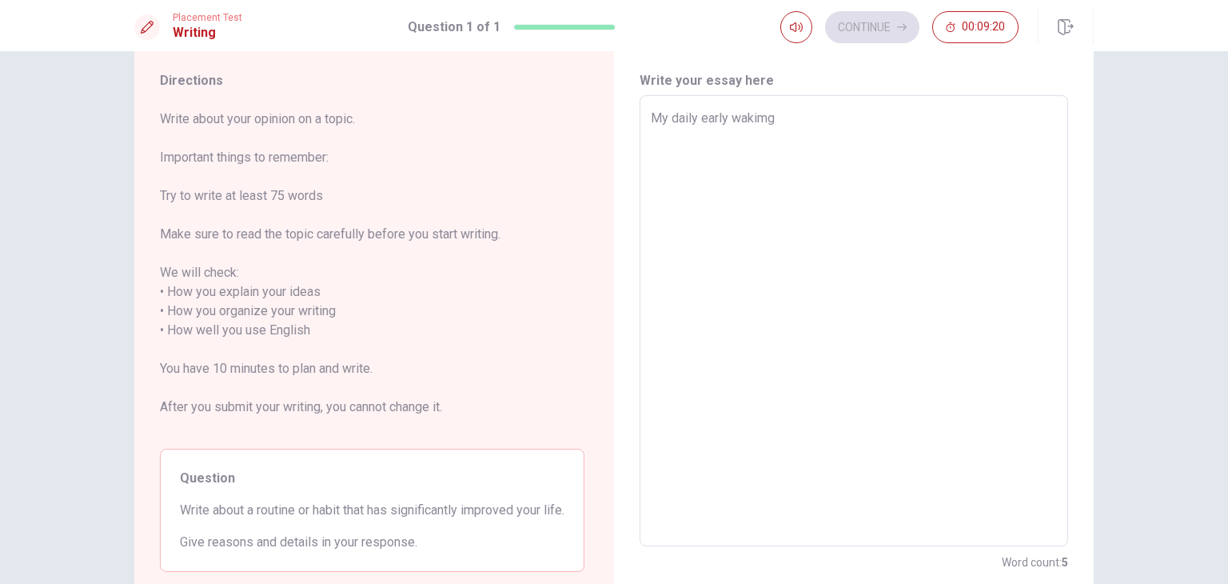
type textarea "x"
type textarea "My daily early wakimg"
type textarea "x"
type textarea "My daily early [PERSON_NAME]"
type textarea "x"
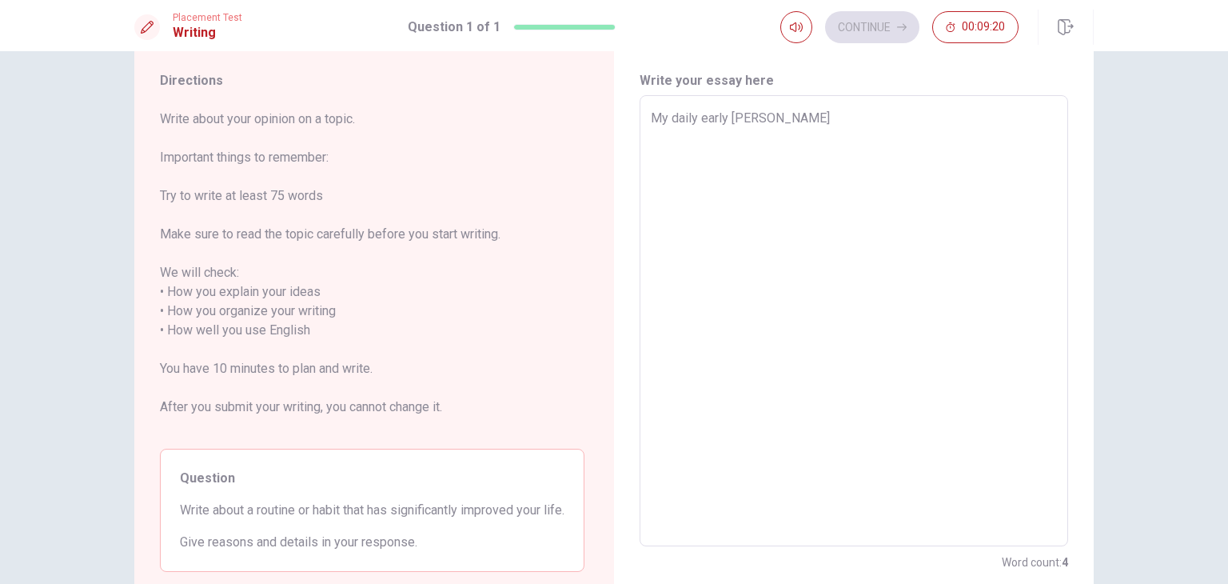
type textarea "My daily early waki"
type textarea "x"
type textarea "My daily early wakin"
type textarea "x"
type textarea "My daily early waking"
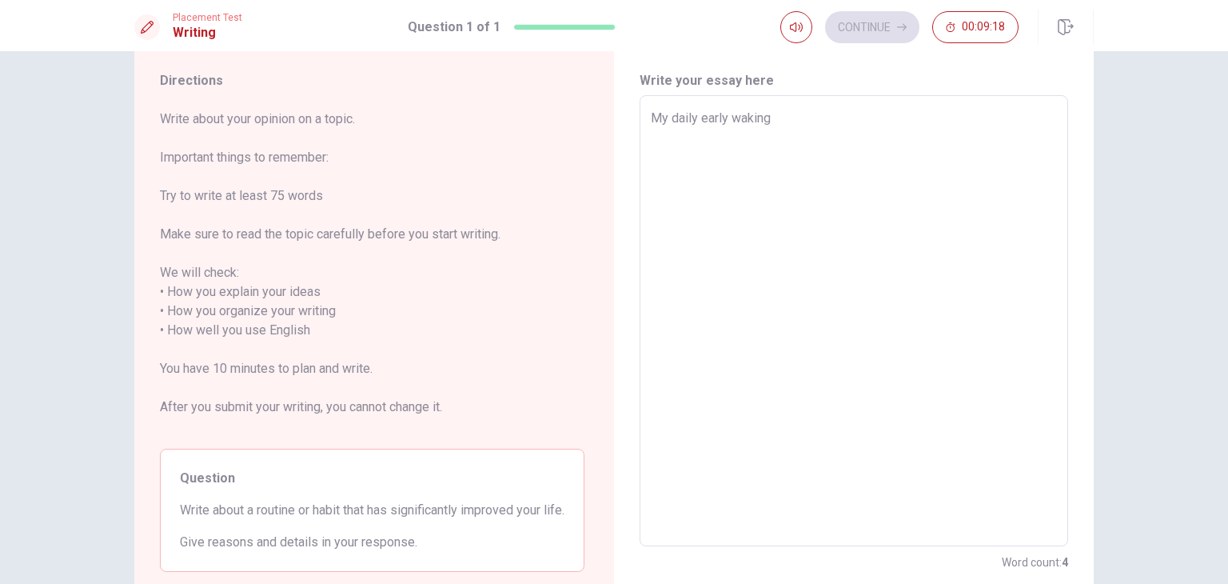
type textarea "x"
type textarea "My daily early waking"
type textarea "x"
type textarea "My daily early waking u"
type textarea "x"
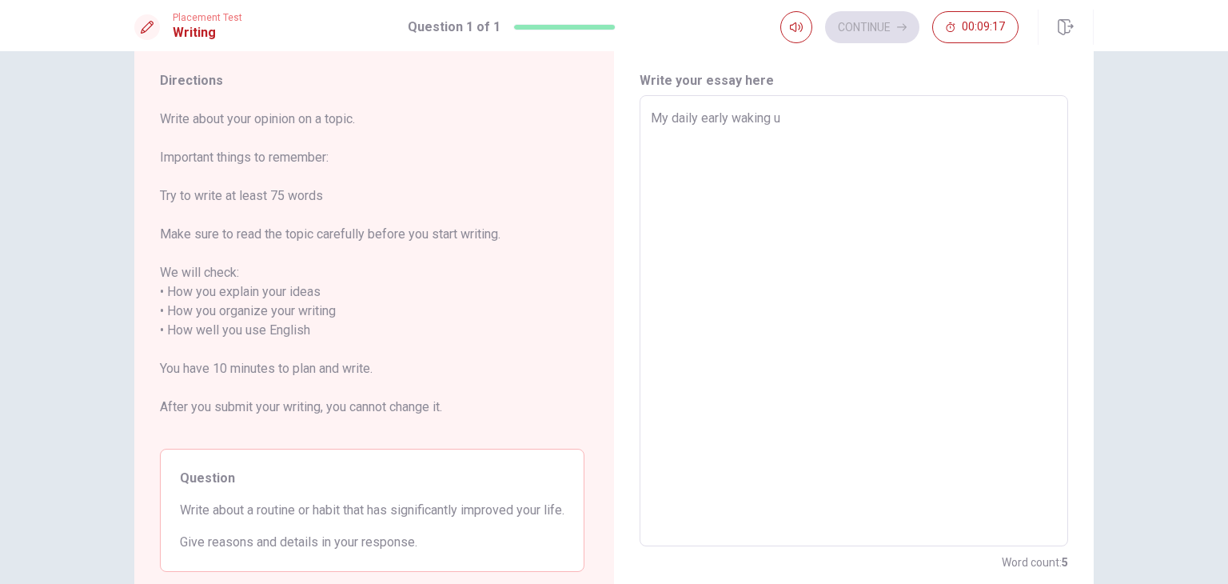
type textarea "My daily early waking up"
type textarea "x"
type textarea "My daily early waking up"
type textarea "x"
type textarea "My daily early waking up h"
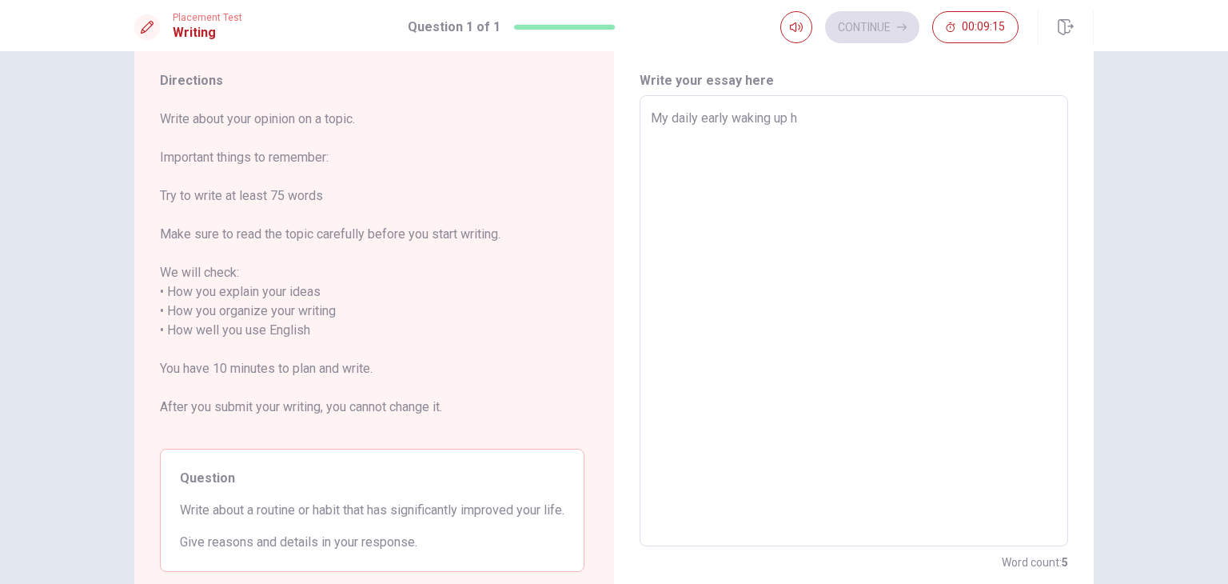
type textarea "x"
type textarea "My daily early waking up ha"
type textarea "x"
type textarea "My daily early waking up hab"
type textarea "x"
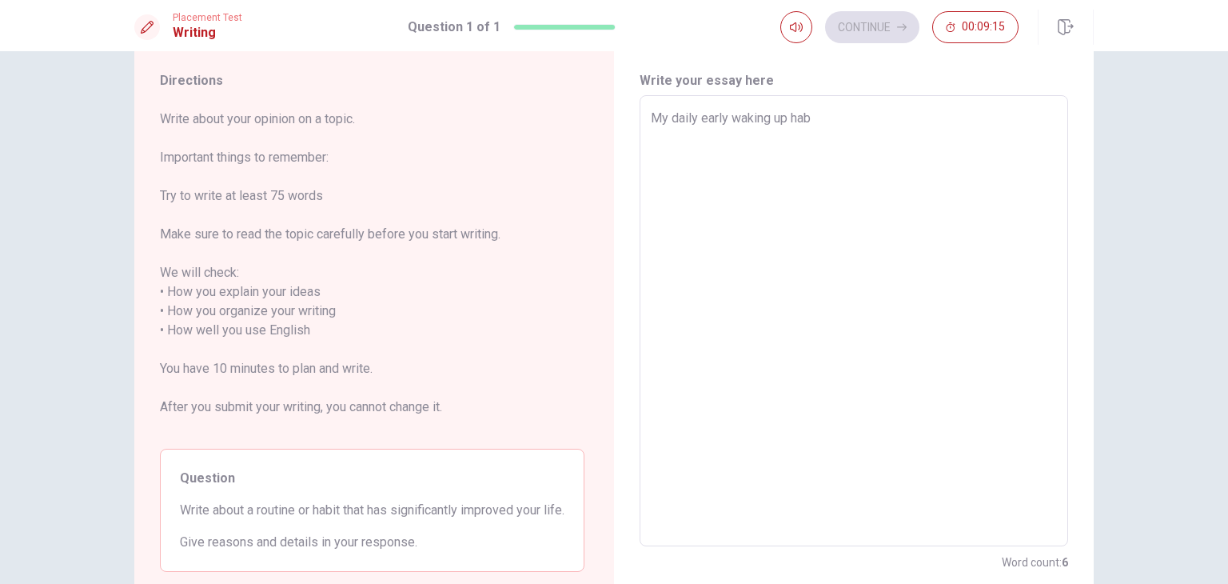
type textarea "My daily early waking up habb"
type textarea "x"
type textarea "My daily early waking up habbi"
type textarea "x"
type textarea "My daily early waking up habbit"
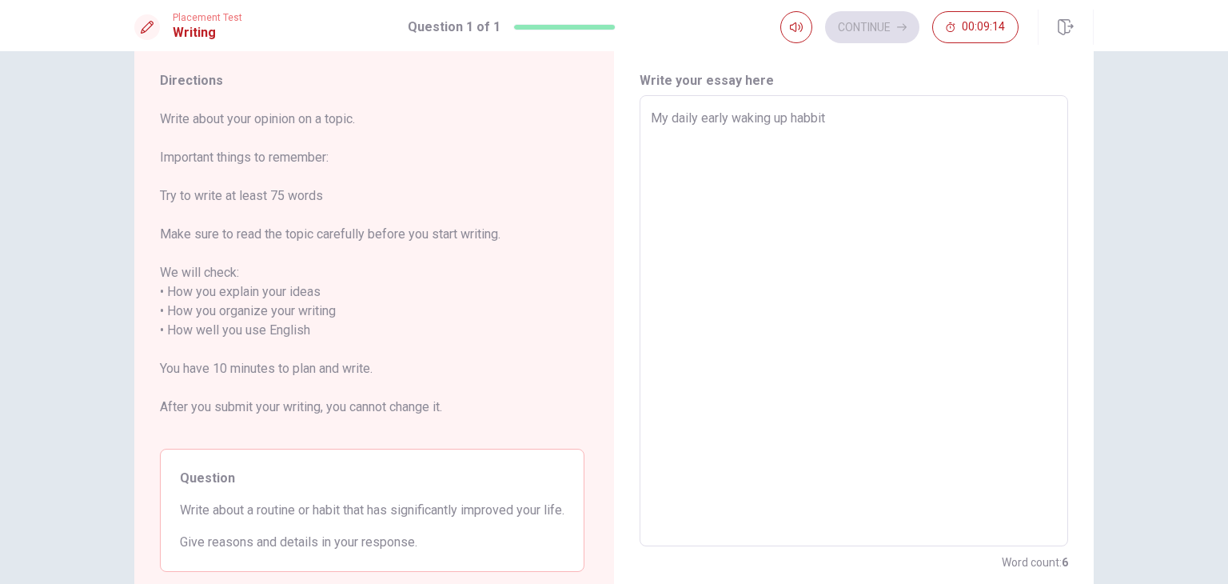
type textarea "x"
type textarea "My daily early waking up habbit"
type textarea "x"
type textarea "My daily early waking up habbit h"
type textarea "x"
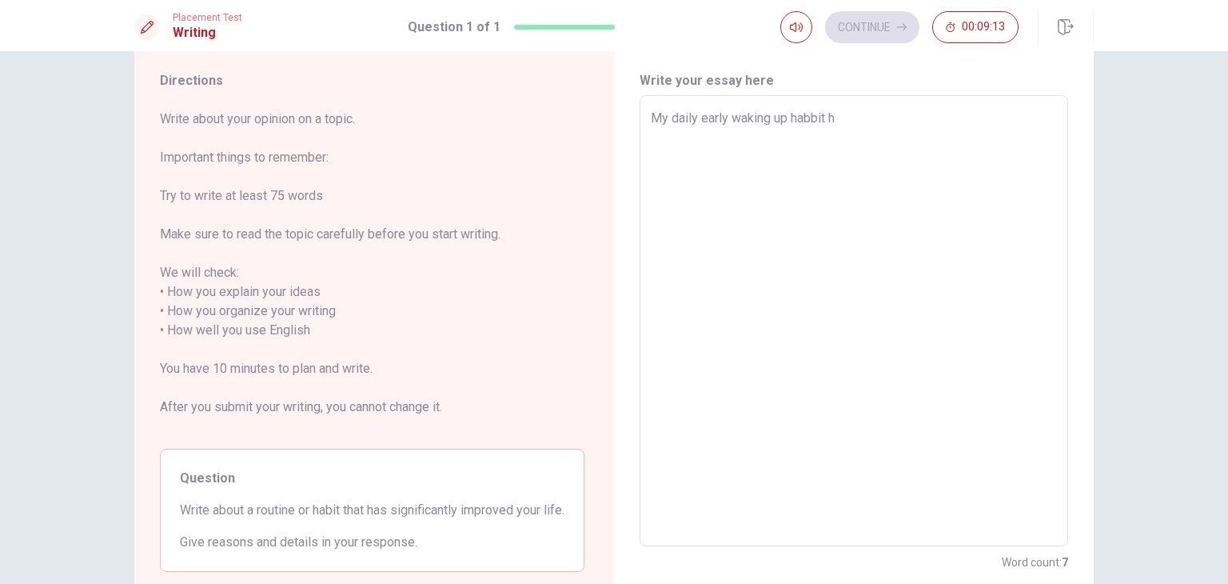
type textarea "My daily early waking up habbit ha"
type textarea "x"
type textarea "My daily early waking up habbit has"
type textarea "x"
type textarea "My daily early waking up habbit has"
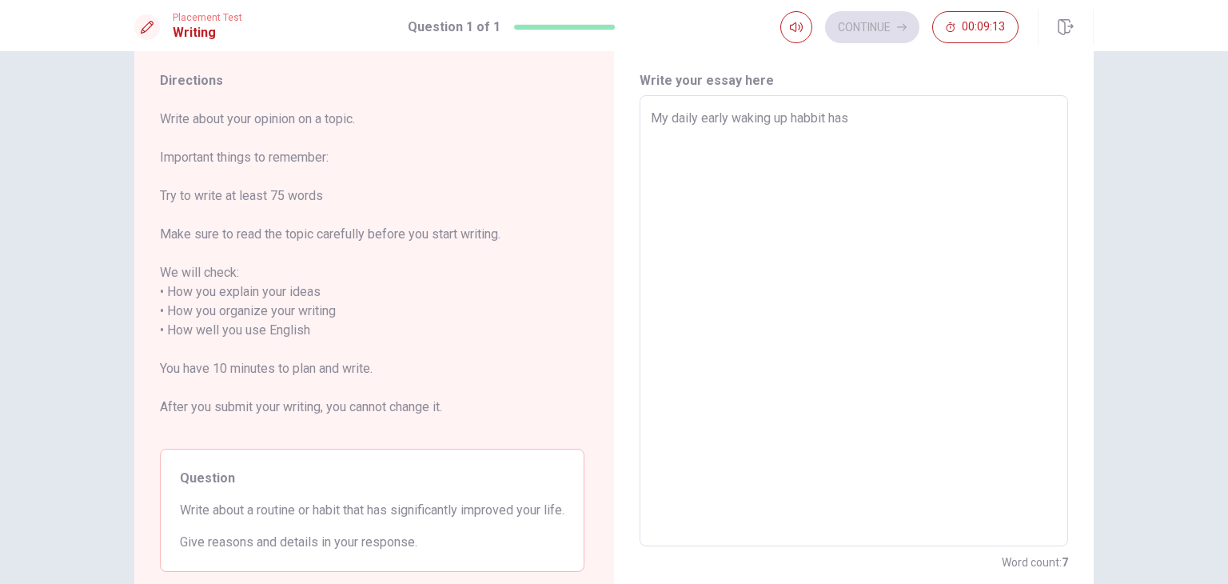
type textarea "x"
type textarea "My daily early waking up habbit has c"
type textarea "x"
type textarea "My daily early waking up habbit has ch"
type textarea "x"
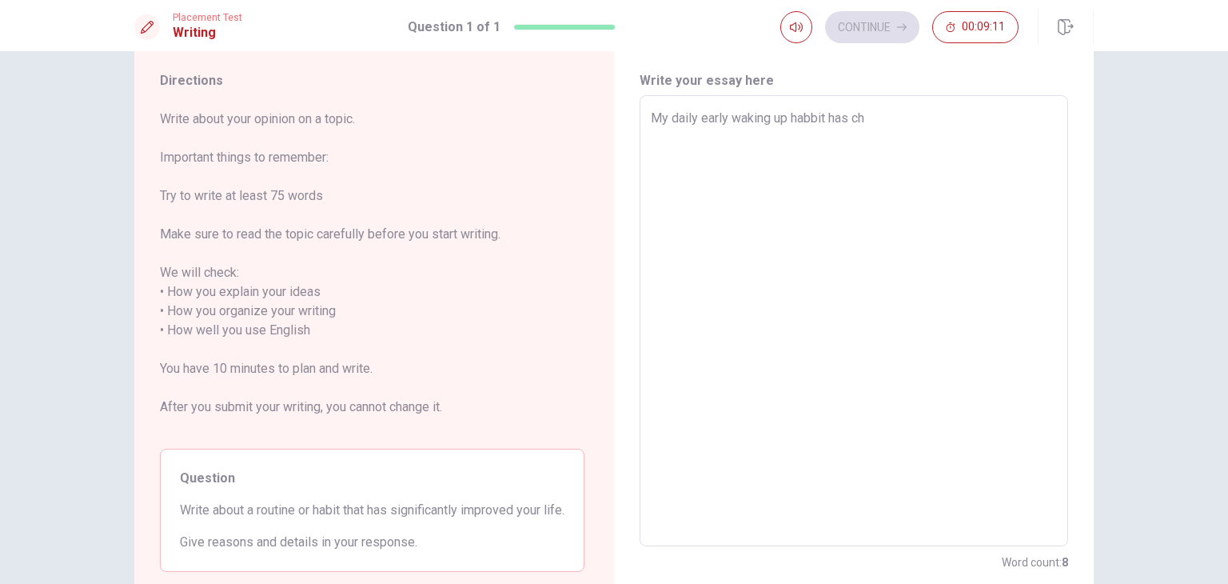
type textarea "My daily early waking up habbit has cha"
type textarea "x"
type textarea "My daily early waking up habbit has [PERSON_NAME]"
type textarea "x"
type textarea "My daily early waking up habbit has [PERSON_NAME]"
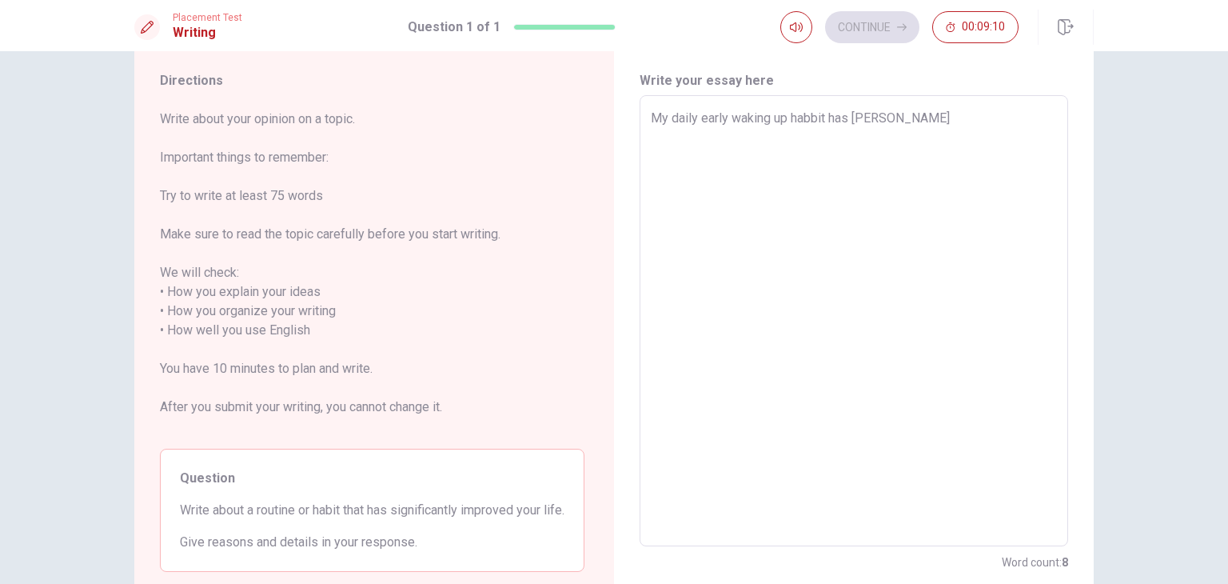
type textarea "x"
type textarea "My daily early waking up habbit has change"
type textarea "x"
type textarea "My daily early waking up habbit has changed"
type textarea "x"
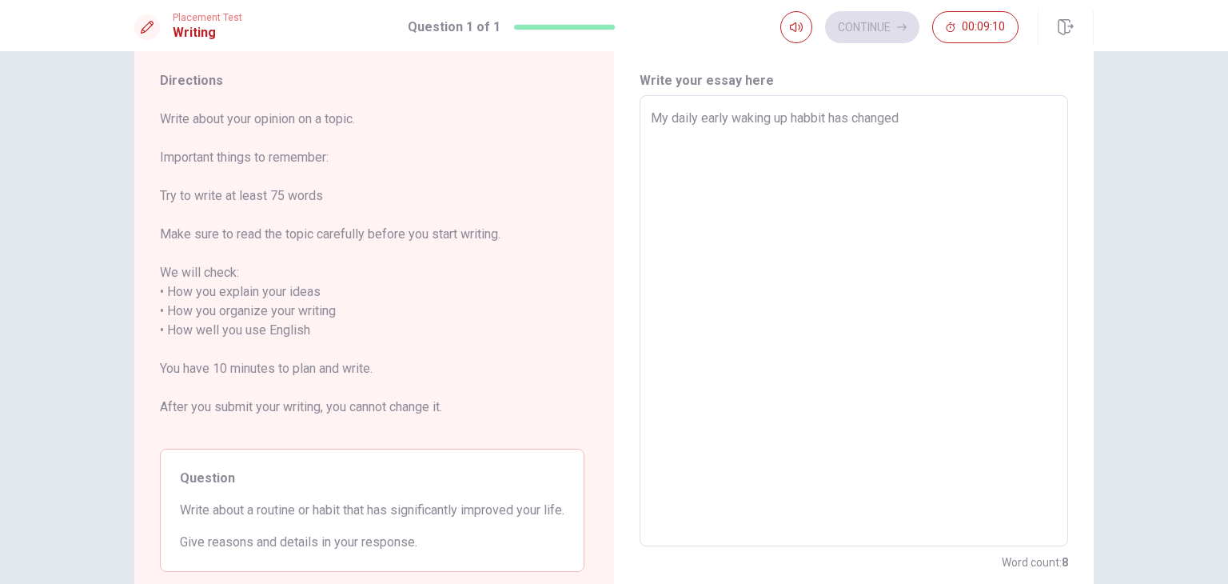
type textarea "My daily early waking up habbit has changed"
type textarea "x"
type textarea "My daily early waking up habbit has changed m"
type textarea "x"
type textarea "My daily early waking up habbit has changed my"
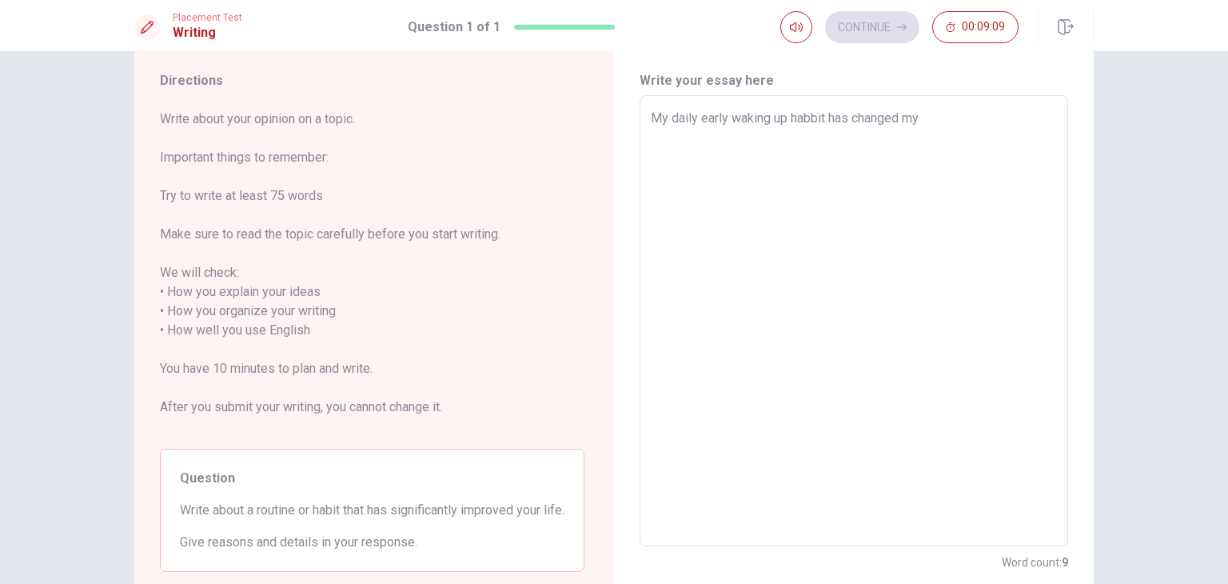
type textarea "x"
type textarea "My daily early waking up habbit has changed my"
type textarea "x"
type textarea "My daily early waking up habbit has changed my l"
type textarea "x"
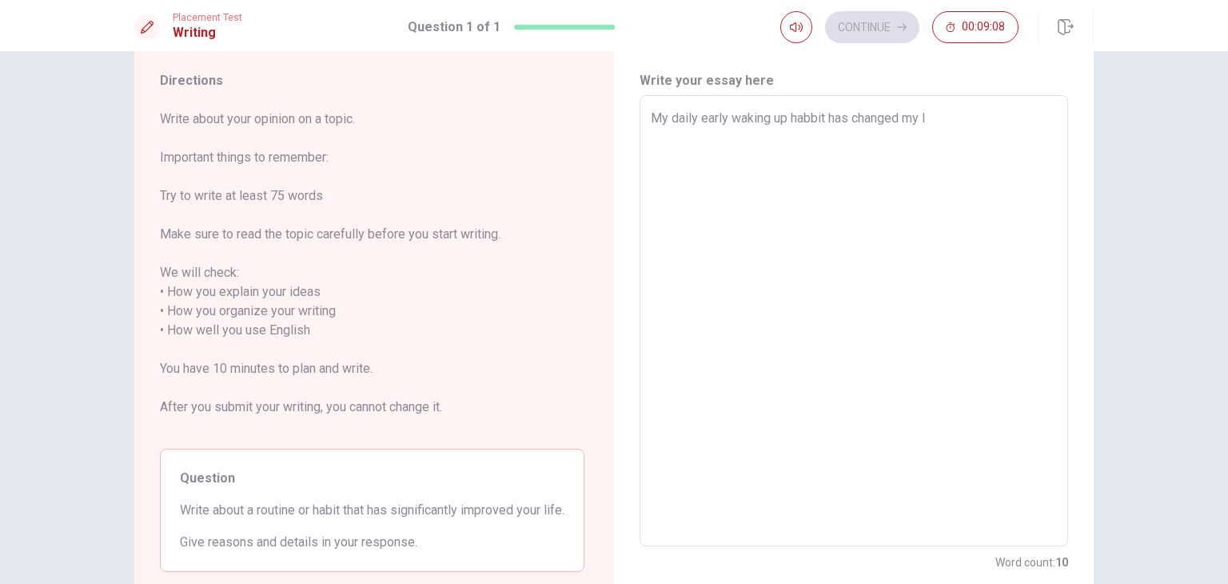
type textarea "My daily early waking up habbit has changed my li"
type textarea "x"
type textarea "My daily early waking up habbit has changed my lif"
type textarea "x"
type textarea "My daily early waking up habbit has changed my life"
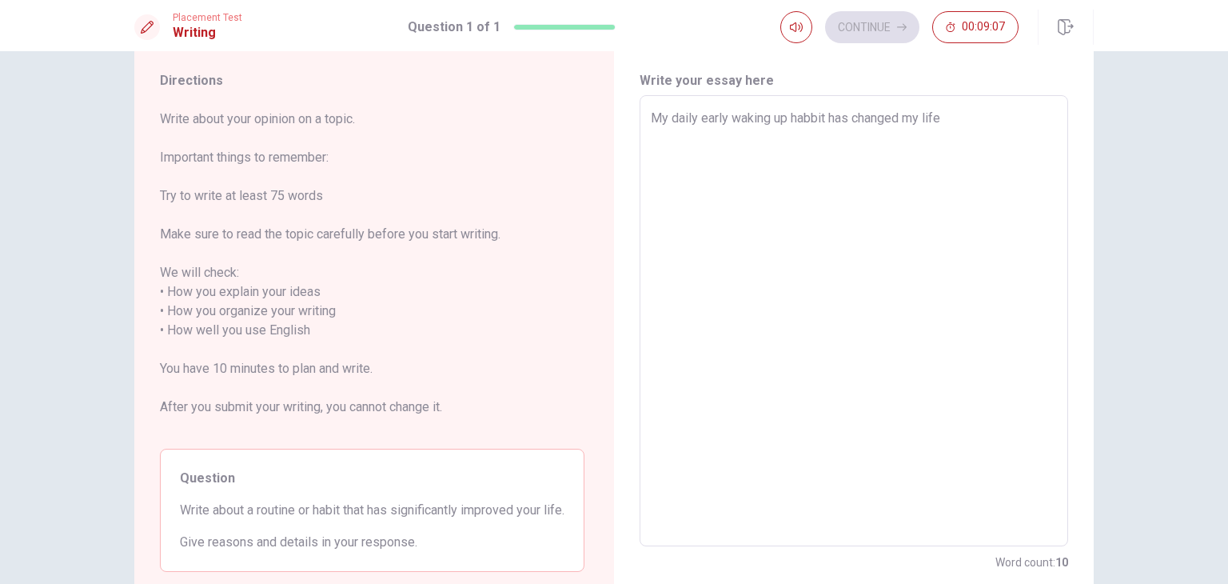
type textarea "x"
type textarea "My daily early waking up habbit has changed my life."
type textarea "x"
type textarea "My daily early waking up habbit has changed my life."
type textarea "x"
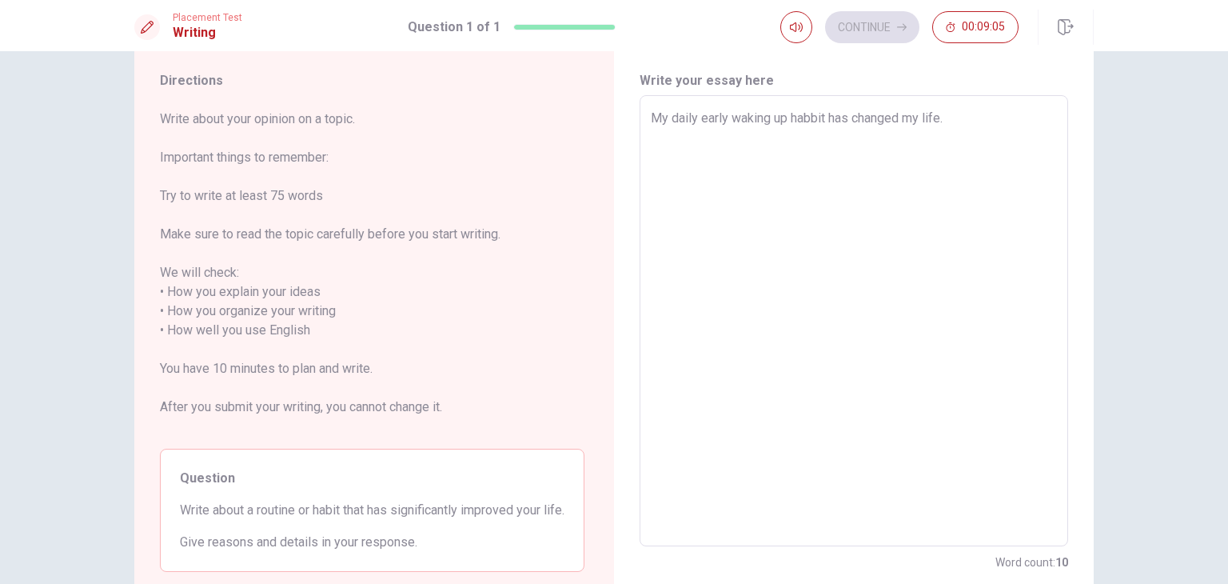
type textarea "My daily early waking up habbit has changed my life. w"
type textarea "x"
type textarea "My daily early waking up habbit has changed my life. wi"
type textarea "x"
type textarea "My daily early waking up habbit has changed my life. wit"
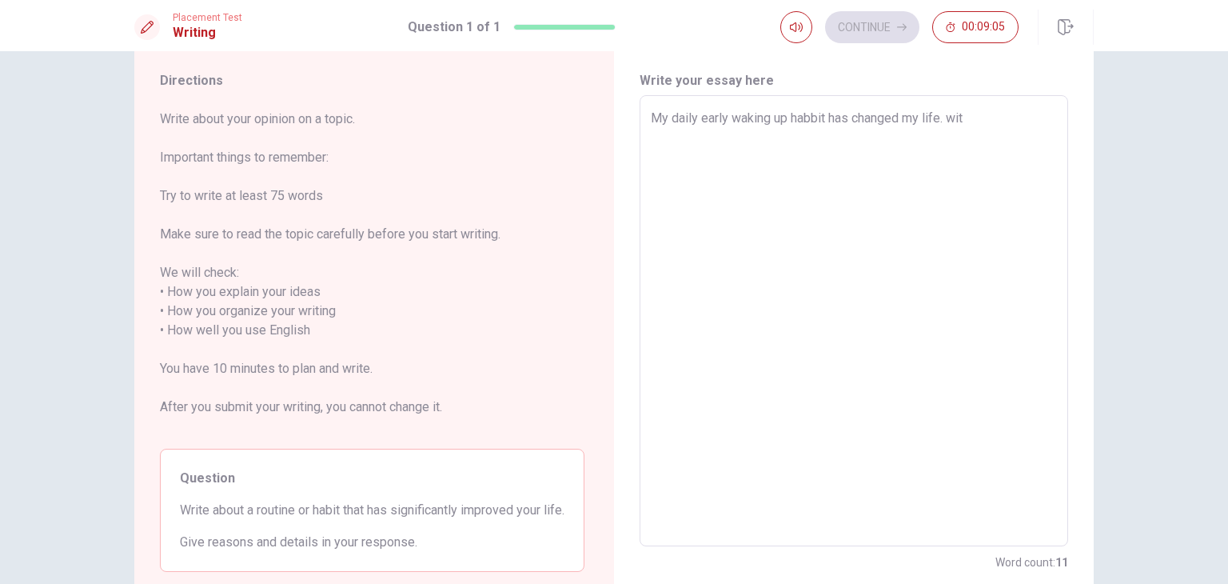
type textarea "x"
type textarea "My daily early waking up habbit has changed my life. with"
type textarea "x"
type textarea "My daily early waking up habbit has changed my life. with"
type textarea "x"
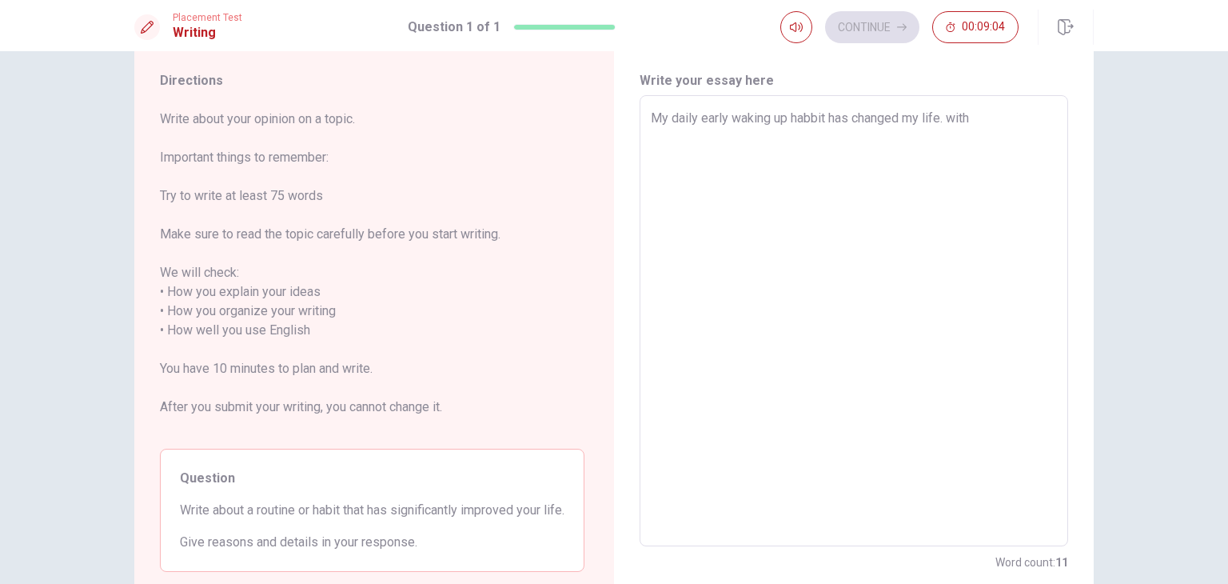
type textarea "My daily early waking up habbit has changed my life. with t"
type textarea "x"
type textarea "My daily early waking up habbit has changed my life. with th"
type textarea "x"
type textarea "My daily early waking up habbit has changed my life. with thi"
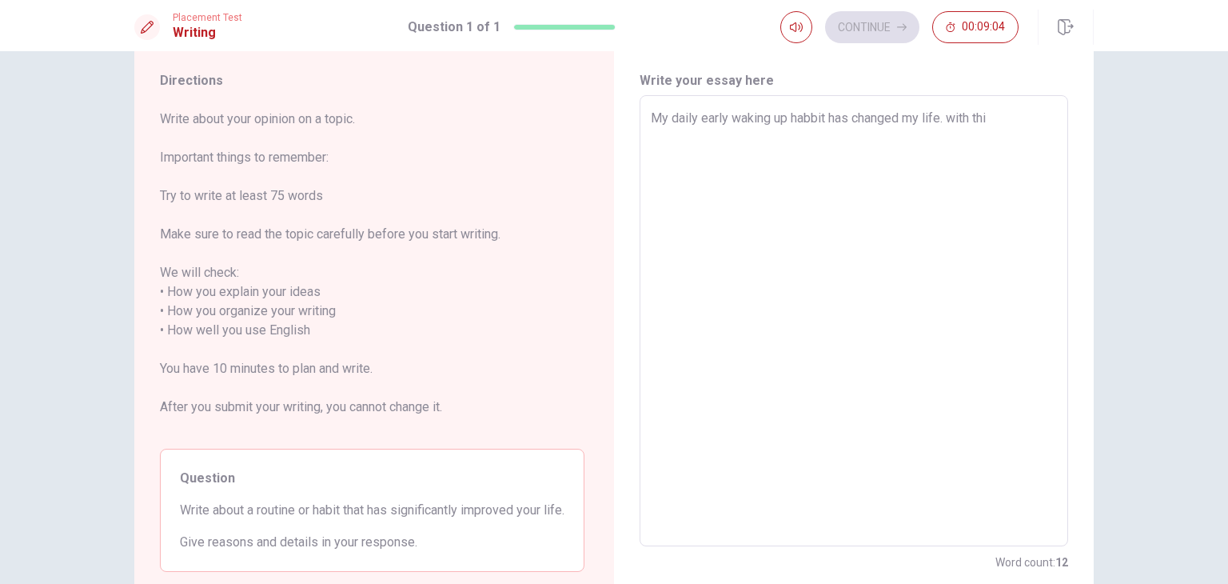
type textarea "x"
type textarea "My daily early waking up habbit has changed my life. with this"
type textarea "x"
type textarea "My daily early waking up habbit has changed my life. with this"
type textarea "x"
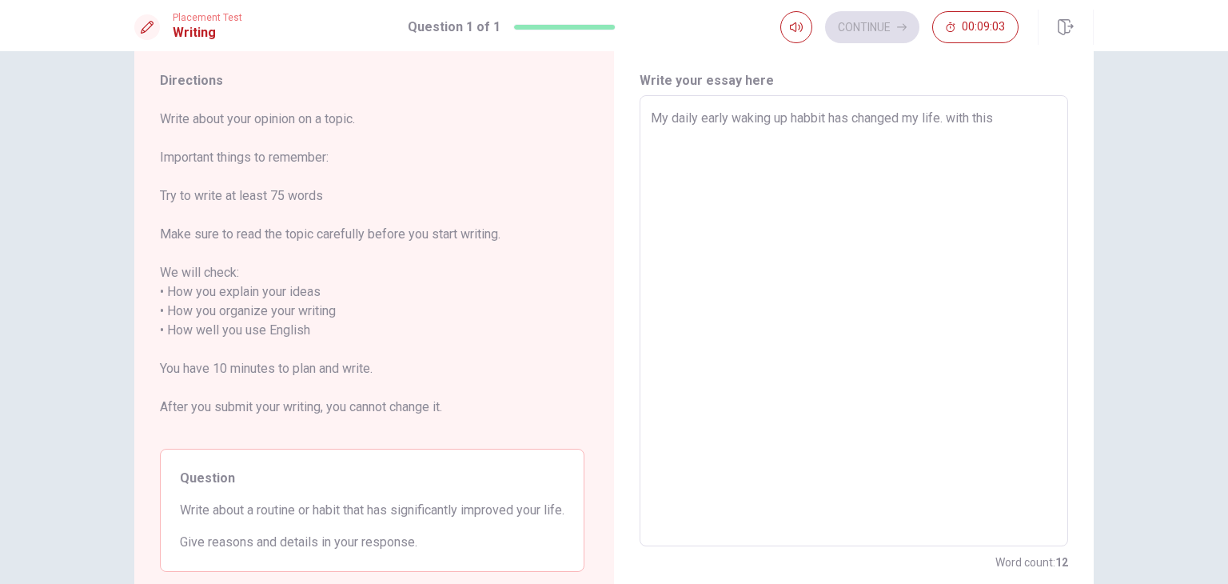
type textarea "My daily early waking up habbit has changed my life. with this h"
type textarea "x"
type textarea "My daily early waking up habbit has changed my life. with this ha"
type textarea "x"
type textarea "My daily early waking up habbit has changed my life. with this hab"
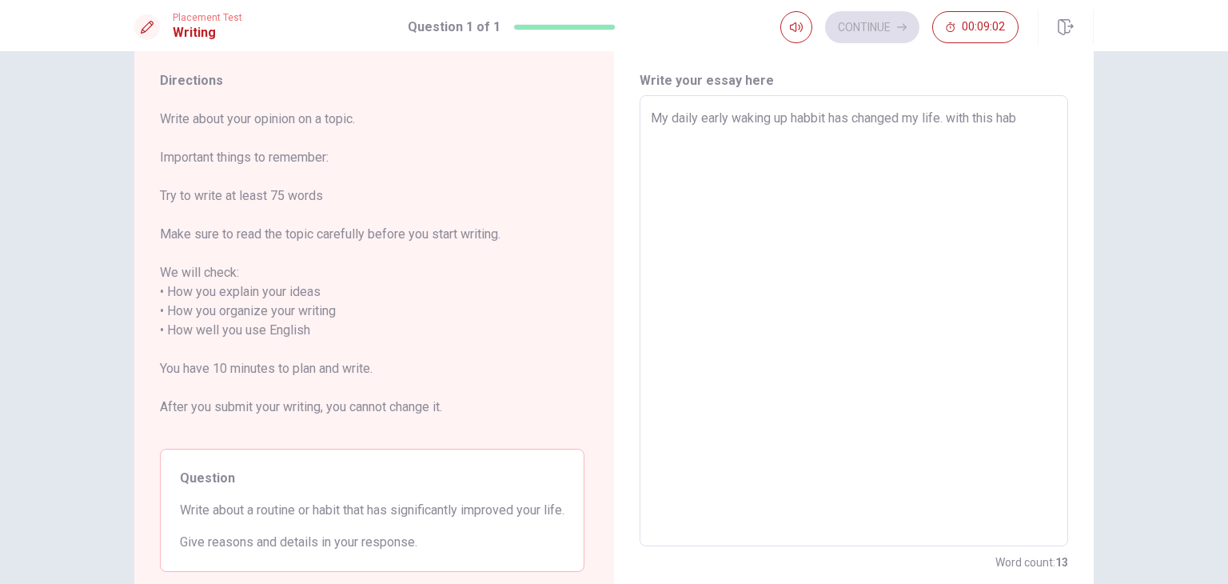
type textarea "x"
type textarea "My daily early waking up habbit has changed my life. with this habb"
type textarea "x"
type textarea "My daily early waking up habbit has changed my life. with this habbi"
type textarea "x"
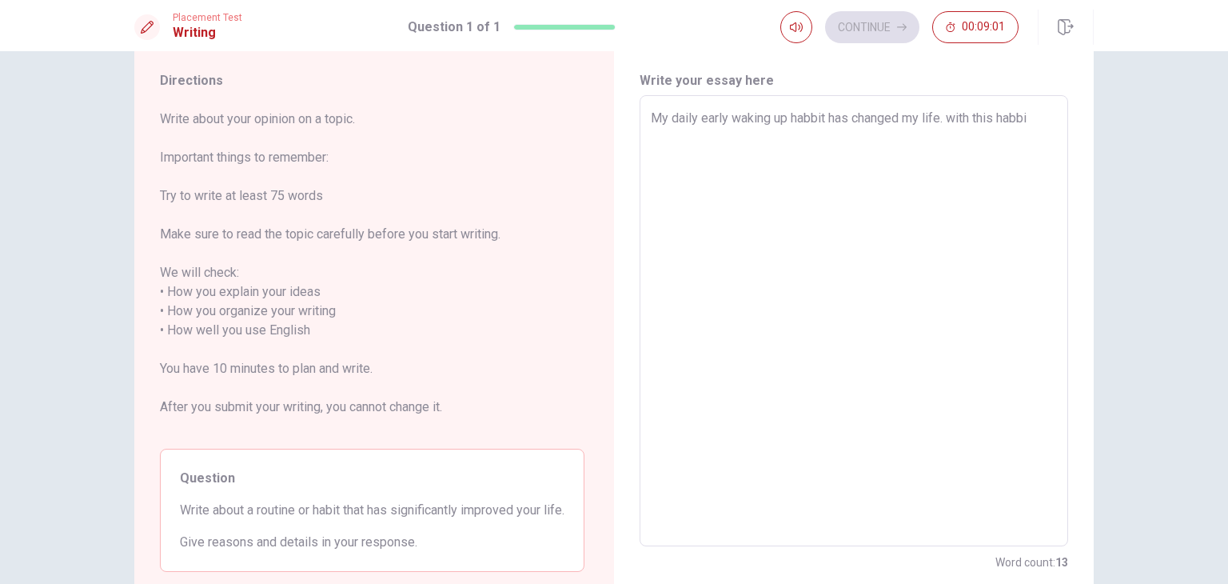
type textarea "My daily early waking up habbit has changed my life. with this habbit"
type textarea "x"
type textarea "My daily early waking up habbit has changed my life. with this habbit"
click at [953, 119] on textarea "My daily early waking up habbit has changed my life. this habit" at bounding box center [854, 321] width 406 height 424
click at [1002, 119] on textarea "My daily early waking up habbit has changed my life. This habit" at bounding box center [854, 321] width 406 height 424
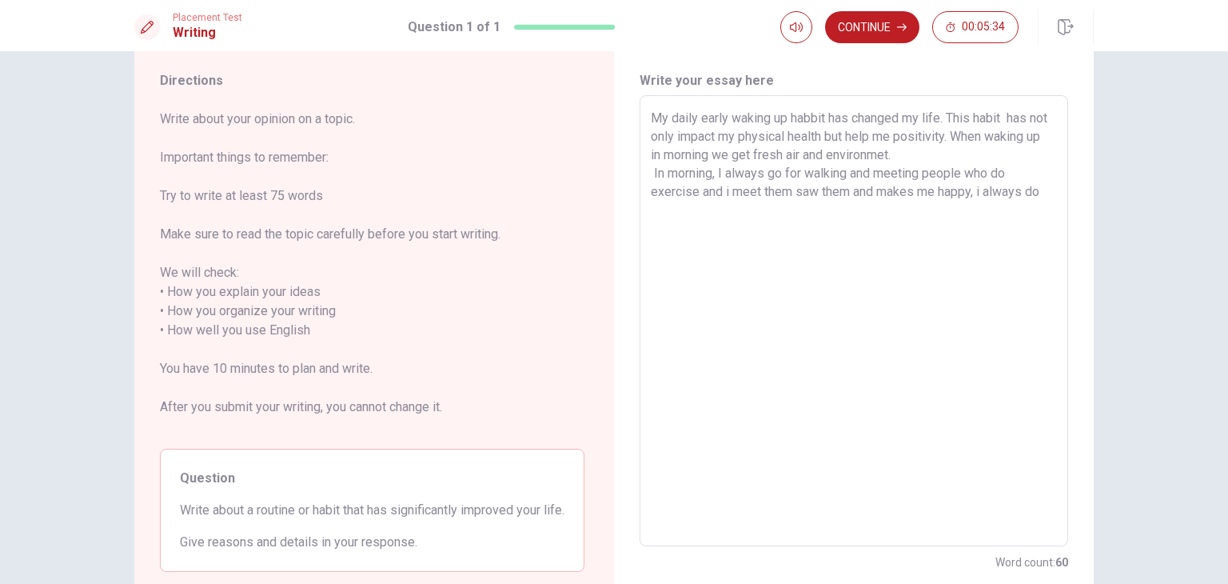
click at [978, 193] on textarea "My daily early waking up habbit has changed my life. This habit has not only im…" at bounding box center [854, 321] width 406 height 424
click at [1049, 193] on textarea "My daily early waking up habbit has changed my life. This habit has not only im…" at bounding box center [854, 321] width 406 height 424
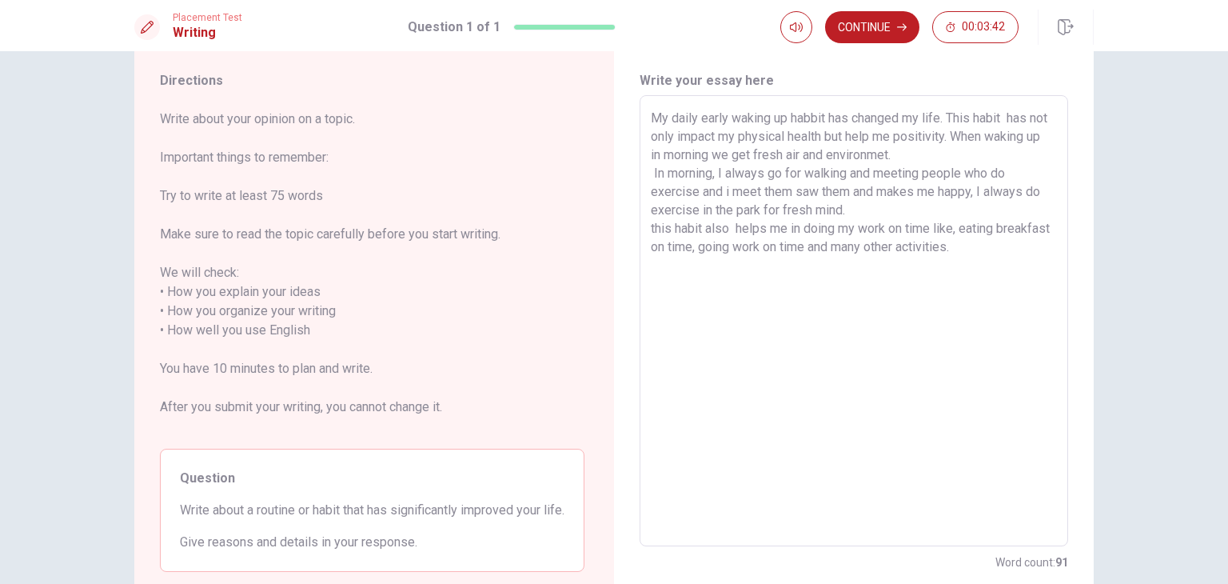
click at [651, 229] on textarea "My daily early waking up habbit has changed my life. This habit has not only im…" at bounding box center [854, 321] width 406 height 424
click at [723, 196] on textarea "My daily early waking up habbit has changed my life. This habit has not only im…" at bounding box center [854, 321] width 406 height 424
click at [846, 212] on textarea "My daily early waking up habbit has changed my life. This habit has not only im…" at bounding box center [854, 321] width 406 height 424
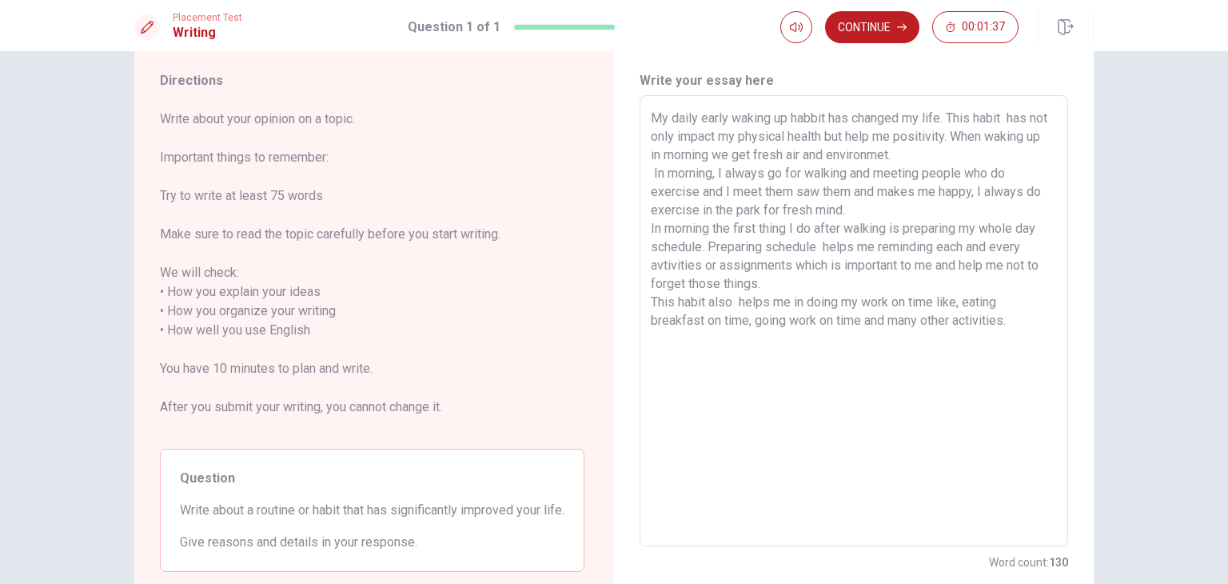
click at [1036, 333] on textarea "My daily early waking up habbit has changed my life. This habit has not only im…" at bounding box center [854, 321] width 406 height 424
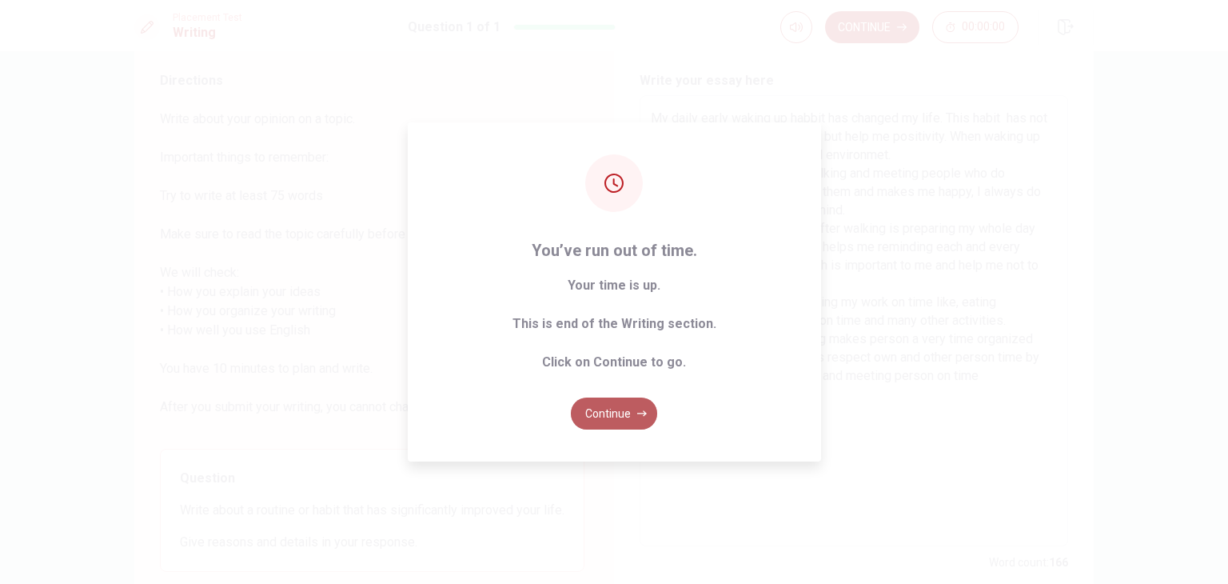
click at [619, 421] on button "Continue" at bounding box center [614, 413] width 86 height 32
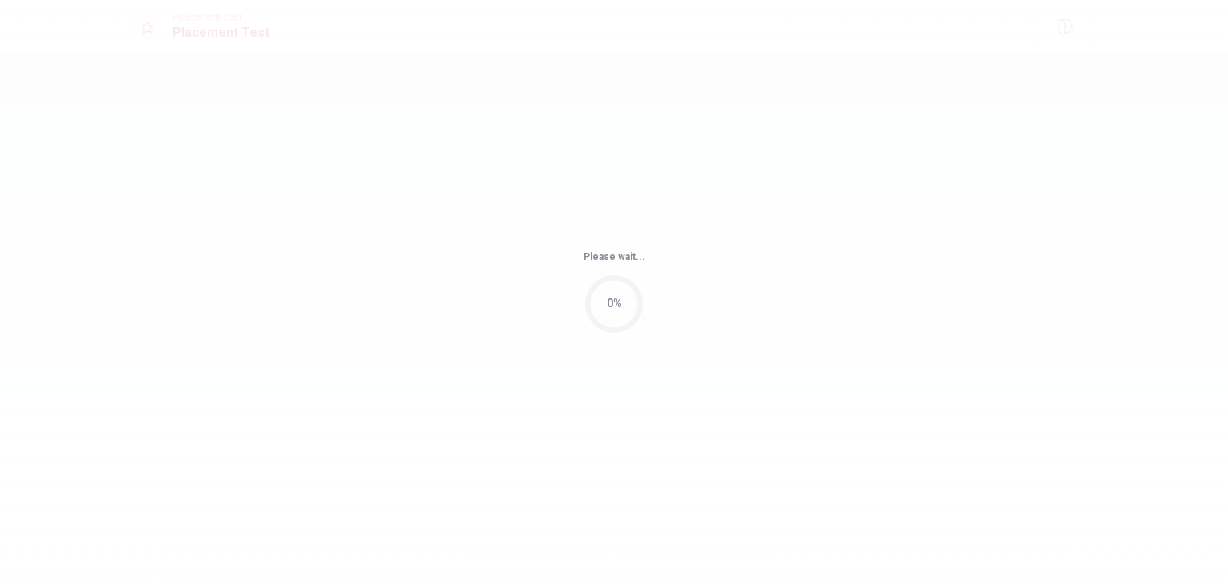
scroll to position [0, 0]
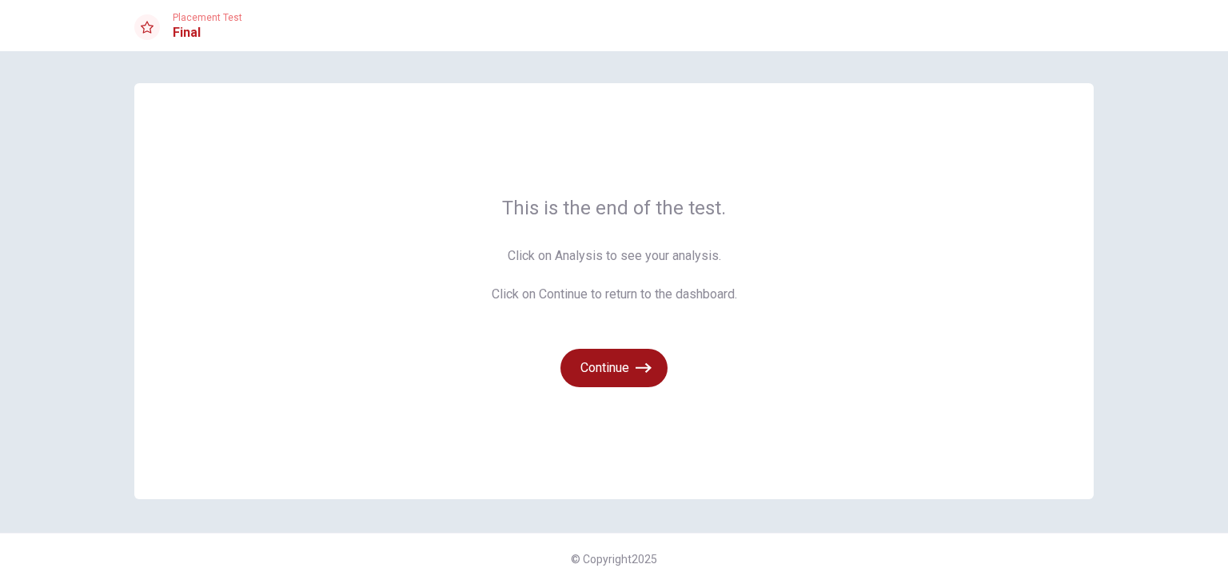
click at [639, 369] on icon "button" at bounding box center [643, 368] width 16 height 16
